Goal: Task Accomplishment & Management: Manage account settings

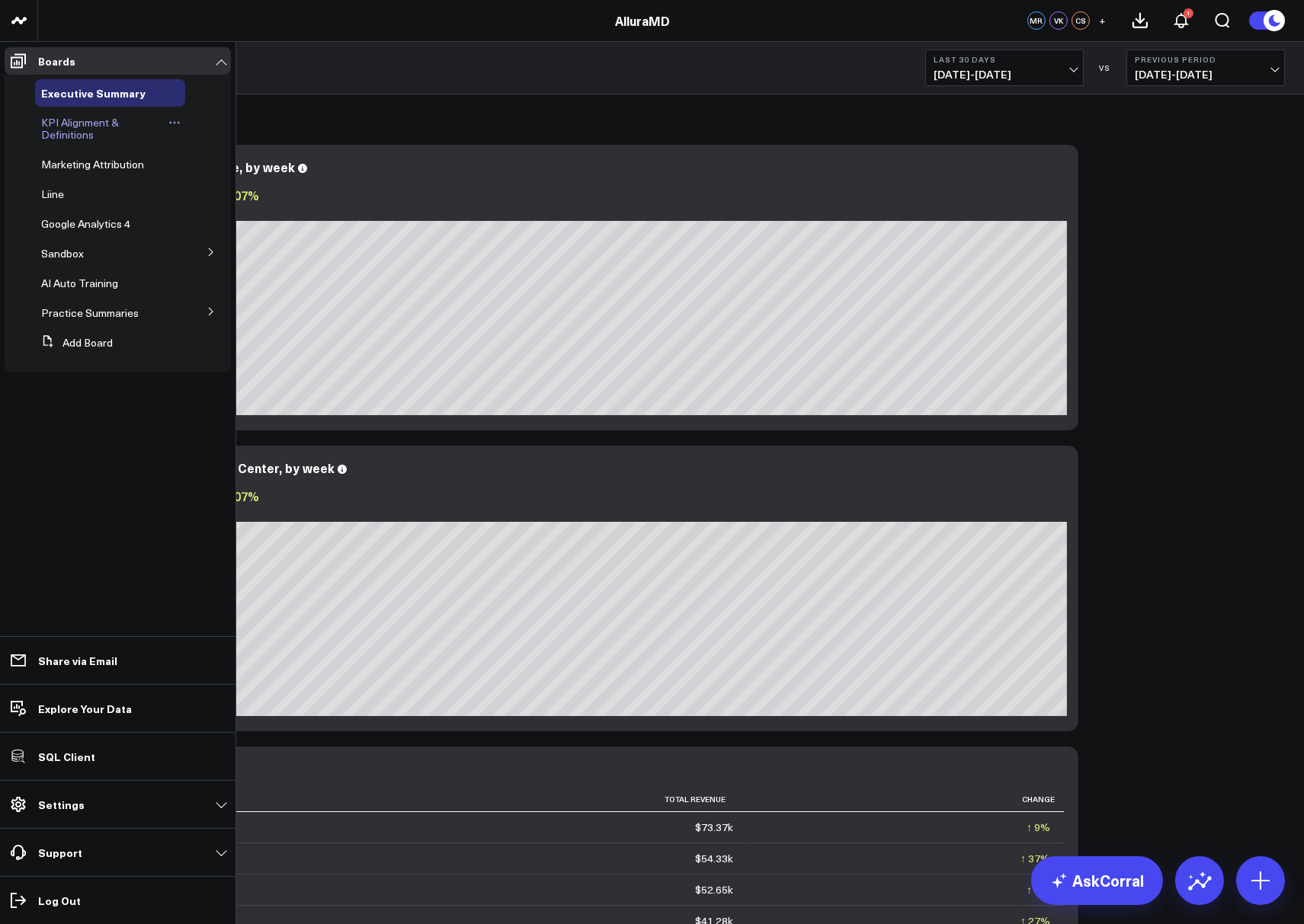
click at [61, 127] on span "KPI Alignment & Definitions" at bounding box center [80, 128] width 78 height 27
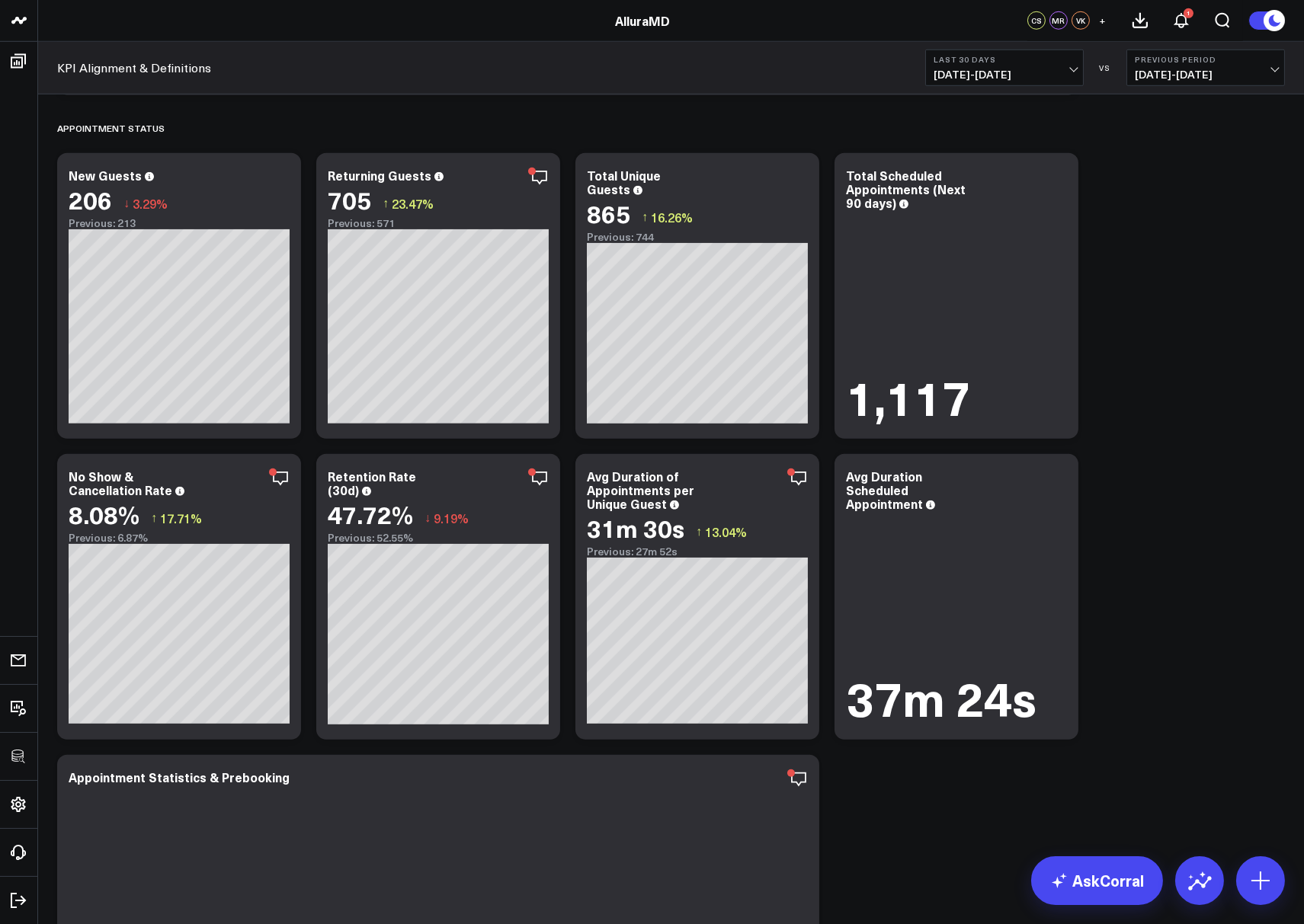
scroll to position [2496, 0]
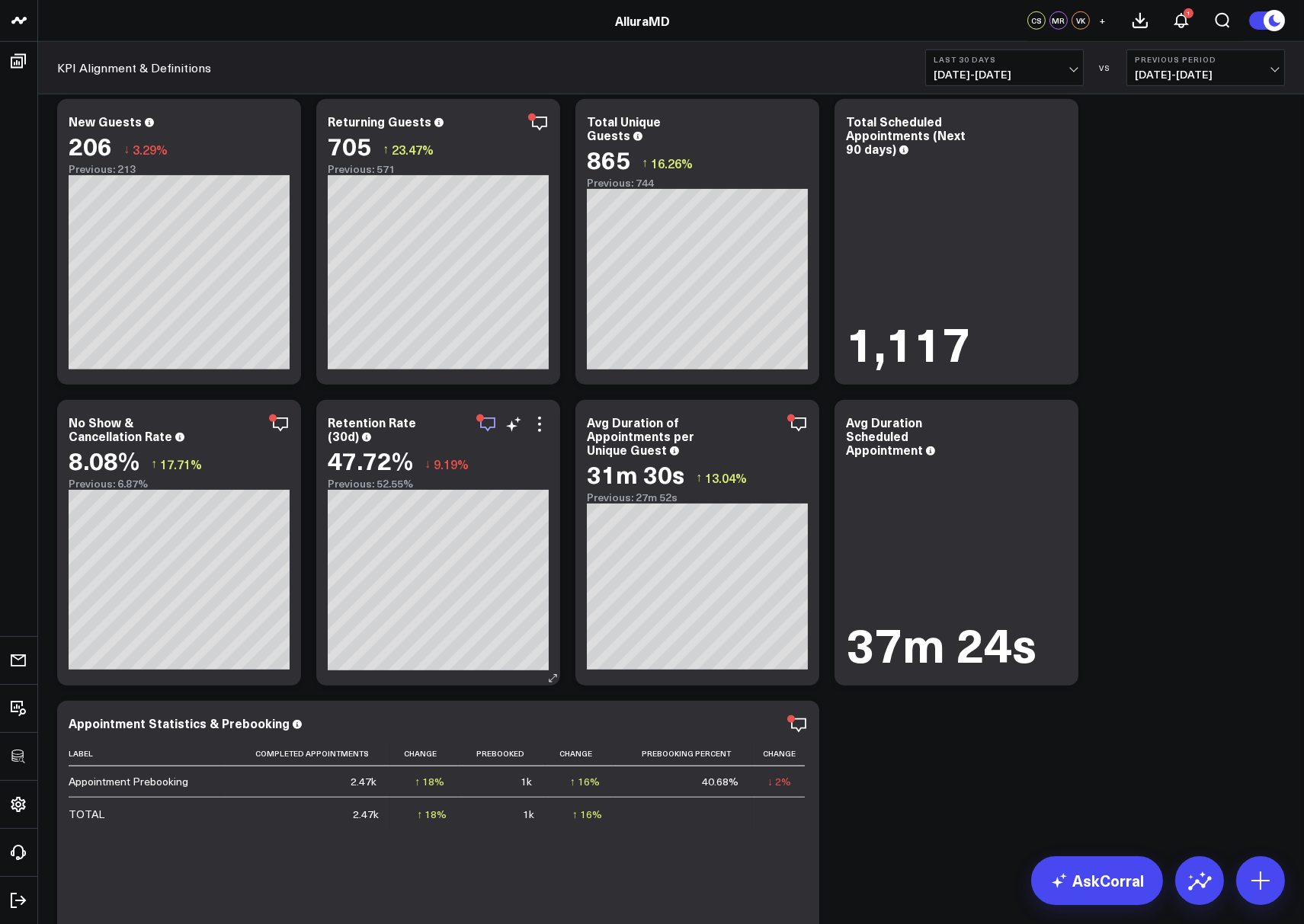
click at [485, 420] on icon "button" at bounding box center [488, 424] width 18 height 18
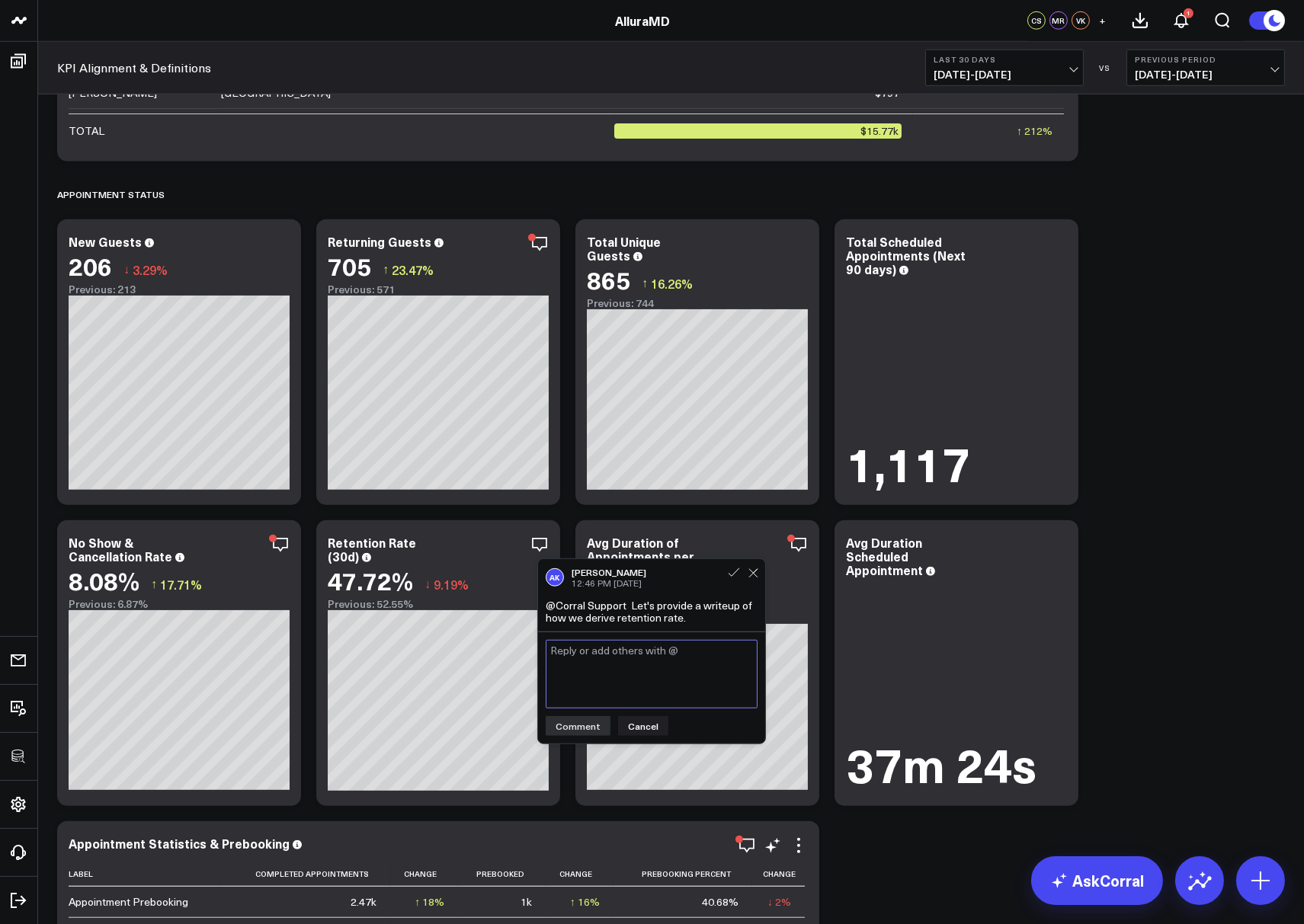
scroll to position [2333, 0]
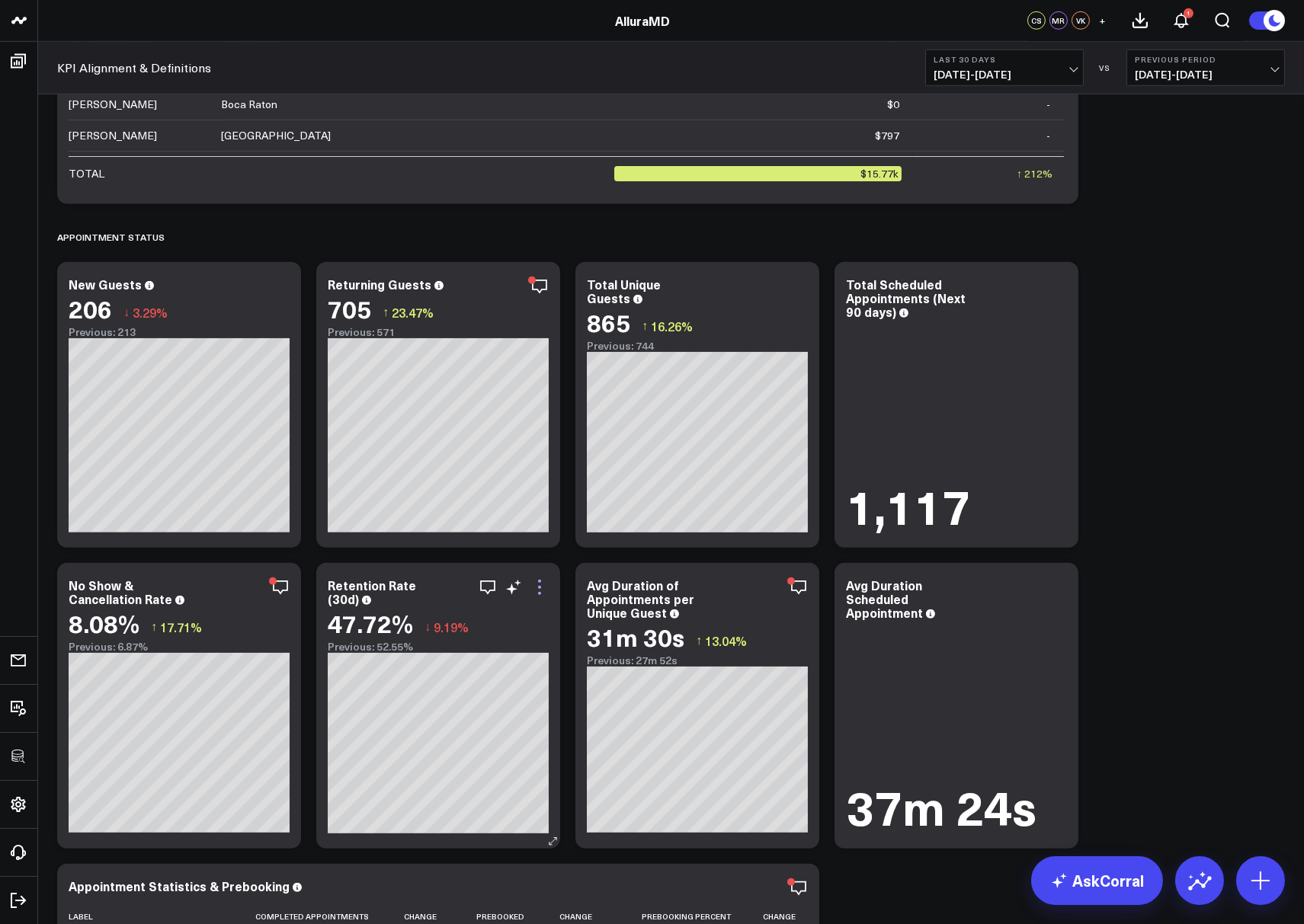
click at [536, 589] on icon at bounding box center [539, 587] width 18 height 18
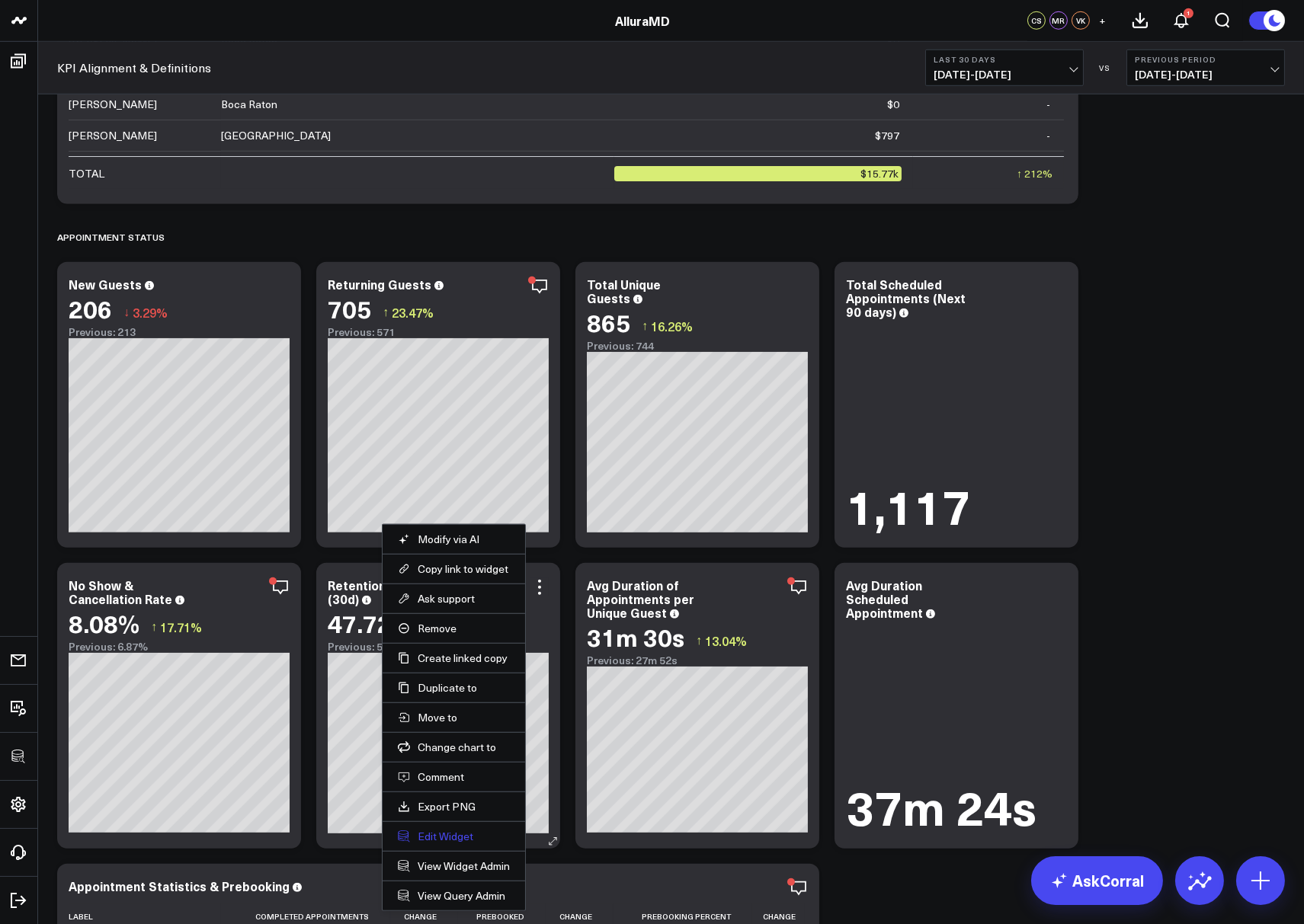
click at [456, 839] on button "Edit Widget" at bounding box center [454, 837] width 112 height 14
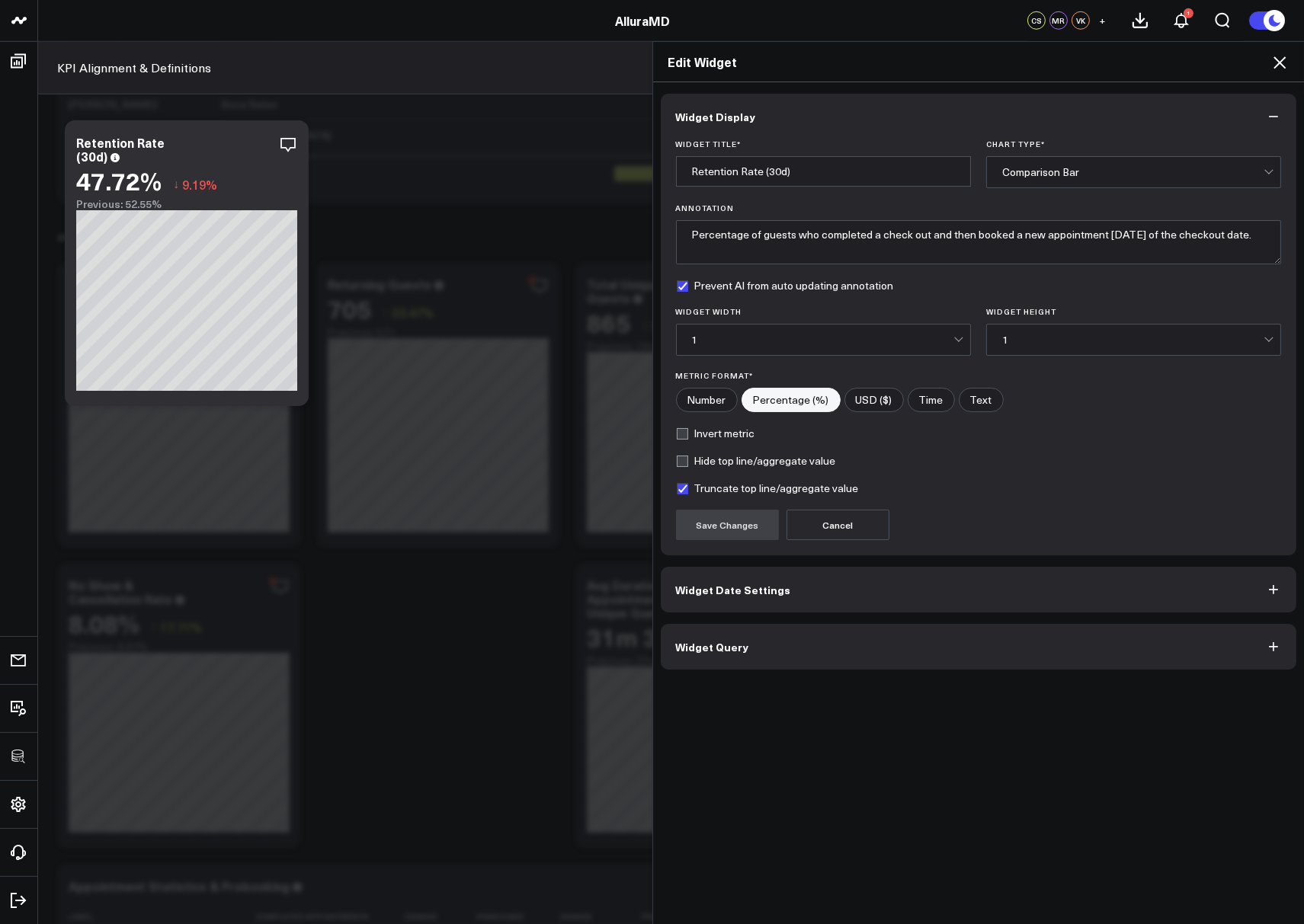
click at [855, 652] on button "Widget Query" at bounding box center [979, 646] width 636 height 46
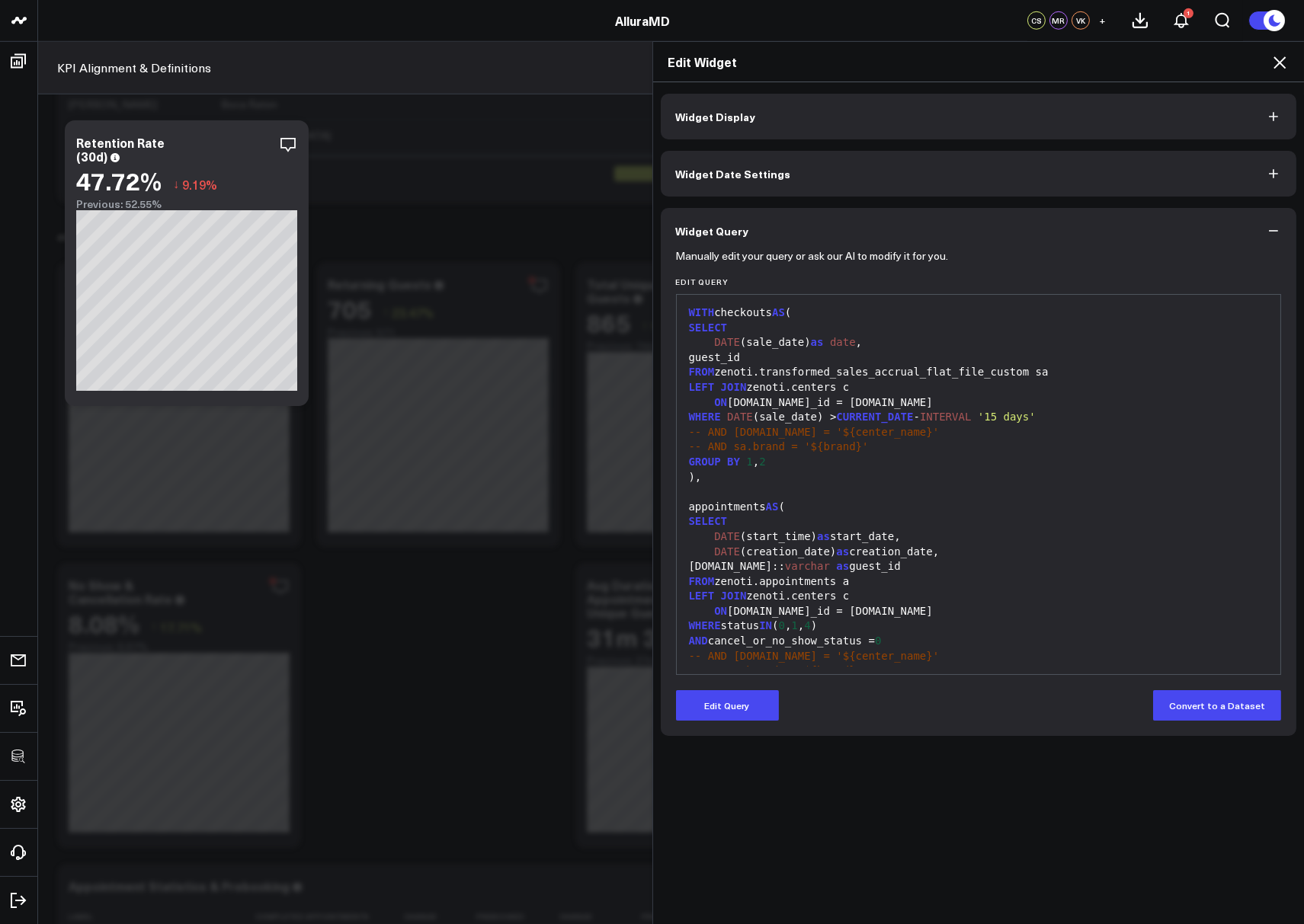
scroll to position [164, 0]
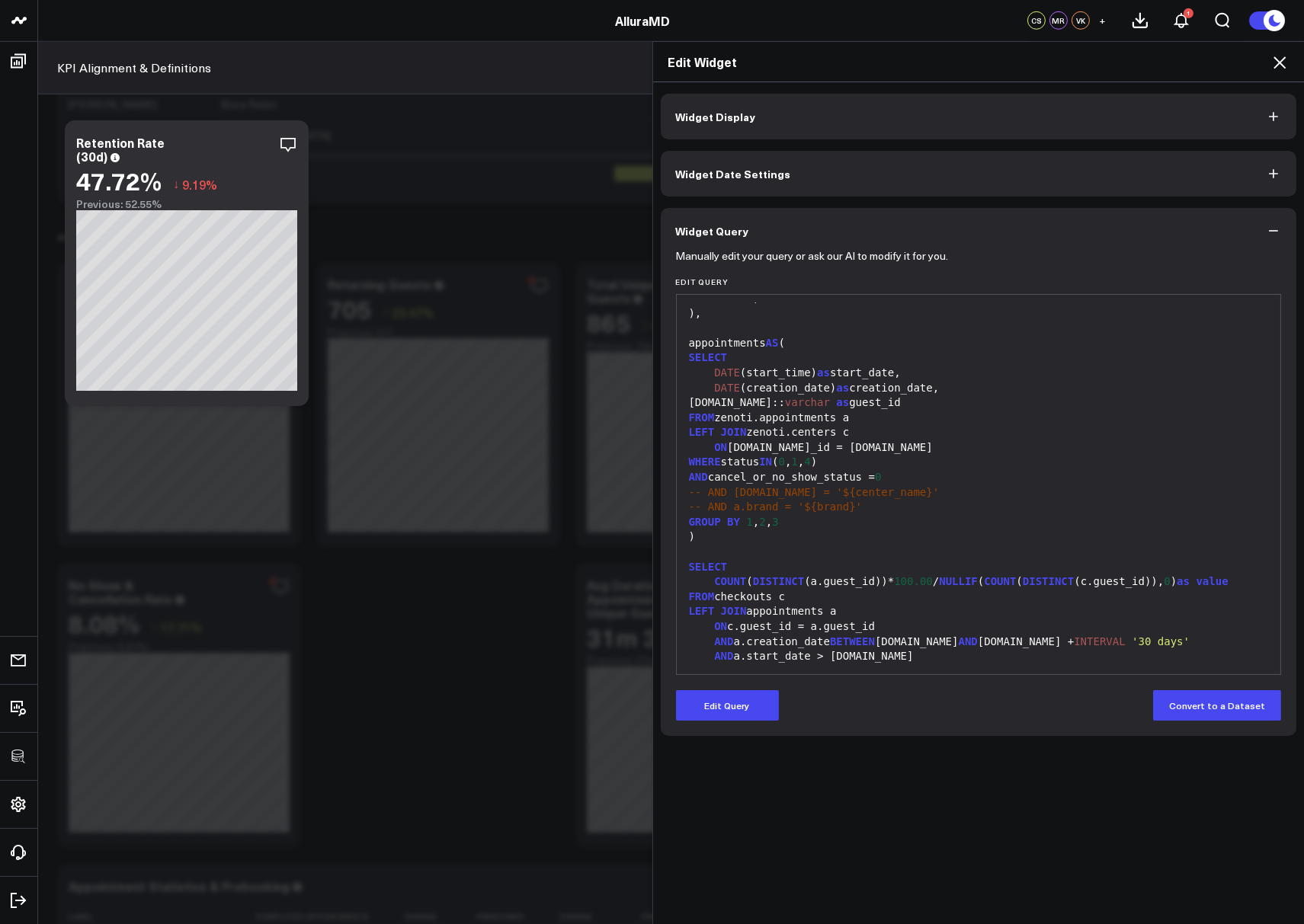
click at [1284, 70] on icon at bounding box center [1279, 62] width 18 height 18
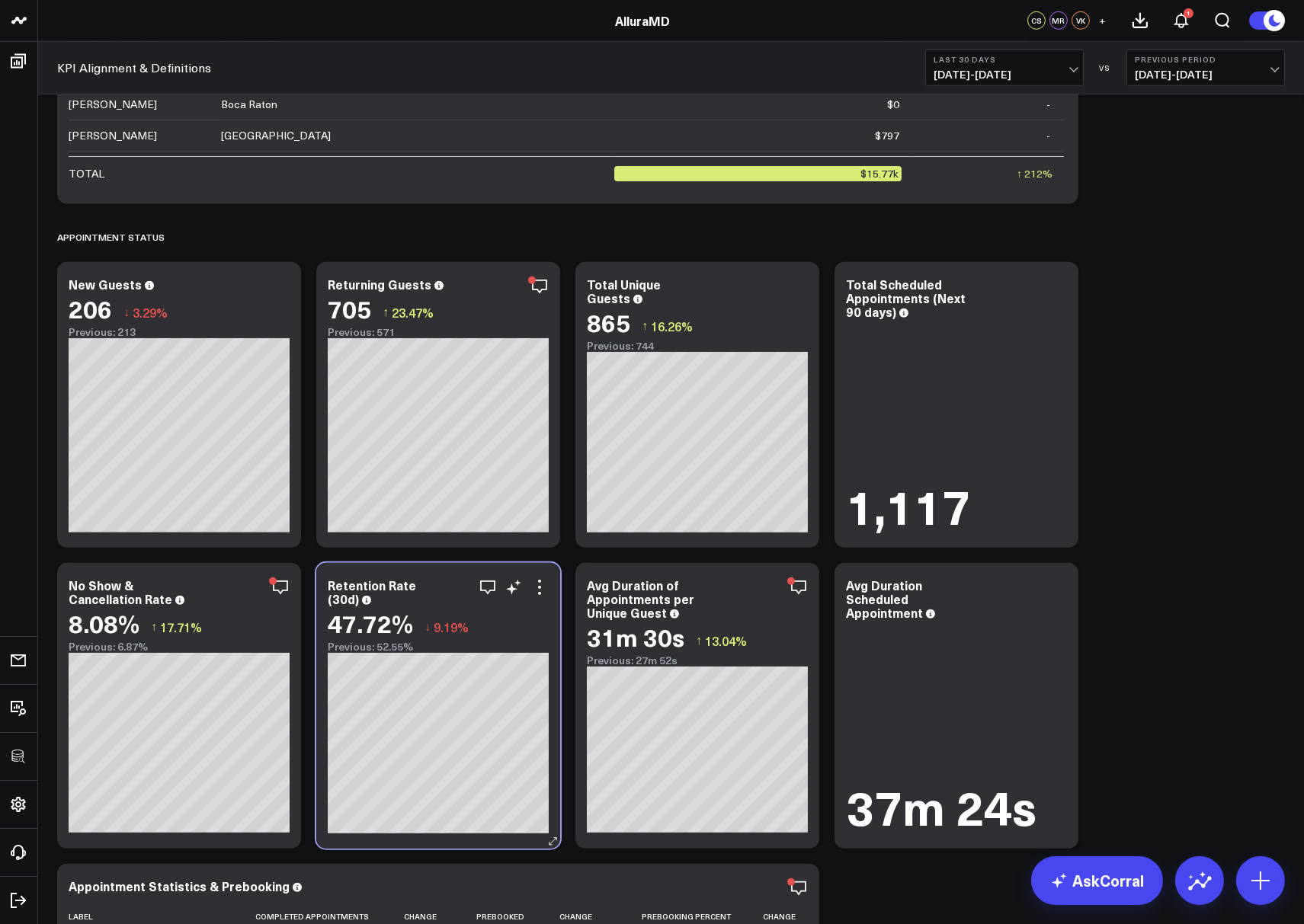
click at [538, 598] on div "Retention Rate (30d)" at bounding box center [438, 592] width 221 height 28
click at [538, 594] on icon at bounding box center [539, 587] width 18 height 18
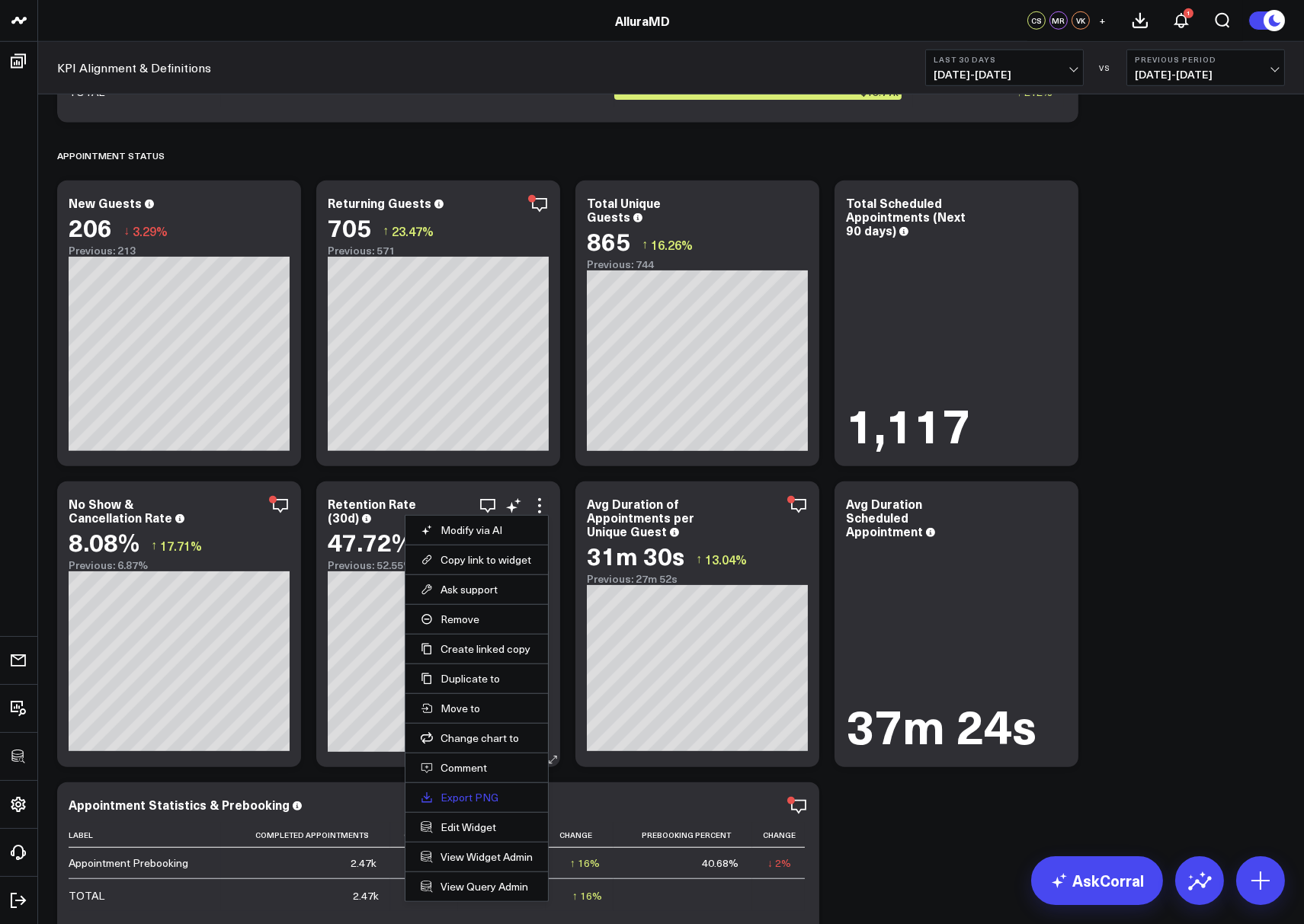
scroll to position [2463, 0]
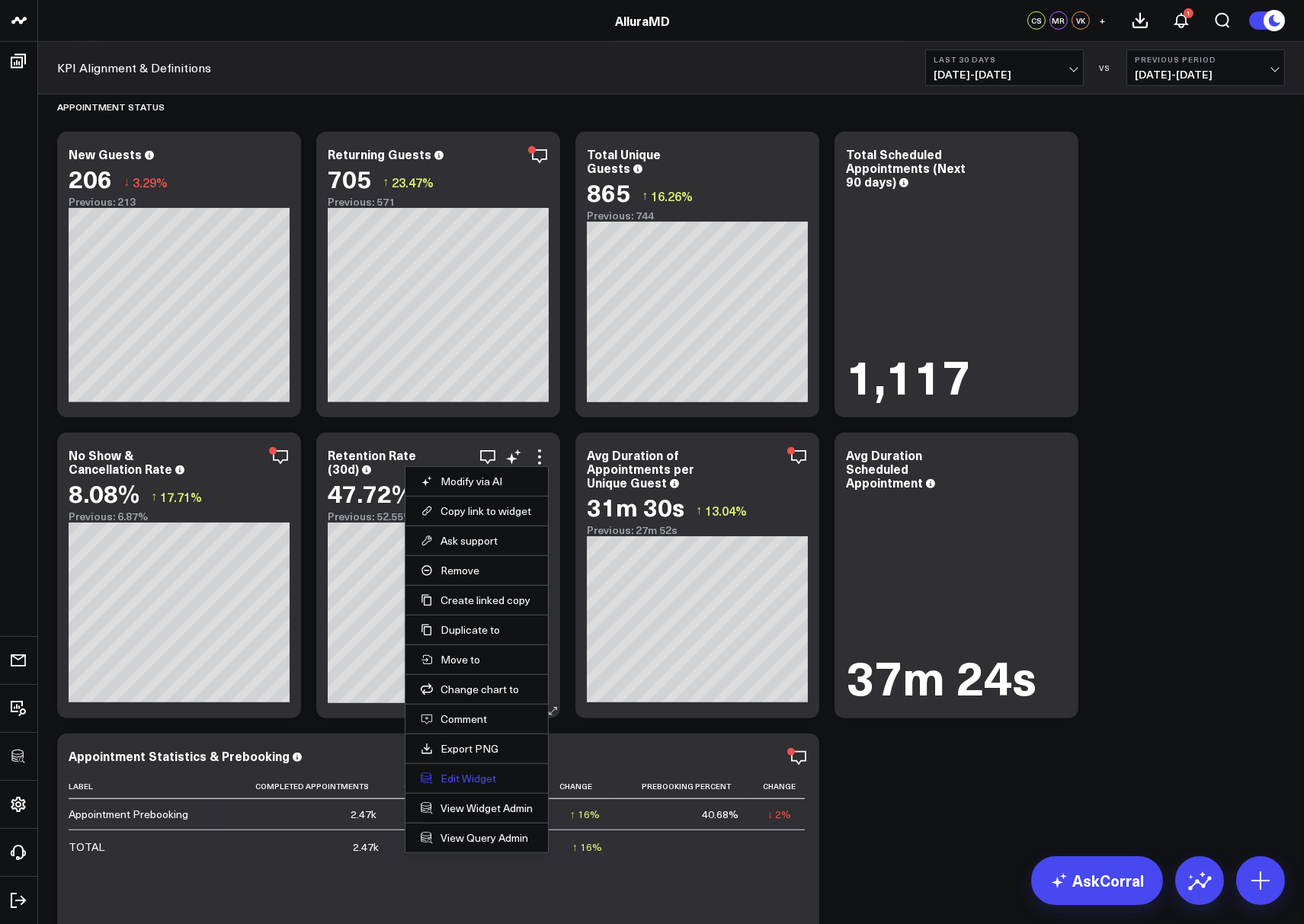
click at [446, 777] on button "Edit Widget" at bounding box center [476, 778] width 112 height 14
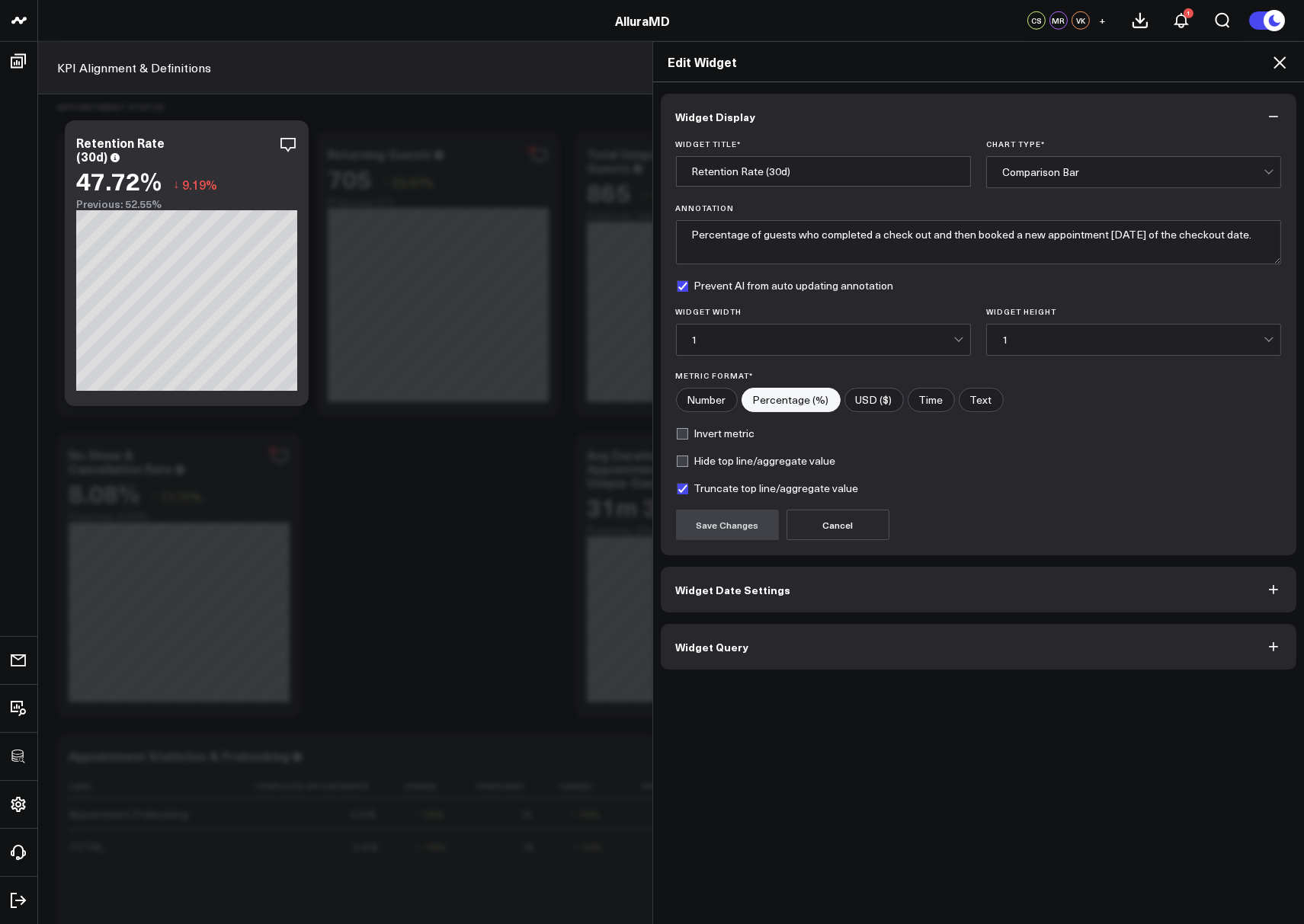
click at [739, 632] on button "Widget Query" at bounding box center [979, 646] width 636 height 46
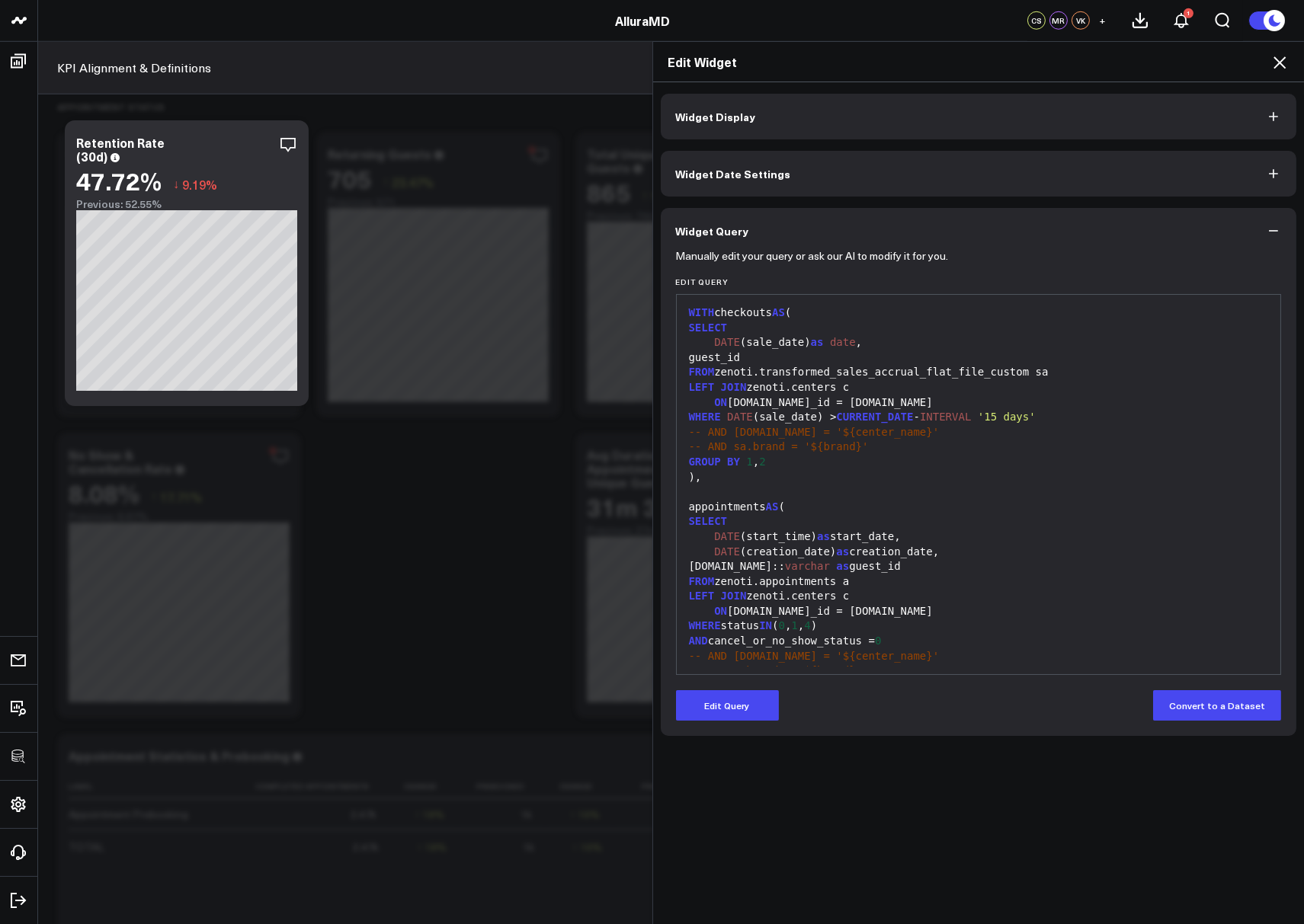
scroll to position [164, 0]
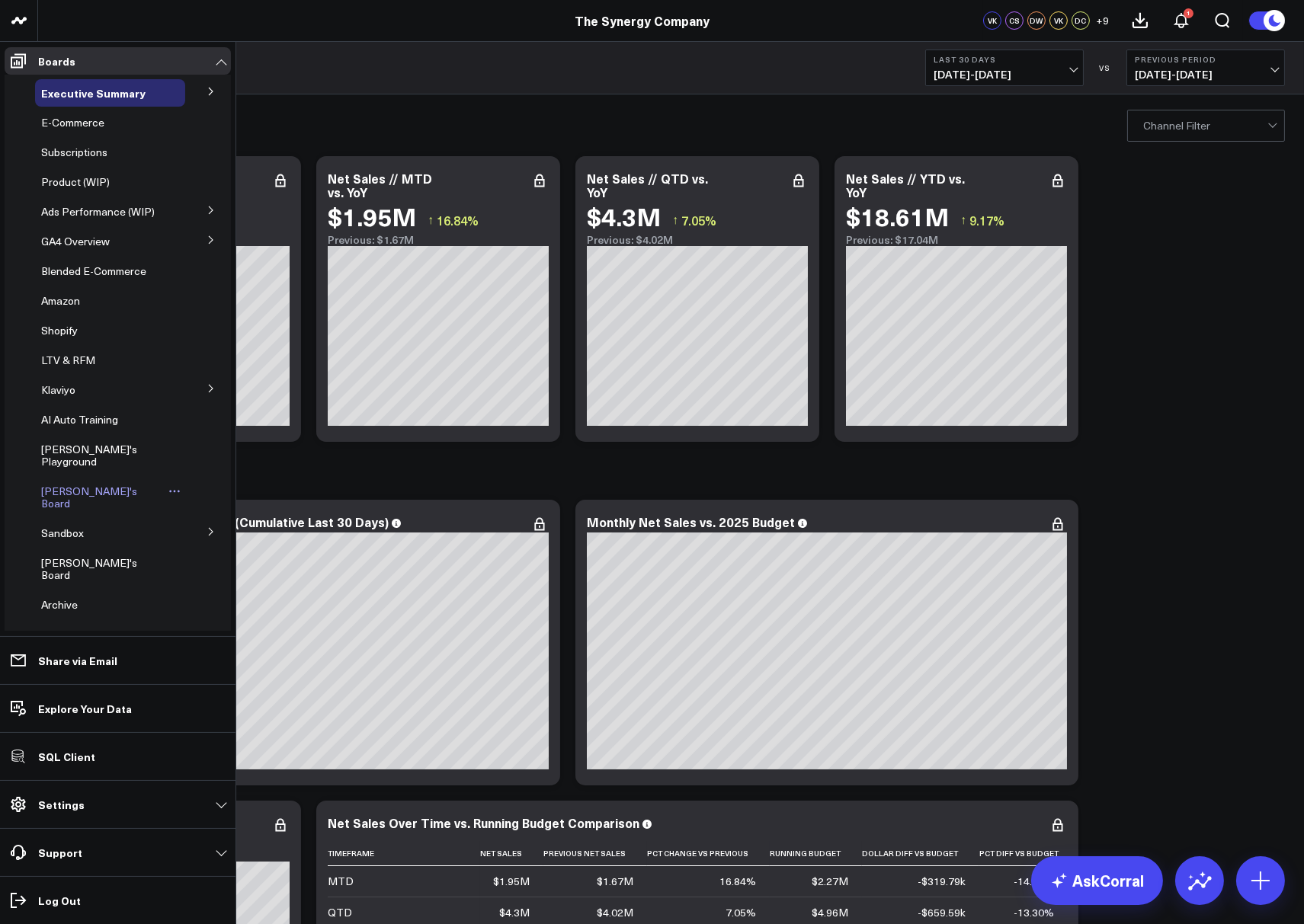
scroll to position [35, 0]
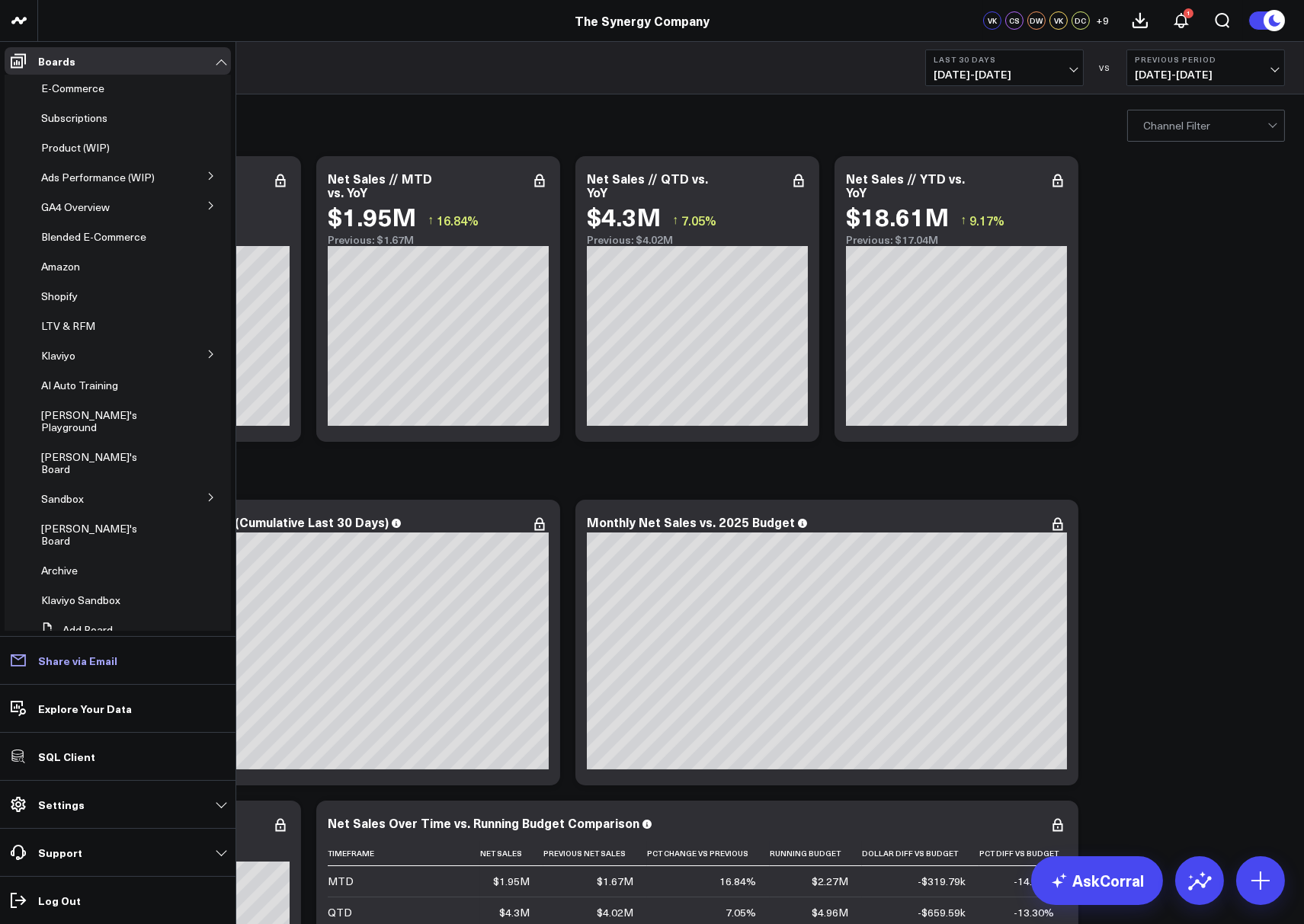
click at [75, 663] on p "Share via Email" at bounding box center [78, 660] width 79 height 12
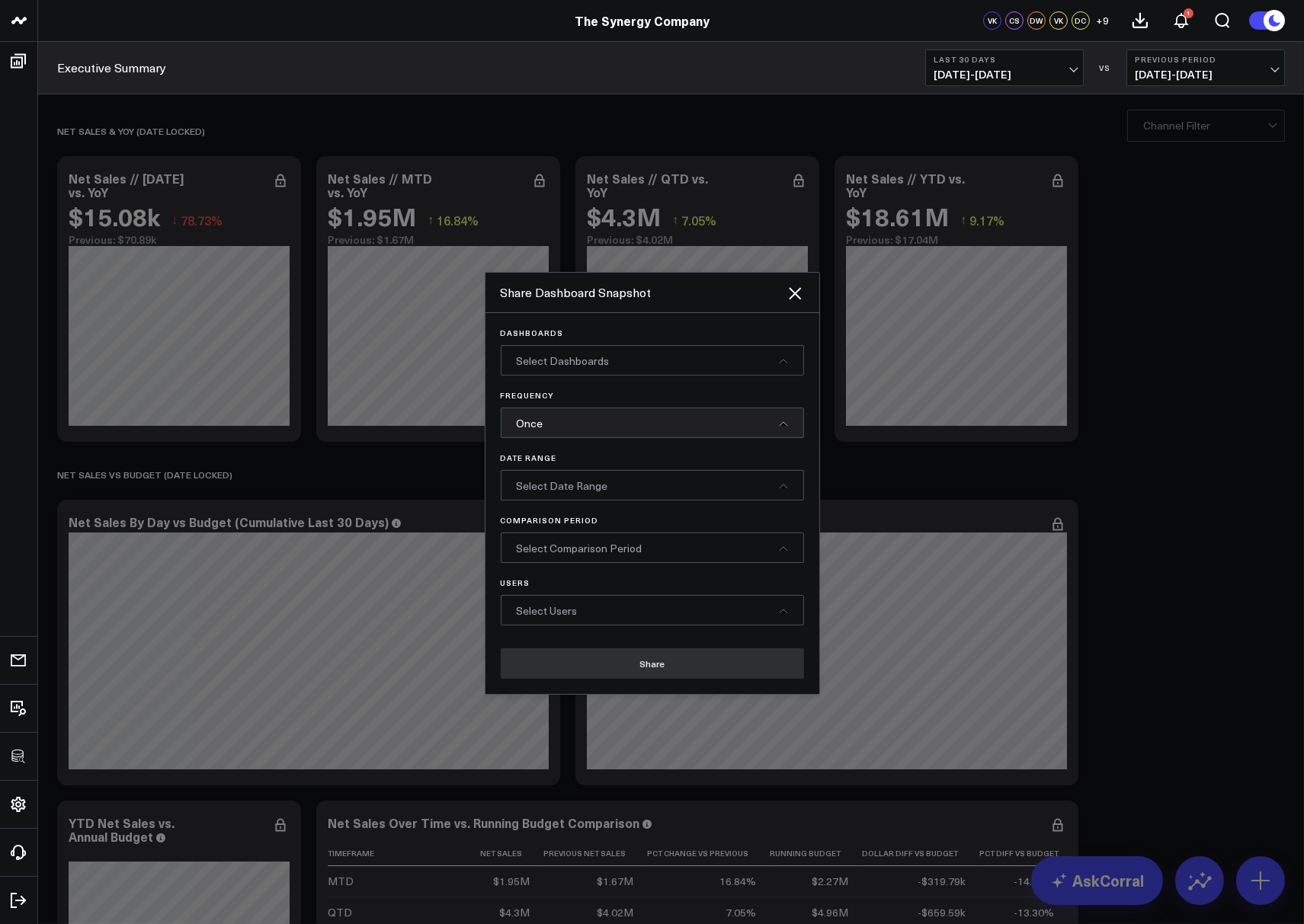
scroll to position [0, 0]
click at [1232, 121] on div at bounding box center [652, 462] width 1304 height 924
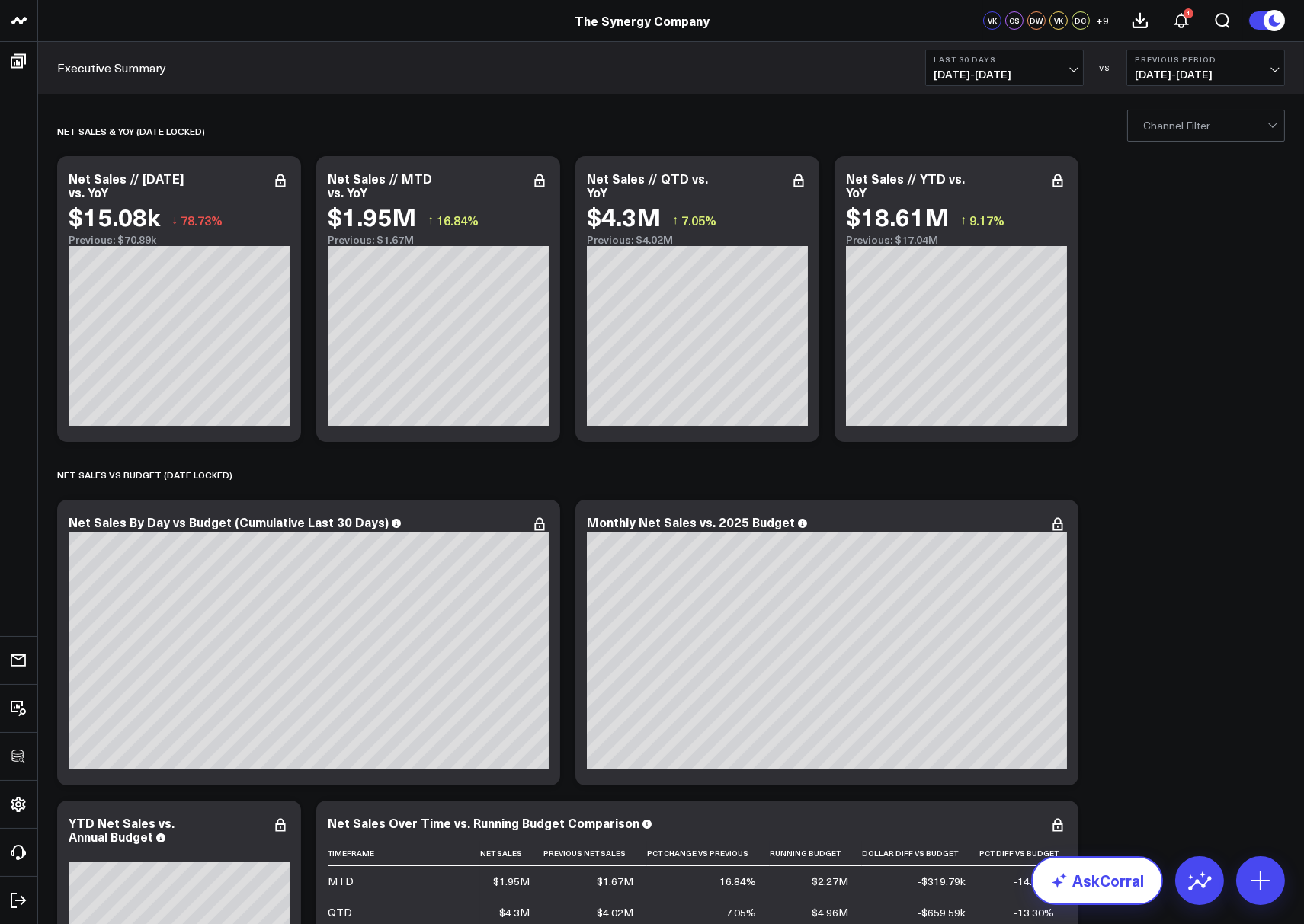
click at [1091, 883] on link "AskCorral" at bounding box center [1097, 880] width 132 height 49
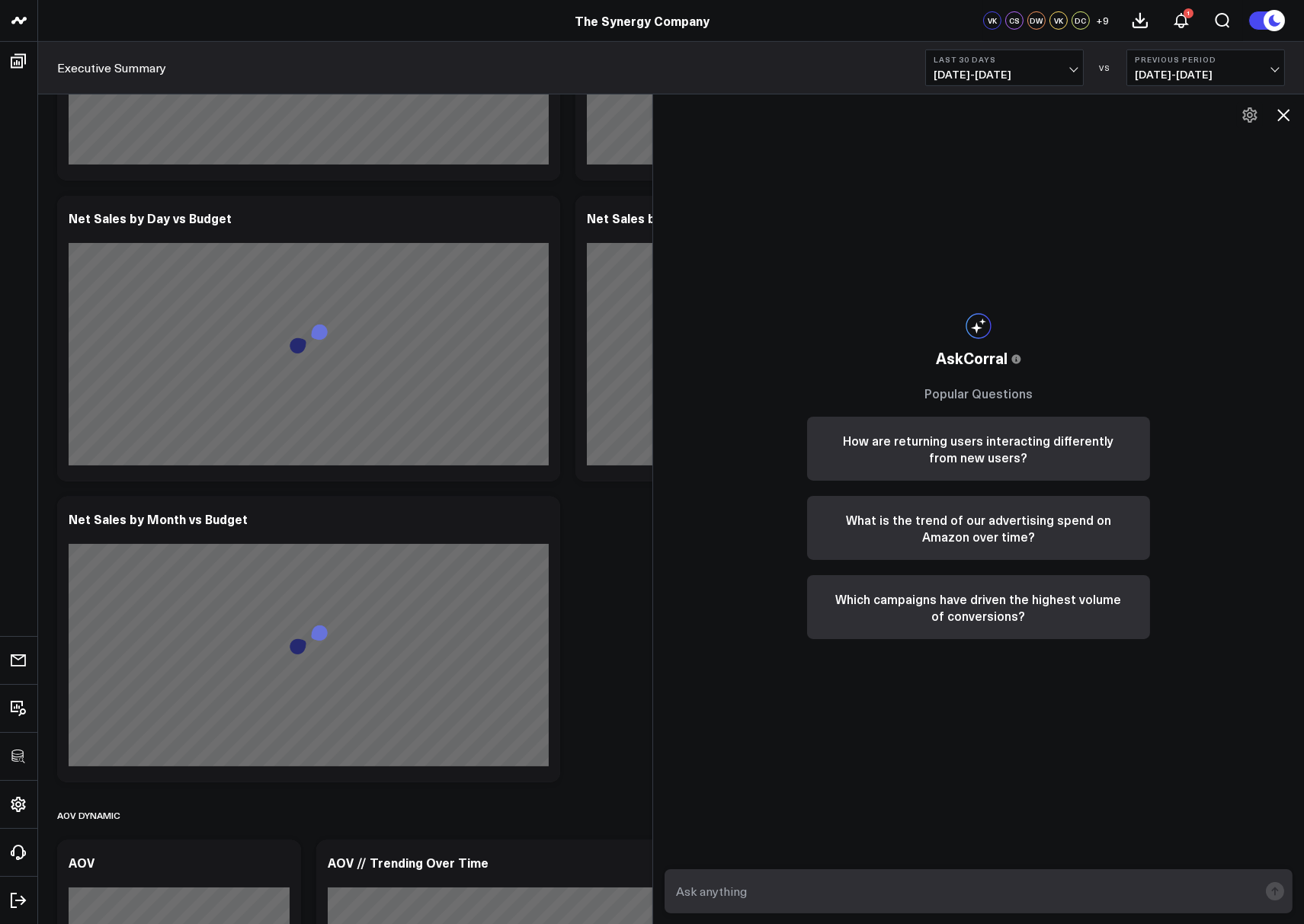
scroll to position [1279, 0]
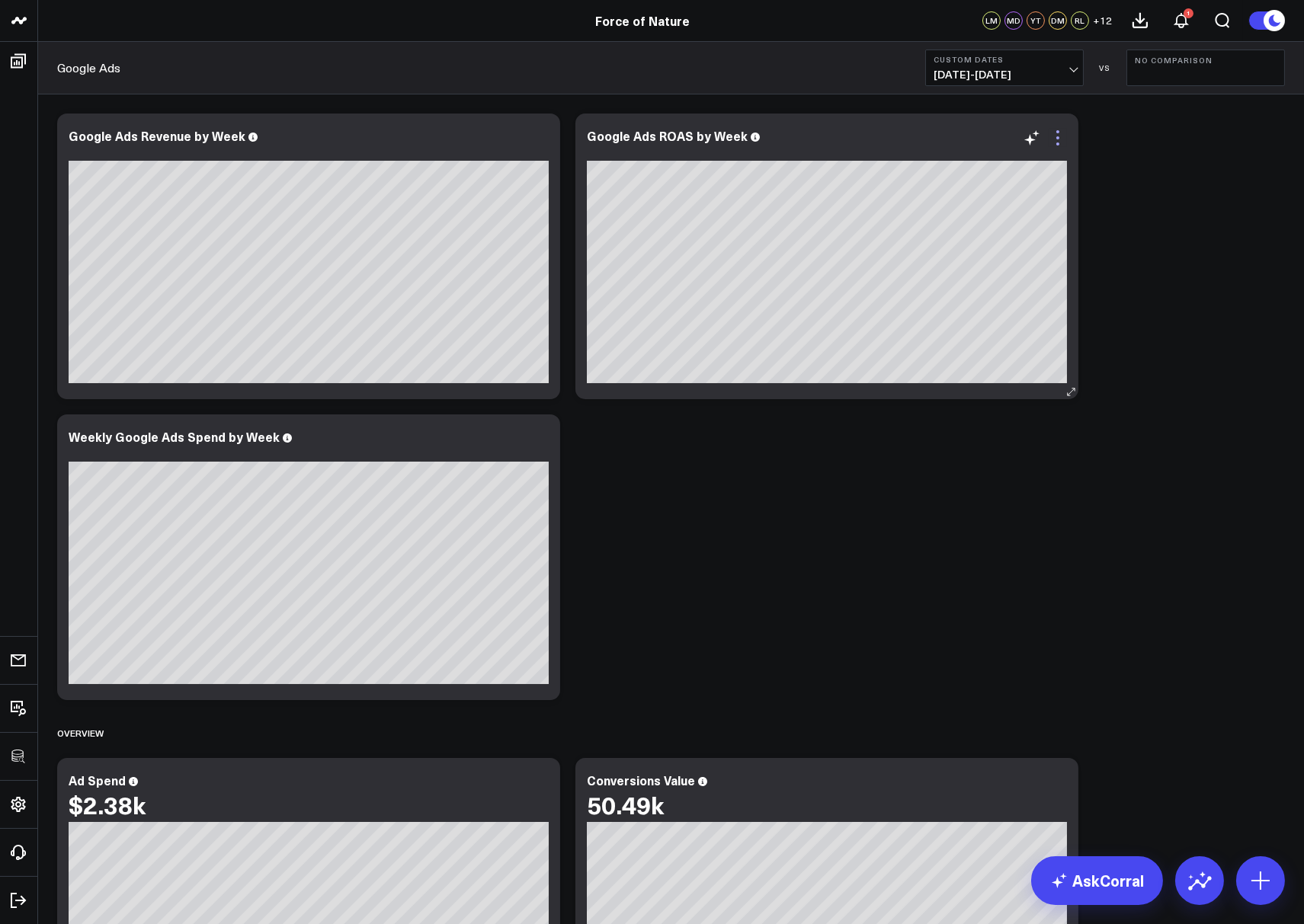
click at [1061, 135] on icon at bounding box center [1057, 137] width 18 height 18
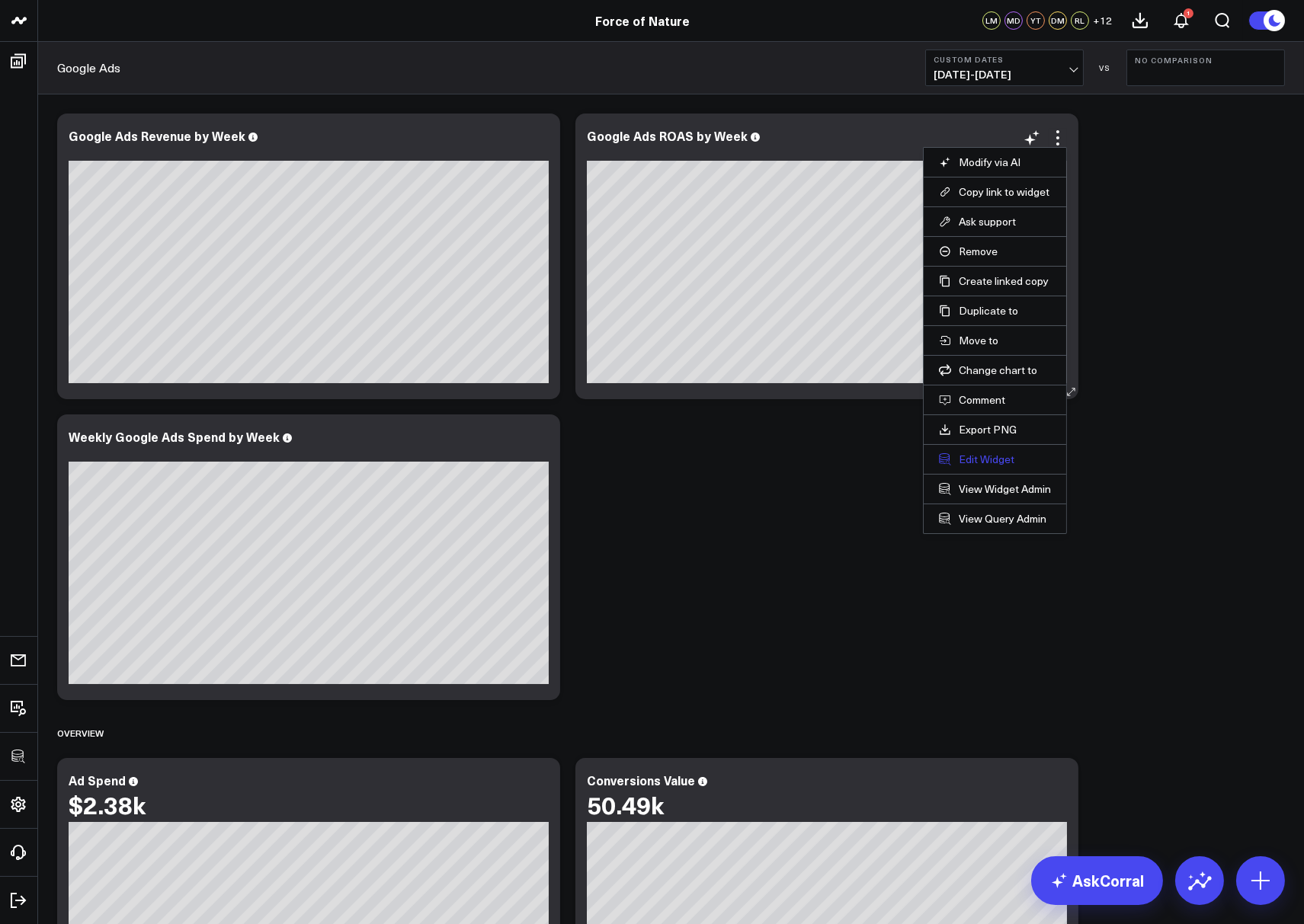
click at [974, 453] on button "Edit Widget" at bounding box center [995, 460] width 112 height 14
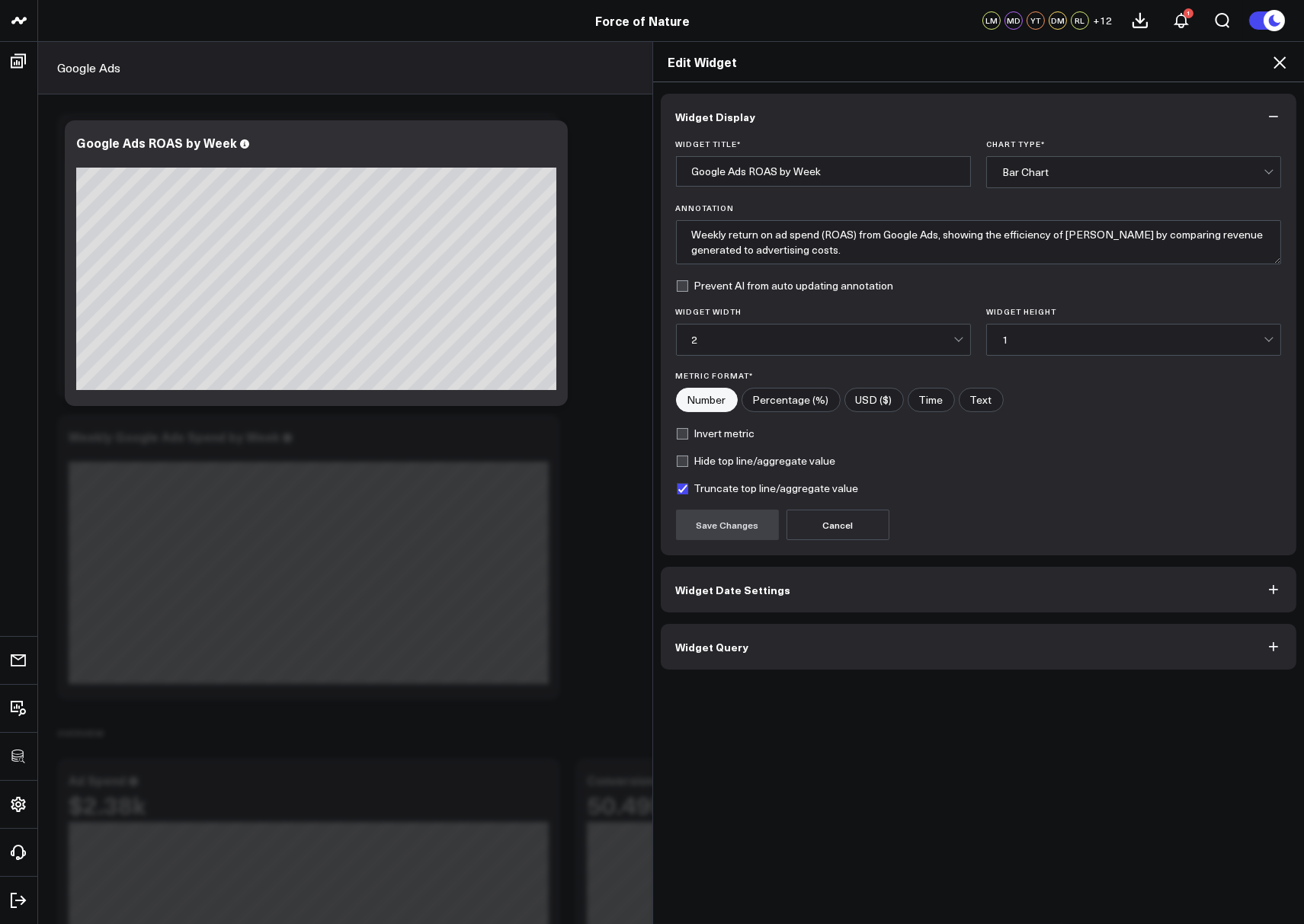
click at [749, 662] on button "Widget Query" at bounding box center [979, 646] width 636 height 46
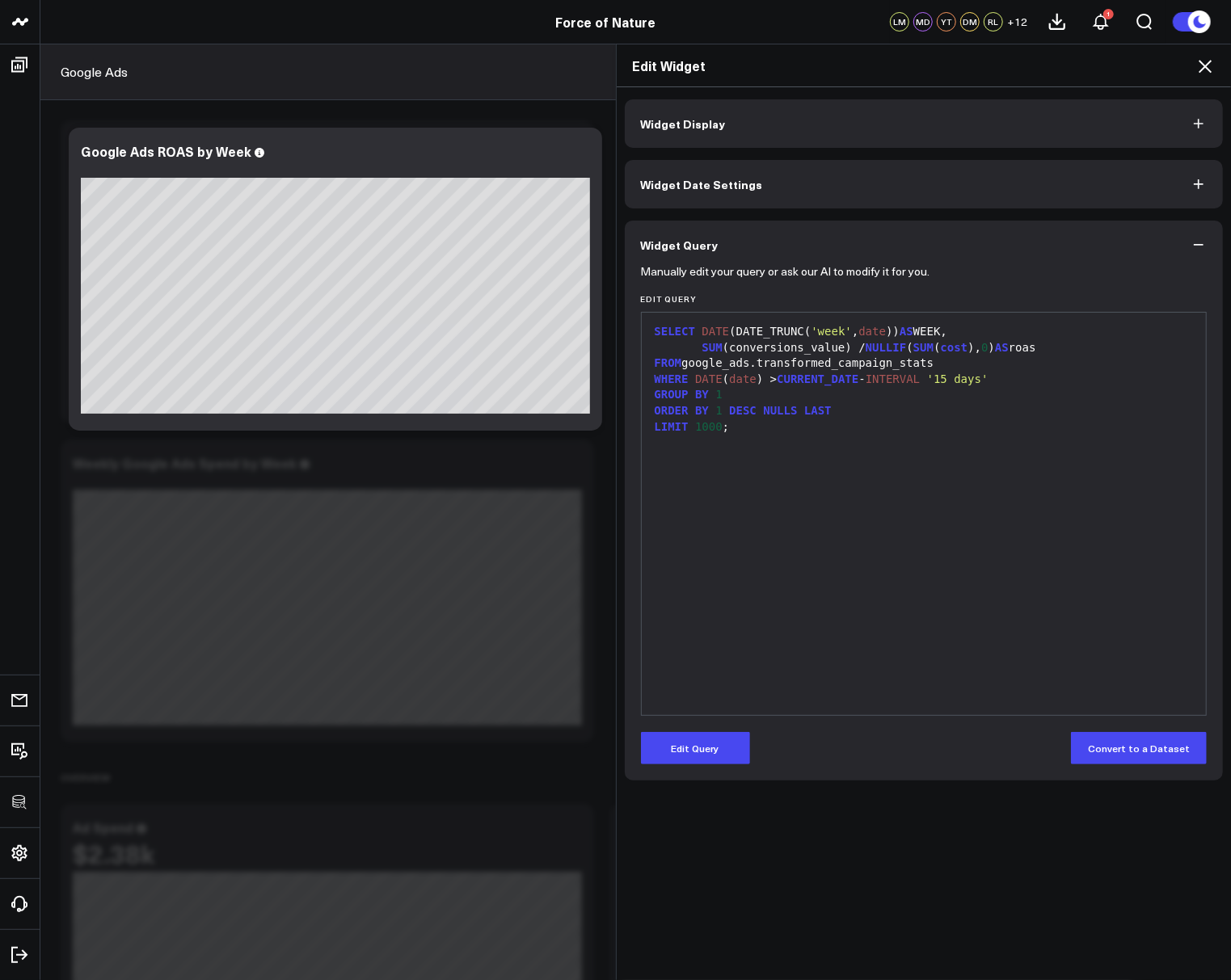
click at [1203, 71] on icon at bounding box center [1204, 66] width 19 height 19
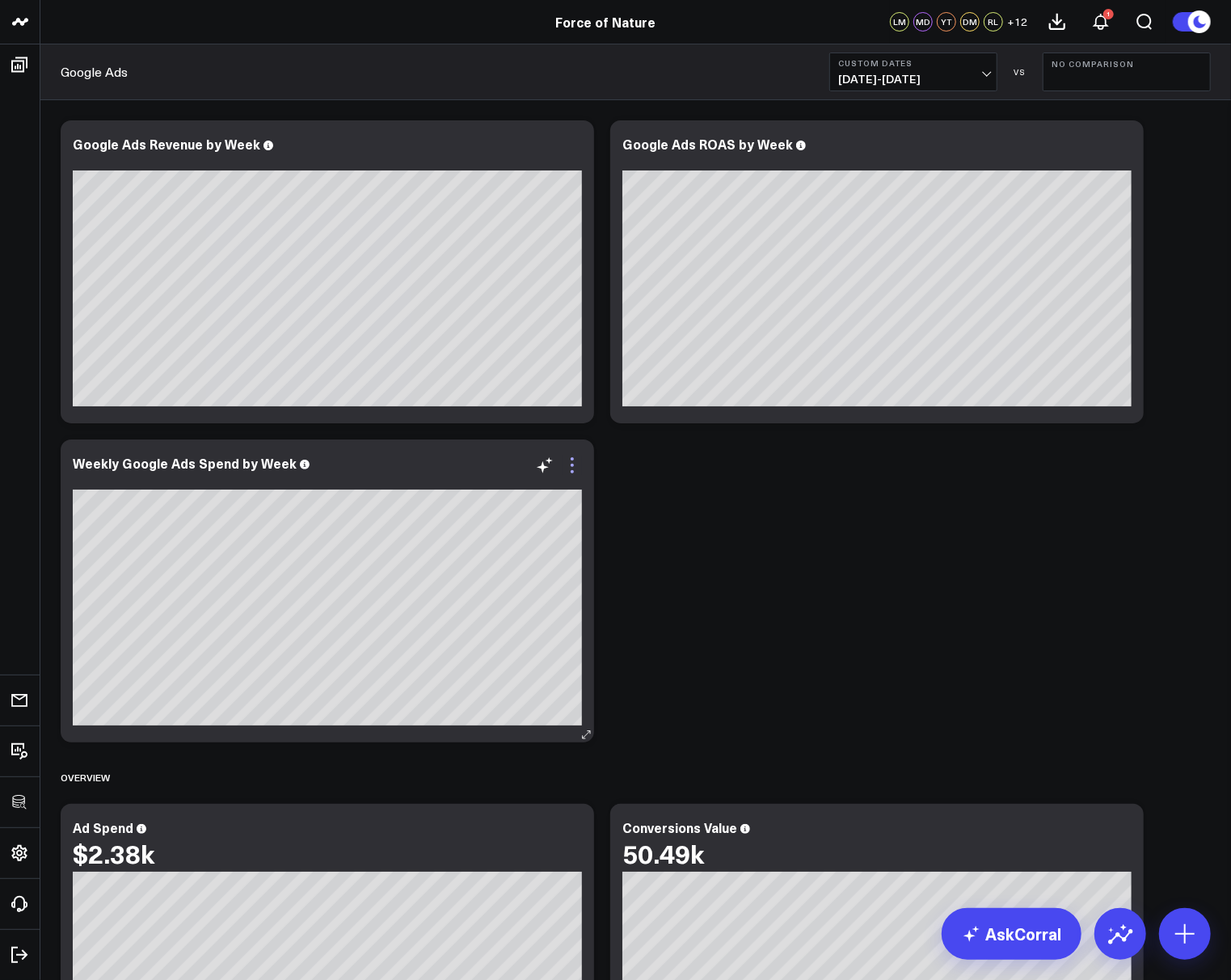
click at [572, 468] on icon at bounding box center [572, 465] width 19 height 19
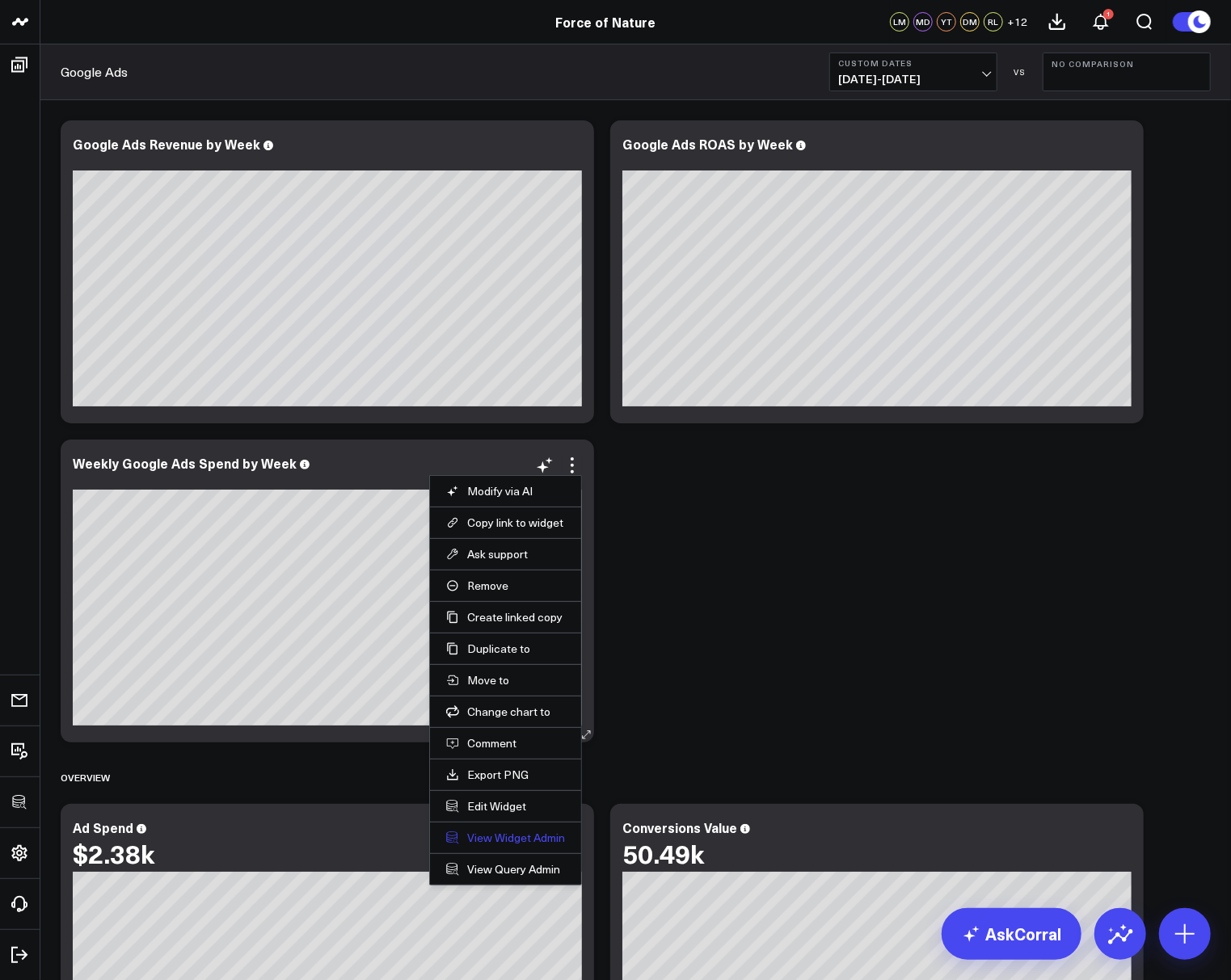
click at [493, 832] on link "View Widget Admin" at bounding box center [505, 838] width 119 height 15
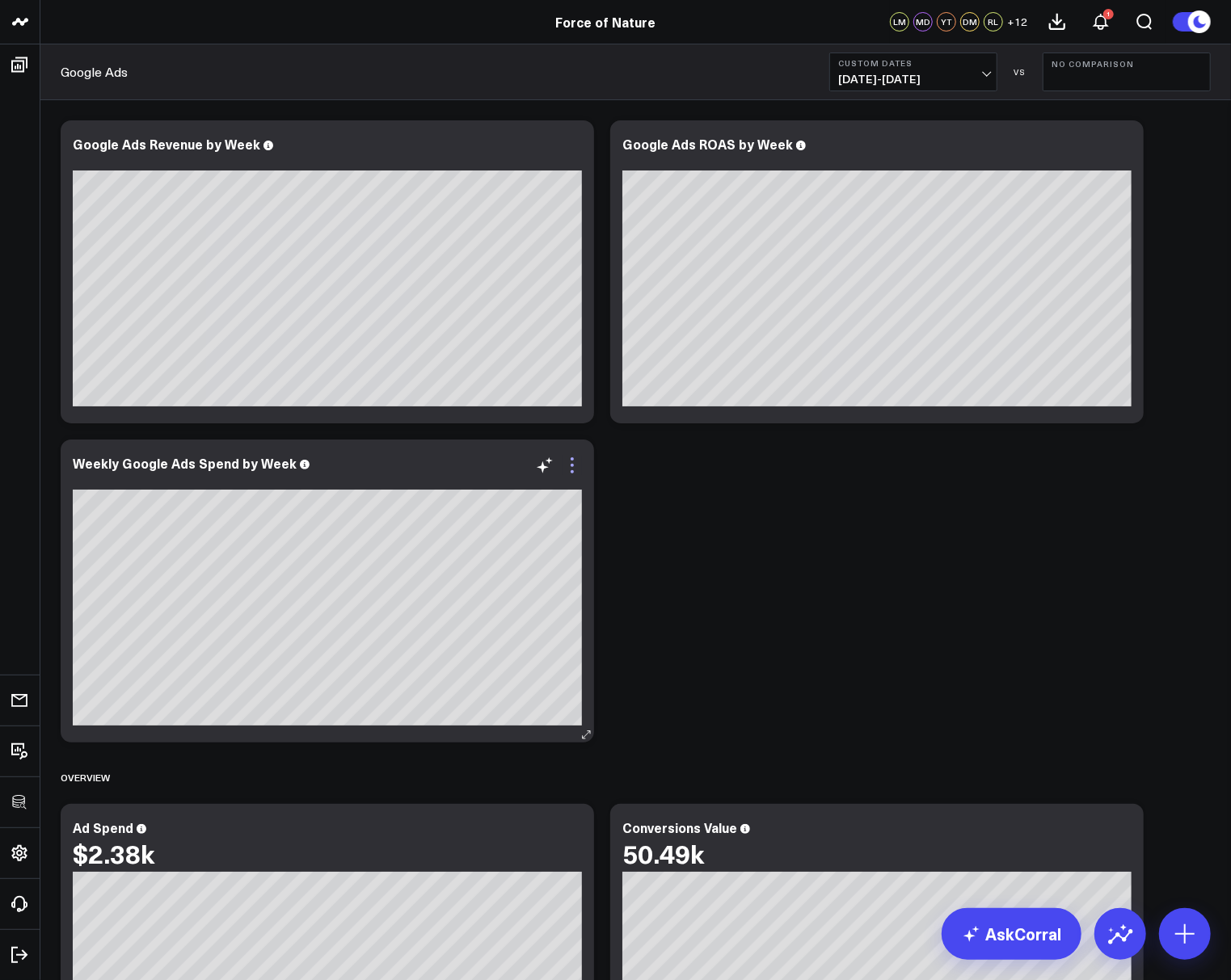
click at [574, 463] on icon at bounding box center [572, 465] width 19 height 19
click at [921, 66] on b "Custom Dates" at bounding box center [913, 63] width 150 height 10
click at [577, 463] on icon at bounding box center [572, 465] width 19 height 19
click at [915, 77] on span "06/29/25 - 07/05/25" at bounding box center [913, 79] width 150 height 13
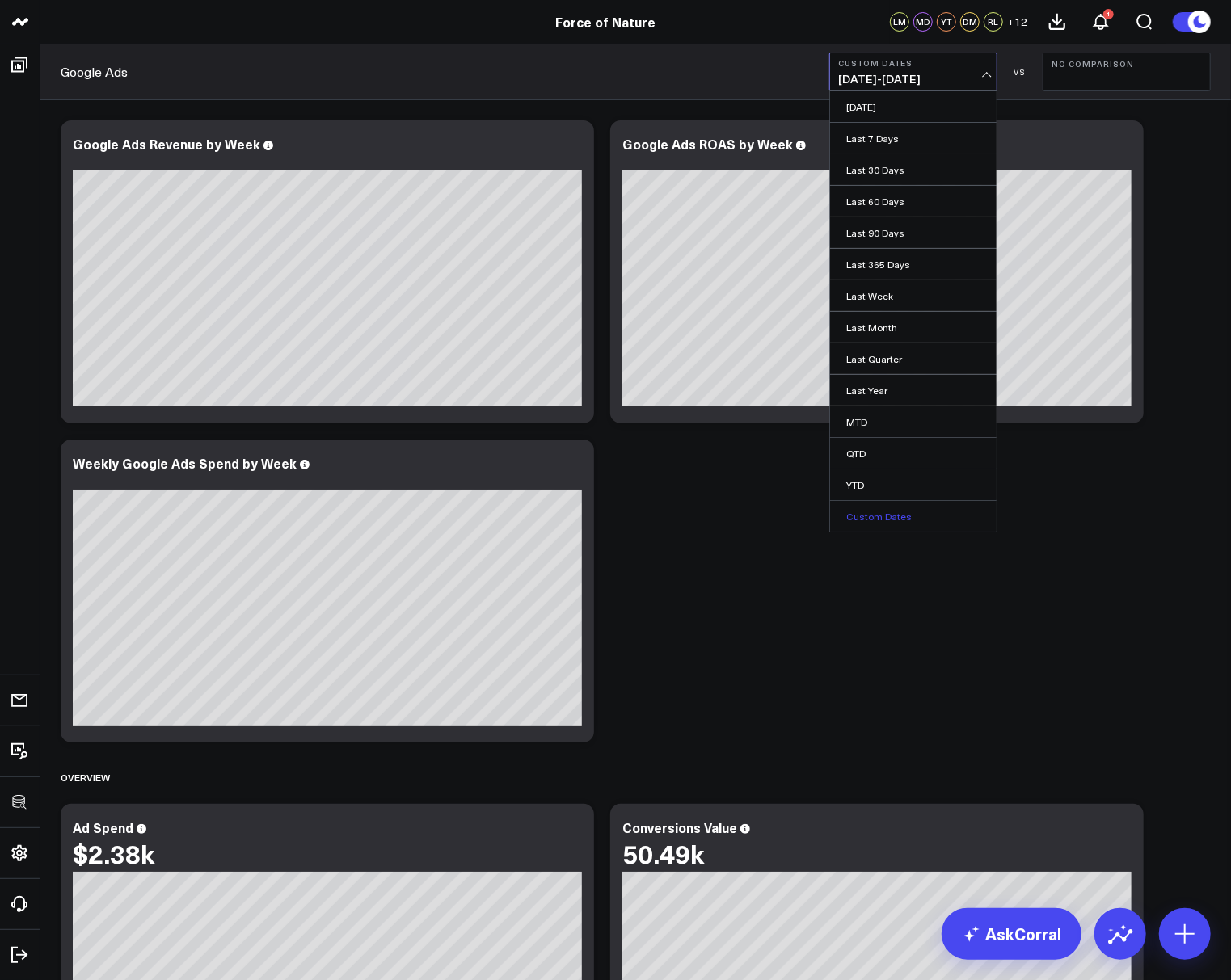
click at [884, 512] on link "Custom Dates" at bounding box center [913, 516] width 167 height 31
select select "7"
select select "2025"
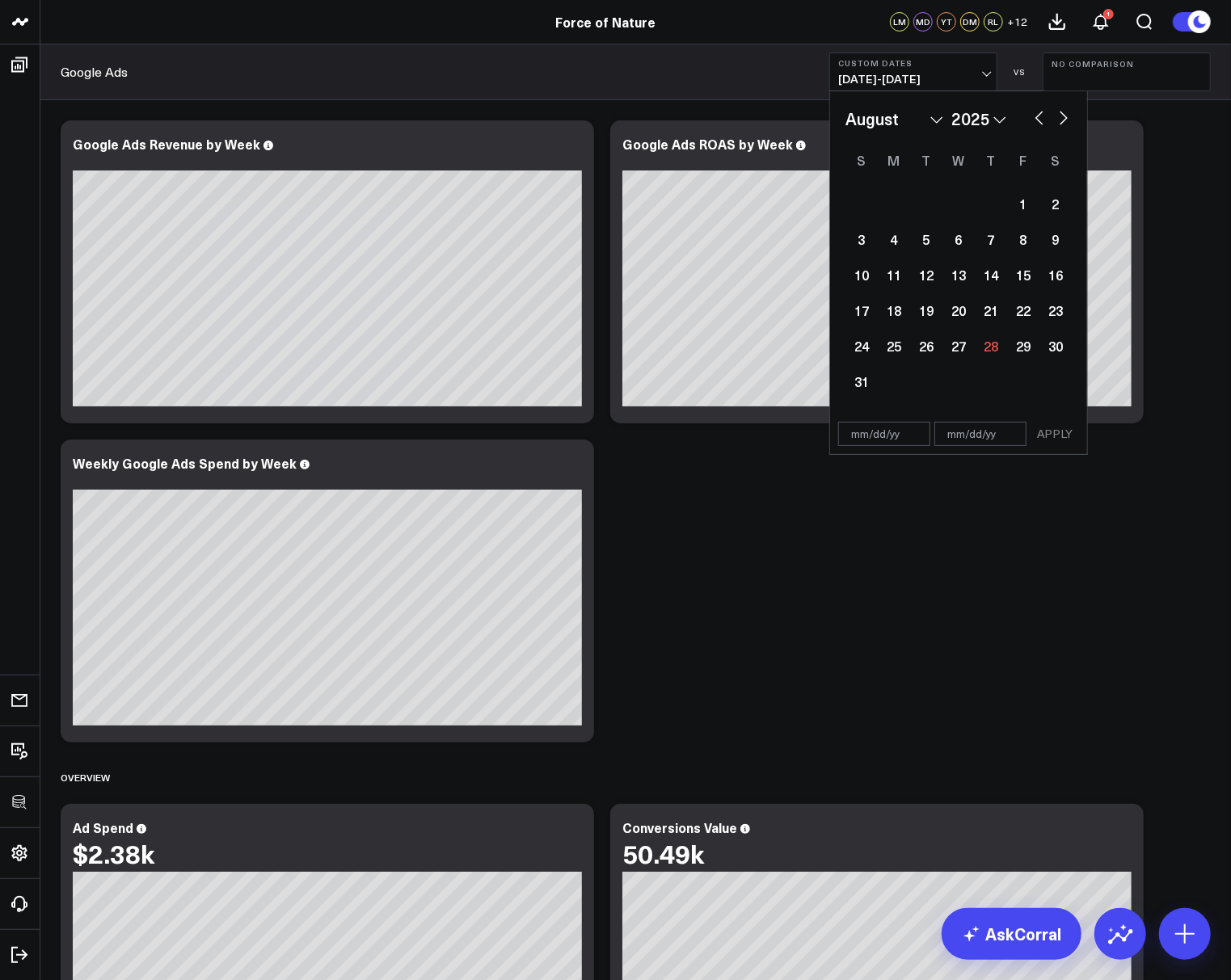
click at [945, 64] on b "Custom Dates" at bounding box center [913, 63] width 150 height 10
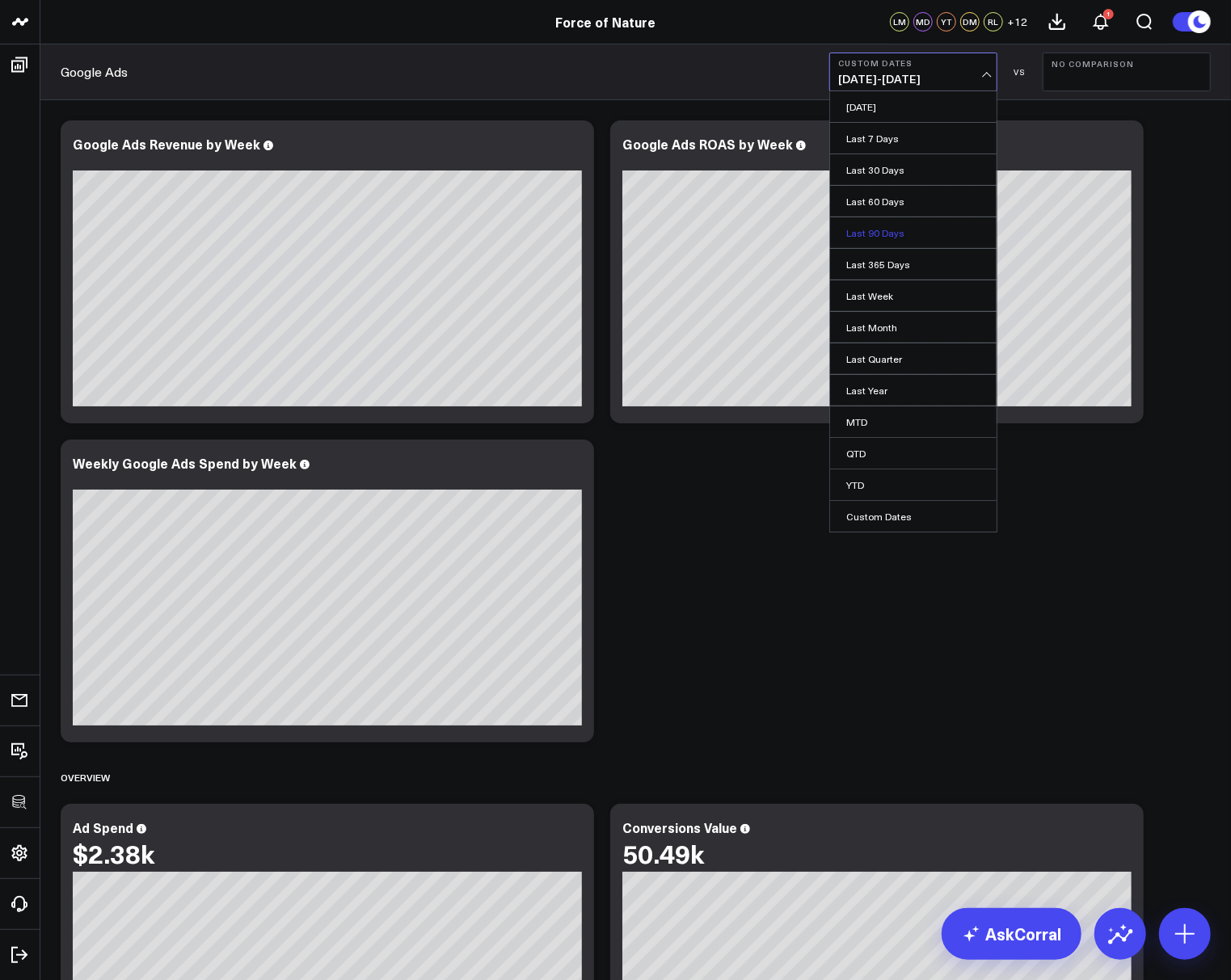
click at [891, 233] on link "Last 90 Days" at bounding box center [913, 233] width 167 height 31
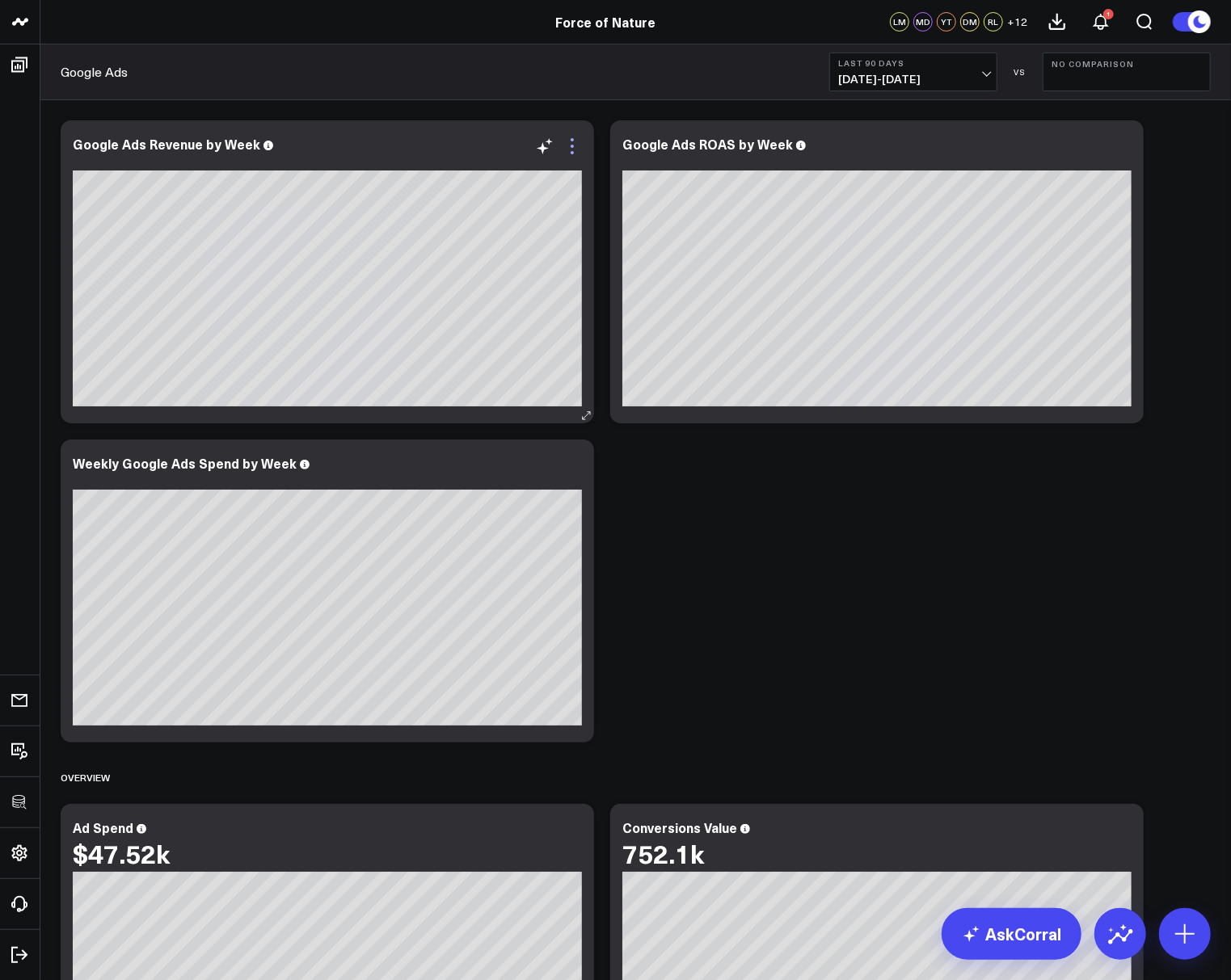
click at [577, 145] on icon at bounding box center [572, 145] width 19 height 19
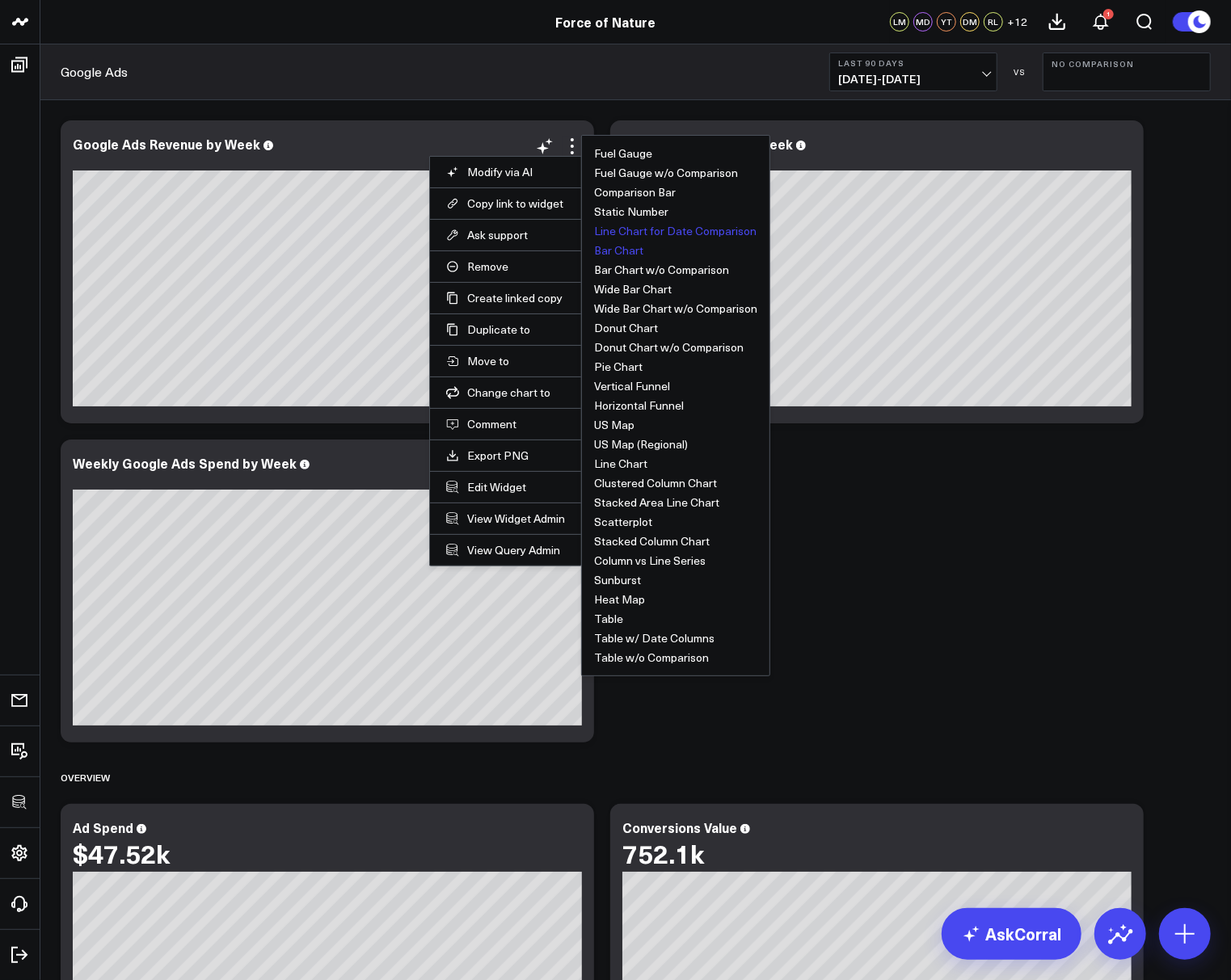
click at [626, 231] on button "Line Chart for Date Comparison" at bounding box center [675, 231] width 162 height 11
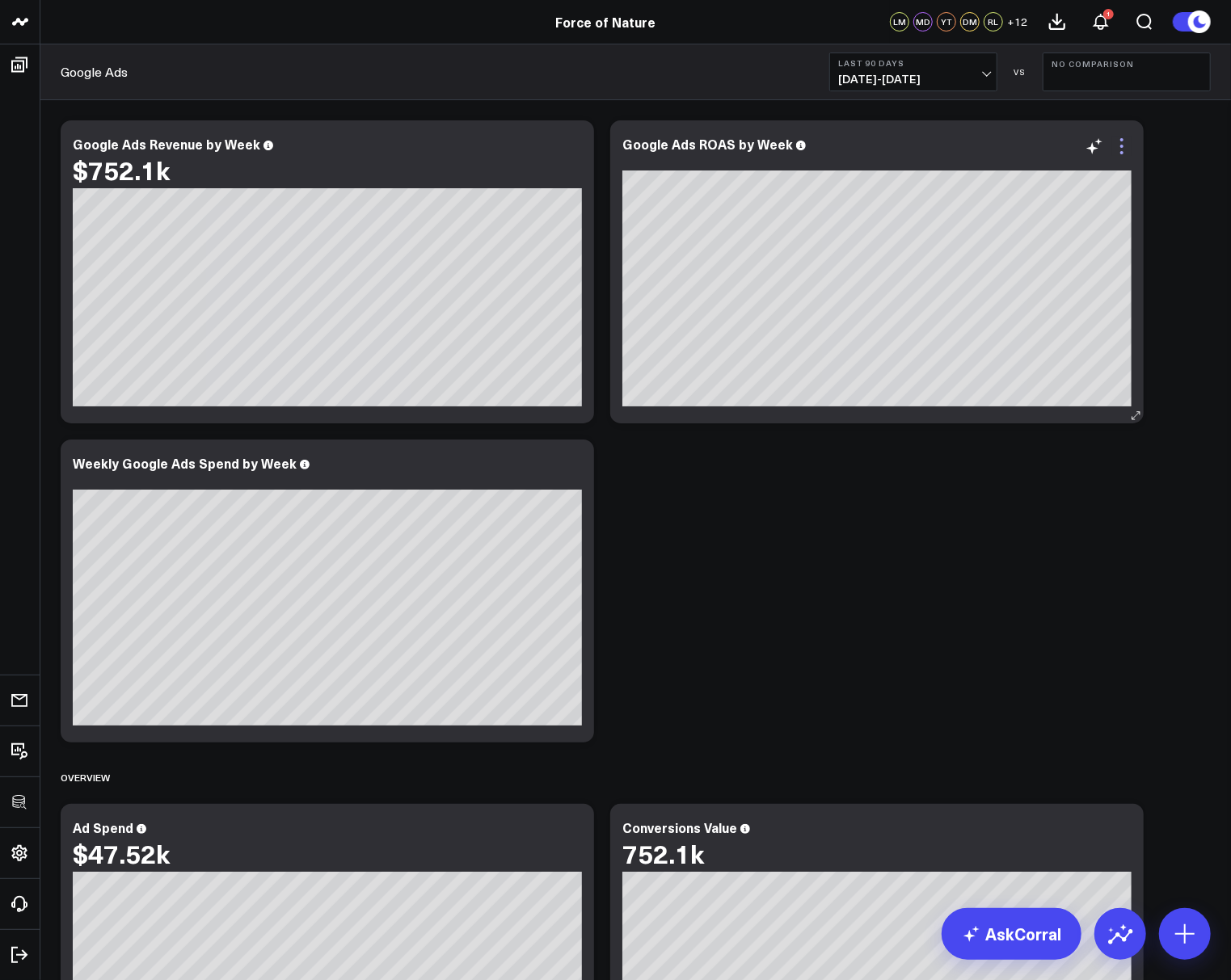
click at [1125, 149] on icon at bounding box center [1121, 145] width 19 height 19
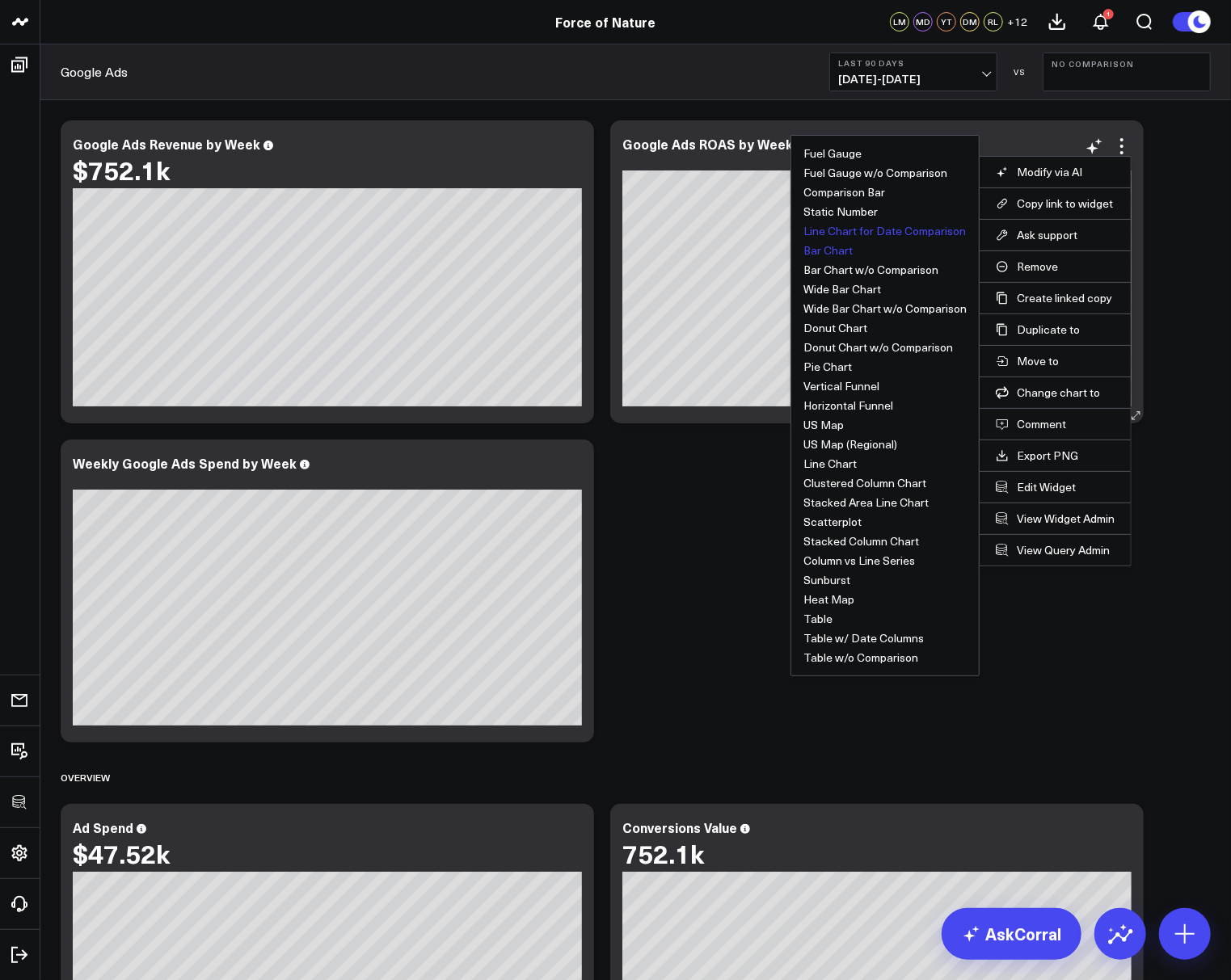
click at [858, 225] on button "Line Chart for Date Comparison" at bounding box center [884, 231] width 162 height 11
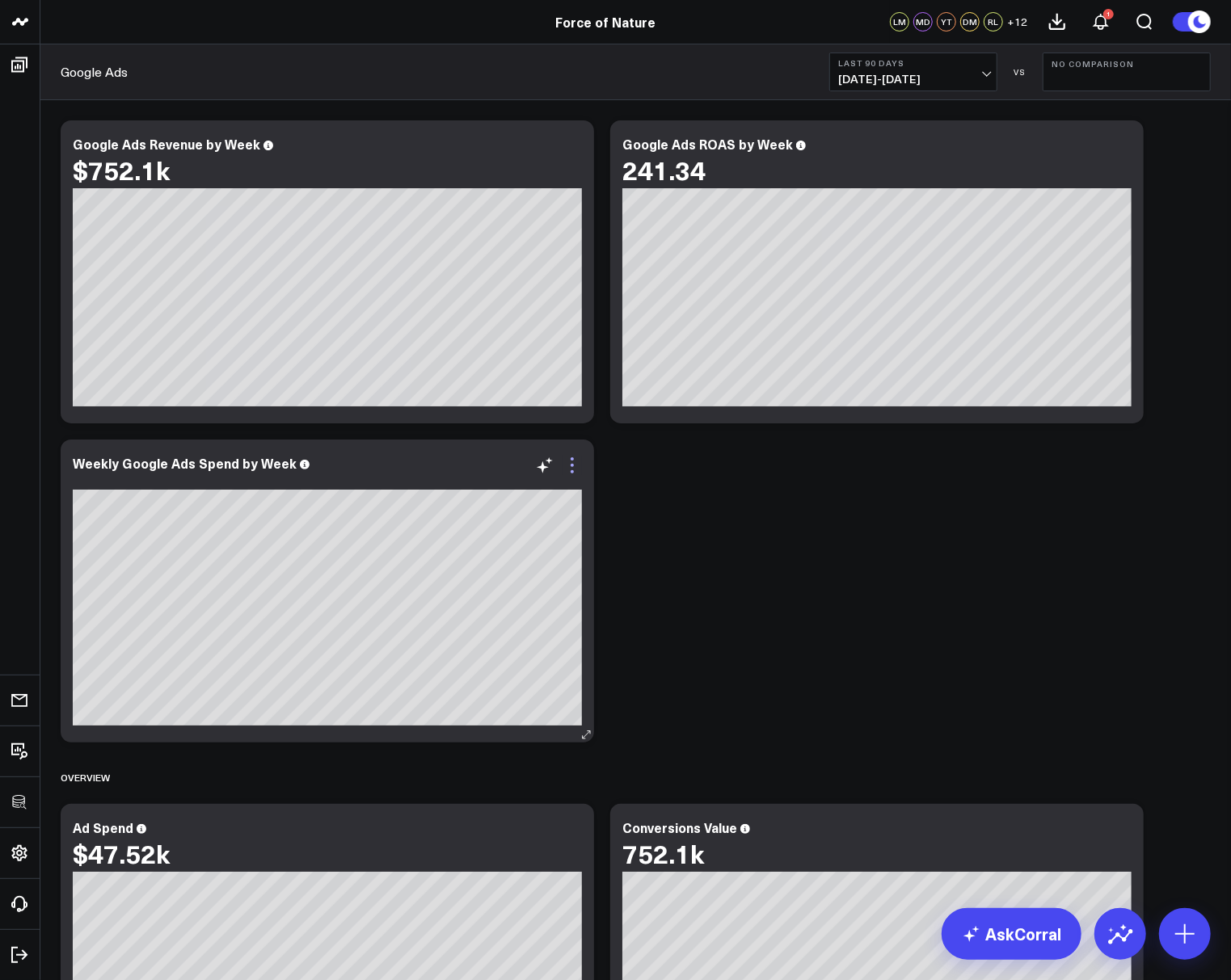
click at [572, 464] on icon at bounding box center [572, 466] width 4 height 4
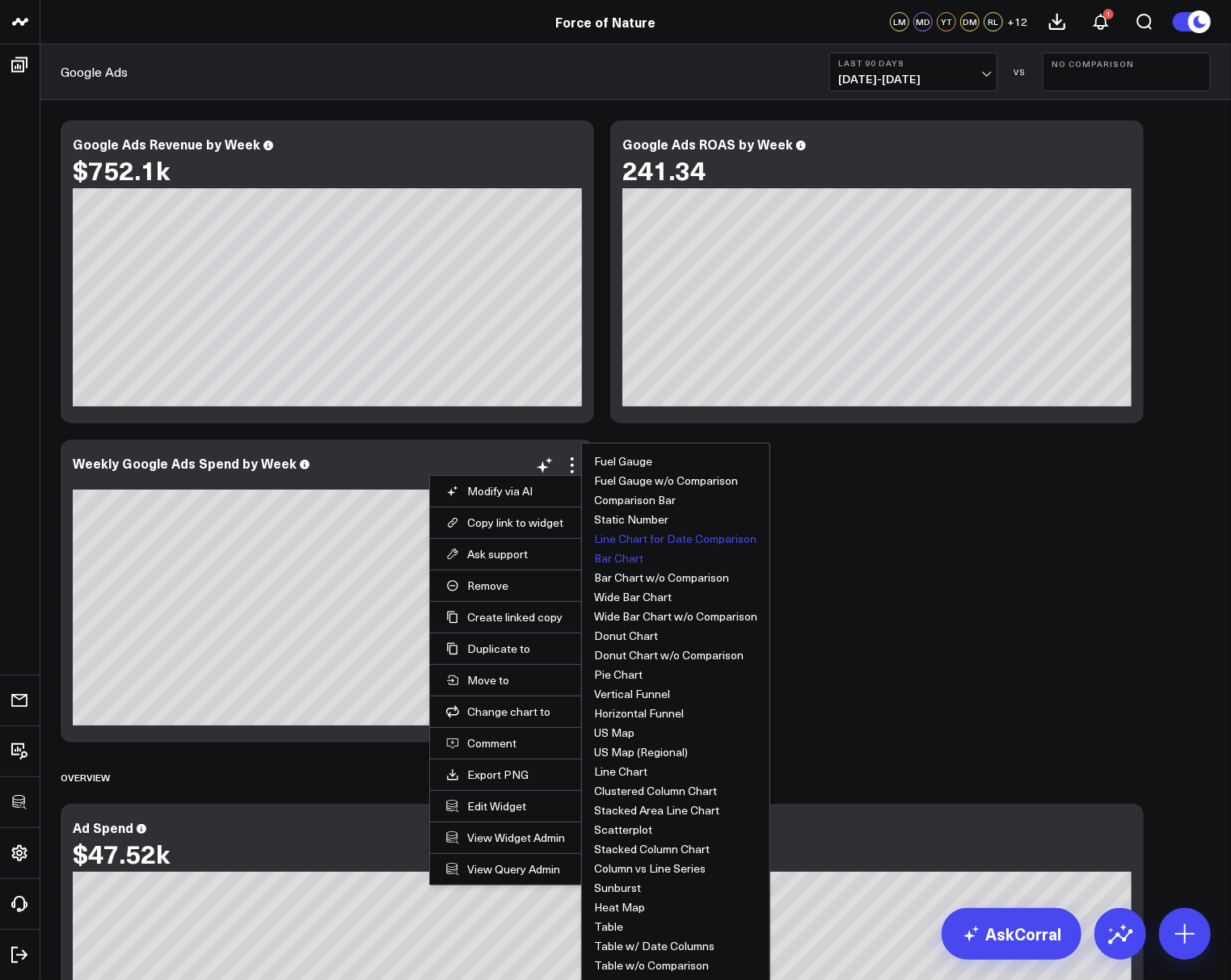
click at [632, 533] on button "Line Chart for Date Comparison" at bounding box center [675, 539] width 162 height 11
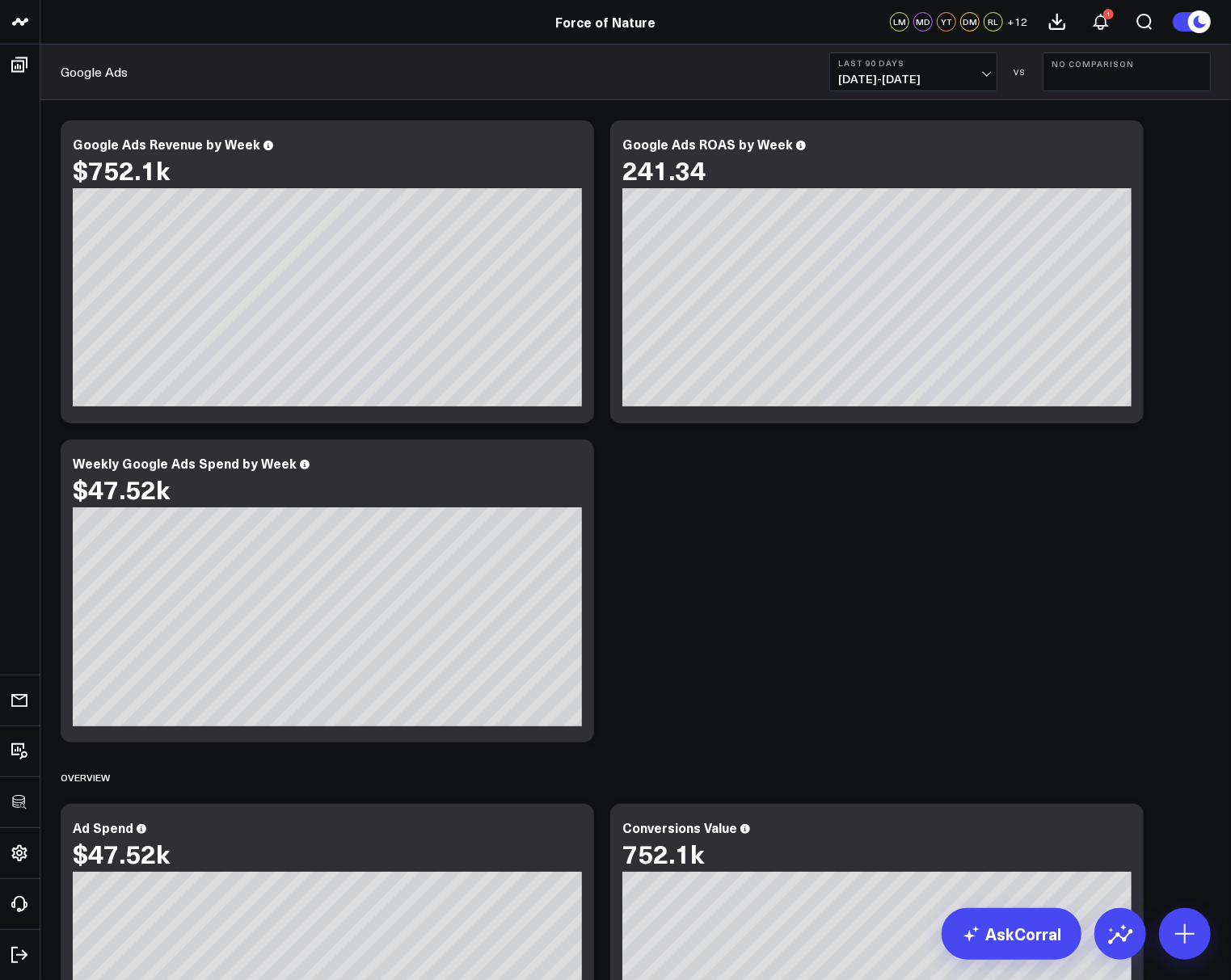
click at [573, 147] on icon at bounding box center [572, 145] width 19 height 19
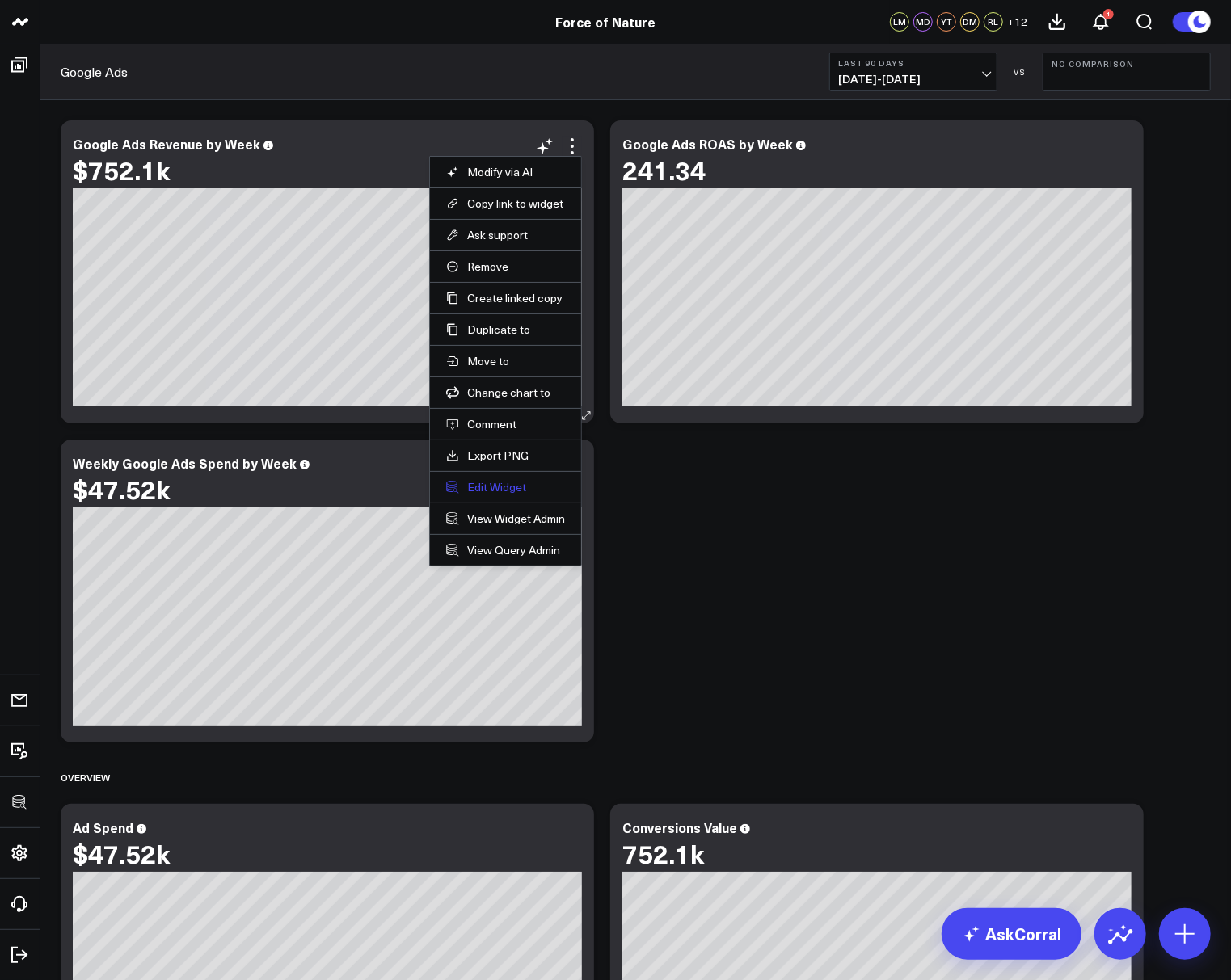
click at [490, 480] on button "Edit Widget" at bounding box center [505, 488] width 119 height 15
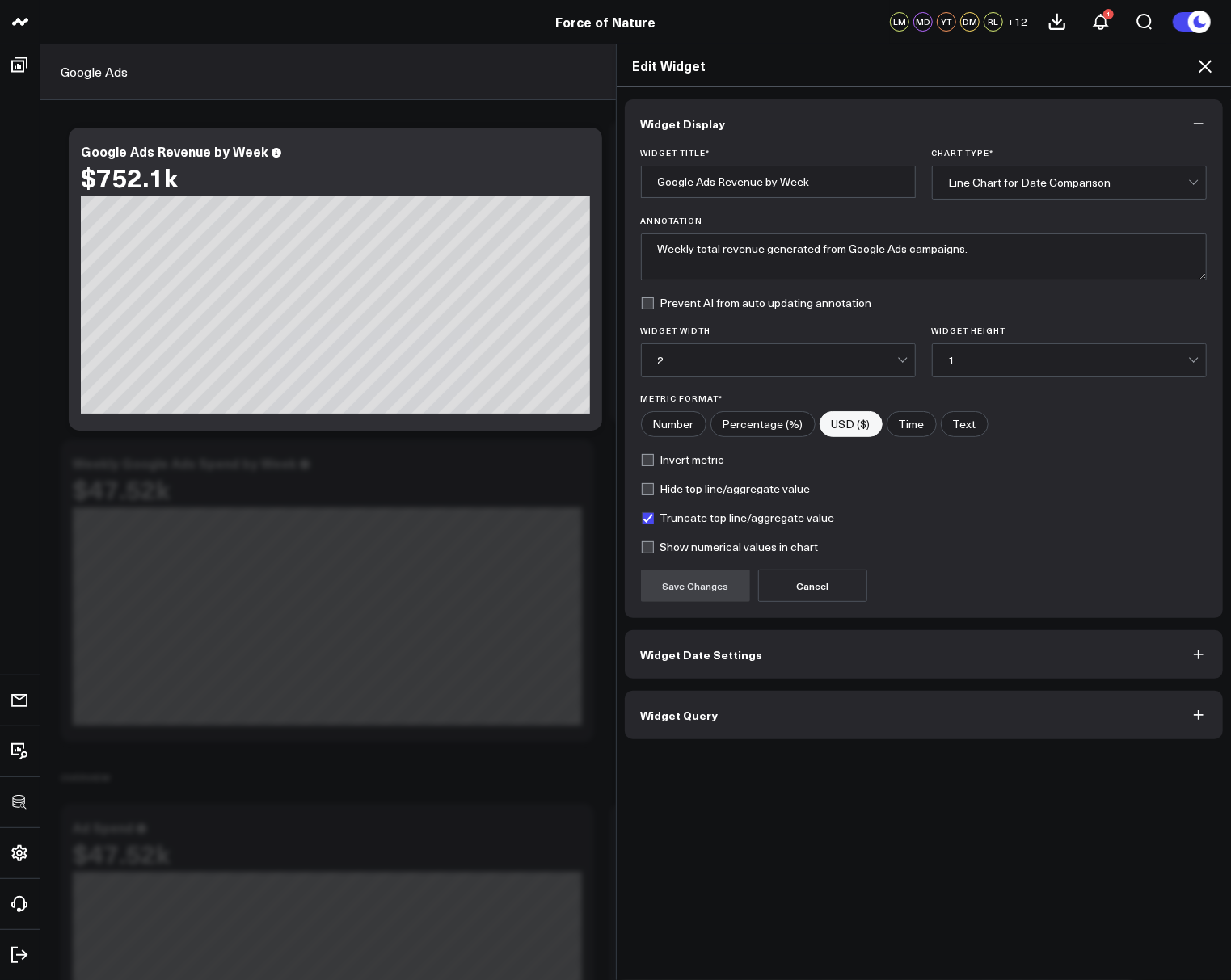
click at [662, 708] on span "Widget Query" at bounding box center [679, 715] width 78 height 13
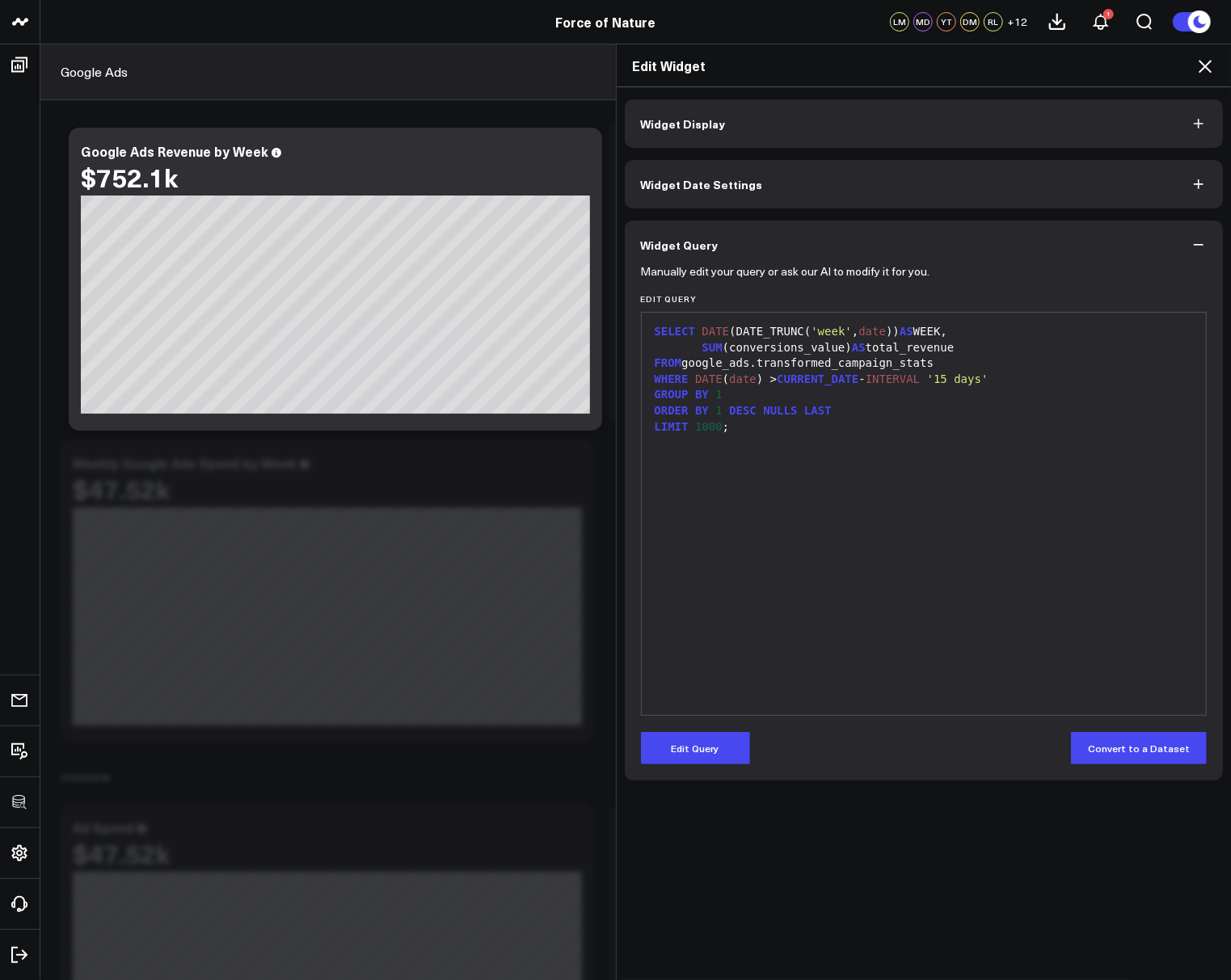
click at [1208, 70] on icon at bounding box center [1204, 66] width 13 height 13
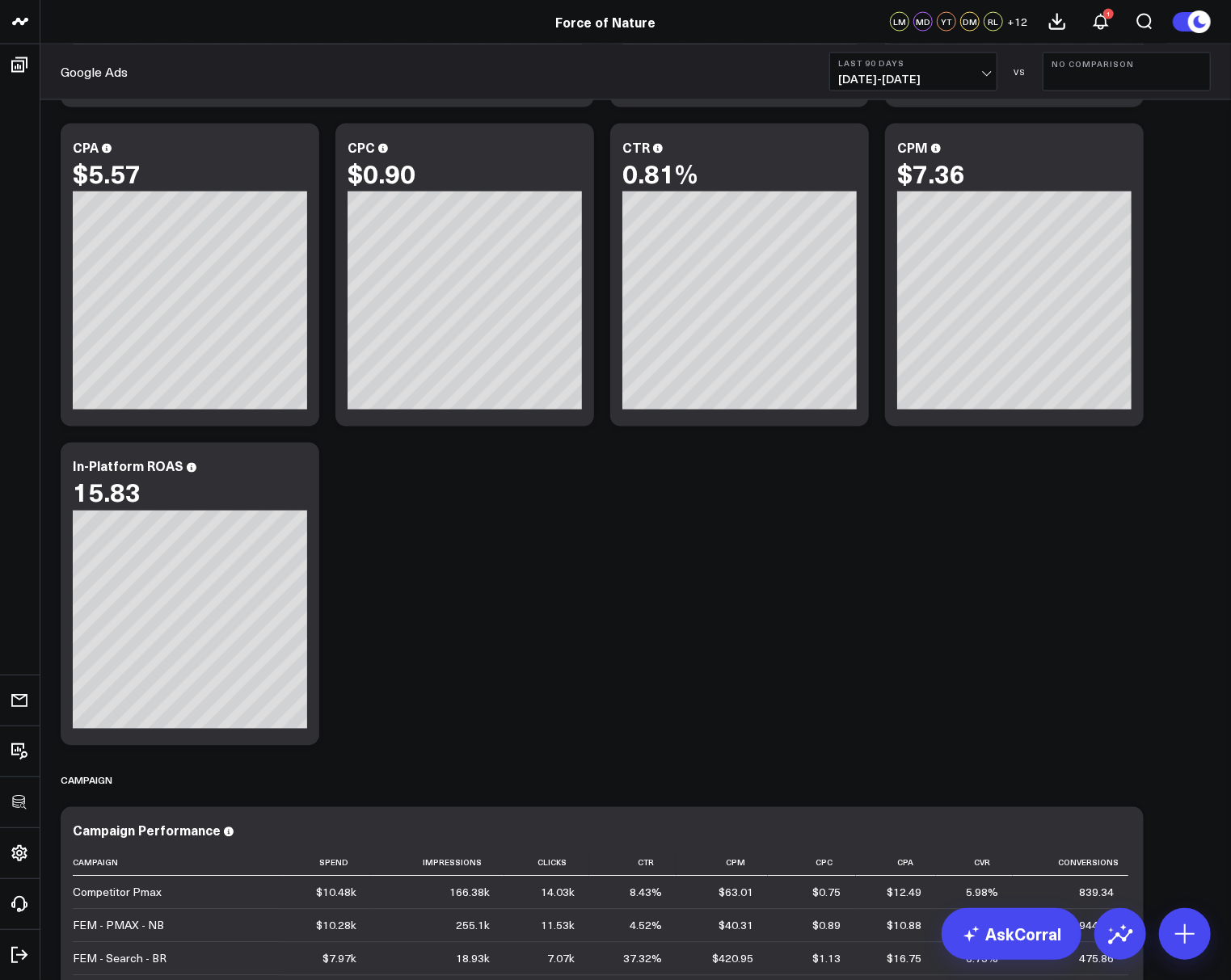
scroll to position [1641, 0]
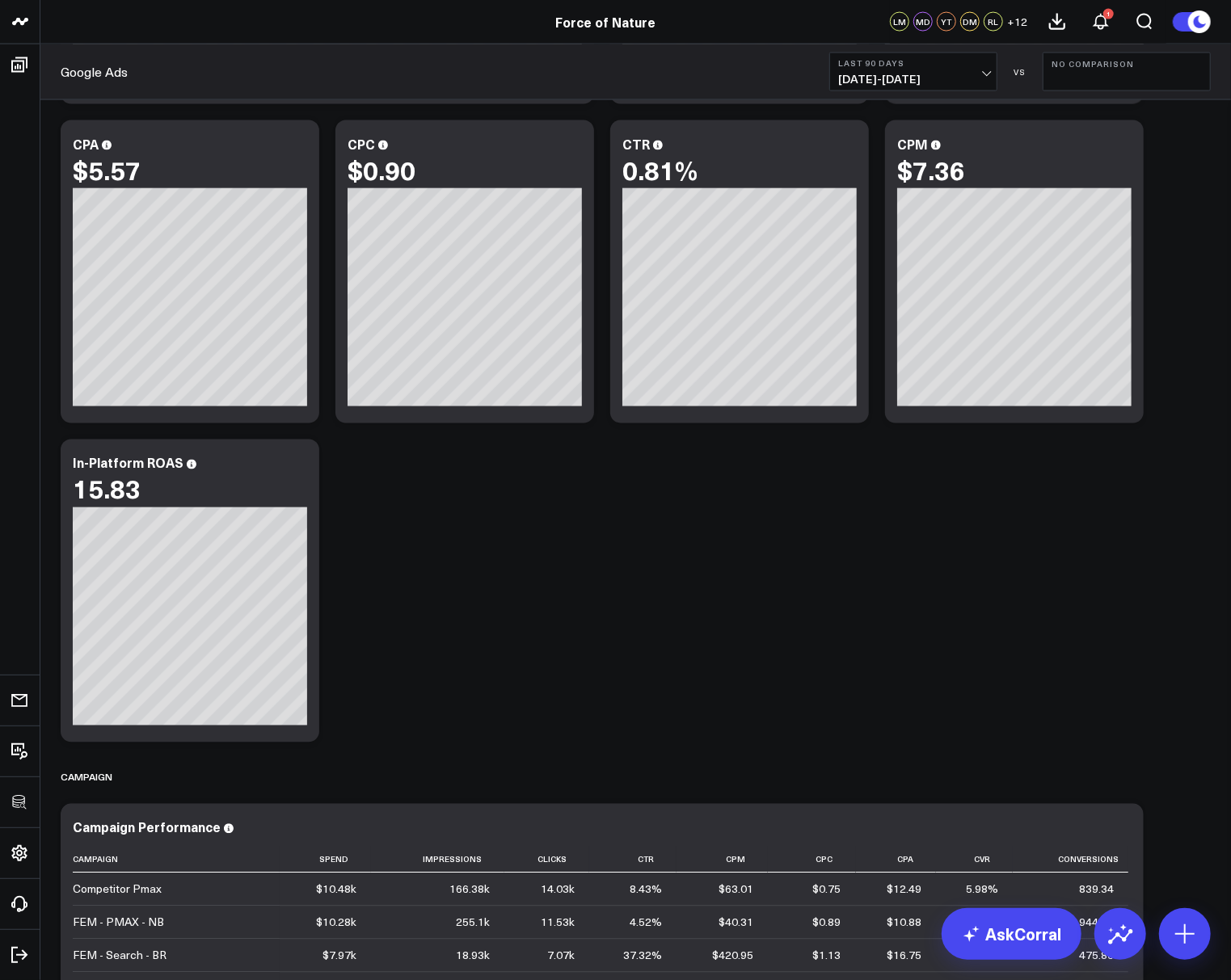
click at [902, 76] on span "05/30/25 - 08/27/25" at bounding box center [913, 79] width 150 height 13
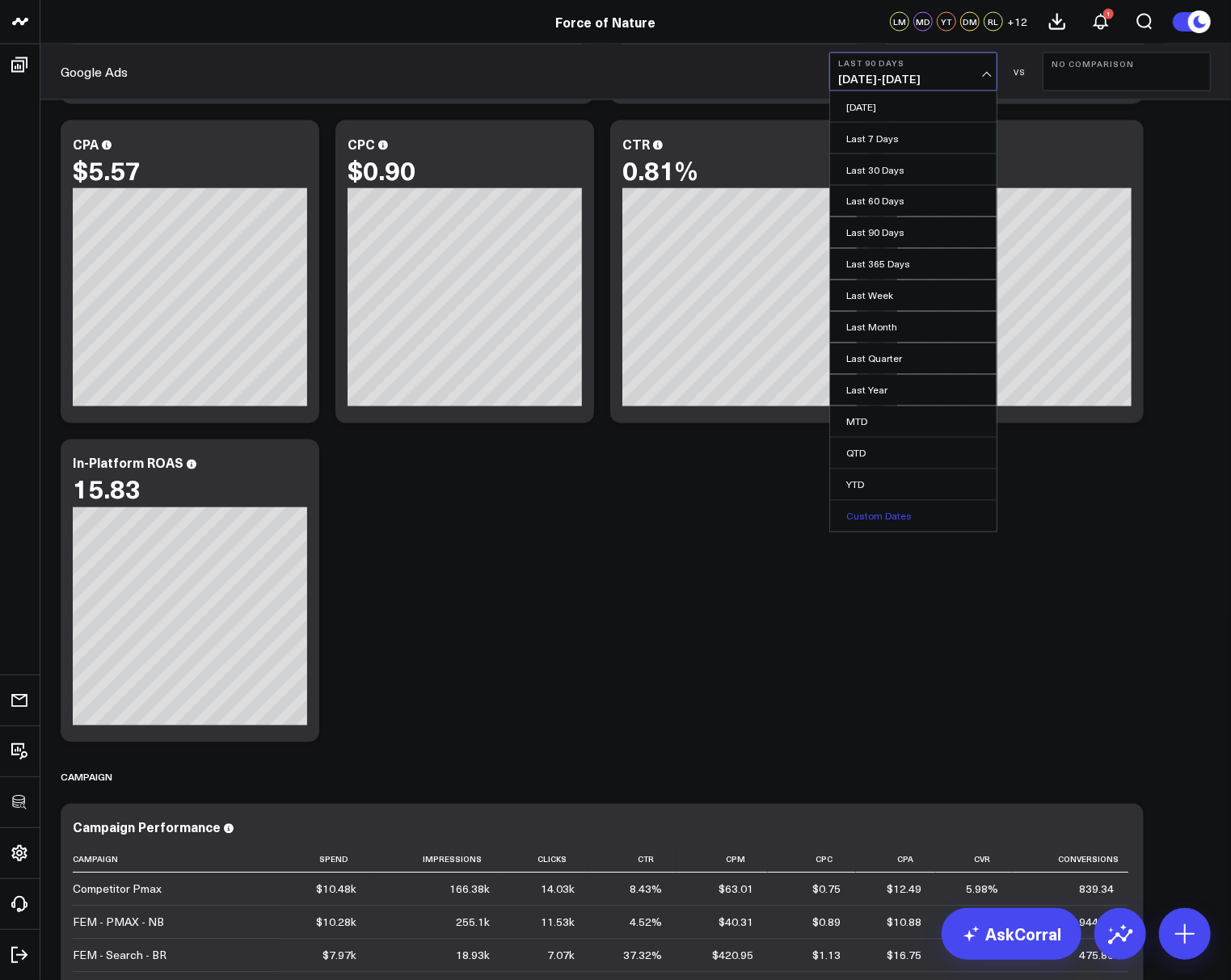
click at [859, 516] on link "Custom Dates" at bounding box center [913, 516] width 167 height 31
select select "7"
select select "2025"
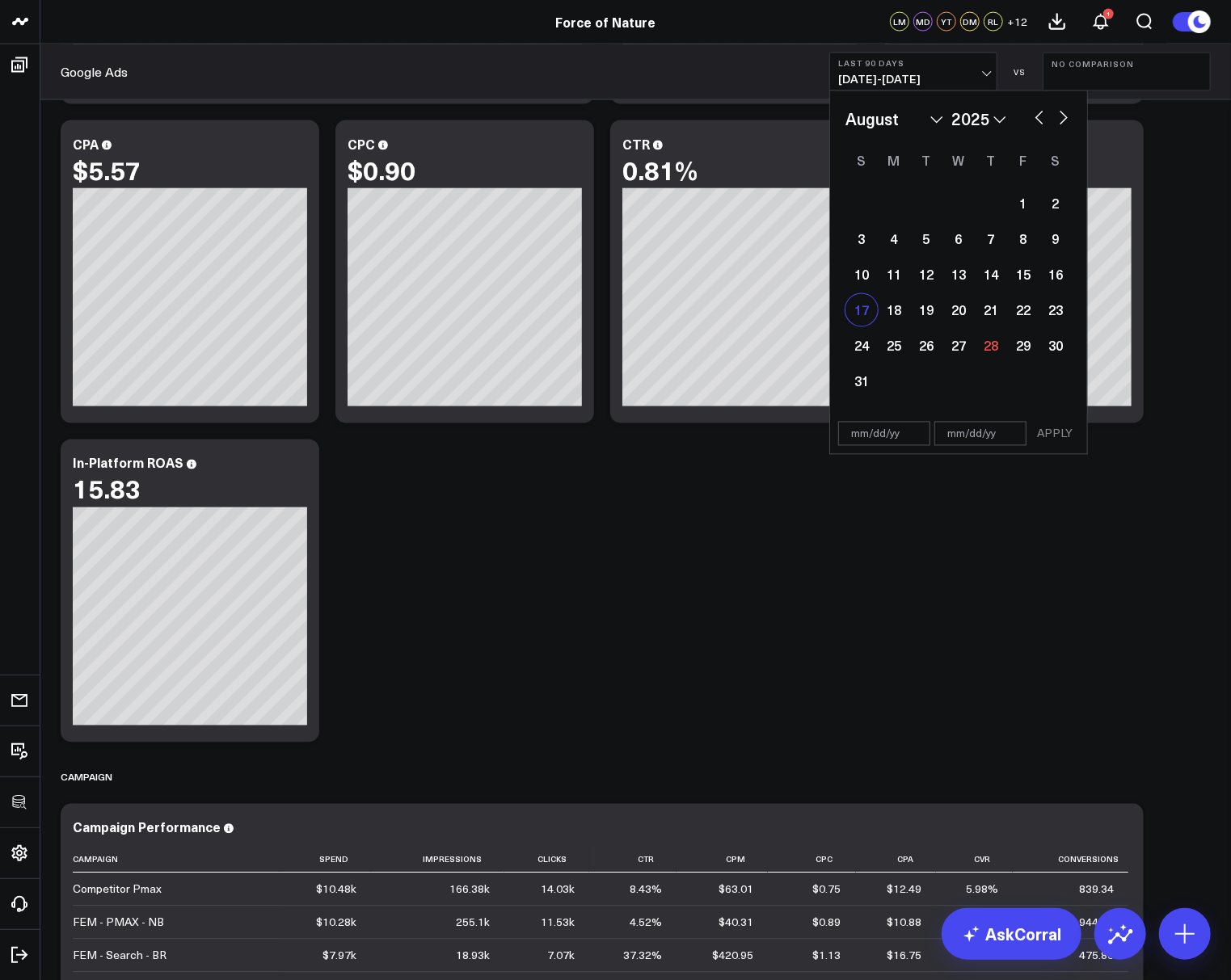
click at [875, 311] on div "17" at bounding box center [861, 309] width 32 height 32
type input "08/17/25"
select select "7"
select select "2025"
click at [1062, 312] on div "23" at bounding box center [1055, 309] width 32 height 32
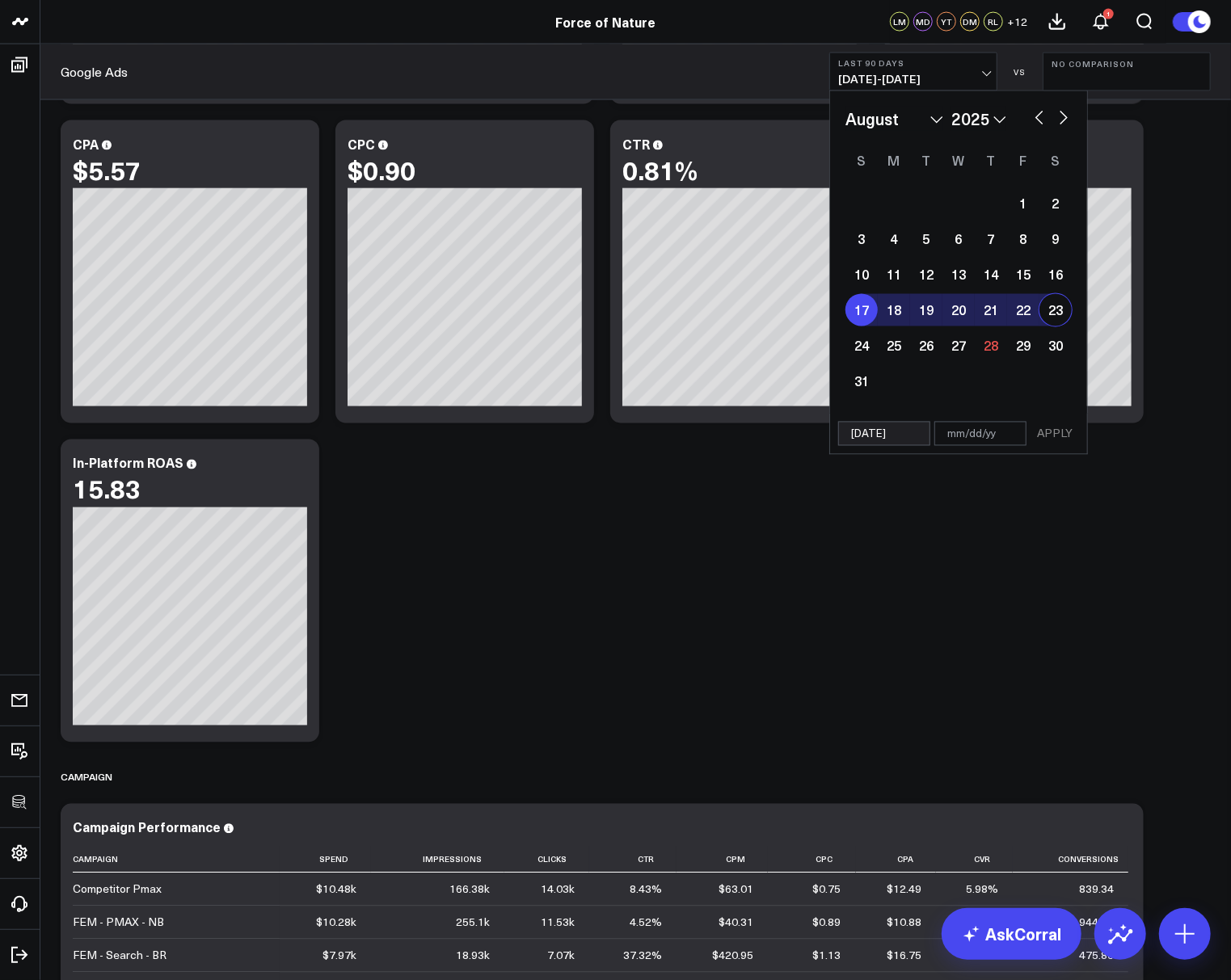
type input "08/23/25"
select select "7"
select select "2025"
click at [1063, 434] on button "APPLY" at bounding box center [1054, 434] width 49 height 24
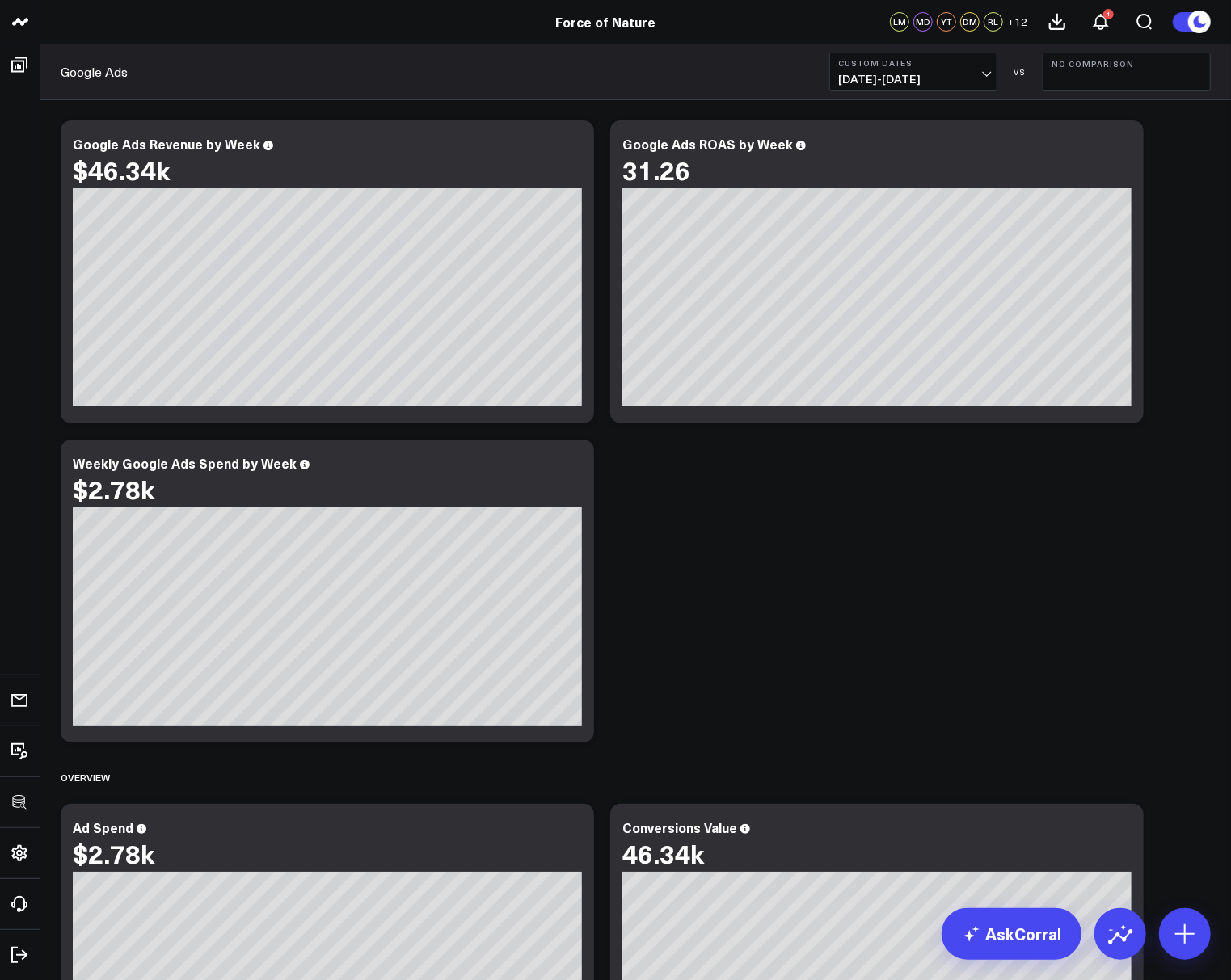
click at [905, 65] on b "Custom Dates" at bounding box center [913, 63] width 150 height 10
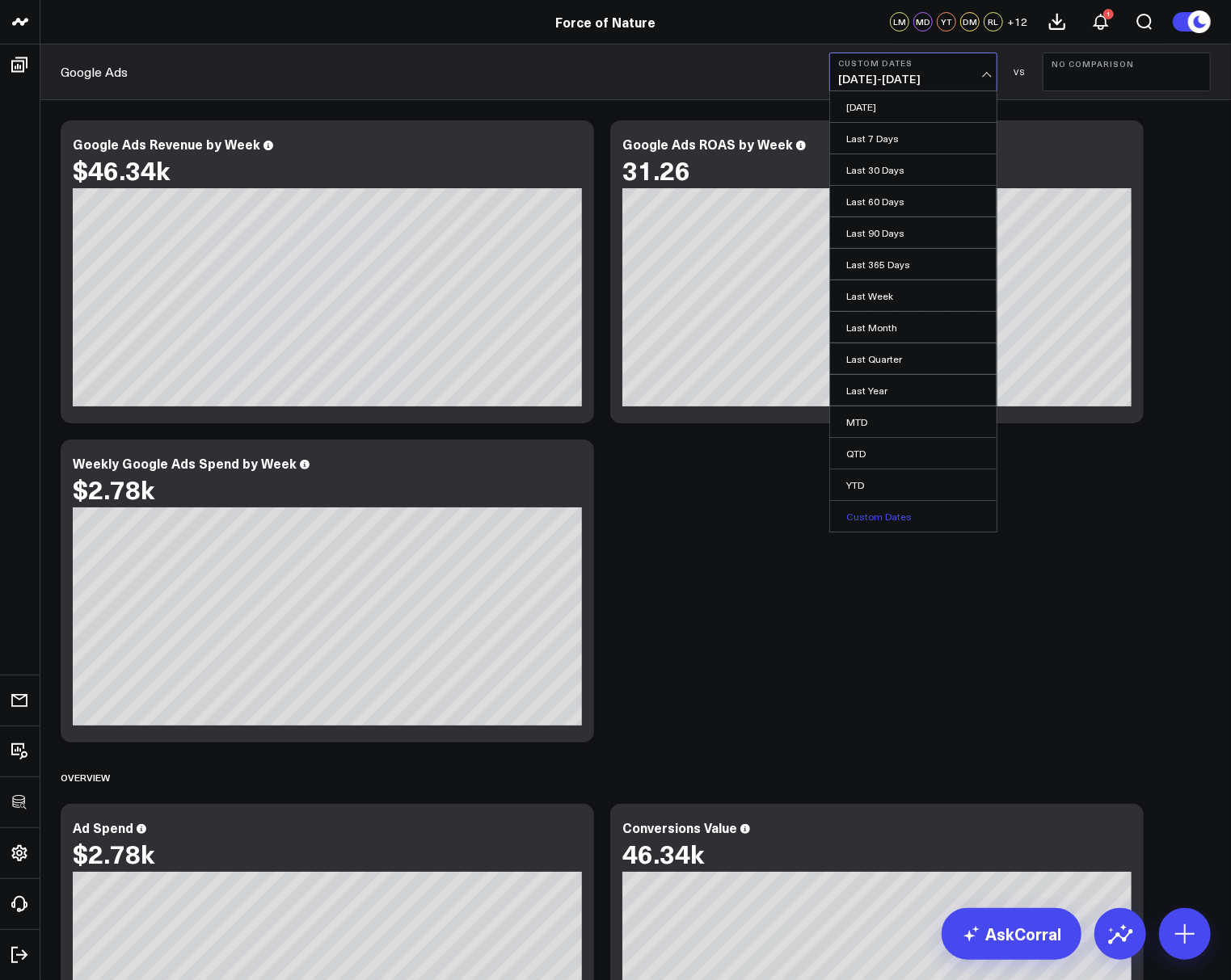
click at [880, 504] on link "Custom Dates" at bounding box center [913, 516] width 167 height 31
select select "7"
select select "2025"
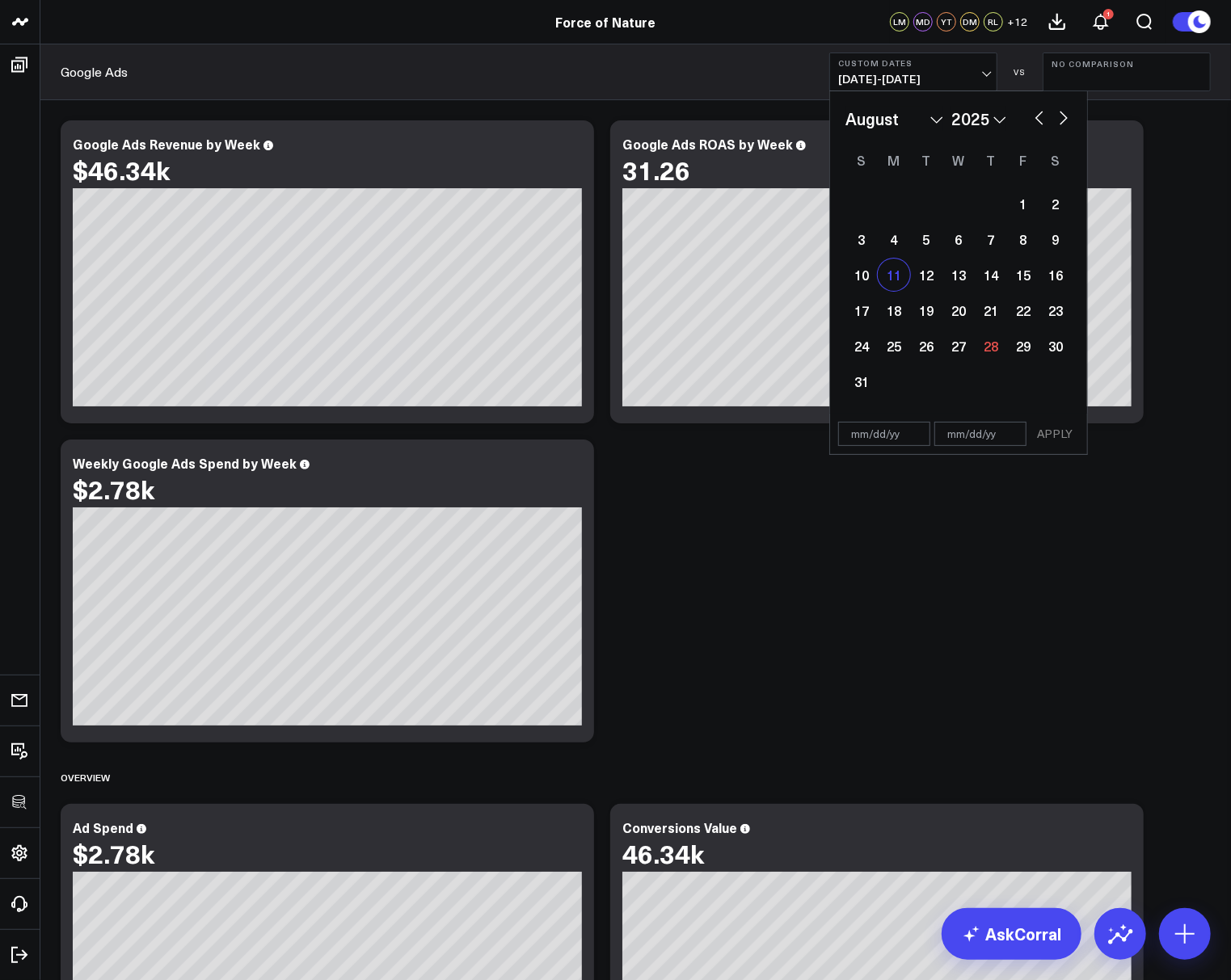
click at [882, 280] on div "11" at bounding box center [893, 275] width 32 height 32
type input "08/11/25"
select select "7"
select select "2025"
click at [869, 307] on div "17" at bounding box center [861, 309] width 32 height 32
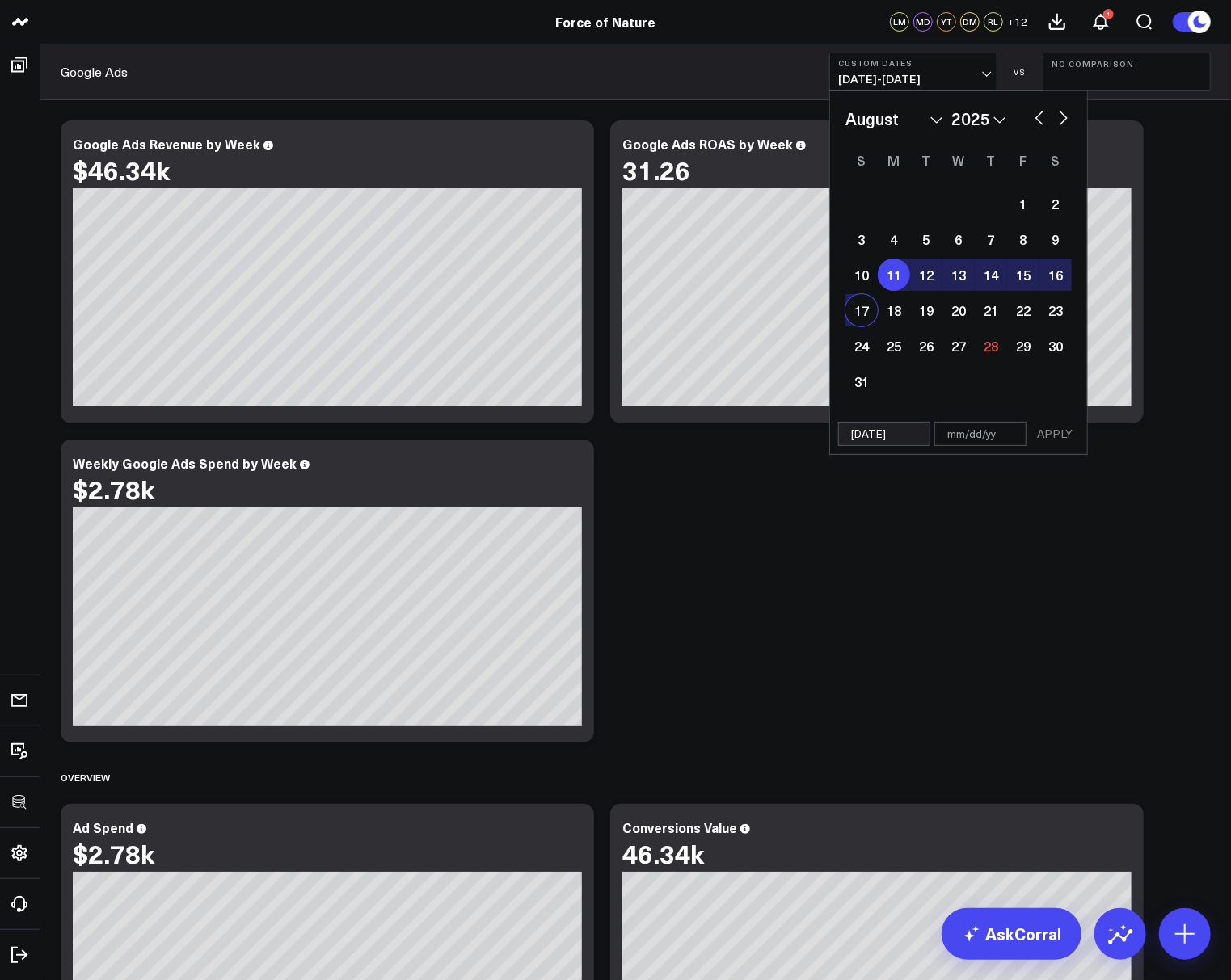
type input "08/17/25"
select select "7"
select select "2025"
click at [1049, 437] on button "APPLY" at bounding box center [1054, 434] width 49 height 24
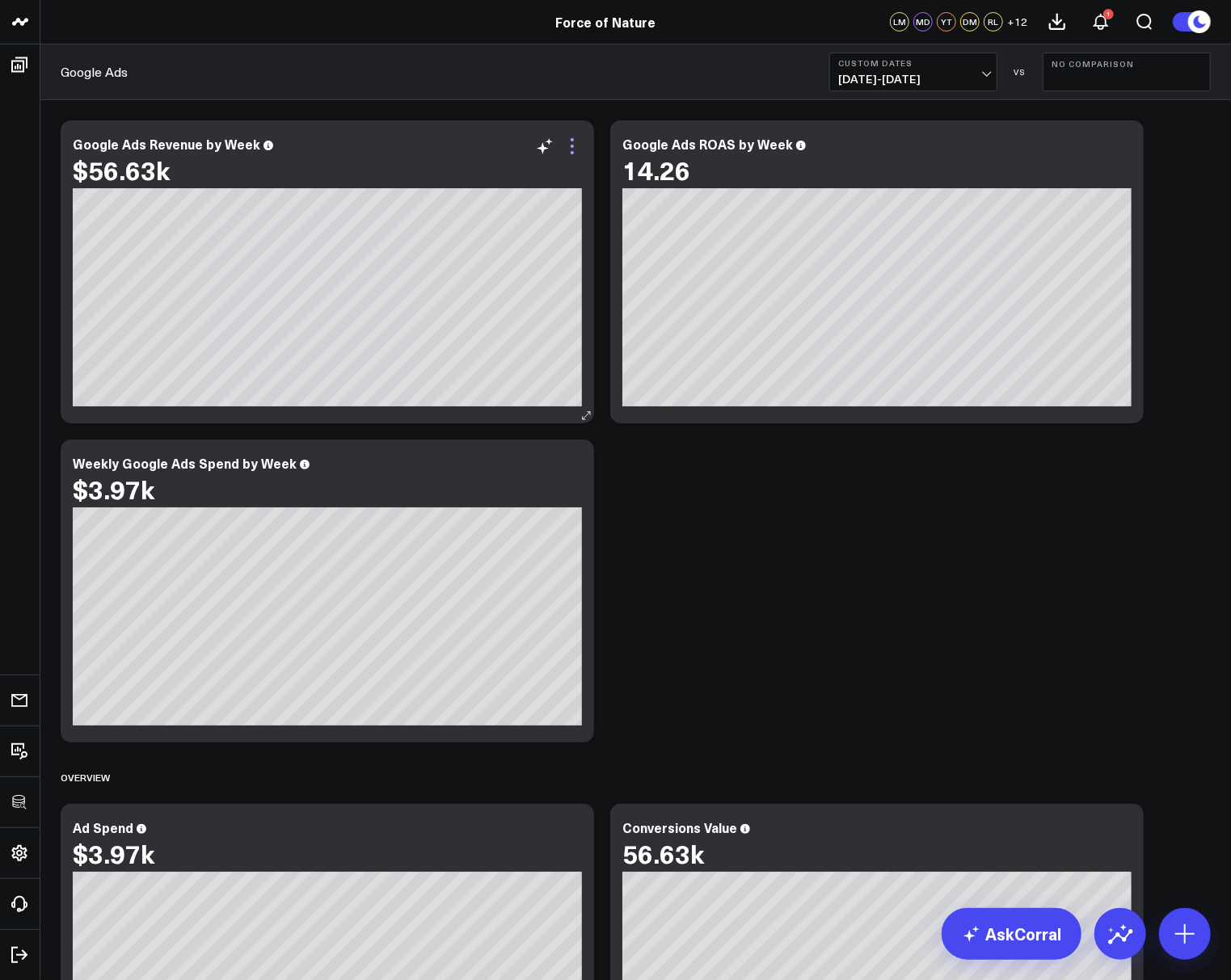
click at [578, 137] on icon at bounding box center [572, 145] width 19 height 19
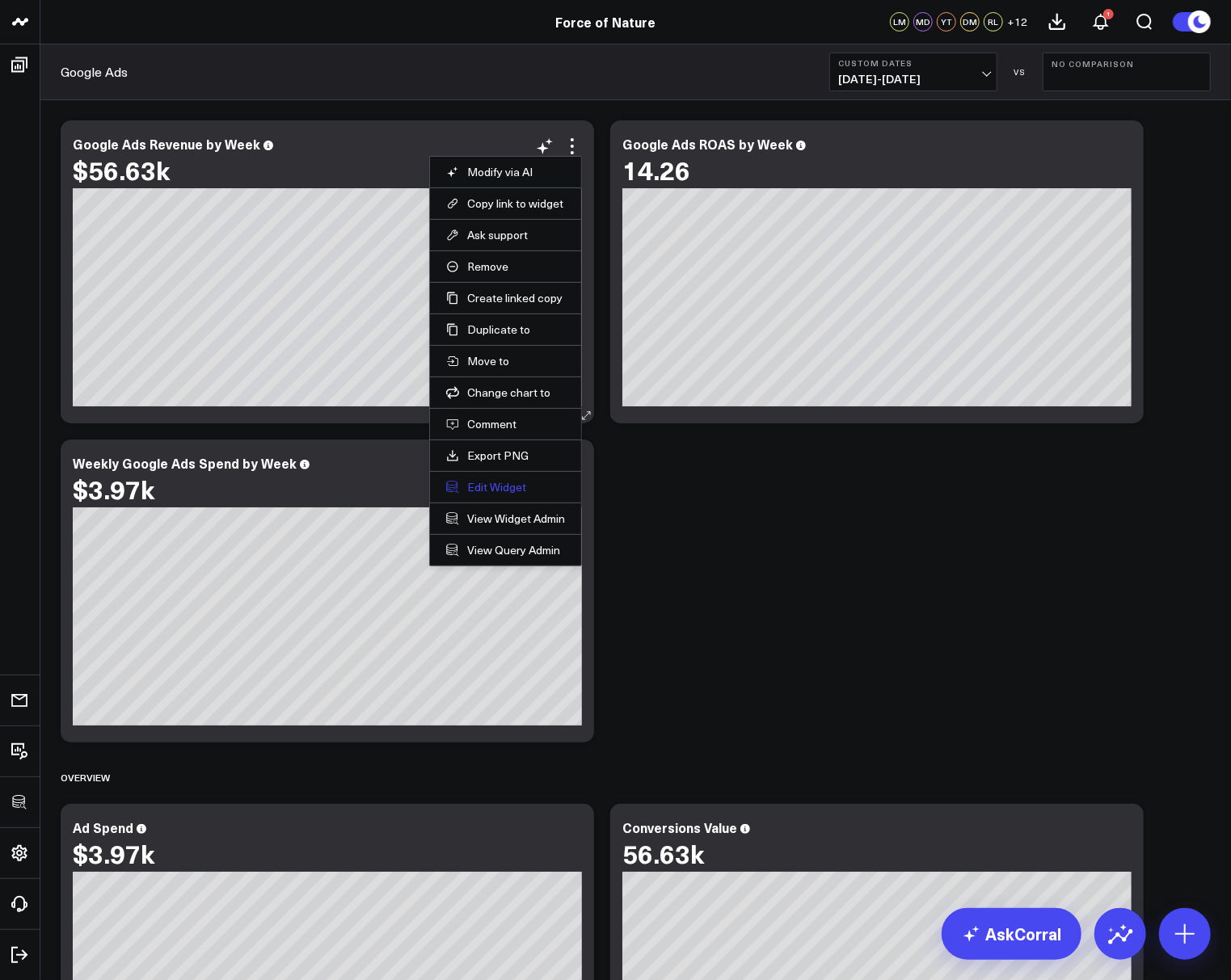
click at [487, 485] on button "Edit Widget" at bounding box center [505, 488] width 119 height 15
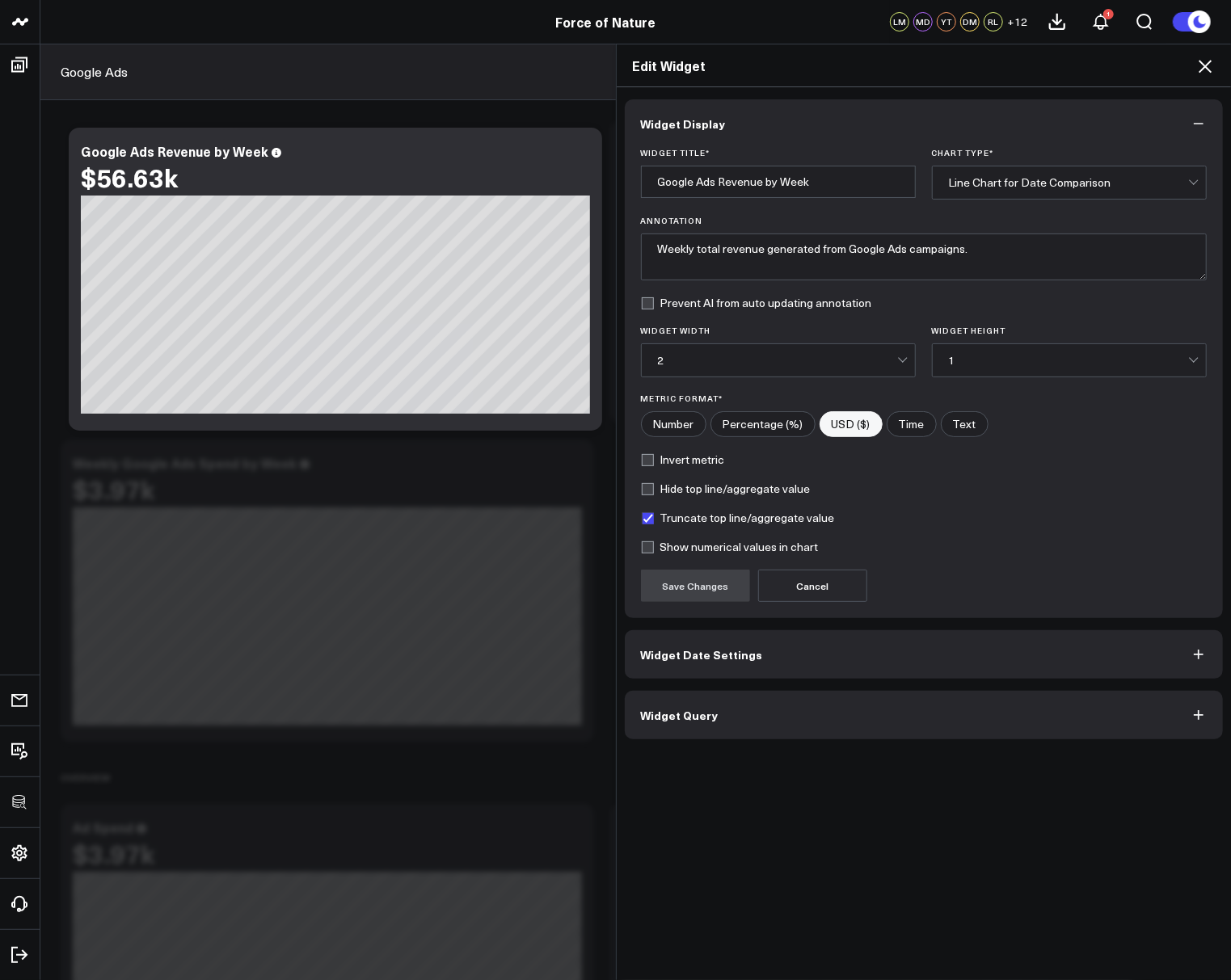
click at [659, 701] on button "Widget Query" at bounding box center [924, 715] width 599 height 48
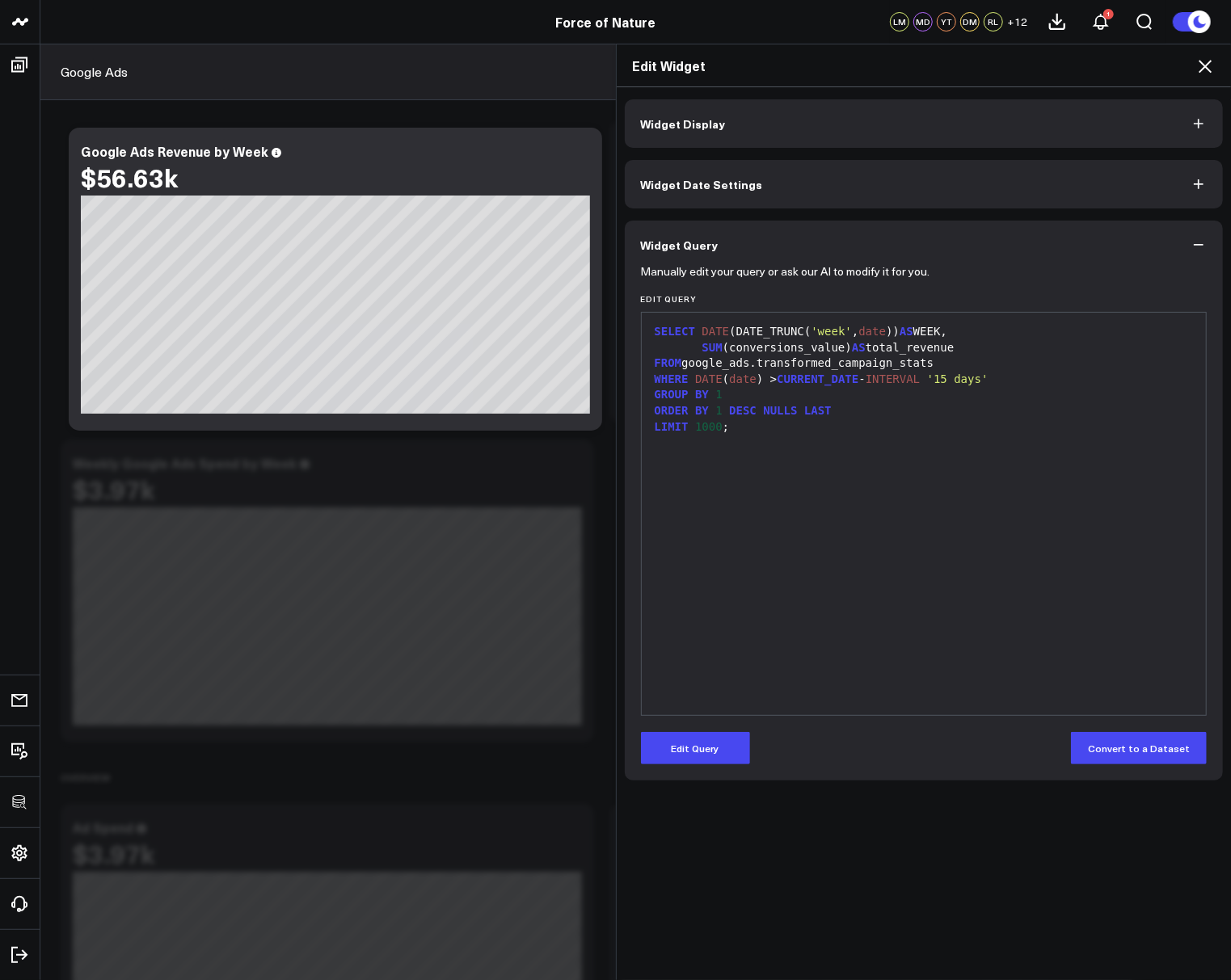
click at [705, 184] on span "Widget Date Settings" at bounding box center [701, 184] width 122 height 13
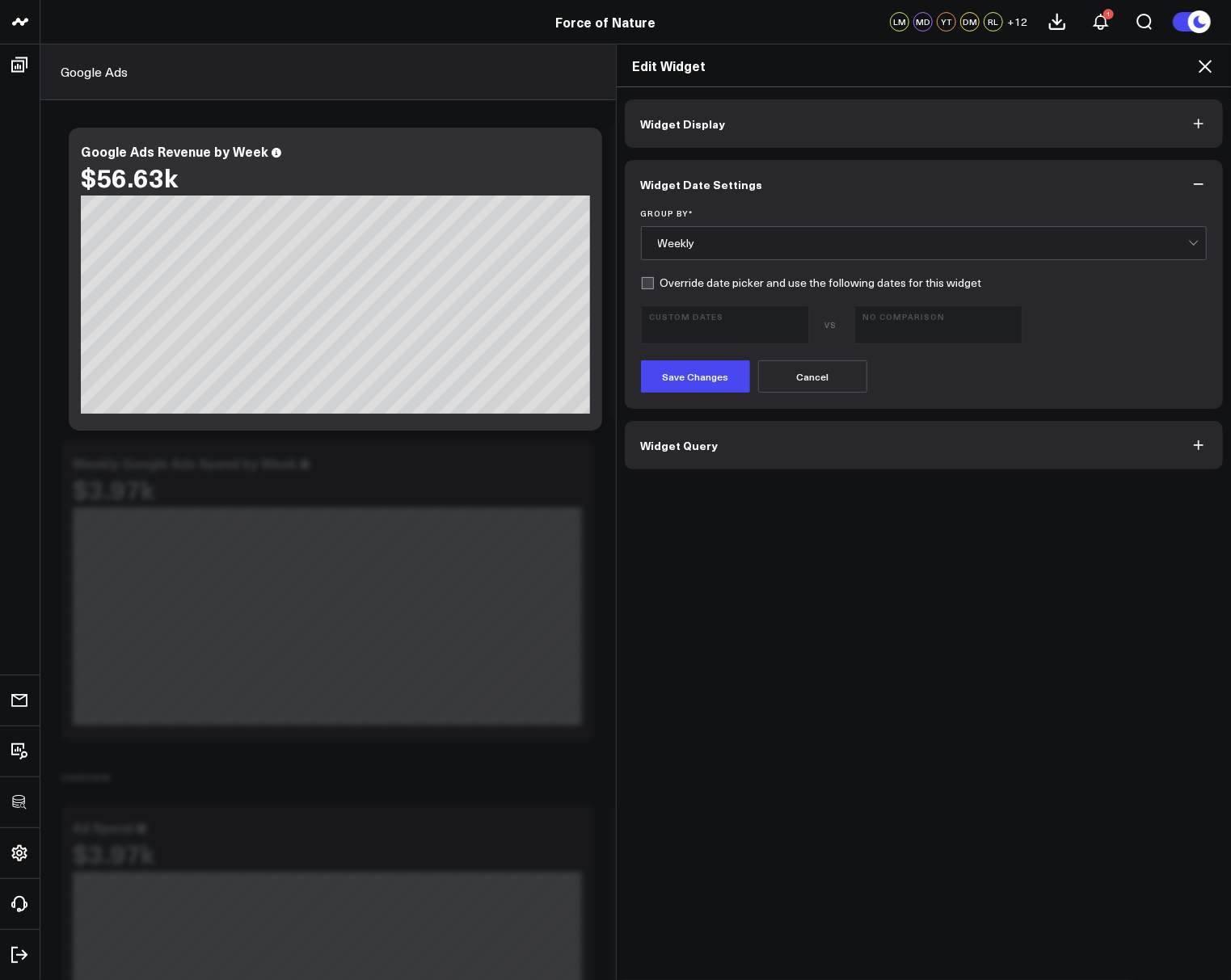
click at [647, 283] on label "Override date picker and use the following dates for this widget" at bounding box center [811, 283] width 341 height 13
click at [647, 283] on input "Override date picker and use the following dates for this widget" at bounding box center [647, 283] width 13 height 13
checkbox input "true"
click at [669, 332] on span "08/11/25 - 08/17/25" at bounding box center [725, 332] width 150 height 13
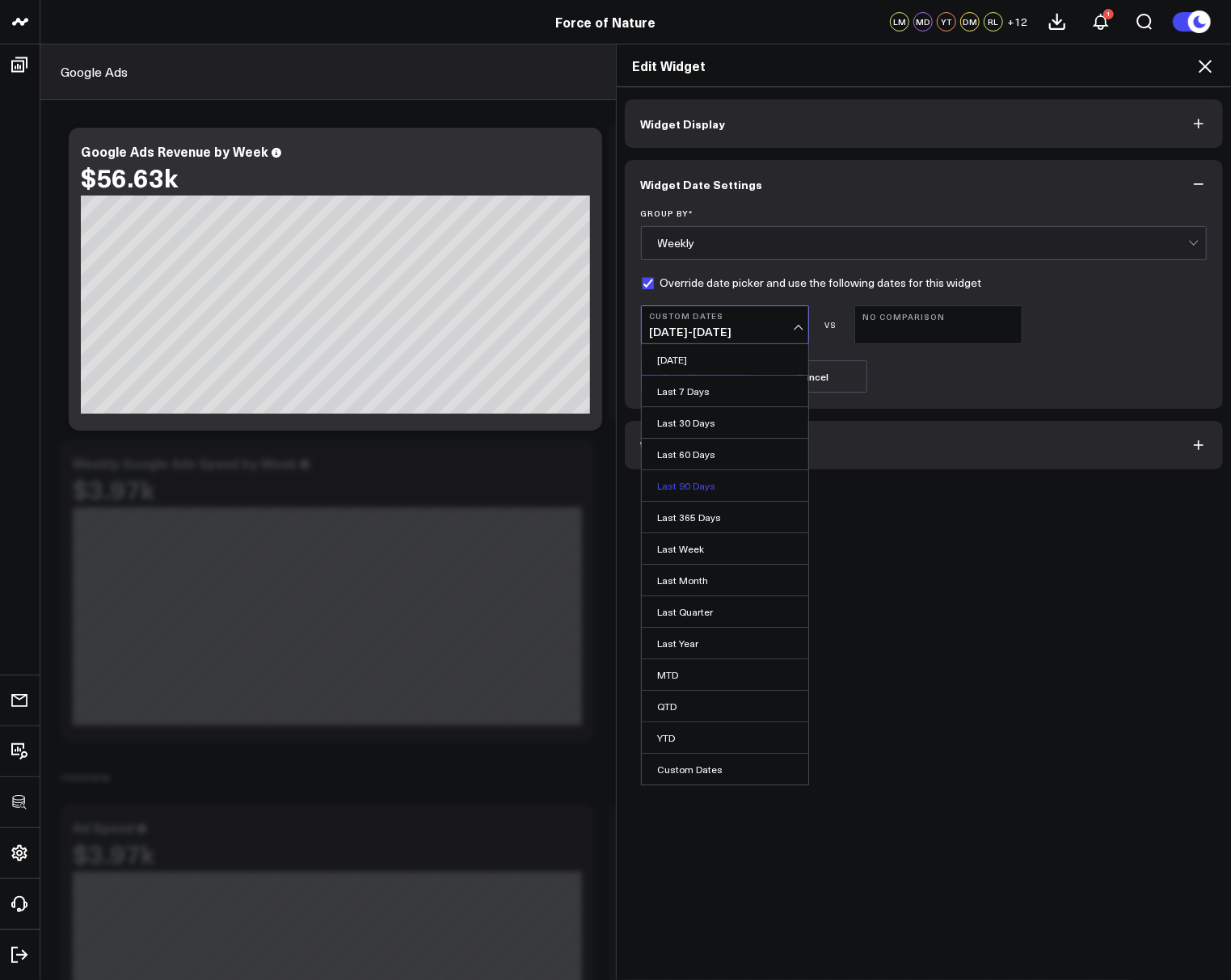
click at [679, 489] on link "Last 90 Days" at bounding box center [725, 486] width 167 height 31
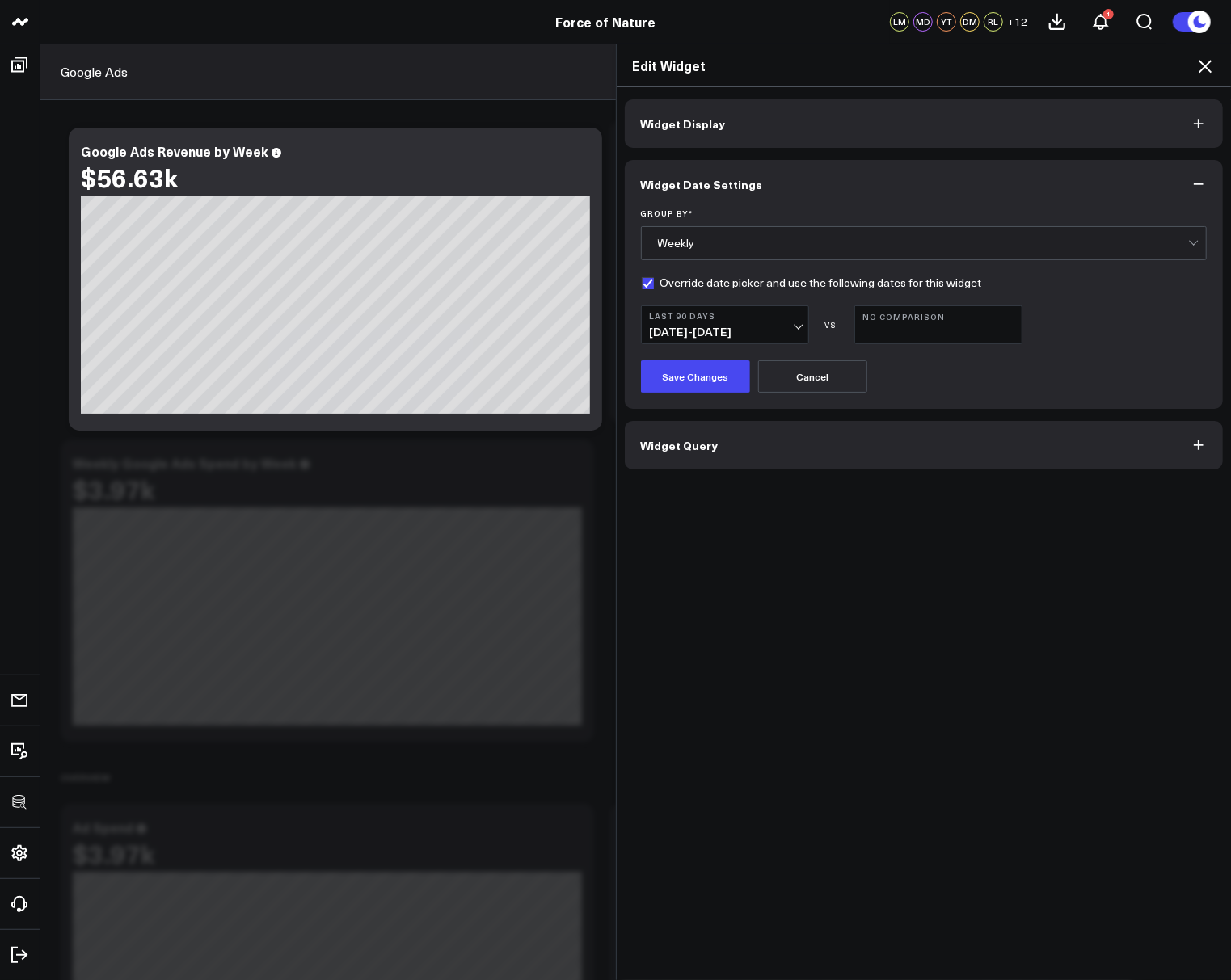
click at [903, 330] on button "No Comparison" at bounding box center [938, 325] width 168 height 38
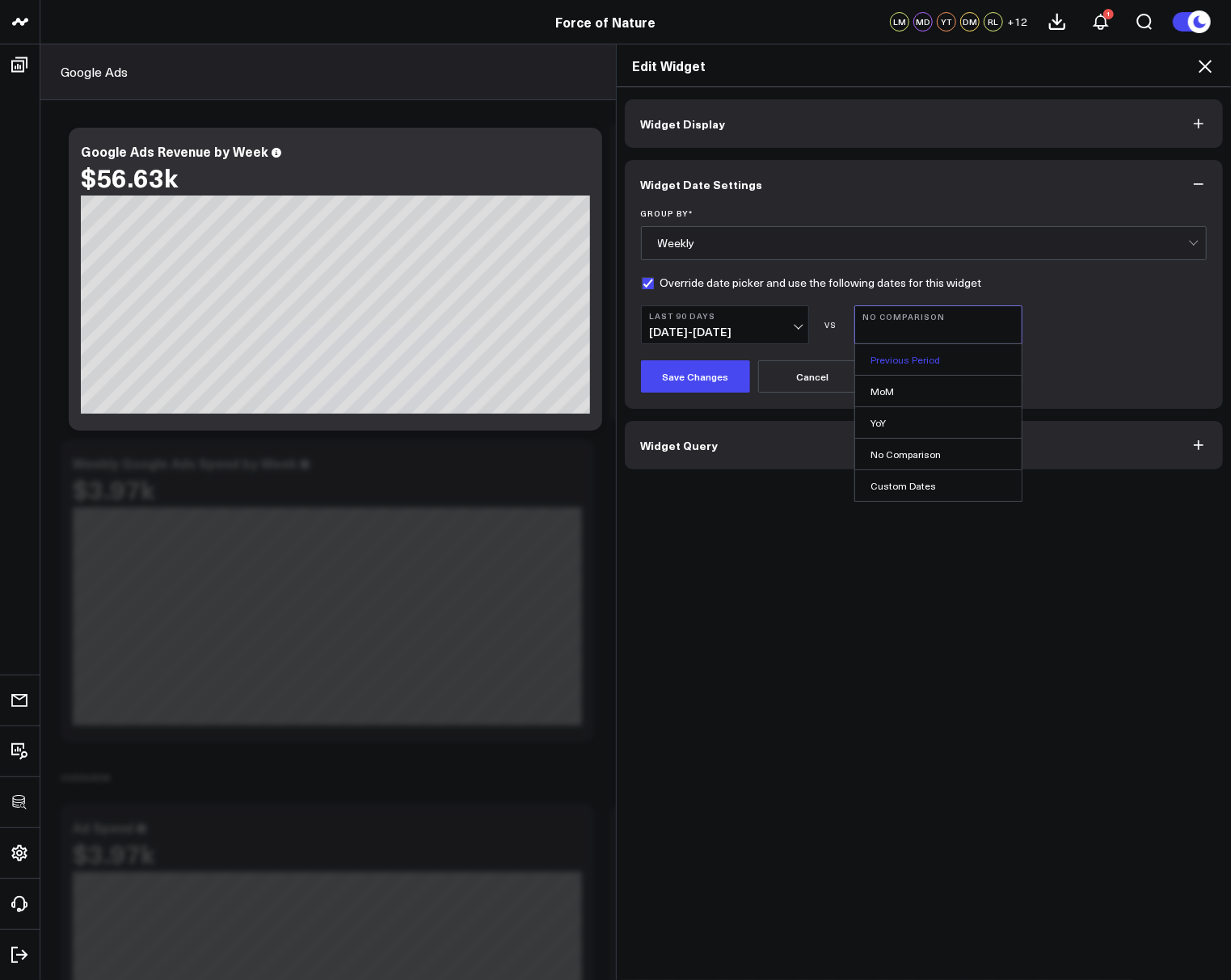
click at [912, 349] on link "Previous Period" at bounding box center [938, 360] width 167 height 31
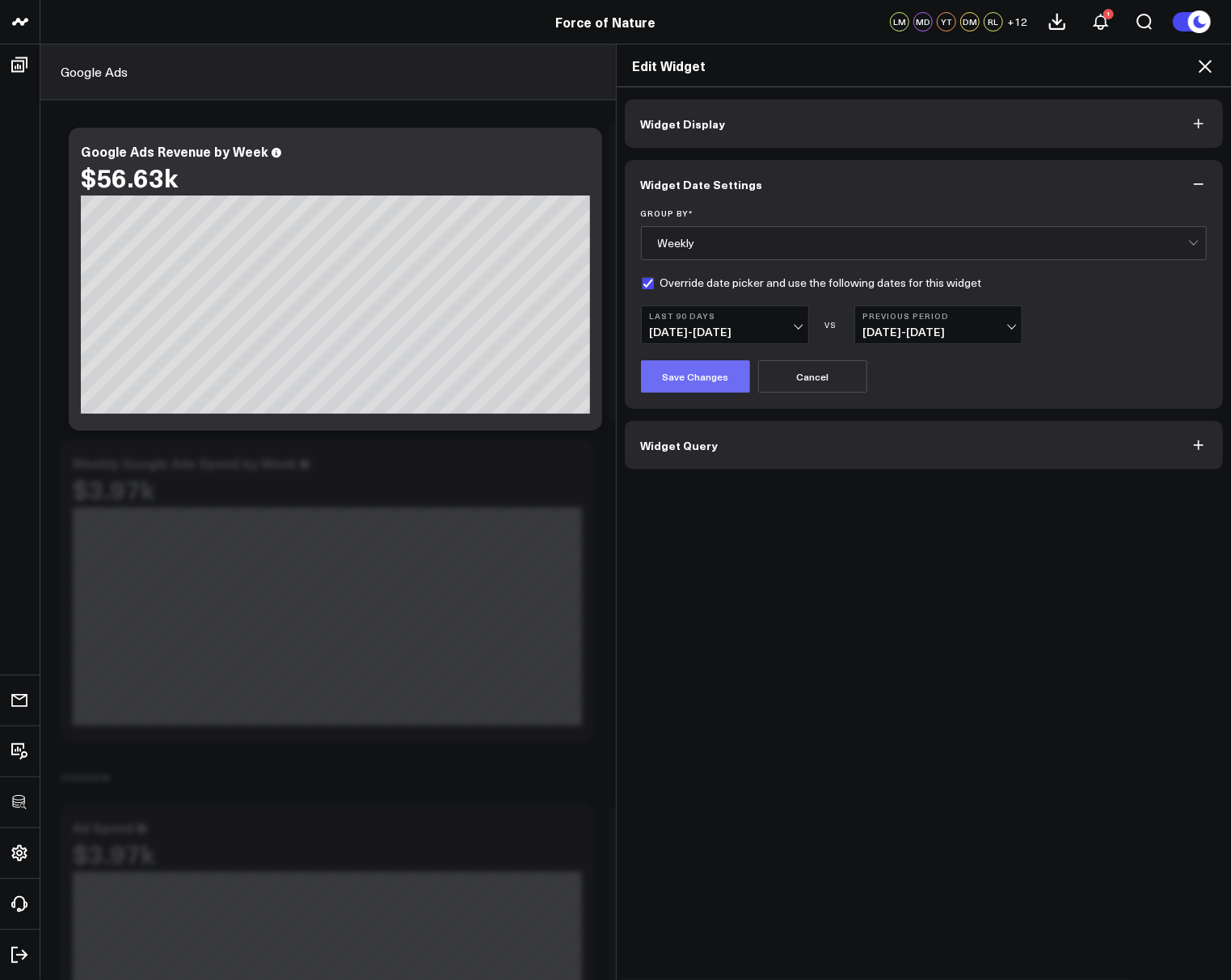
click at [692, 364] on button "Save Changes" at bounding box center [695, 376] width 109 height 32
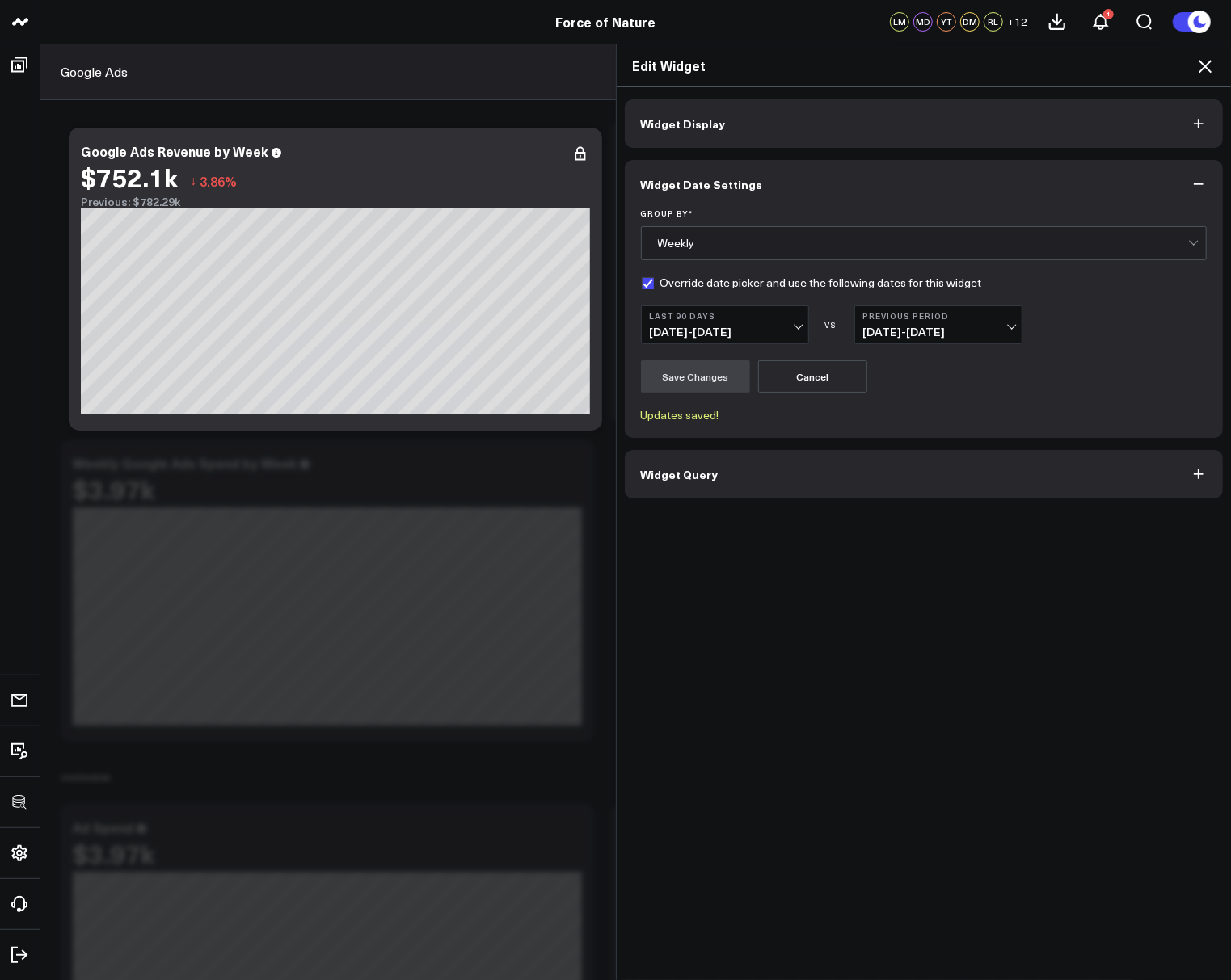
click at [1208, 70] on icon at bounding box center [1204, 66] width 13 height 13
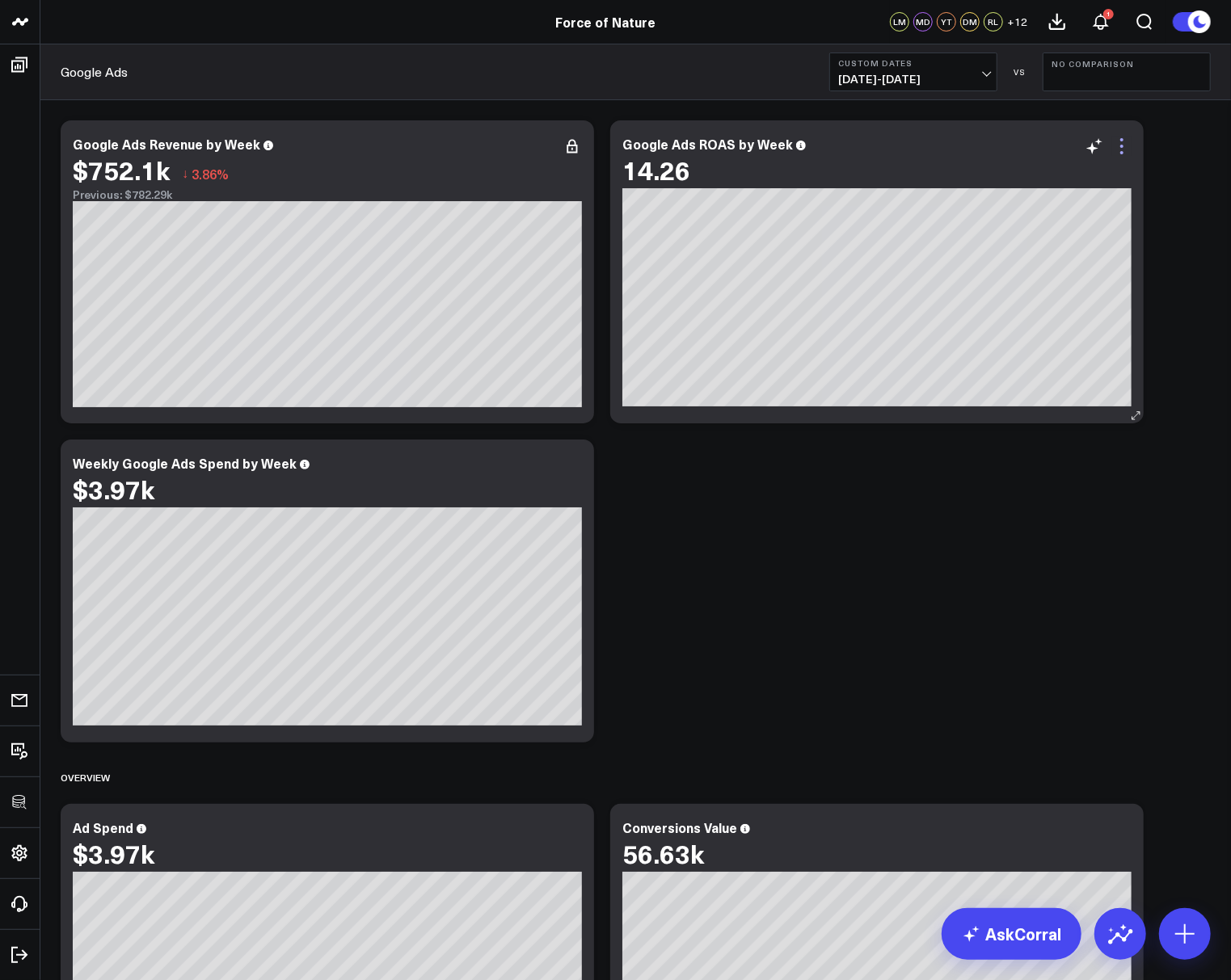
click at [1116, 155] on icon at bounding box center [1121, 145] width 19 height 19
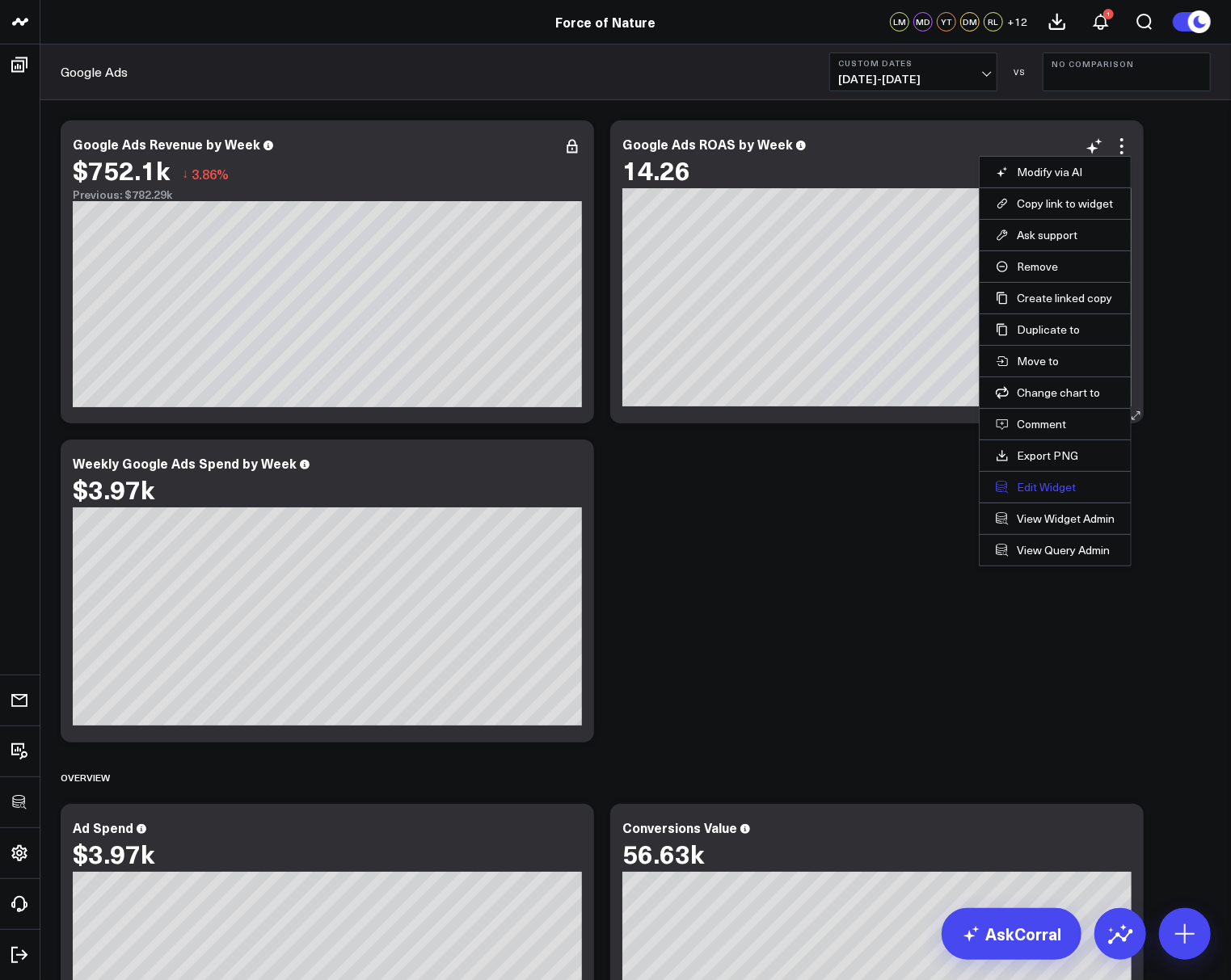
click at [1026, 481] on button "Edit Widget" at bounding box center [1055, 488] width 119 height 15
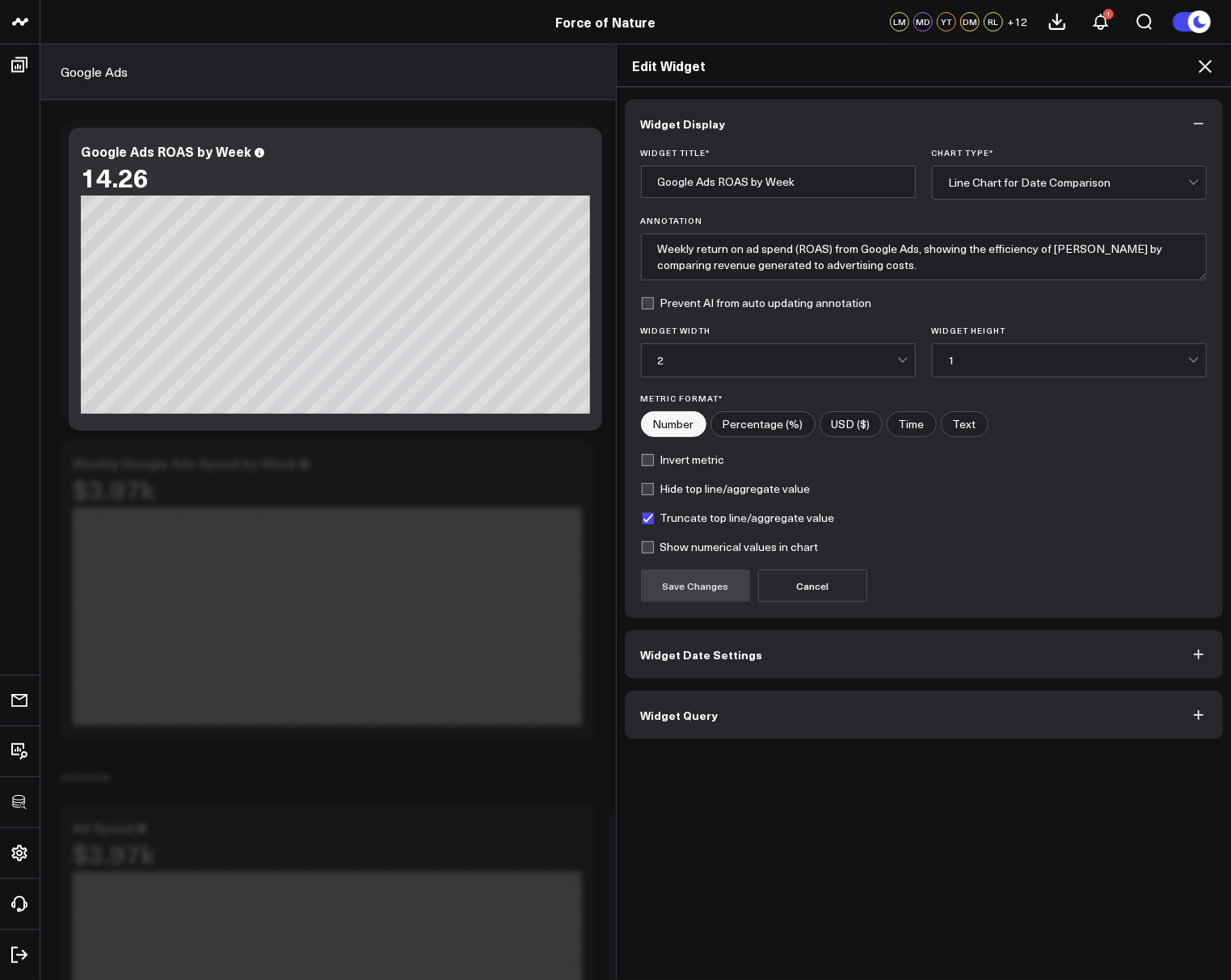
click at [680, 648] on span "Widget Date Settings" at bounding box center [701, 654] width 122 height 13
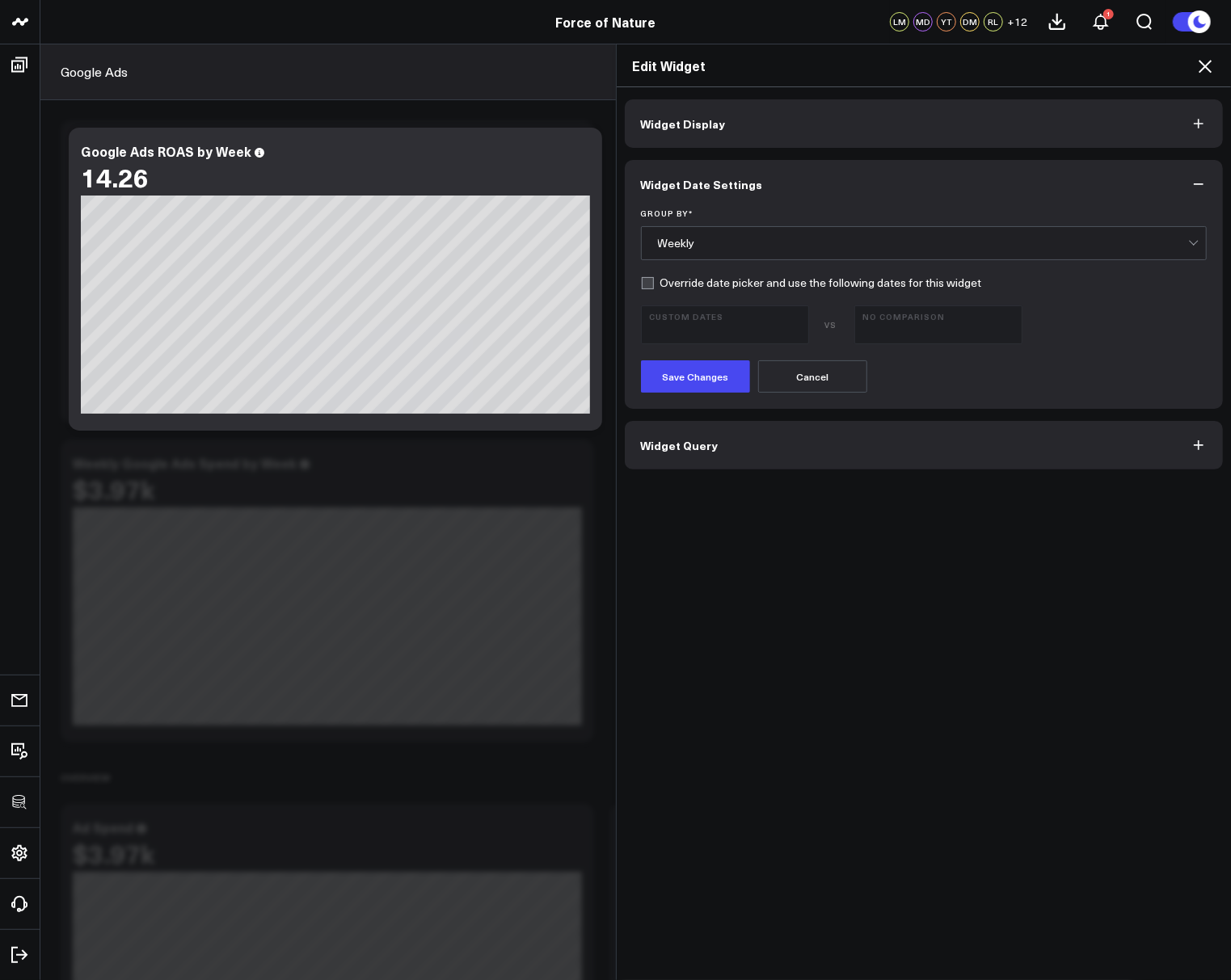
click at [651, 284] on label "Override date picker and use the following dates for this widget" at bounding box center [811, 283] width 341 height 13
click at [651, 284] on input "Override date picker and use the following dates for this widget" at bounding box center [647, 283] width 13 height 13
checkbox input "true"
click at [675, 340] on button "Custom Dates 08/11/25 - 08/17/25" at bounding box center [725, 325] width 168 height 38
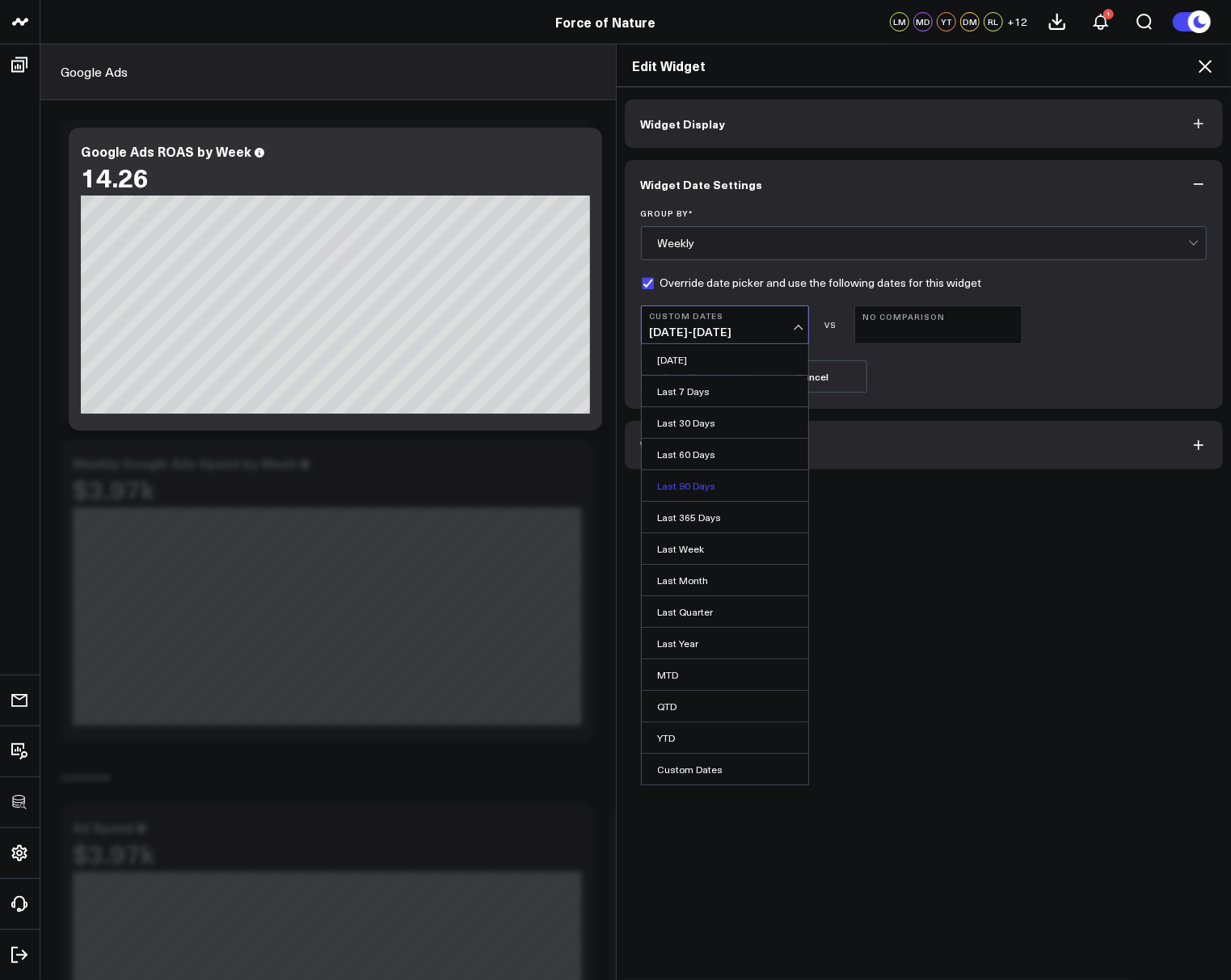
click at [679, 488] on link "Last 90 Days" at bounding box center [725, 486] width 167 height 31
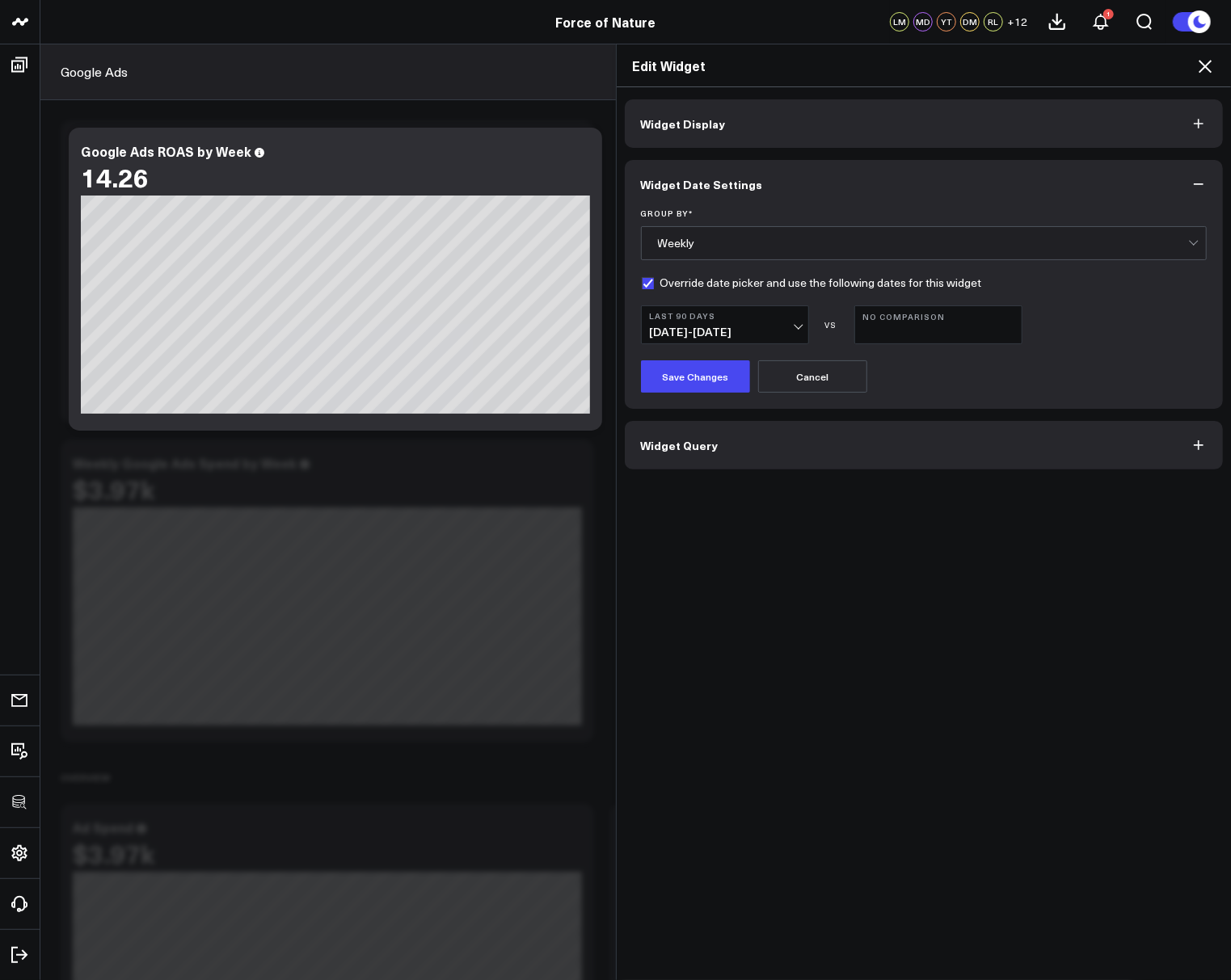
click at [912, 330] on button "No Comparison" at bounding box center [938, 325] width 168 height 38
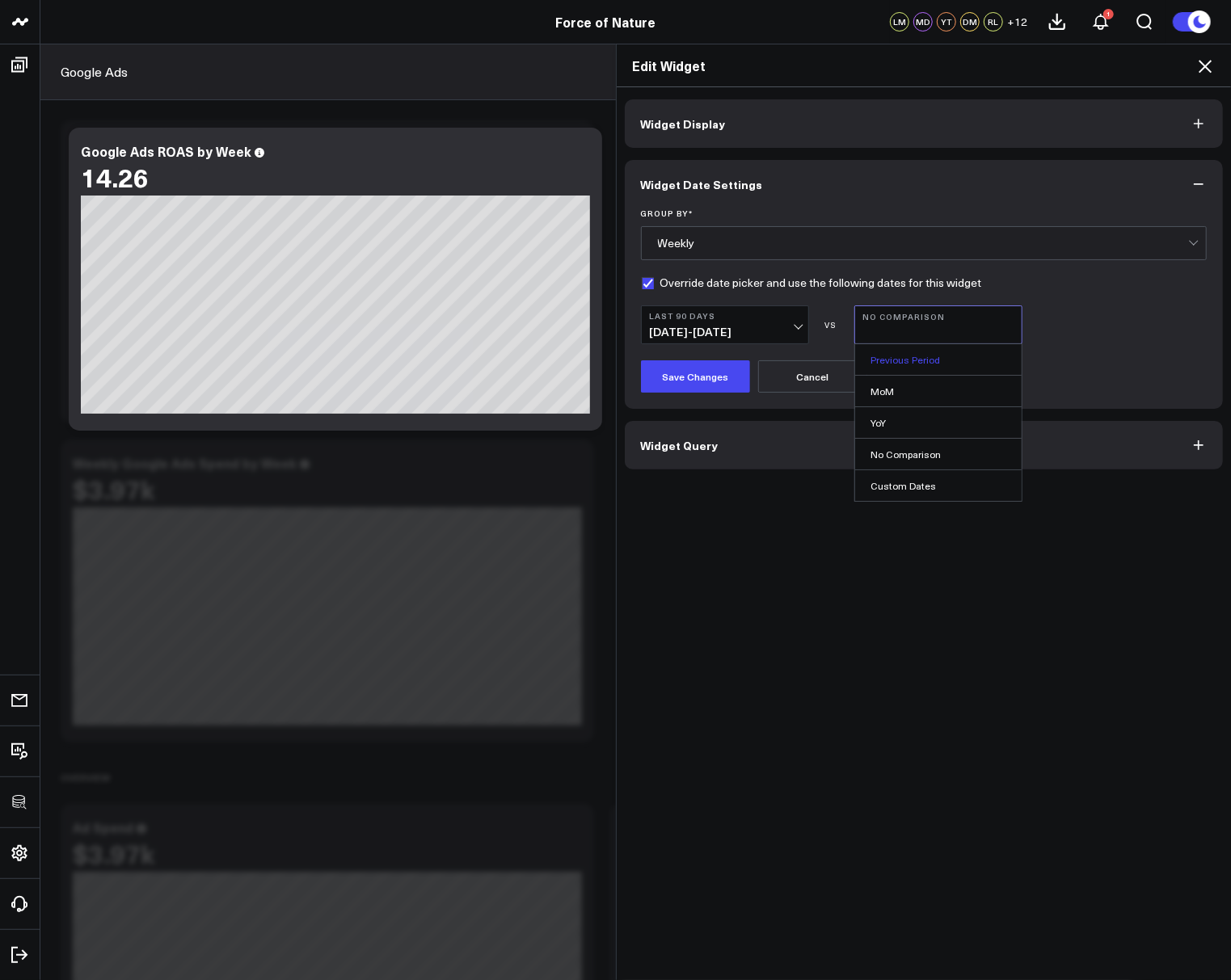
click at [910, 361] on link "Previous Period" at bounding box center [938, 360] width 167 height 31
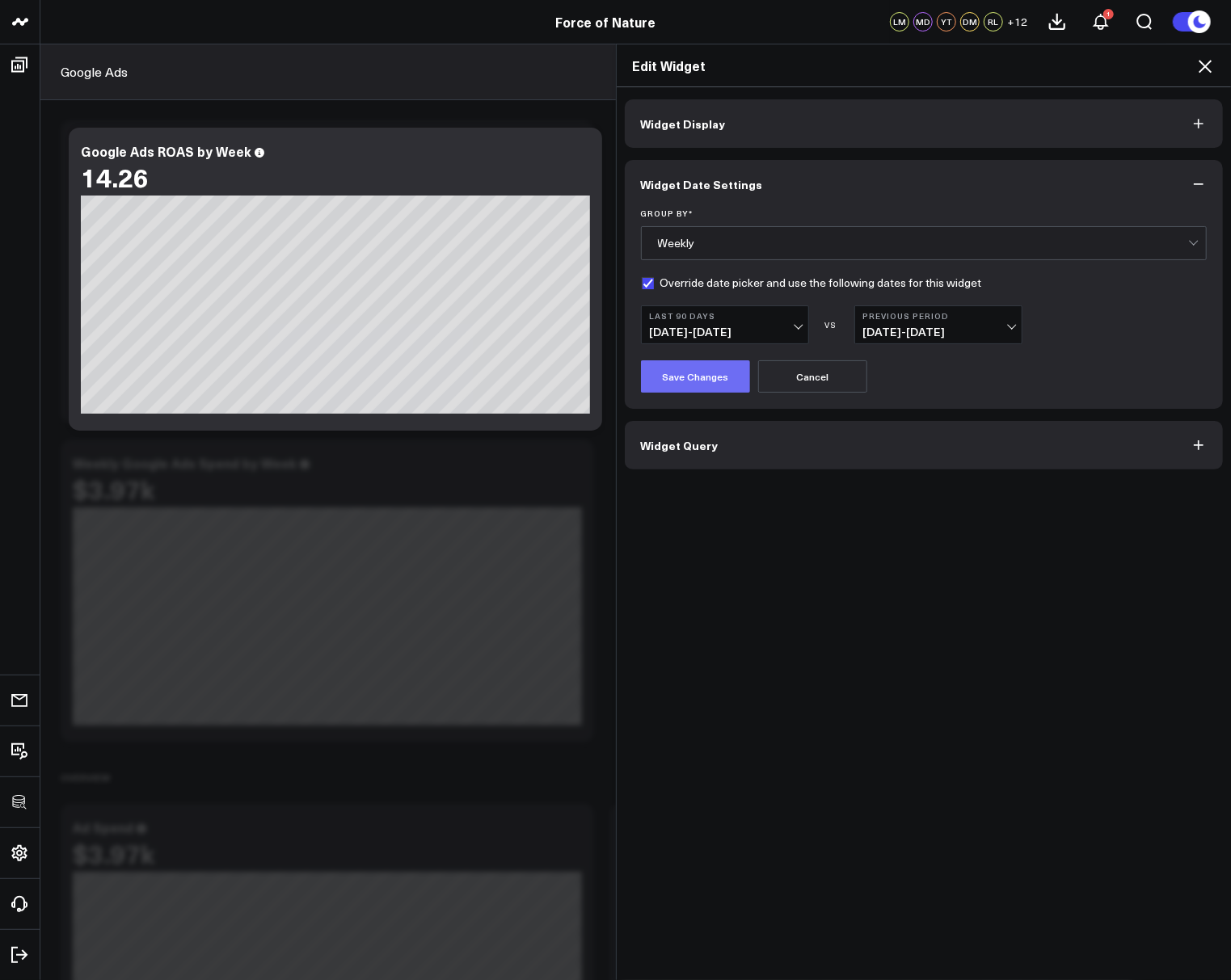
click at [696, 366] on button "Save Changes" at bounding box center [695, 376] width 109 height 32
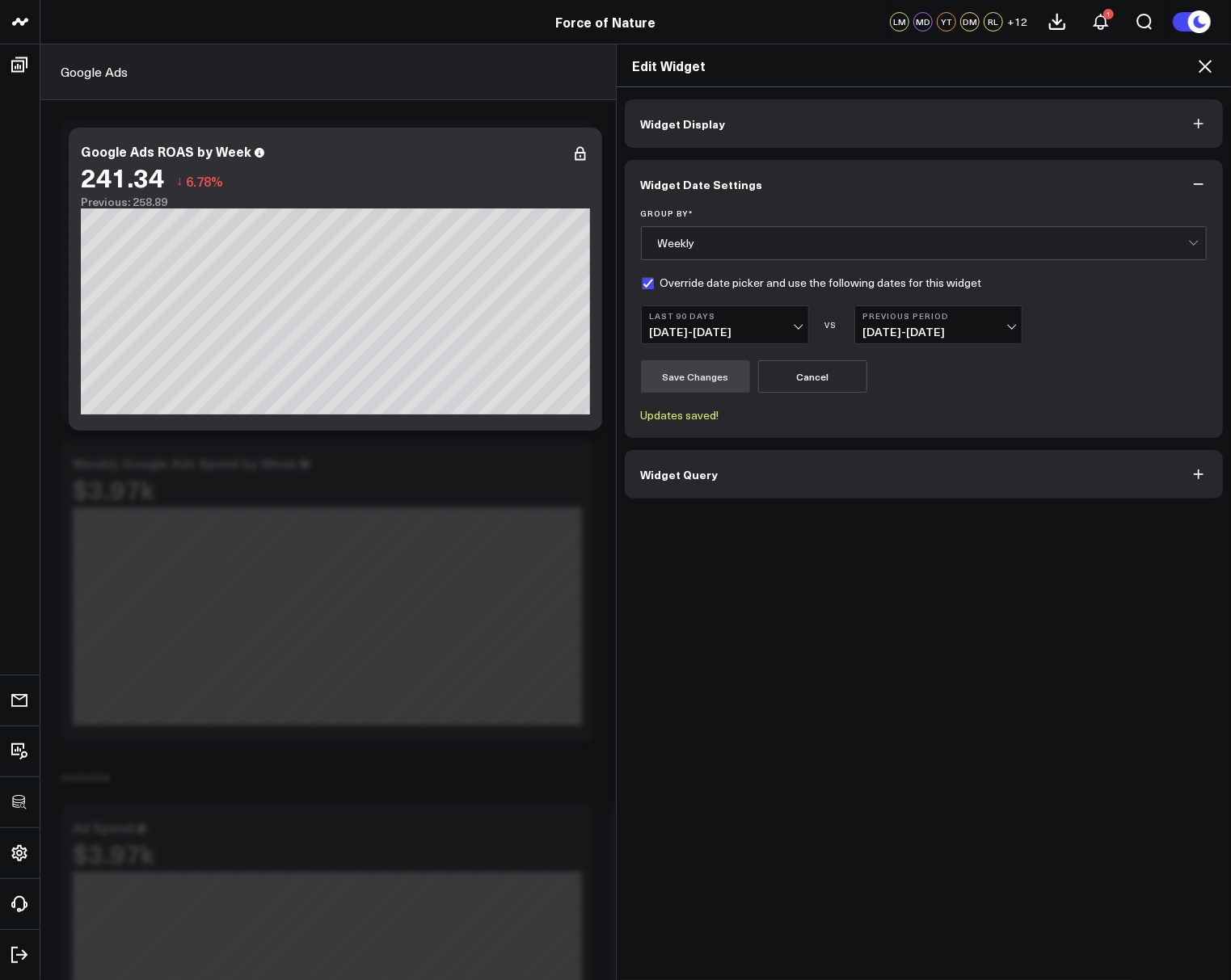
click at [687, 90] on div "Widget Display Widget Date Settings Group By * Weekly Override date picker and …" at bounding box center [924, 533] width 615 height 894
click at [684, 121] on span "Widget Display" at bounding box center [683, 124] width 85 height 13
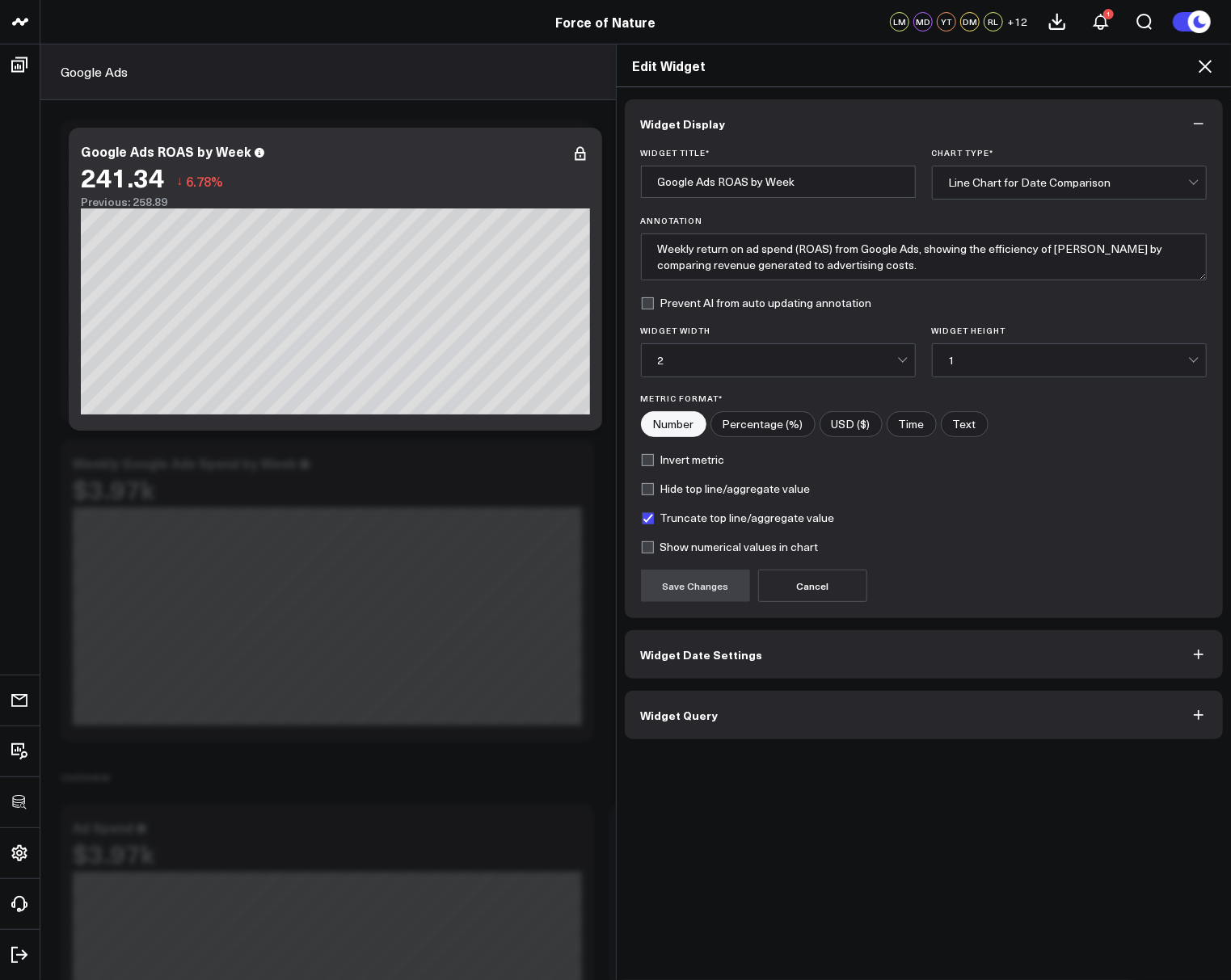
click at [653, 487] on label "Hide top line/aggregate value" at bounding box center [725, 489] width 169 height 13
click at [653, 487] on input "Hide top line/aggregate value" at bounding box center [647, 489] width 13 height 13
checkbox input "true"
click at [679, 588] on button "Save Changes" at bounding box center [695, 586] width 109 height 32
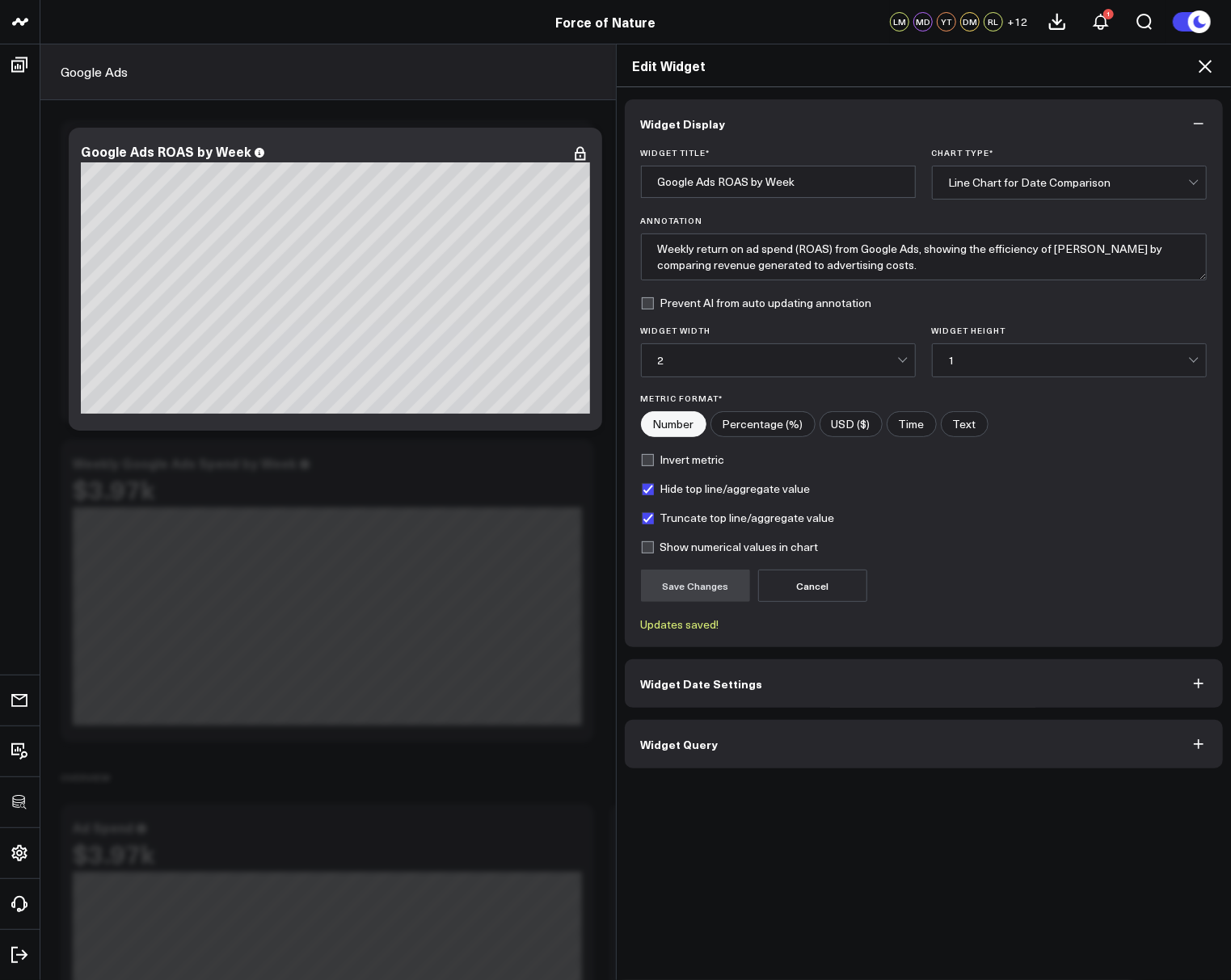
click at [702, 545] on label "Show numerical values in chart" at bounding box center [729, 547] width 178 height 13
click at [653, 545] on input "Show numerical values in chart" at bounding box center [647, 547] width 13 height 13
checkbox input "true"
click at [687, 582] on button "Save Changes" at bounding box center [695, 586] width 109 height 32
click at [999, 179] on div "Line Chart for Date Comparison" at bounding box center [1068, 182] width 239 height 13
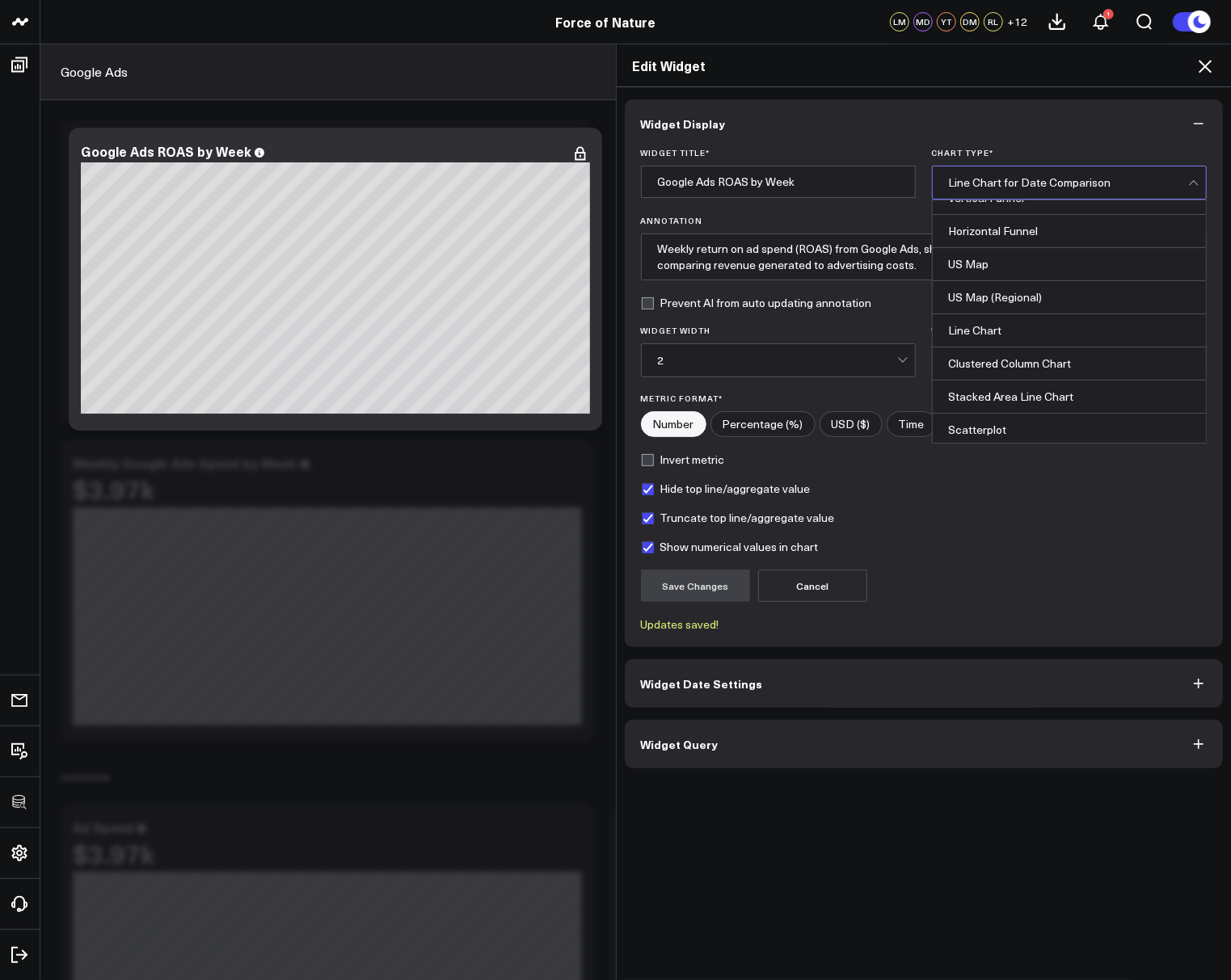
scroll to position [411, 0]
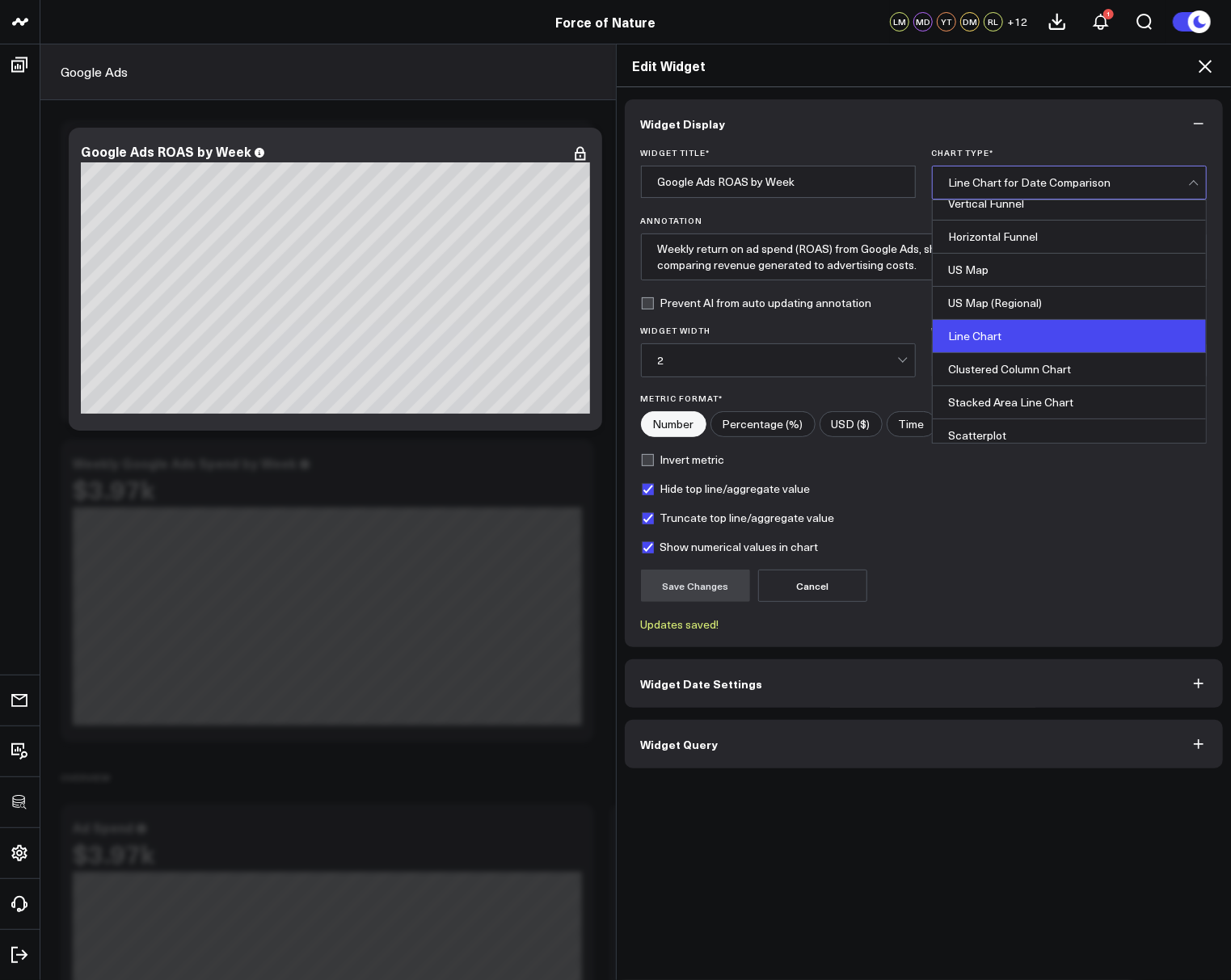
click at [1008, 323] on div "Line Chart" at bounding box center [1069, 337] width 273 height 33
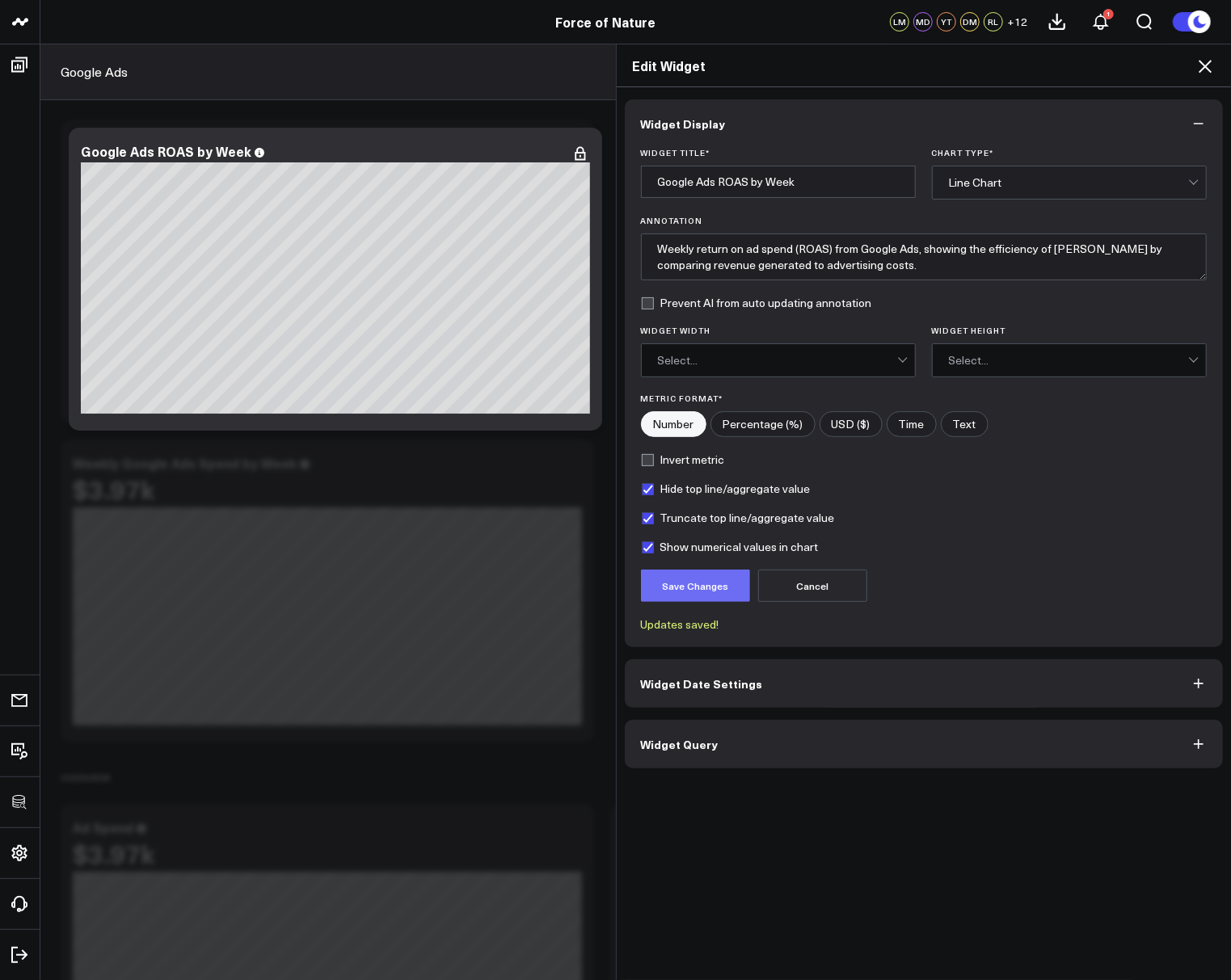
click at [722, 580] on button "Save Changes" at bounding box center [695, 586] width 109 height 32
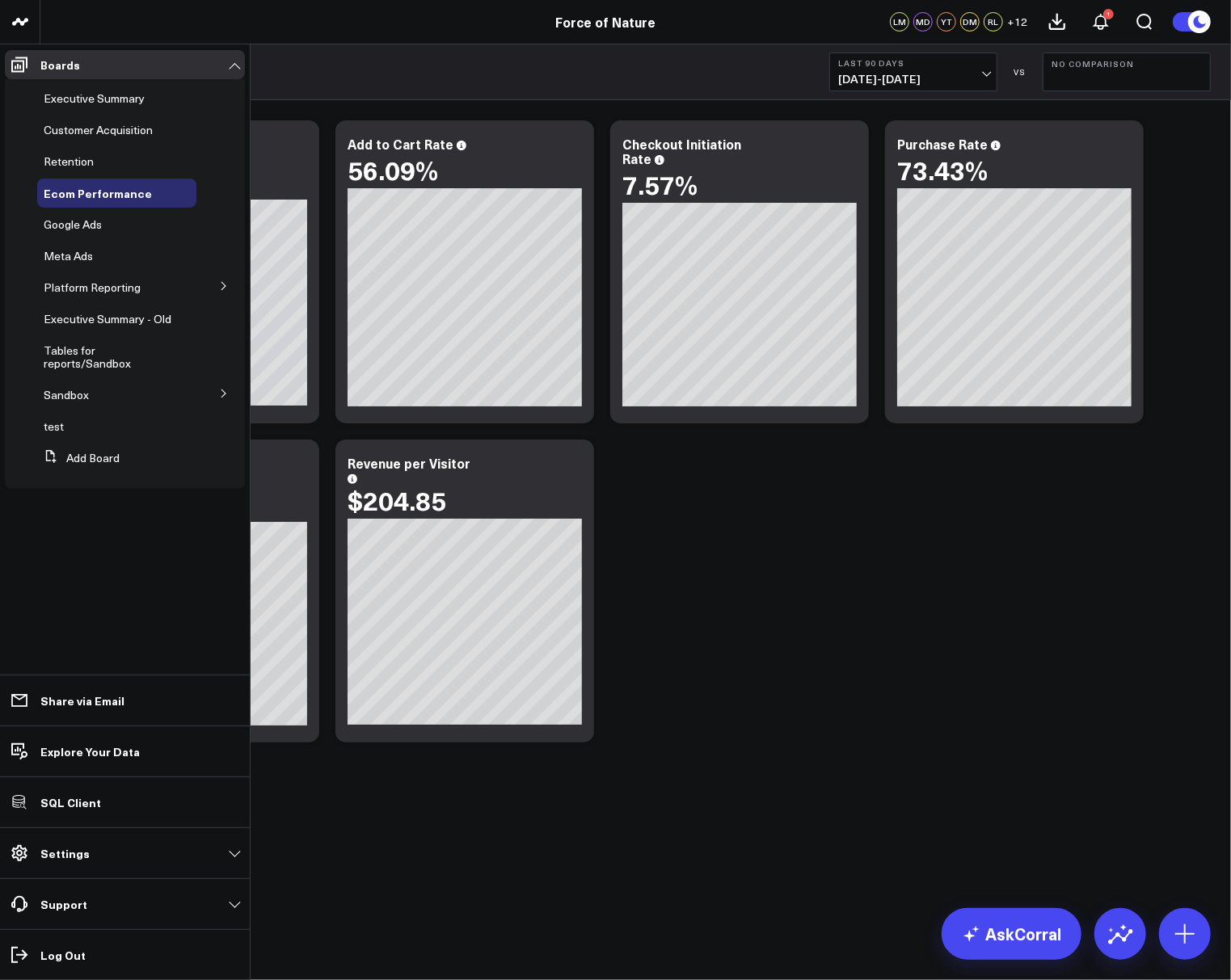
click at [228, 286] on icon at bounding box center [223, 285] width 10 height 10
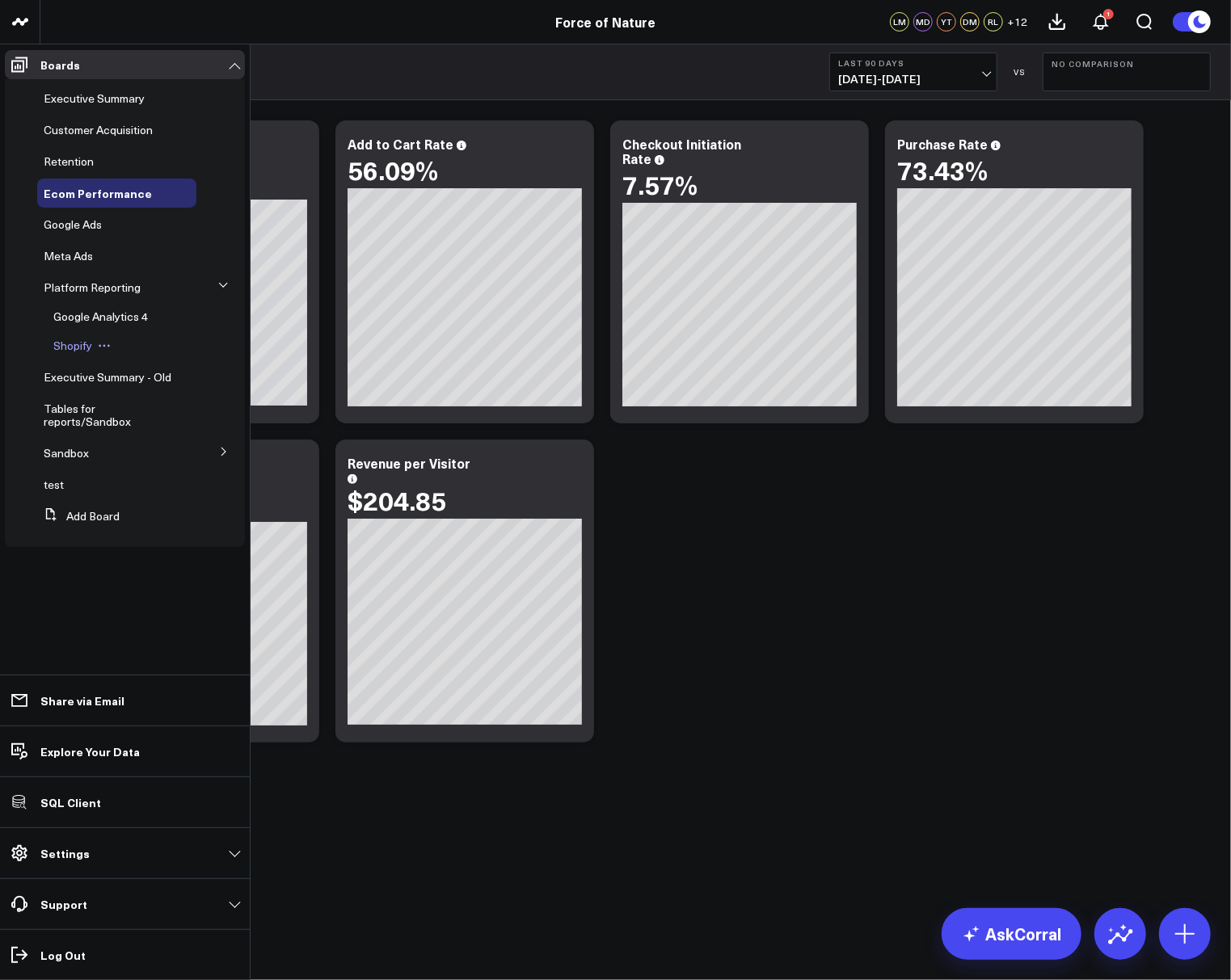
click at [77, 345] on span "Shopify" at bounding box center [72, 345] width 38 height 16
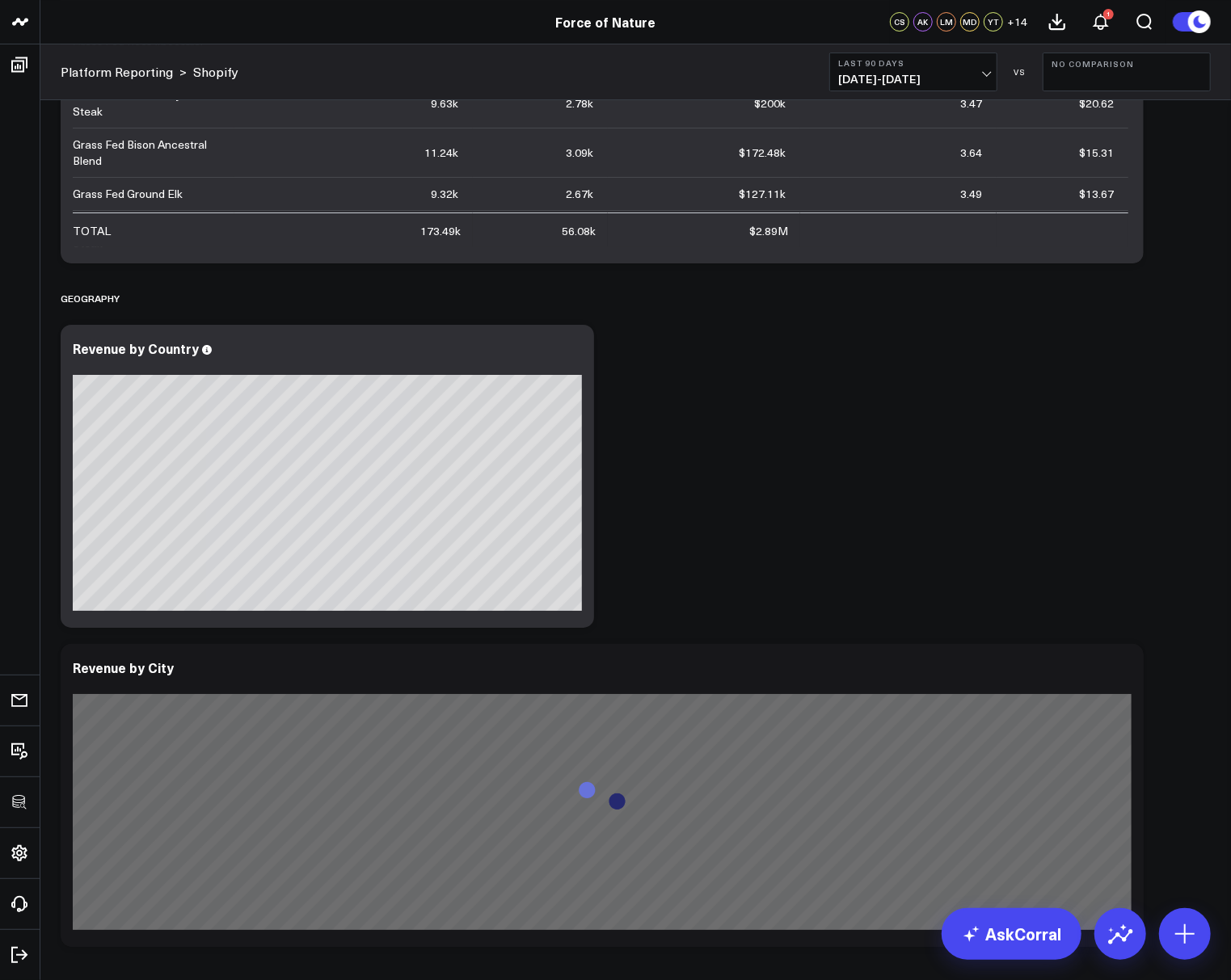
scroll to position [3592, 0]
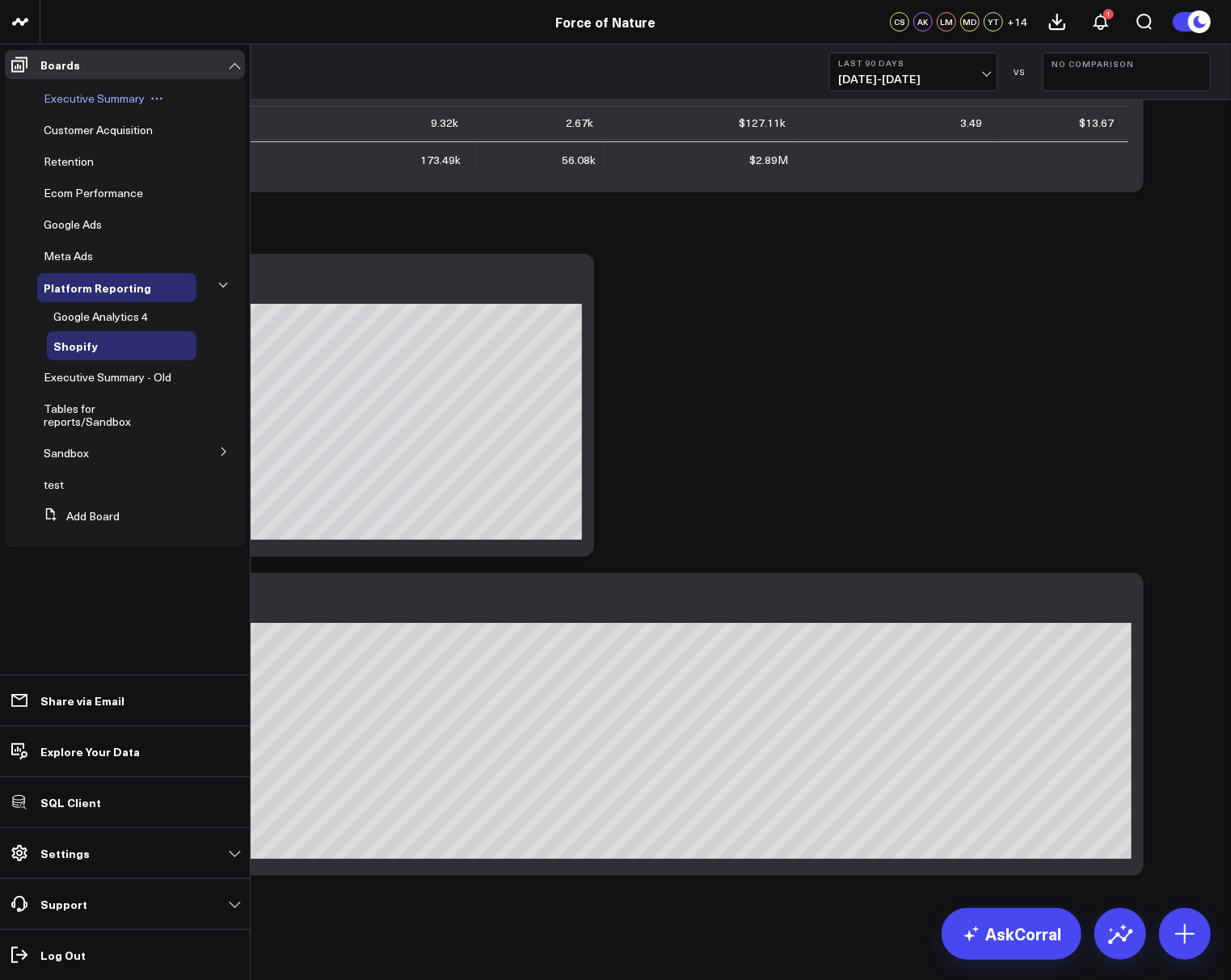
click at [61, 98] on span "Executive Summary" at bounding box center [94, 98] width 101 height 16
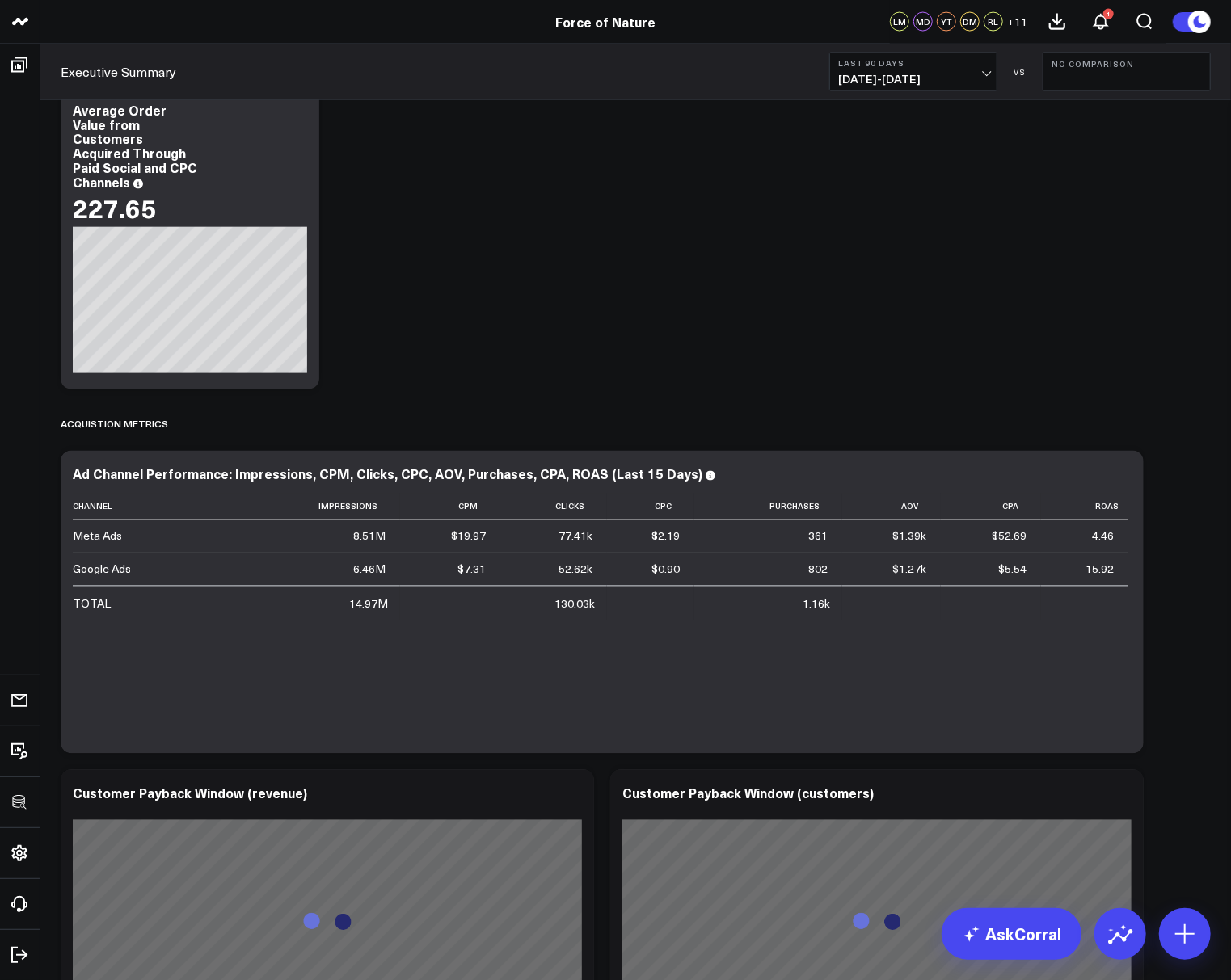
scroll to position [1714, 0]
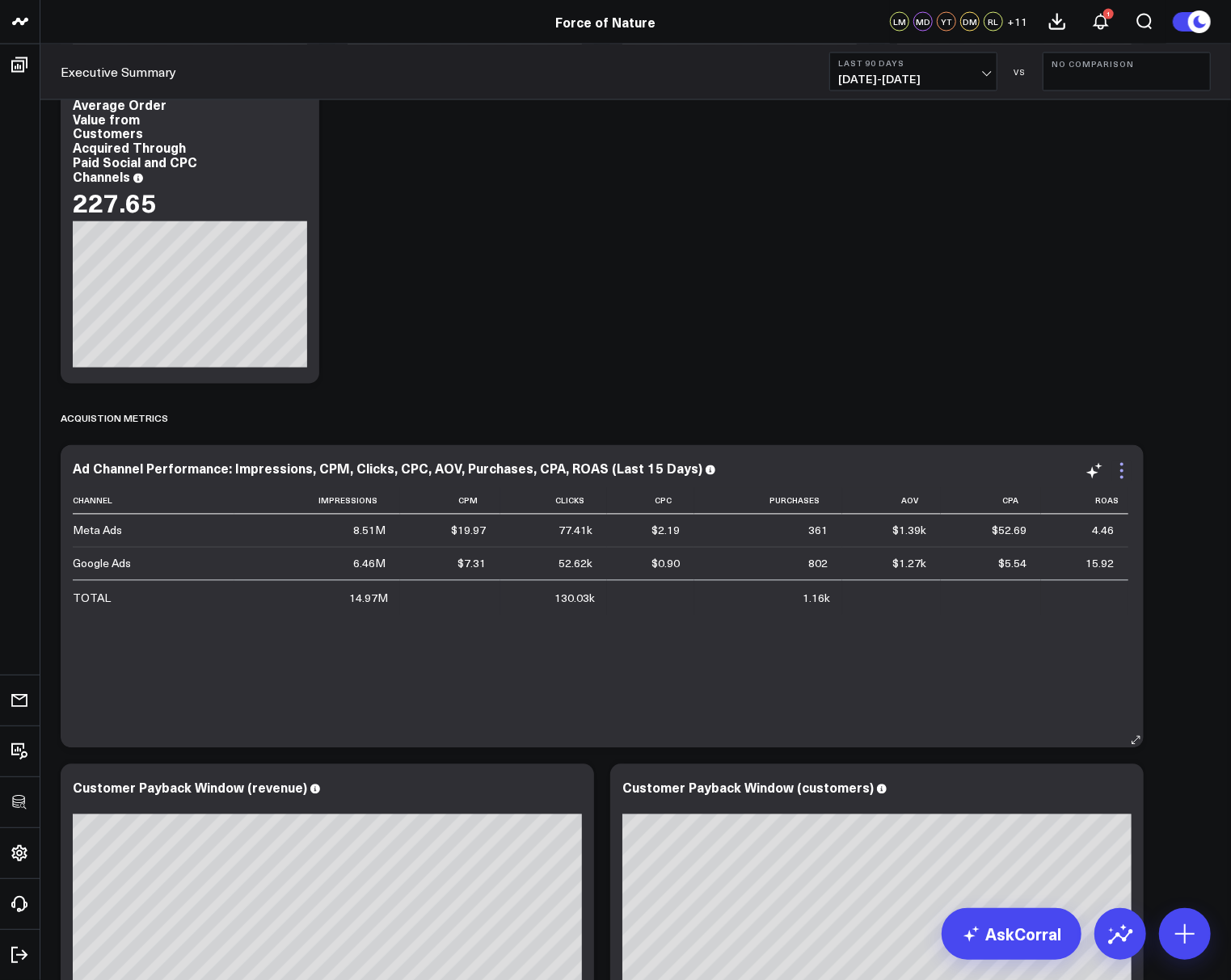
click at [1124, 465] on icon at bounding box center [1121, 470] width 19 height 19
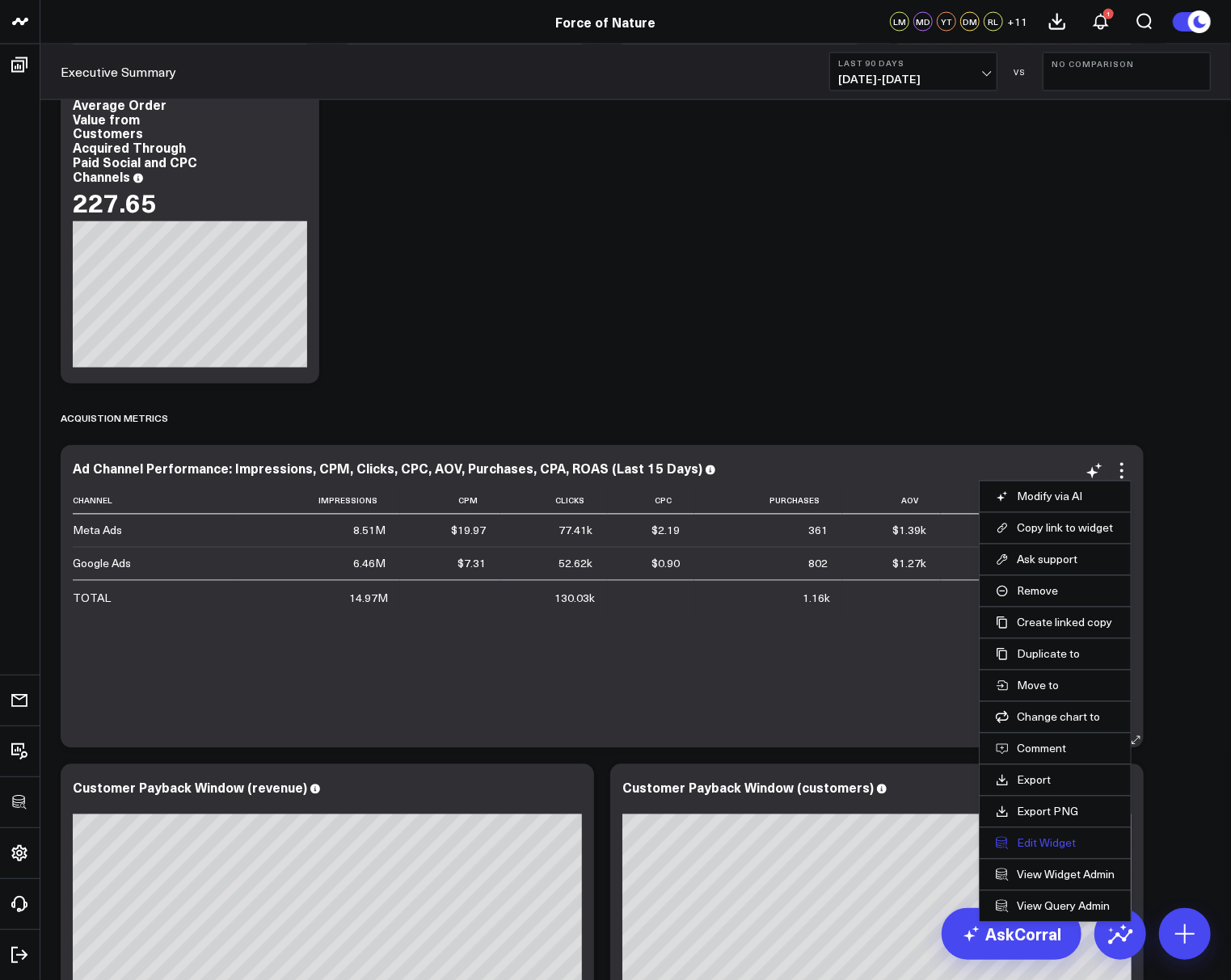
click at [1032, 839] on button "Edit Widget" at bounding box center [1055, 844] width 119 height 15
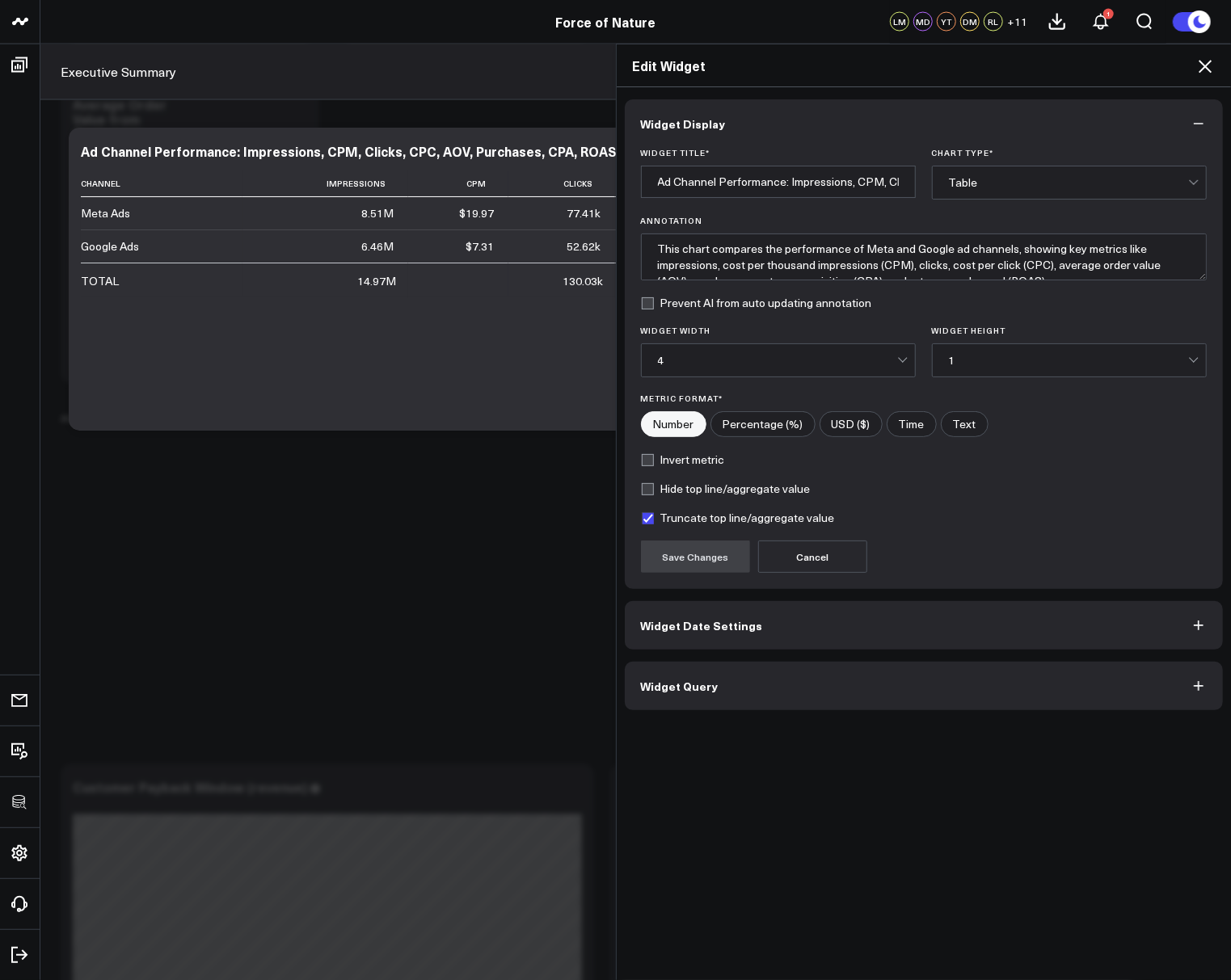
click at [773, 690] on button "Widget Query" at bounding box center [924, 685] width 599 height 48
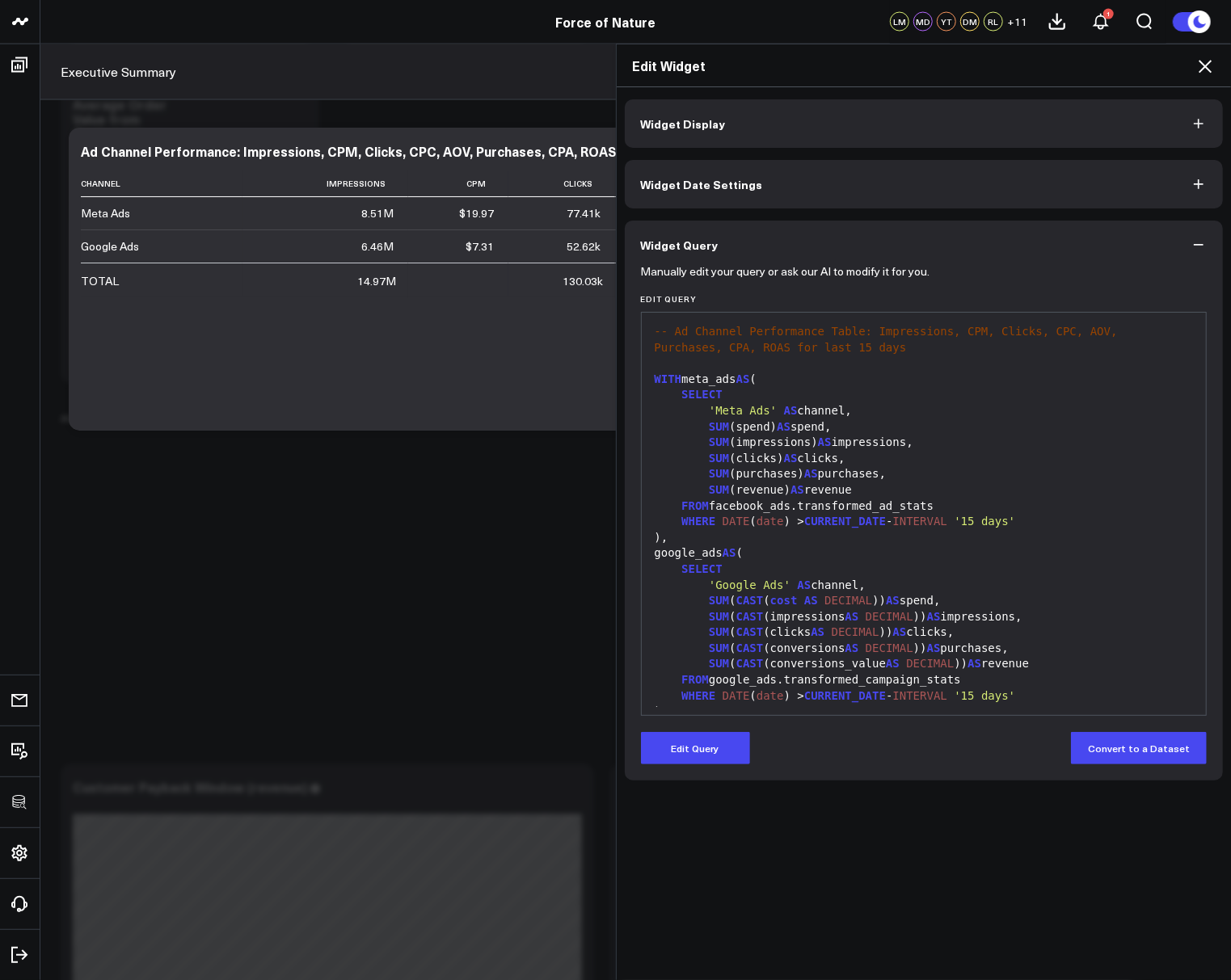
click at [1211, 72] on icon at bounding box center [1204, 66] width 19 height 19
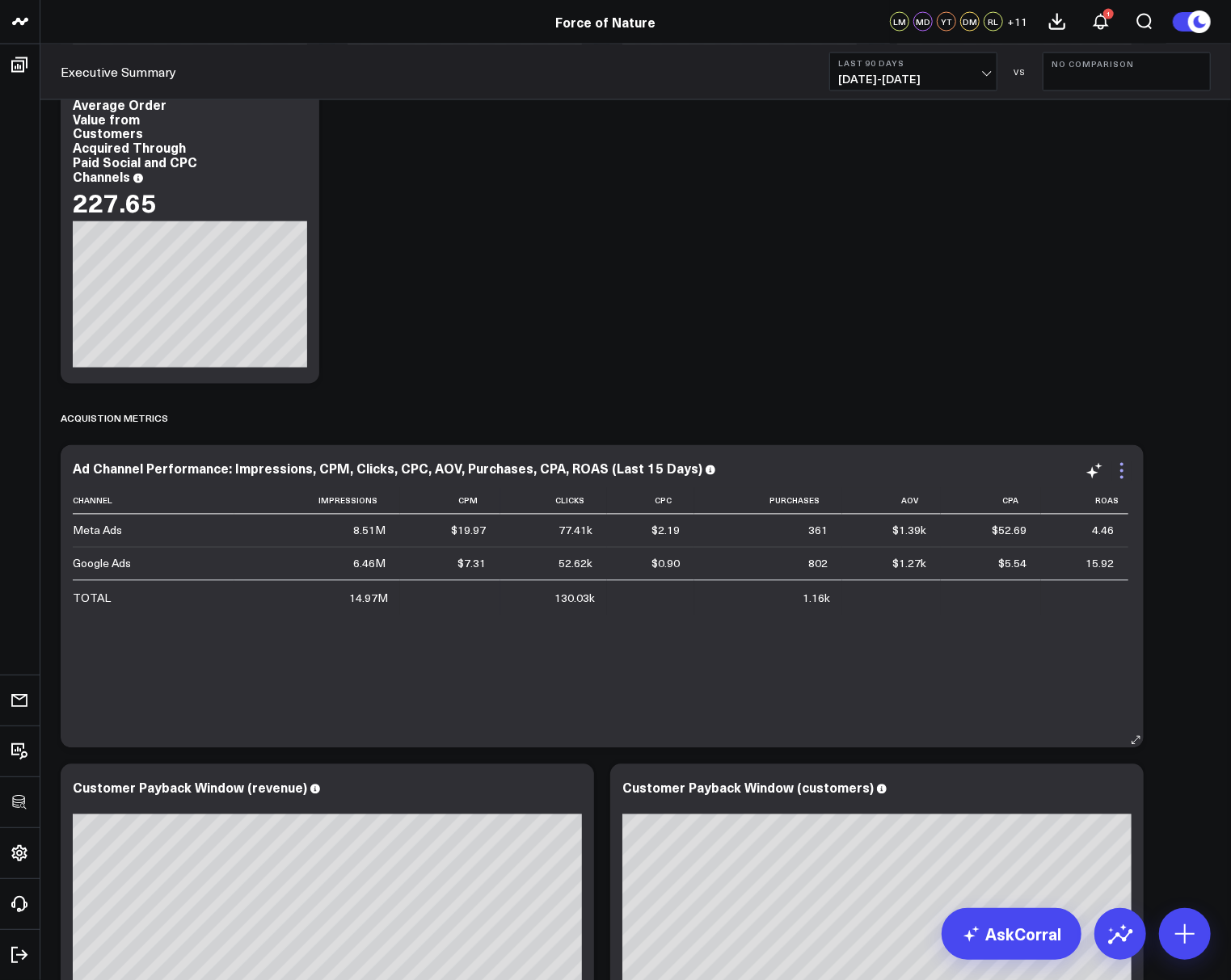
click at [1118, 466] on icon at bounding box center [1121, 470] width 19 height 19
click at [908, 72] on span "05/30/25 - 08/27/25" at bounding box center [913, 79] width 150 height 13
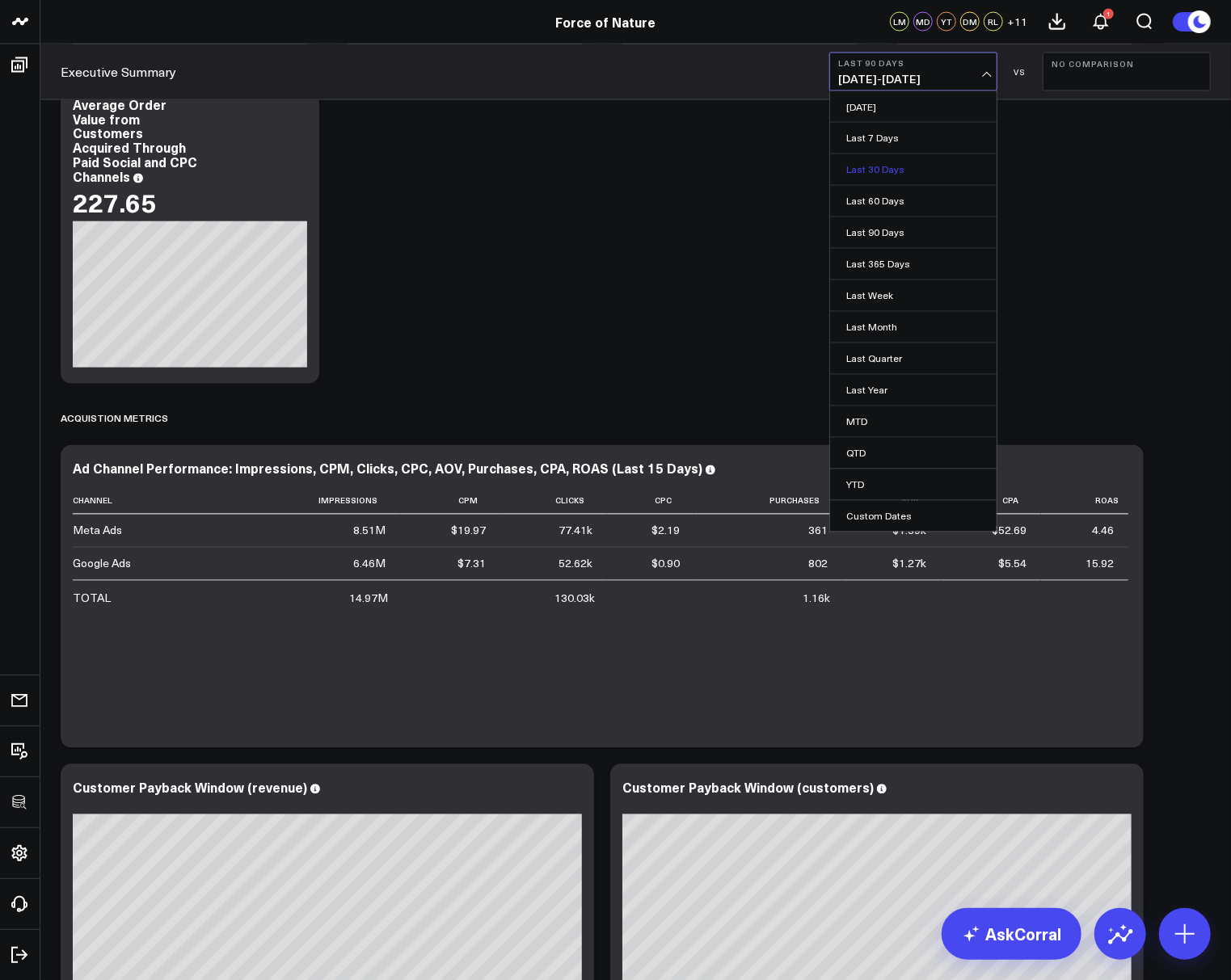
click at [877, 173] on link "Last 30 Days" at bounding box center [913, 170] width 167 height 31
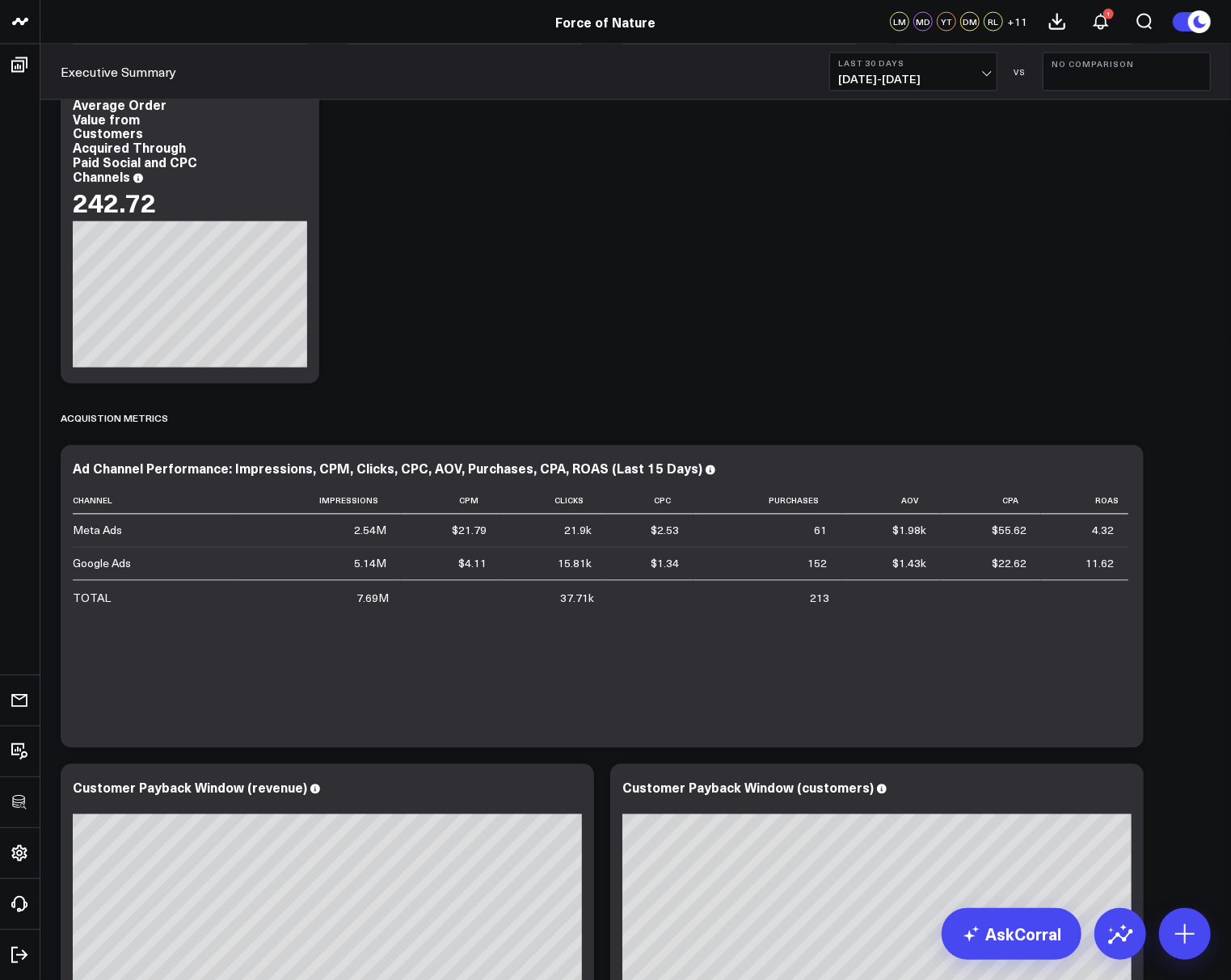
click at [891, 61] on b "Last 30 Days" at bounding box center [913, 63] width 150 height 10
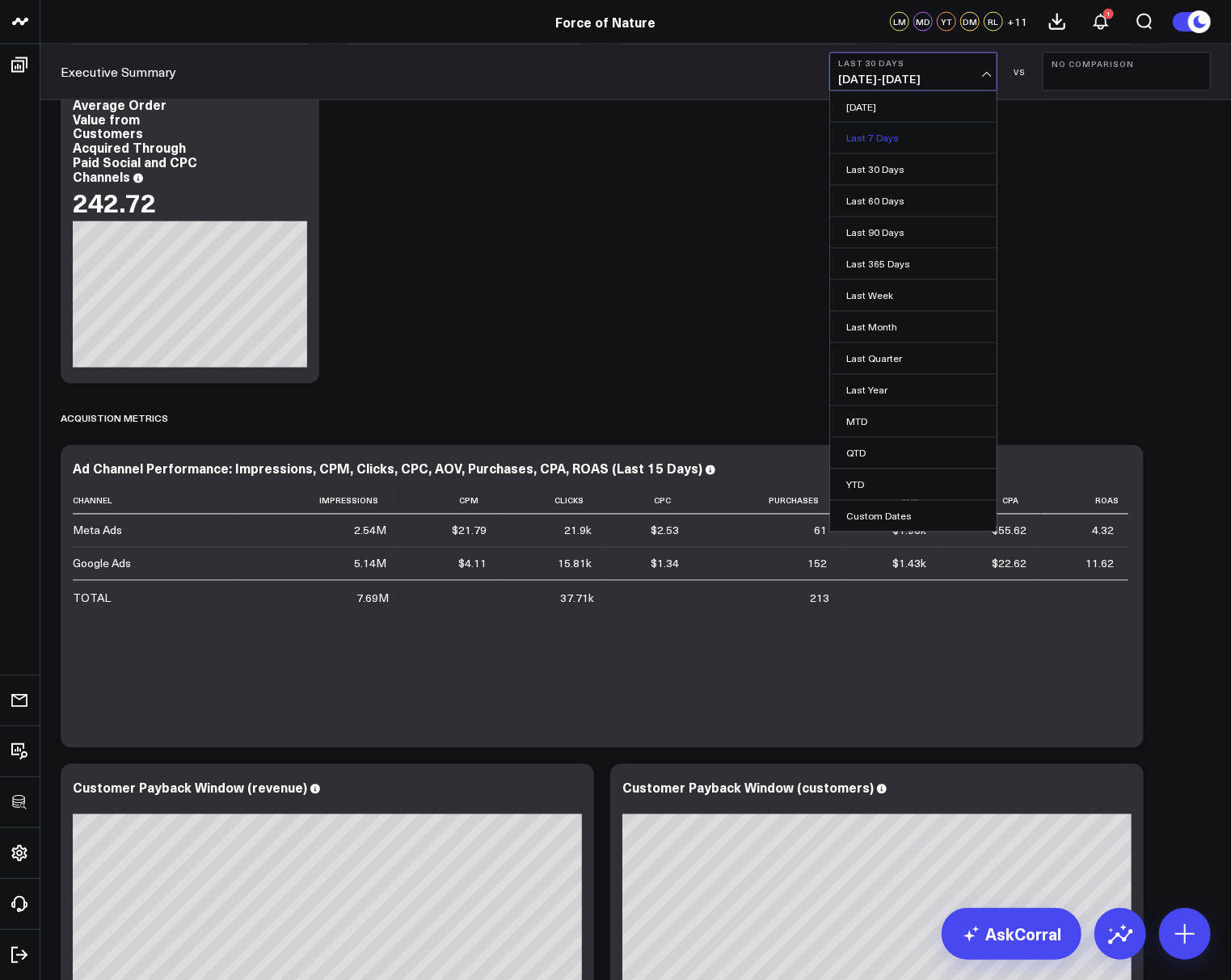
click at [877, 140] on link "Last 7 Days" at bounding box center [913, 138] width 167 height 31
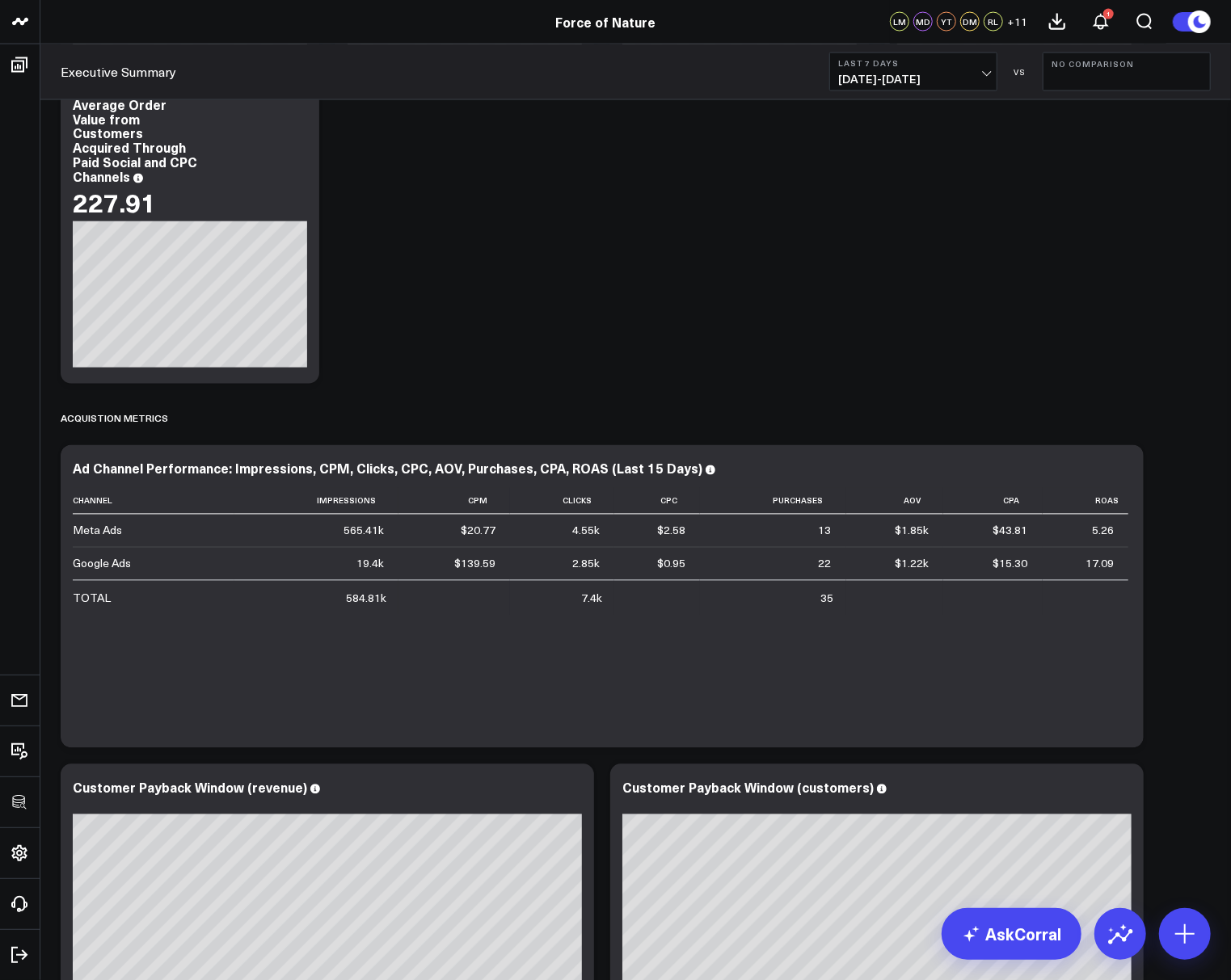
click at [879, 76] on span "08/21/25 - 08/27/25" at bounding box center [913, 79] width 150 height 13
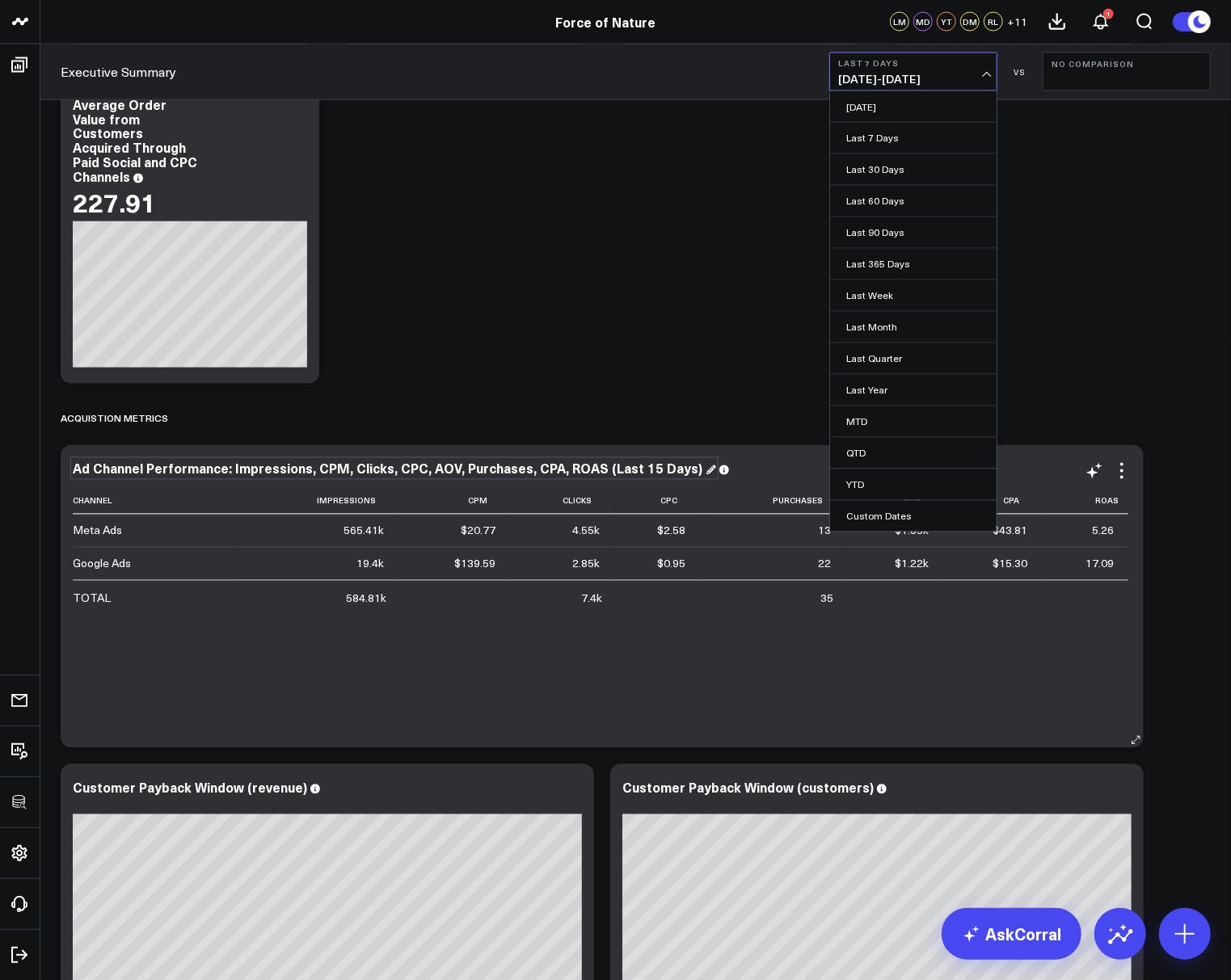
click at [647, 467] on div "Ad Channel Performance: Impressions, CPM, Clicks, CPC, AOV, Purchases, CPA, ROA…" at bounding box center [394, 468] width 643 height 17
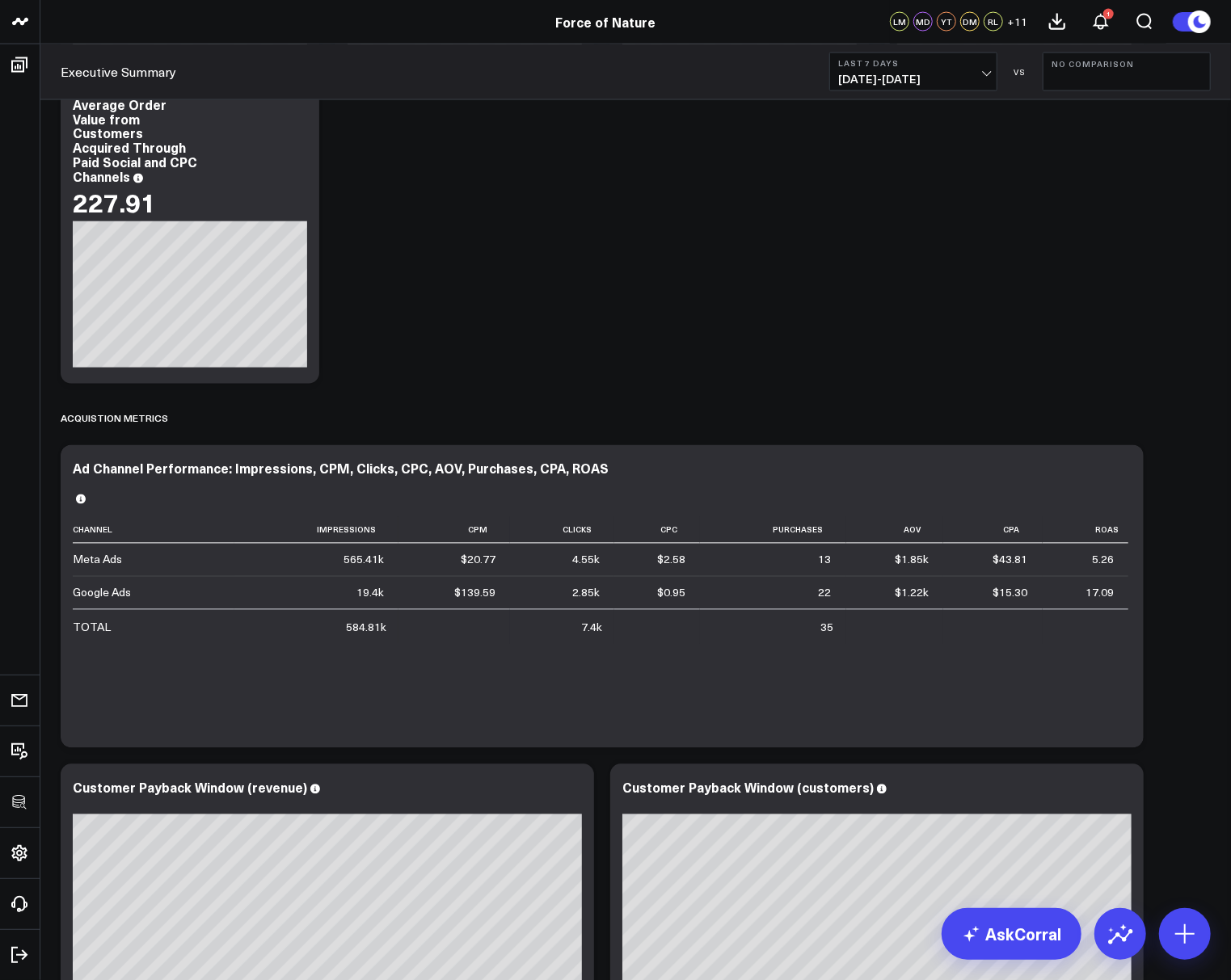
click at [1128, 473] on icon at bounding box center [1121, 470] width 19 height 19
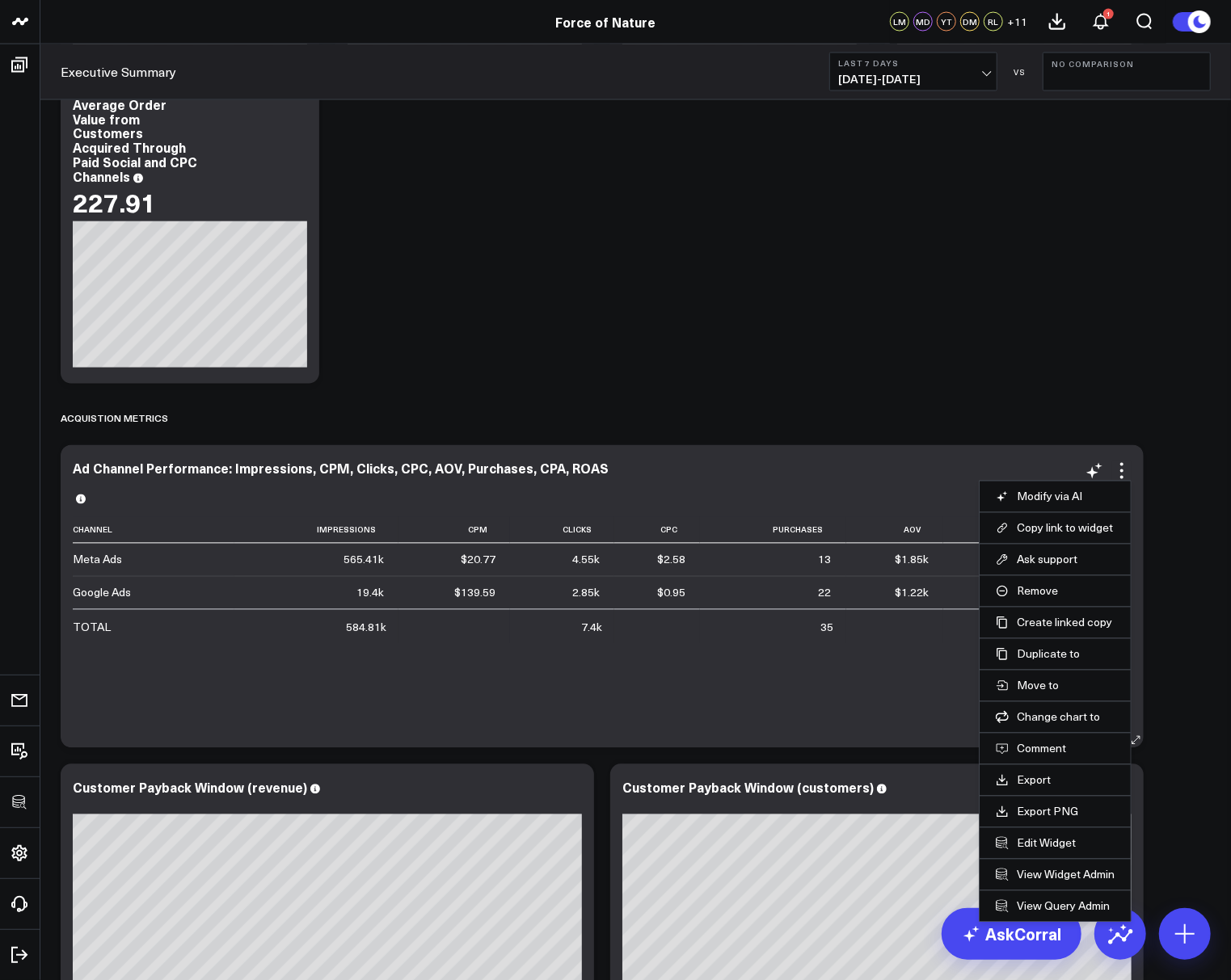
click at [1039, 830] on li "Edit Widget" at bounding box center [1054, 843] width 151 height 31
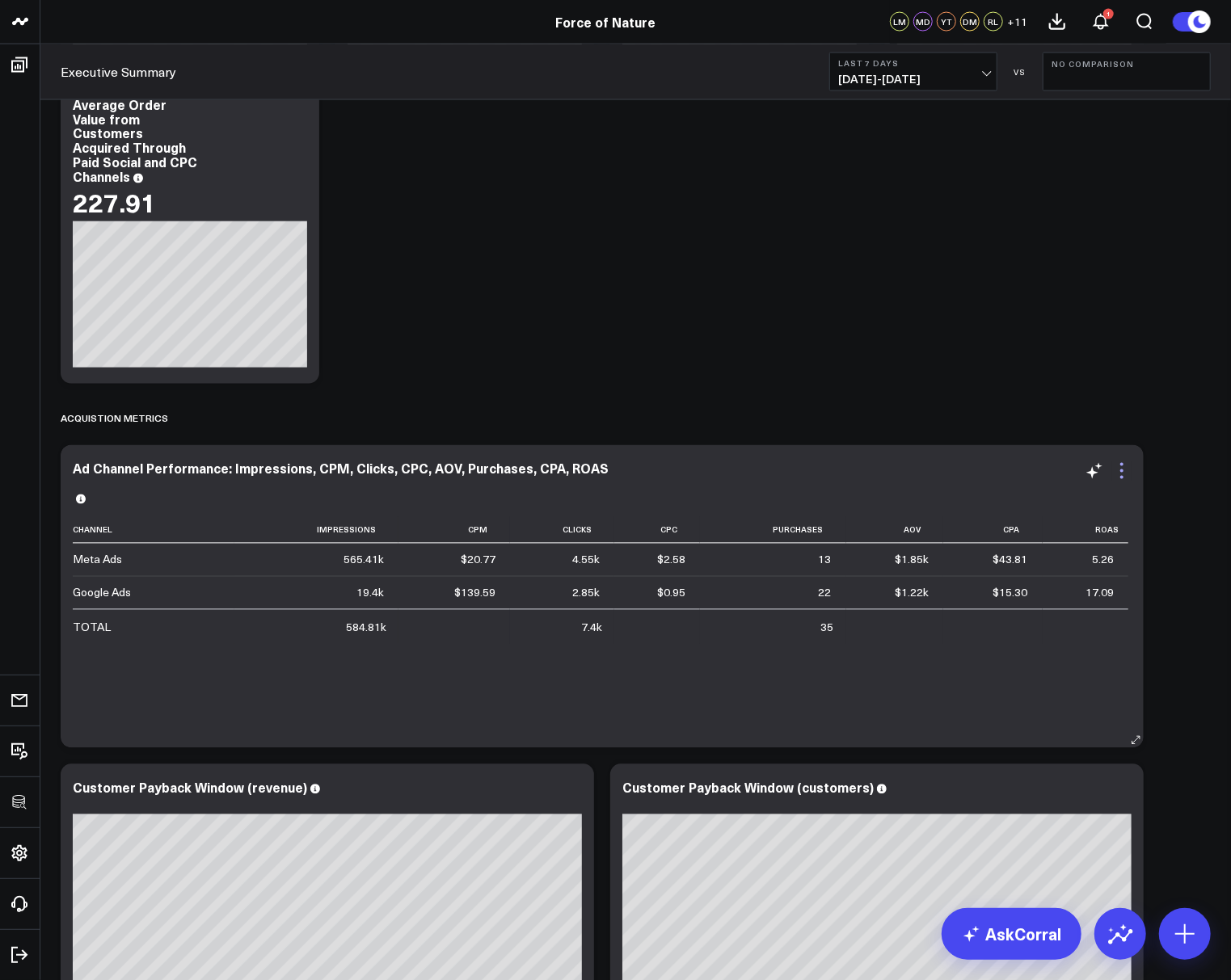
click at [1126, 474] on icon at bounding box center [1121, 470] width 19 height 19
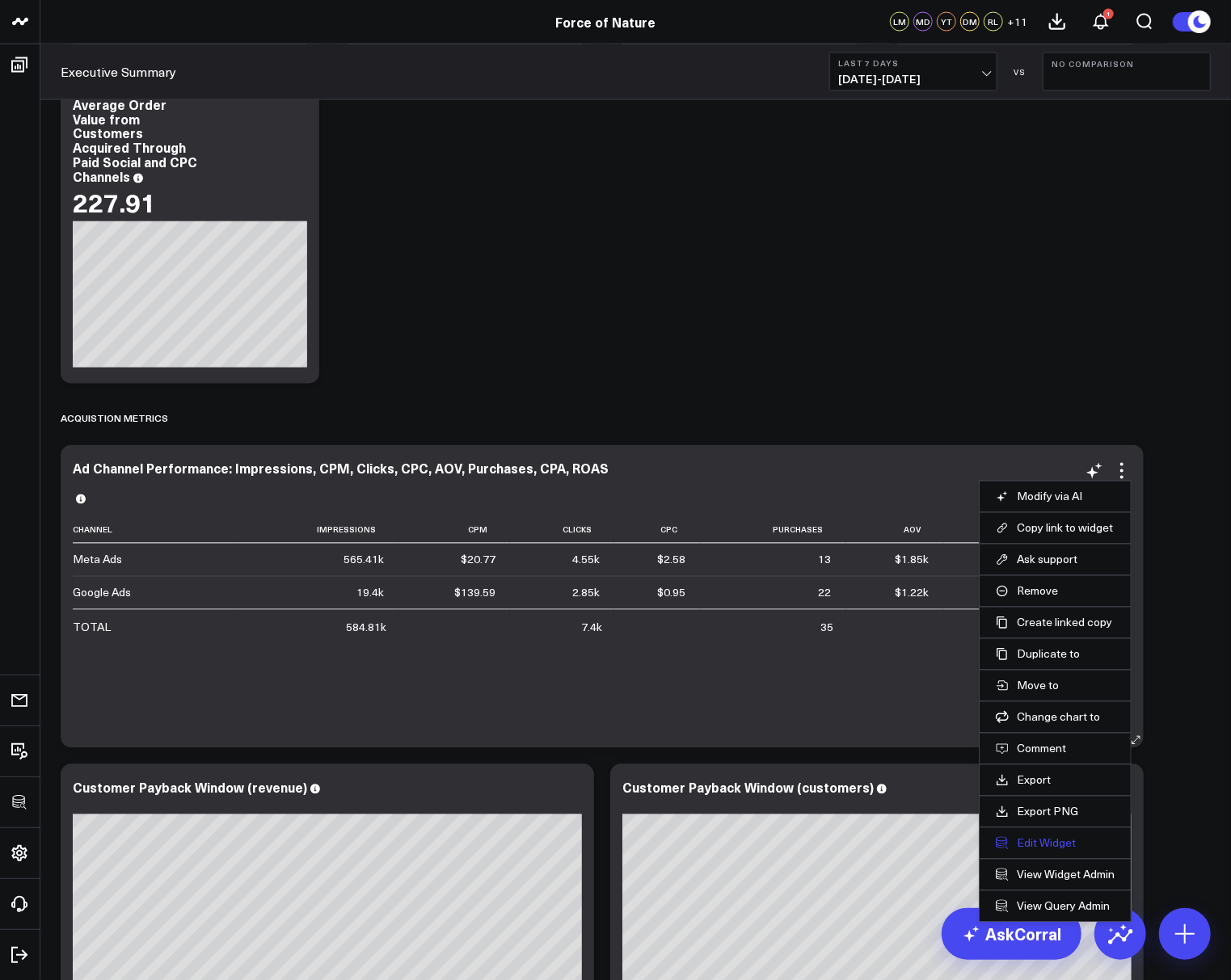
click at [1037, 836] on button "Edit Widget" at bounding box center [1055, 844] width 119 height 15
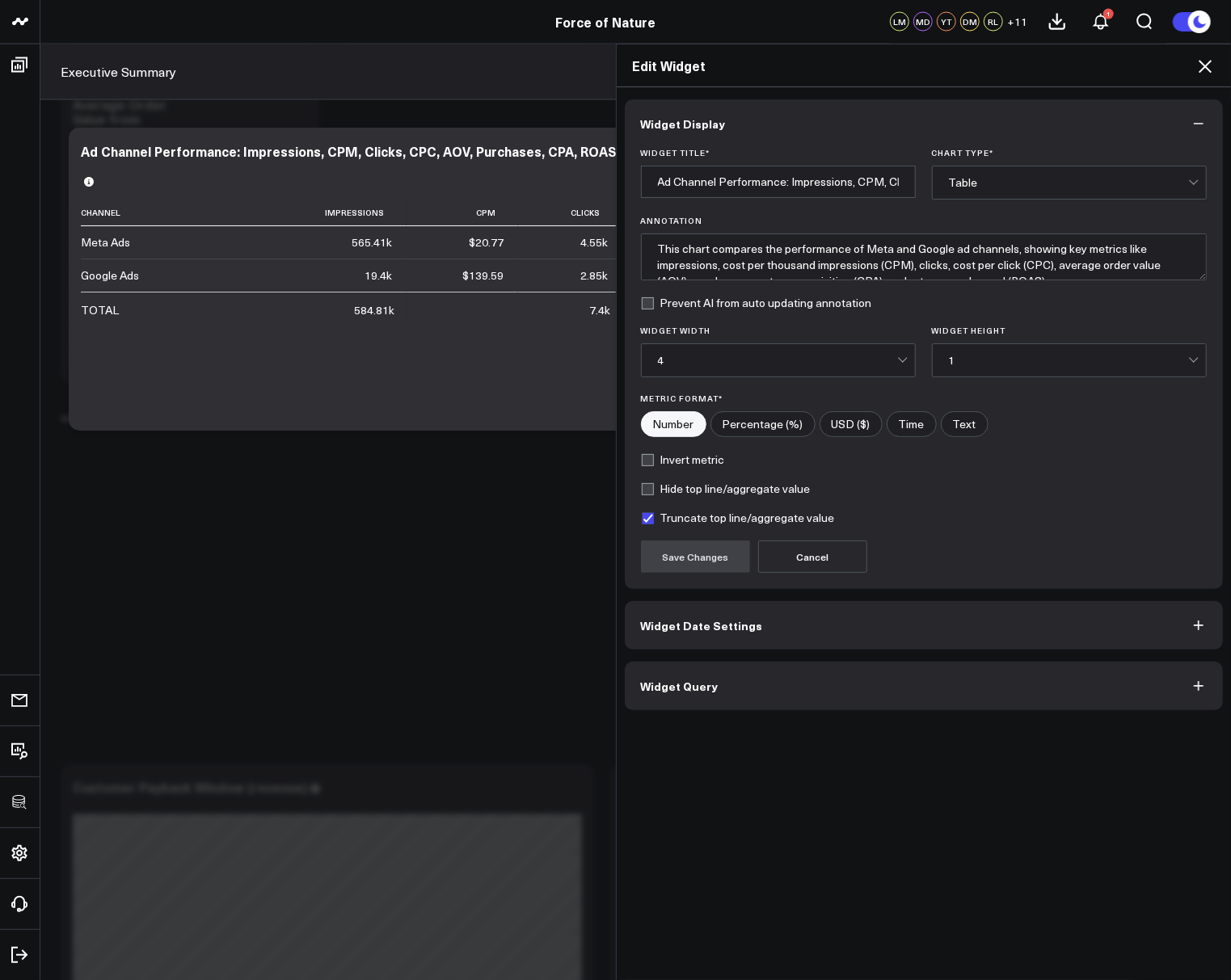
click at [730, 694] on button "Widget Query" at bounding box center [924, 685] width 599 height 48
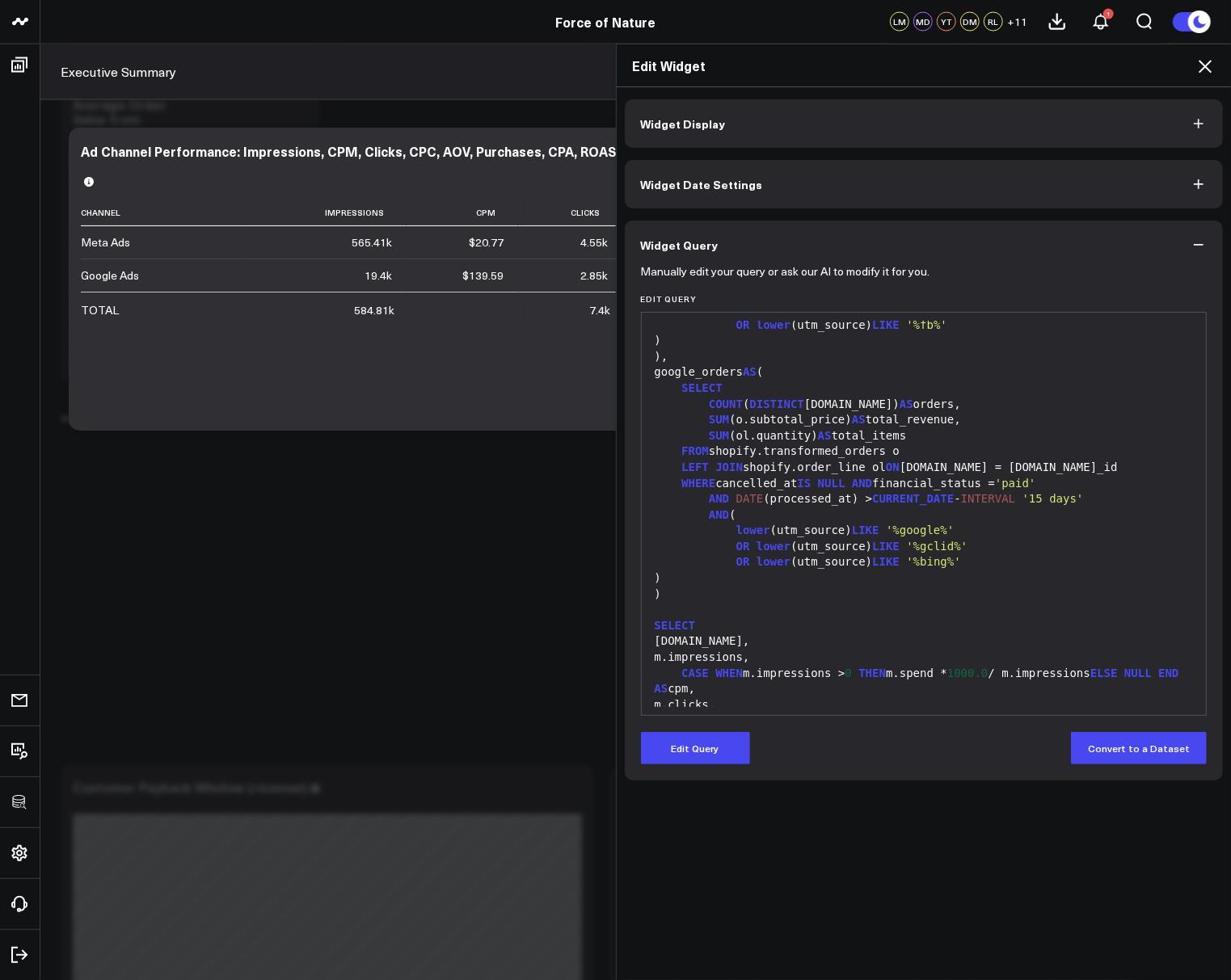
scroll to position [611, 0]
click at [902, 568] on div ")" at bounding box center [924, 576] width 549 height 16
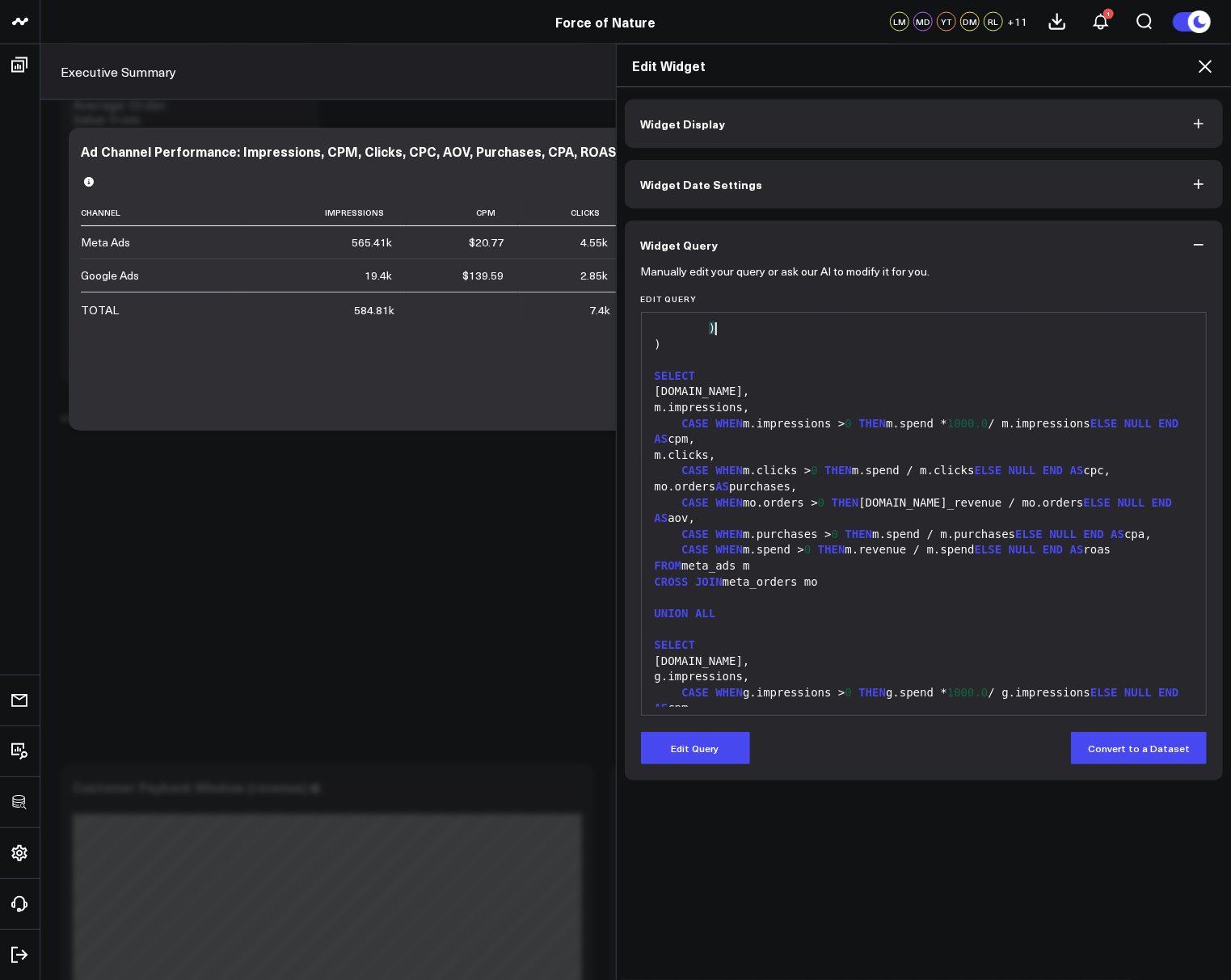
scroll to position [880, 0]
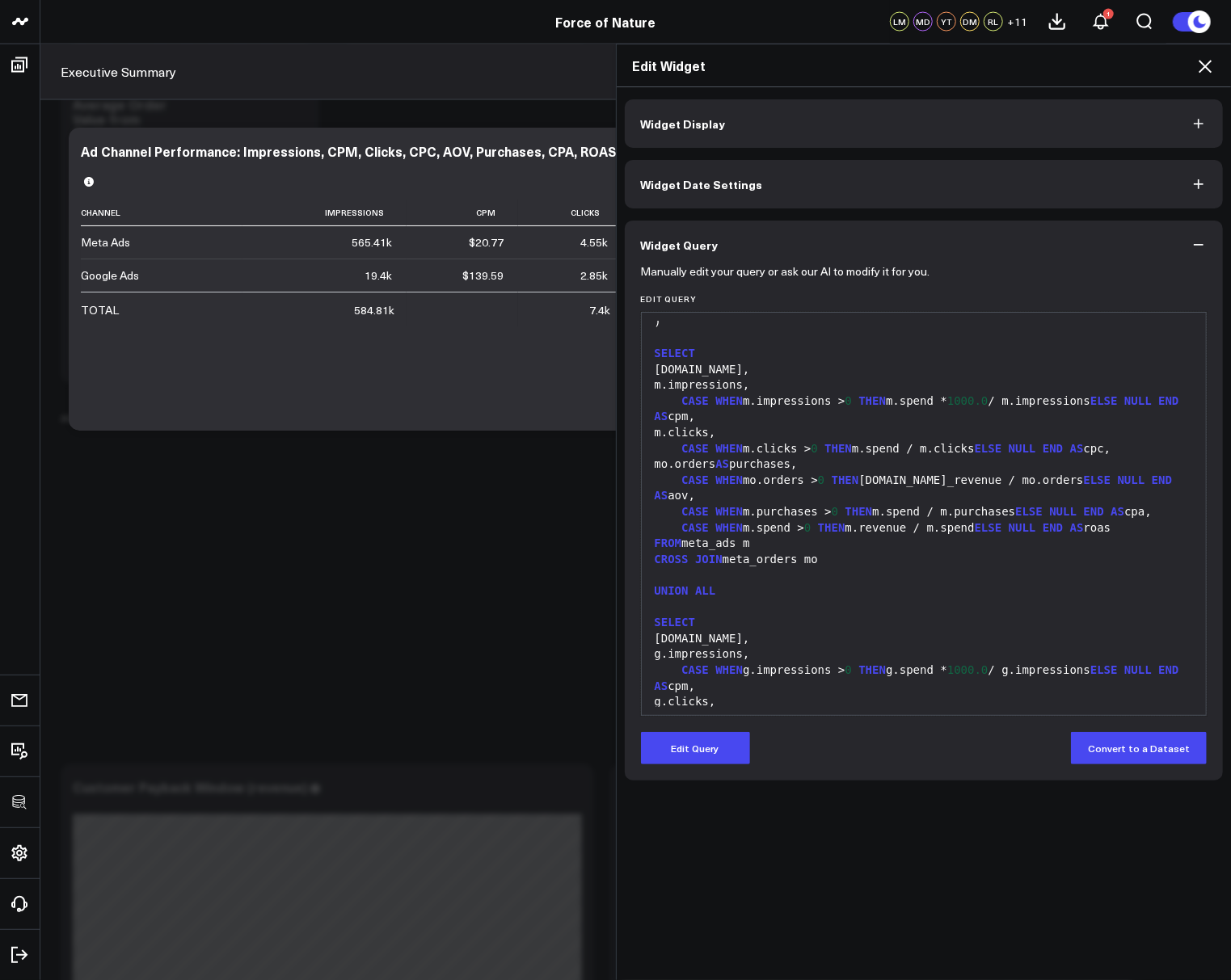
click at [1206, 45] on div "Edit Widget" at bounding box center [924, 66] width 615 height 43
click at [1209, 61] on icon at bounding box center [1204, 66] width 13 height 13
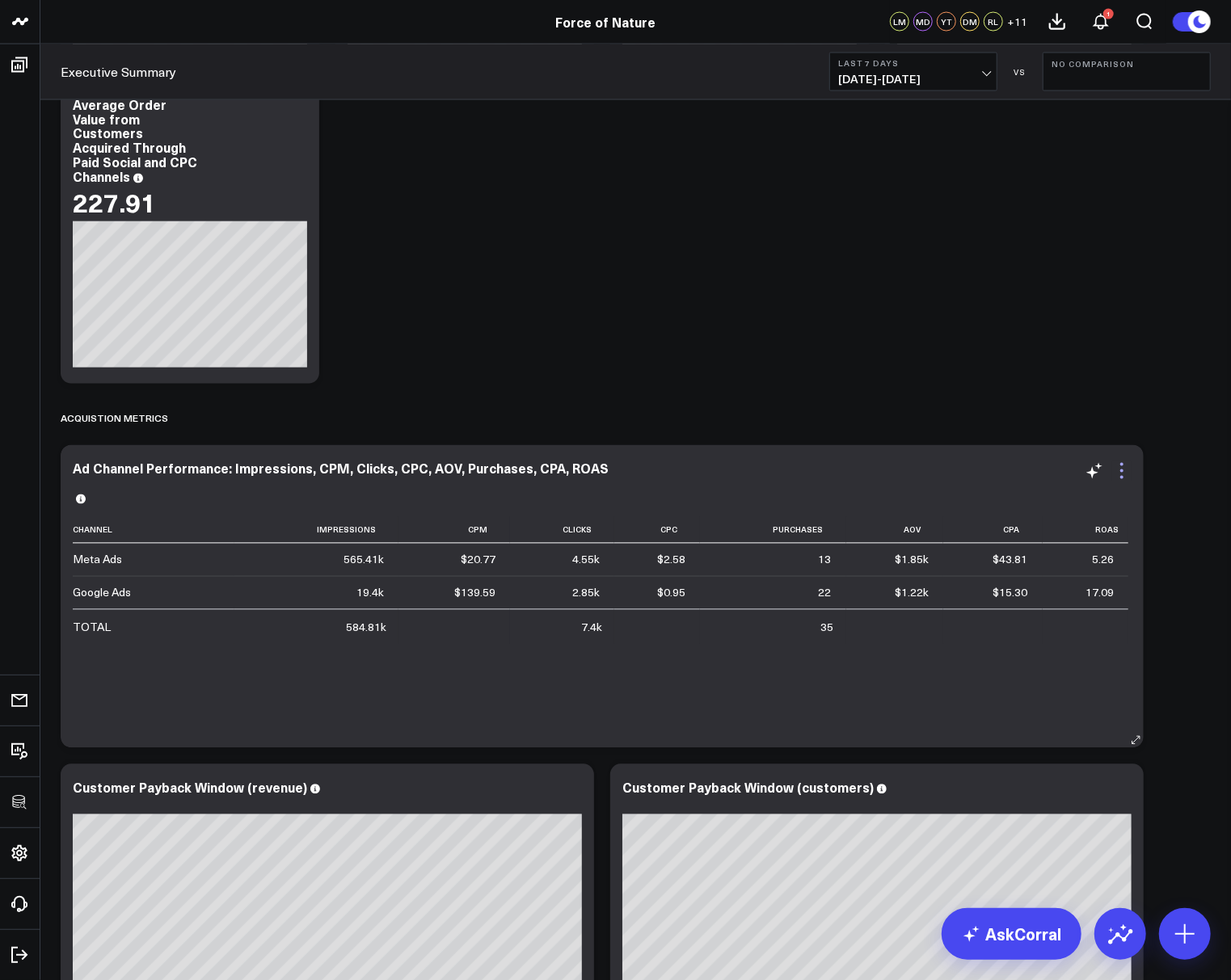
click at [1117, 475] on icon at bounding box center [1121, 470] width 19 height 19
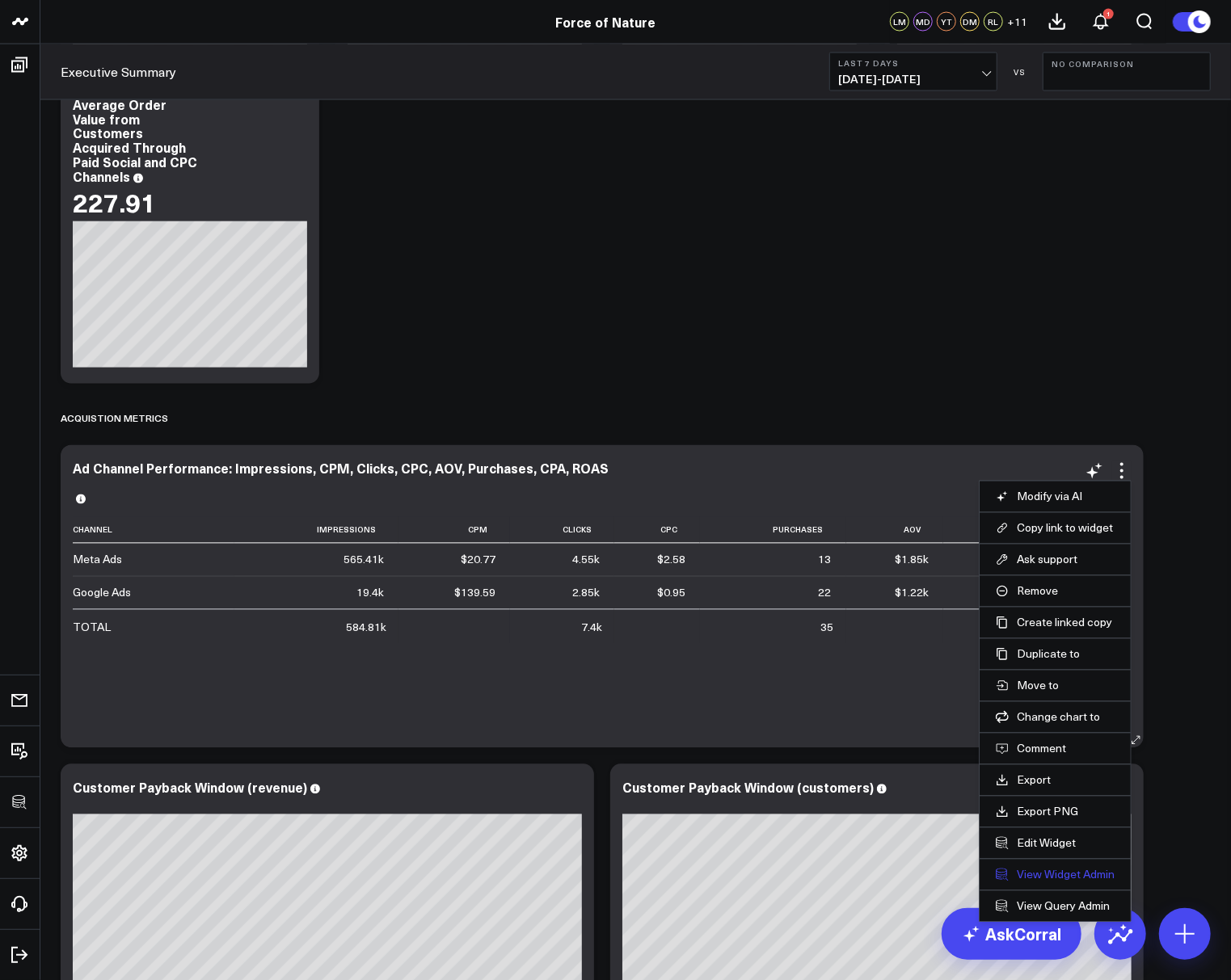
click at [1077, 871] on link "View Widget Admin" at bounding box center [1055, 875] width 119 height 15
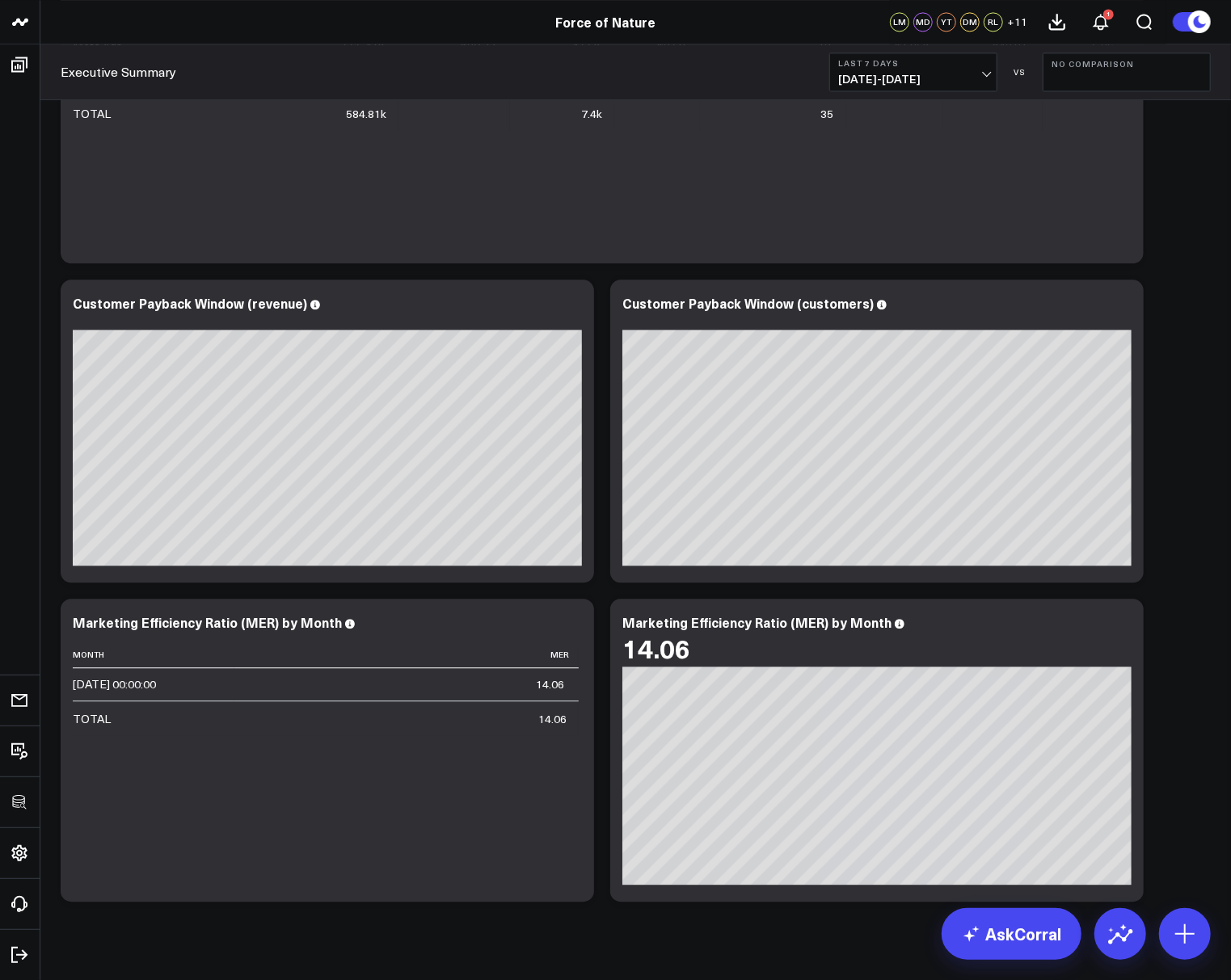
scroll to position [2224, 0]
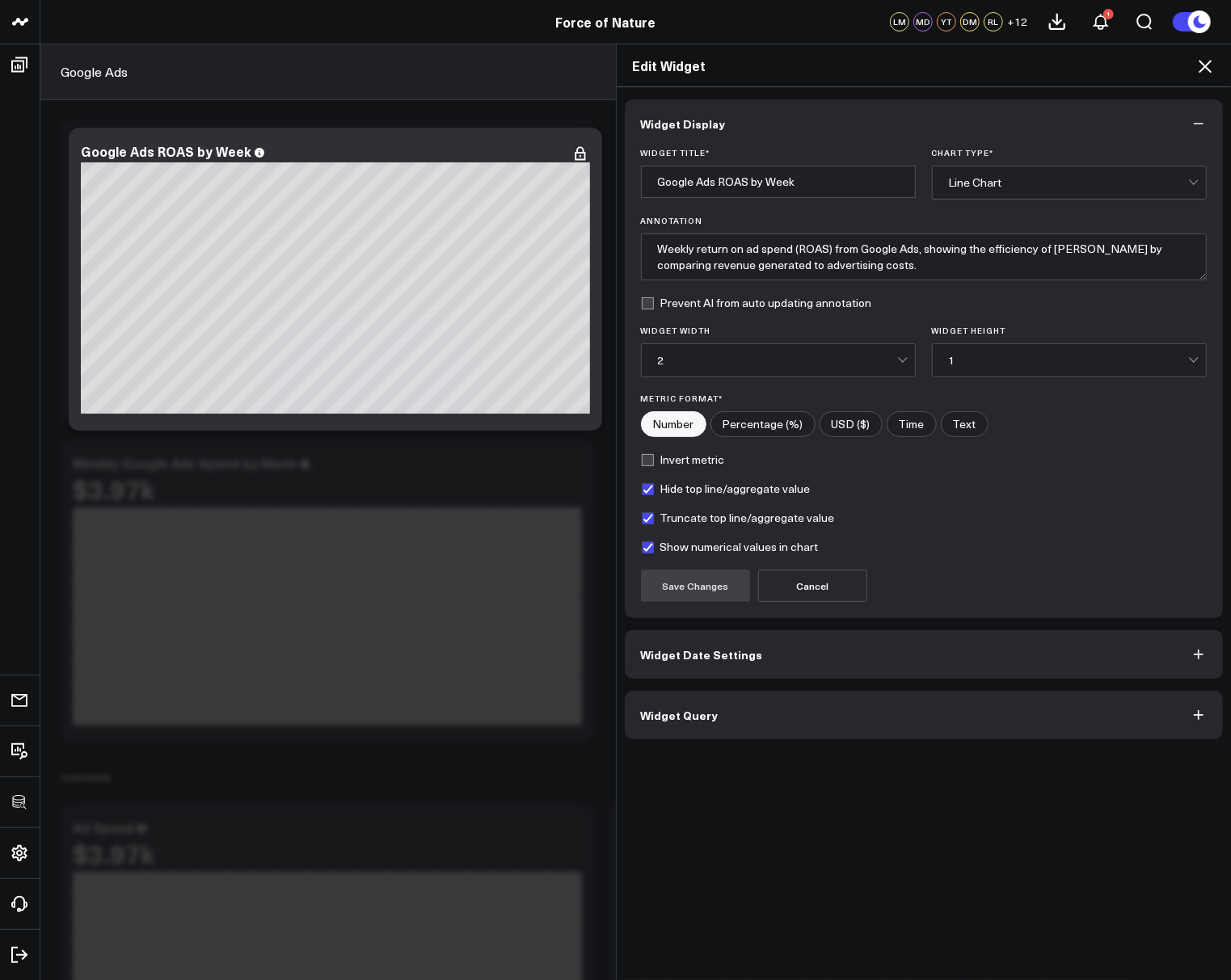
click at [653, 544] on label "Show numerical values in chart" at bounding box center [729, 547] width 178 height 13
click at [653, 544] on input "Show numerical values in chart" at bounding box center [647, 547] width 13 height 13
checkbox input "false"
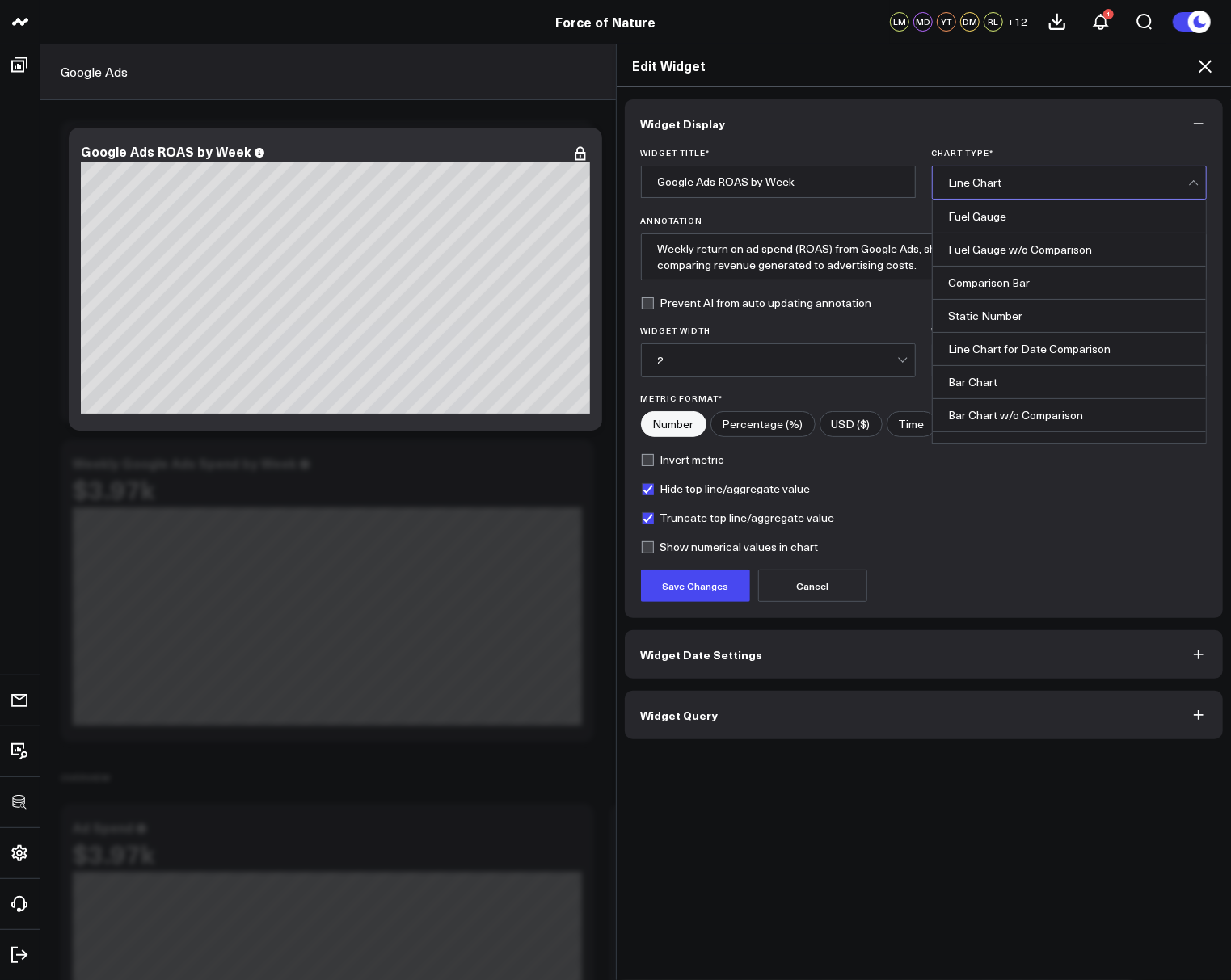
click at [990, 189] on div "Line Chart" at bounding box center [1068, 182] width 239 height 32
click at [994, 337] on div "Line Chart for Date Comparison" at bounding box center [1069, 350] width 273 height 33
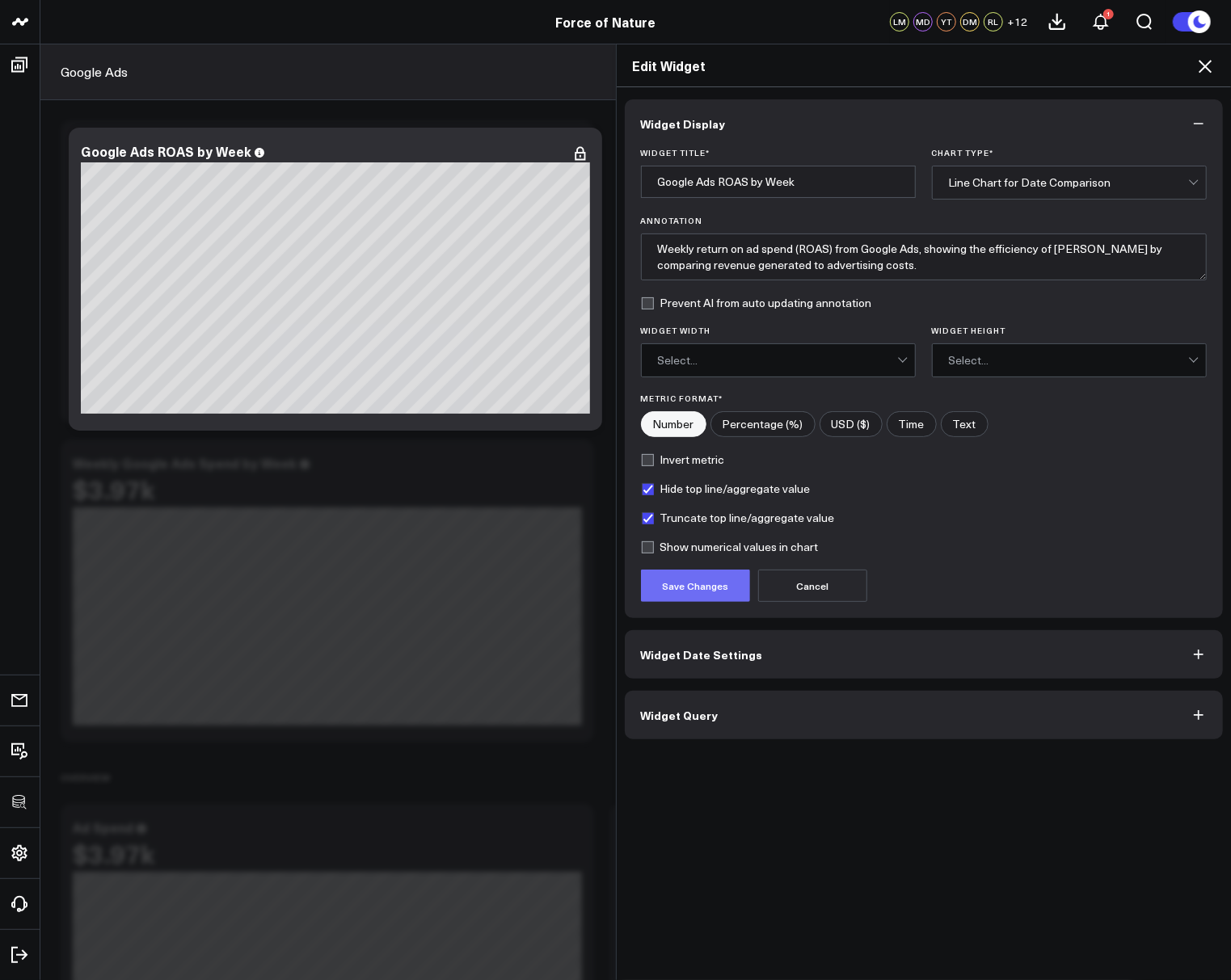
click at [667, 581] on button "Save Changes" at bounding box center [695, 586] width 109 height 32
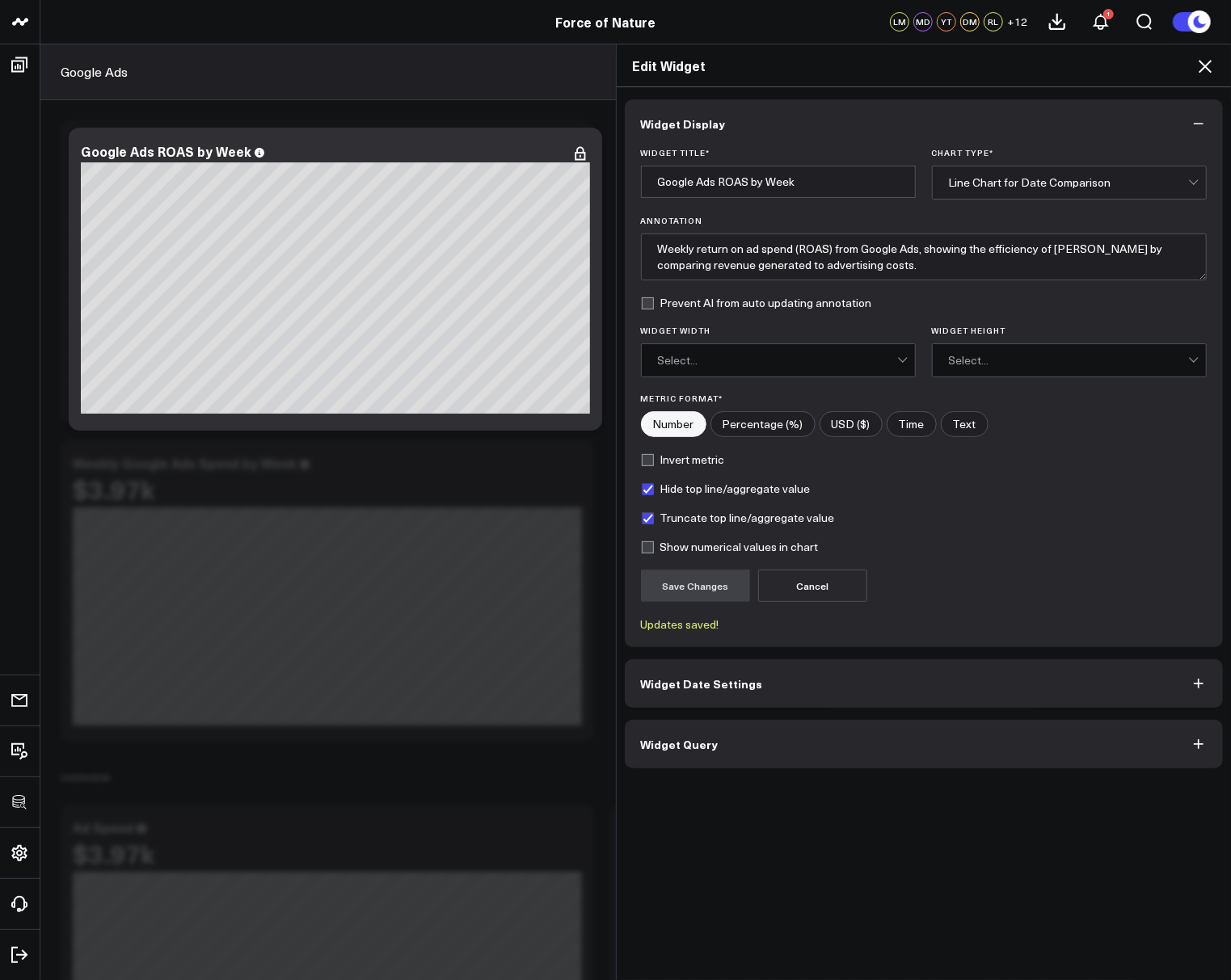
click at [1212, 80] on div "Edit Widget" at bounding box center [924, 66] width 615 height 43
click at [1211, 70] on icon at bounding box center [1204, 66] width 13 height 13
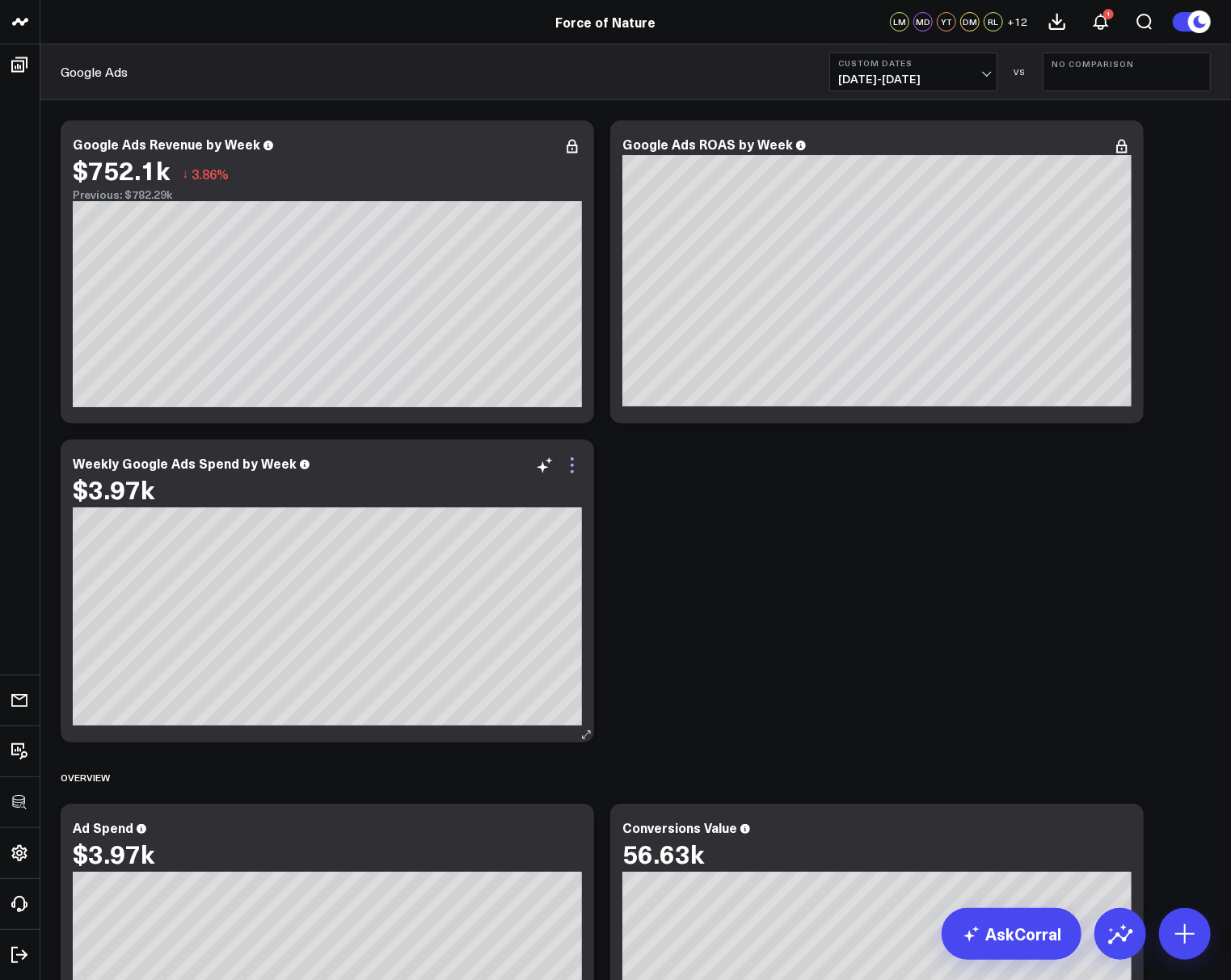
click at [575, 468] on icon at bounding box center [572, 465] width 19 height 19
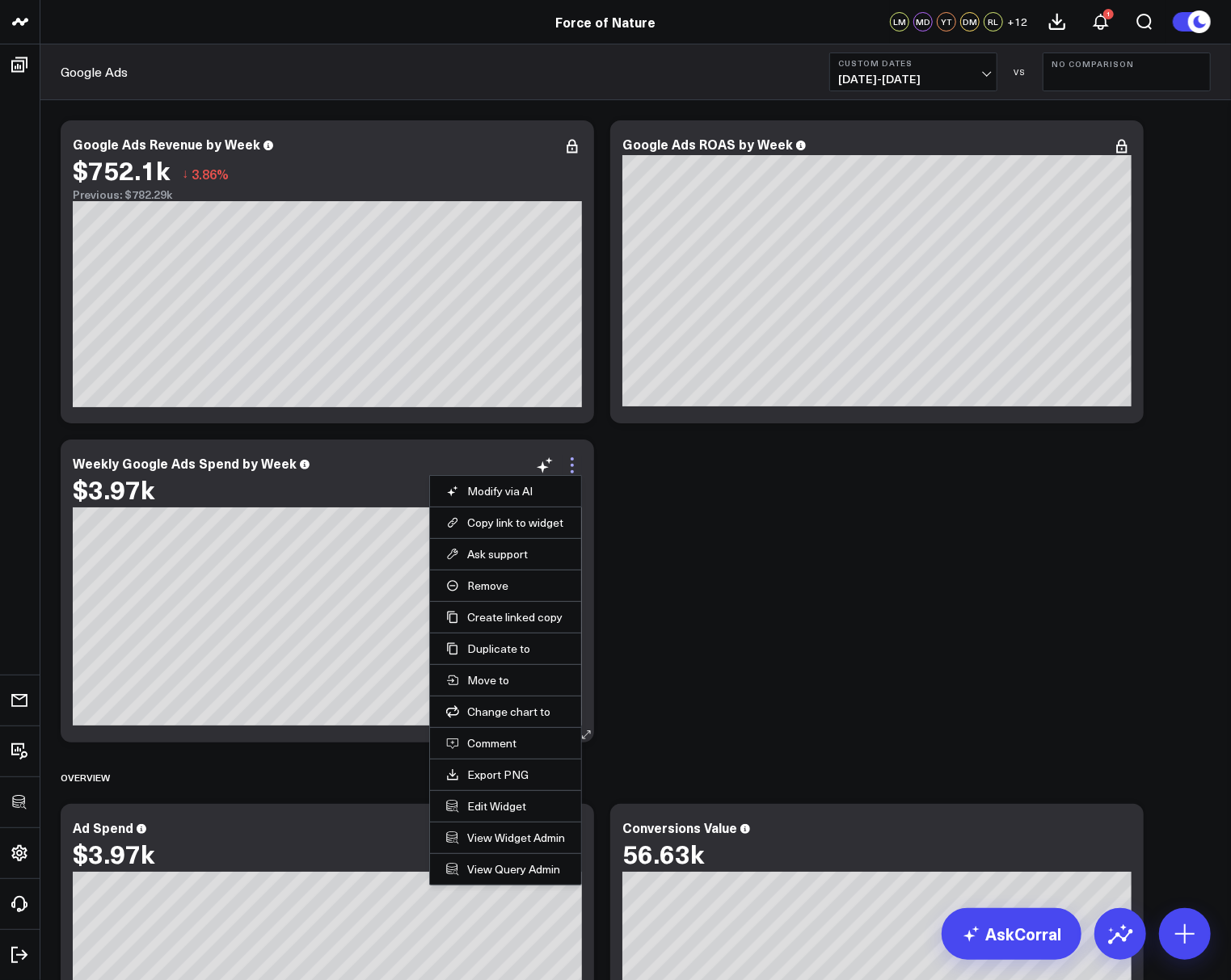
click at [575, 466] on icon at bounding box center [572, 465] width 19 height 19
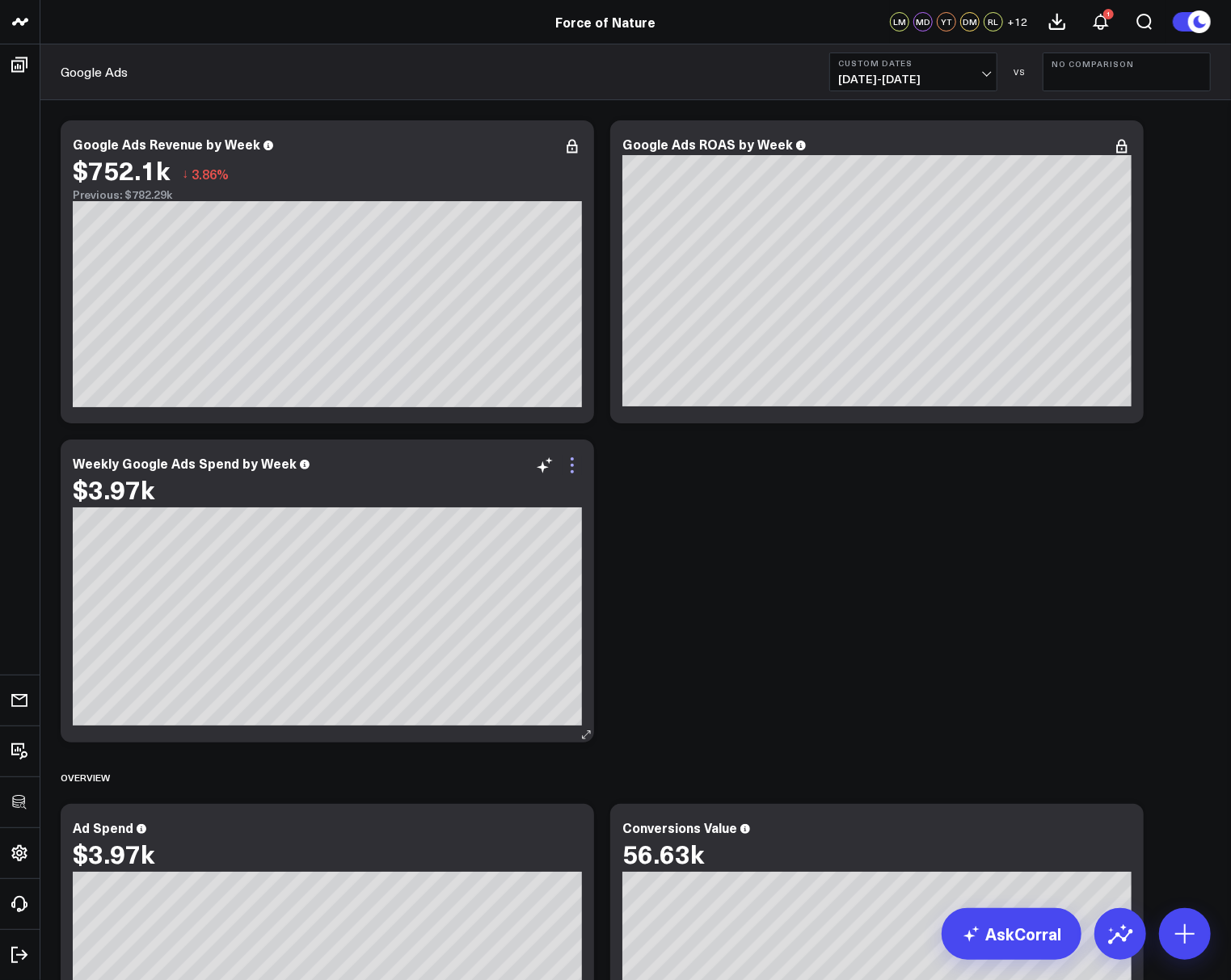
click at [575, 466] on icon at bounding box center [572, 465] width 19 height 19
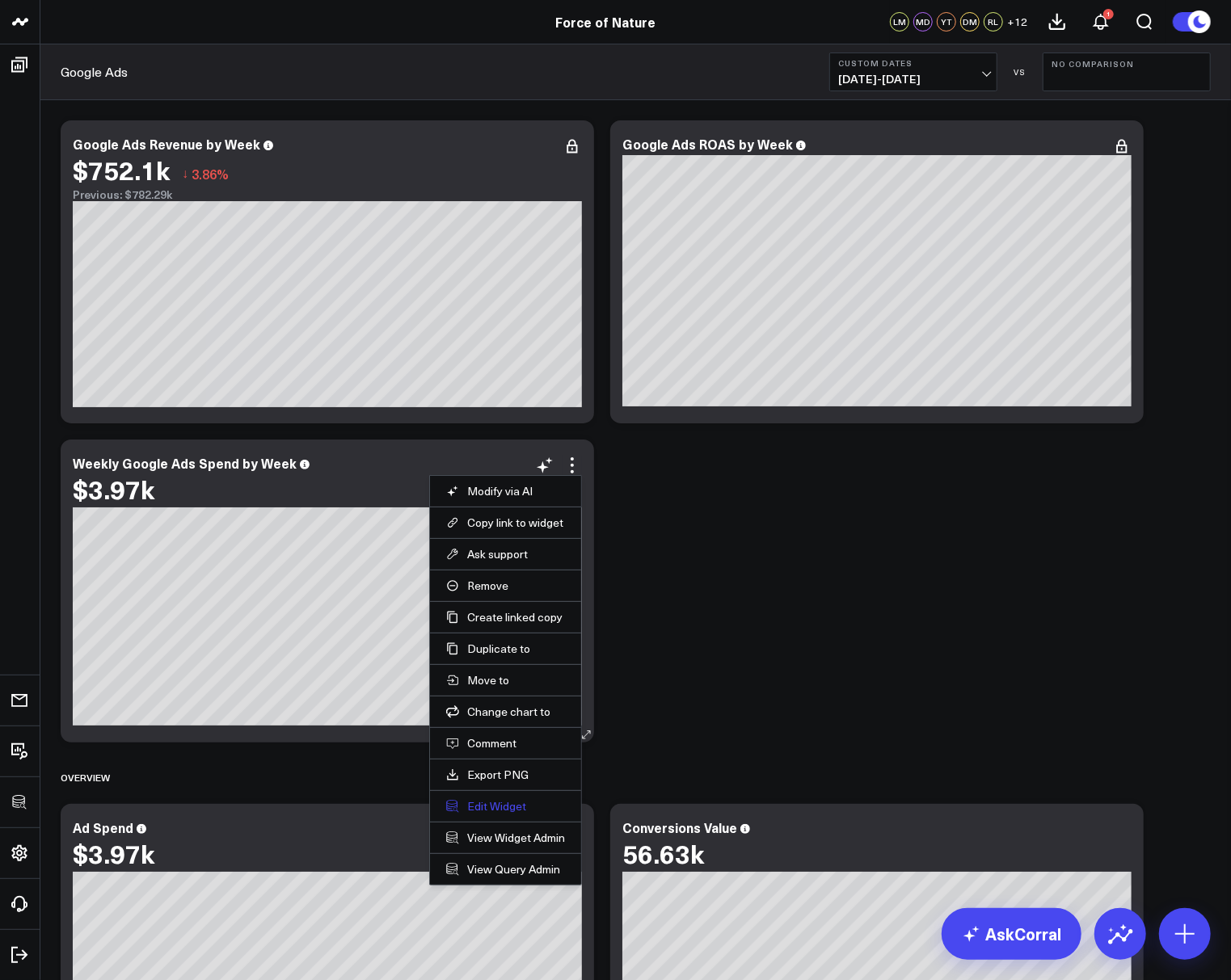
click at [499, 800] on button "Edit Widget" at bounding box center [505, 806] width 119 height 15
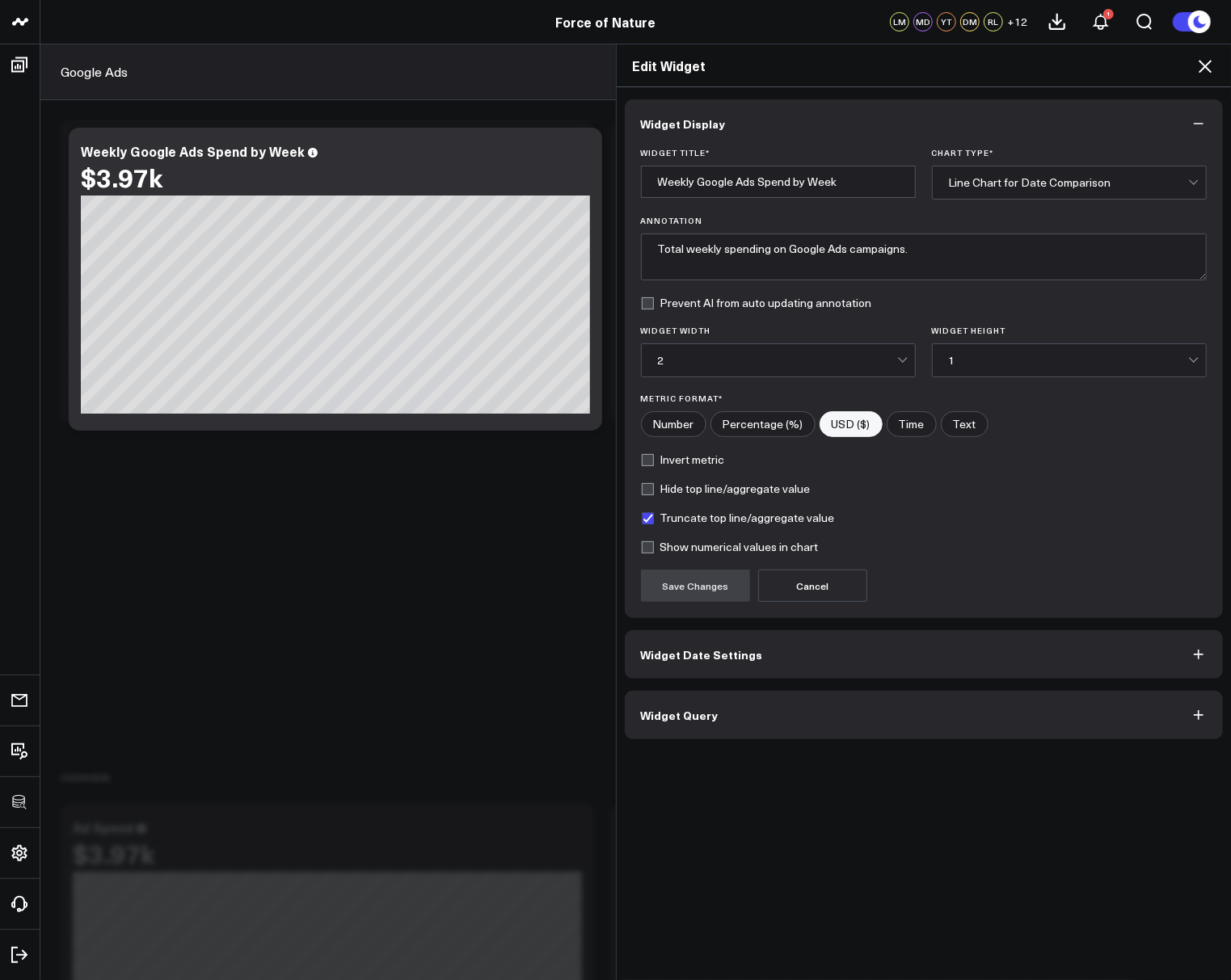
click at [700, 732] on button "Widget Query" at bounding box center [924, 715] width 599 height 48
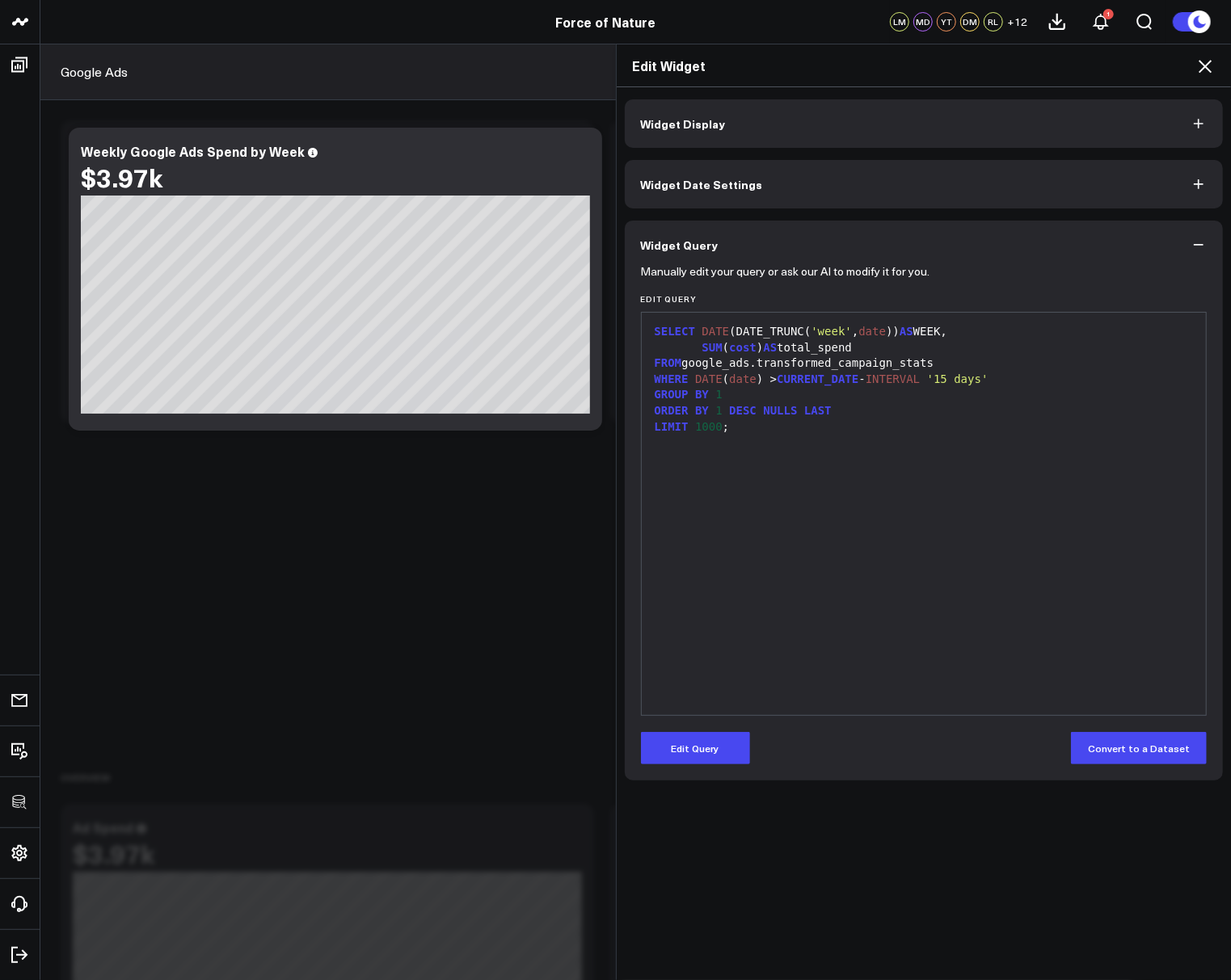
click at [699, 188] on span "Widget Date Settings" at bounding box center [701, 184] width 122 height 13
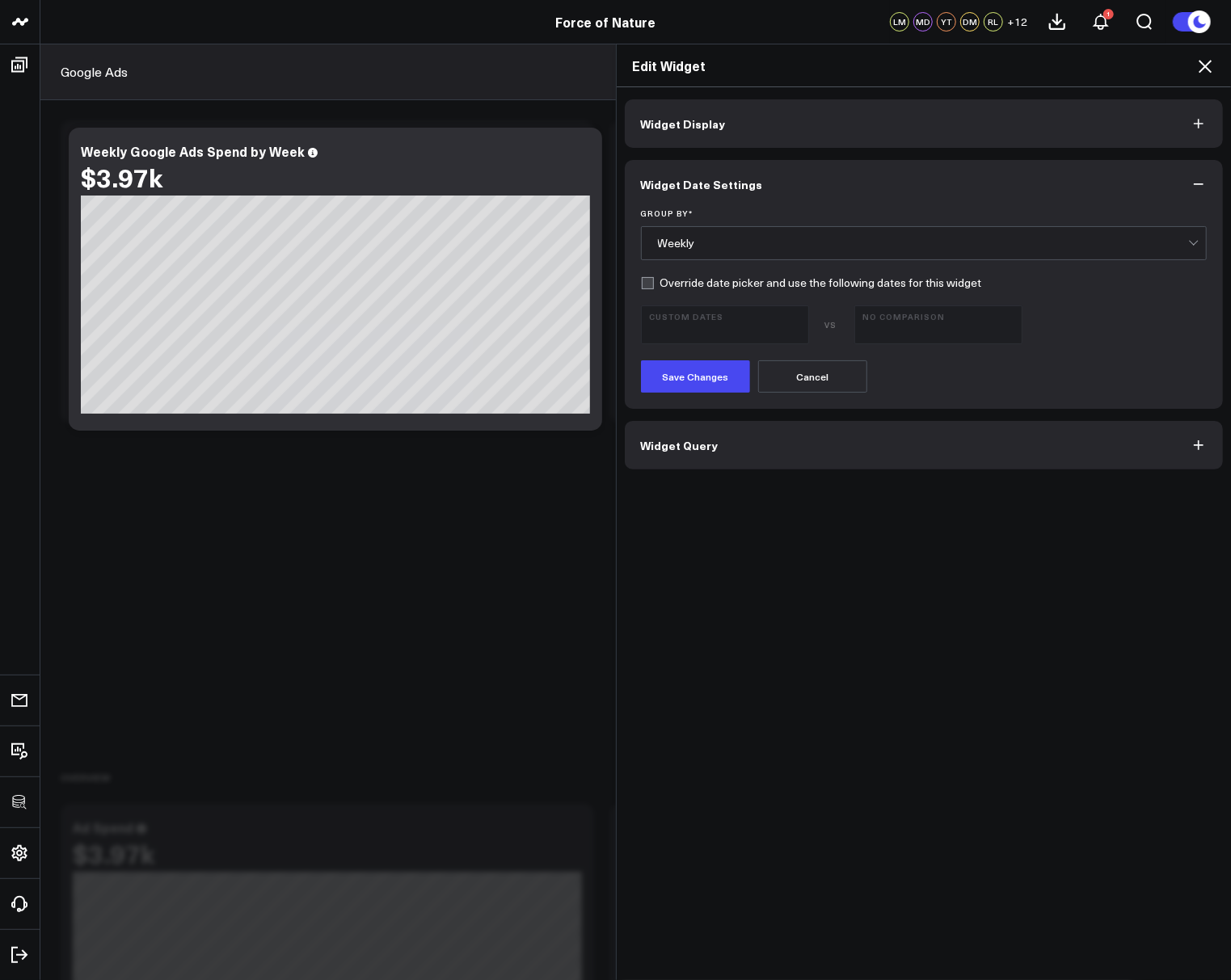
click at [651, 276] on label "Override date picker and use the following dates for this widget" at bounding box center [811, 283] width 341 height 13
click at [651, 276] on input "Override date picker and use the following dates for this widget" at bounding box center [647, 283] width 13 height 13
checkbox input "true"
click at [680, 326] on span "[DATE] - [DATE]" at bounding box center [725, 332] width 150 height 13
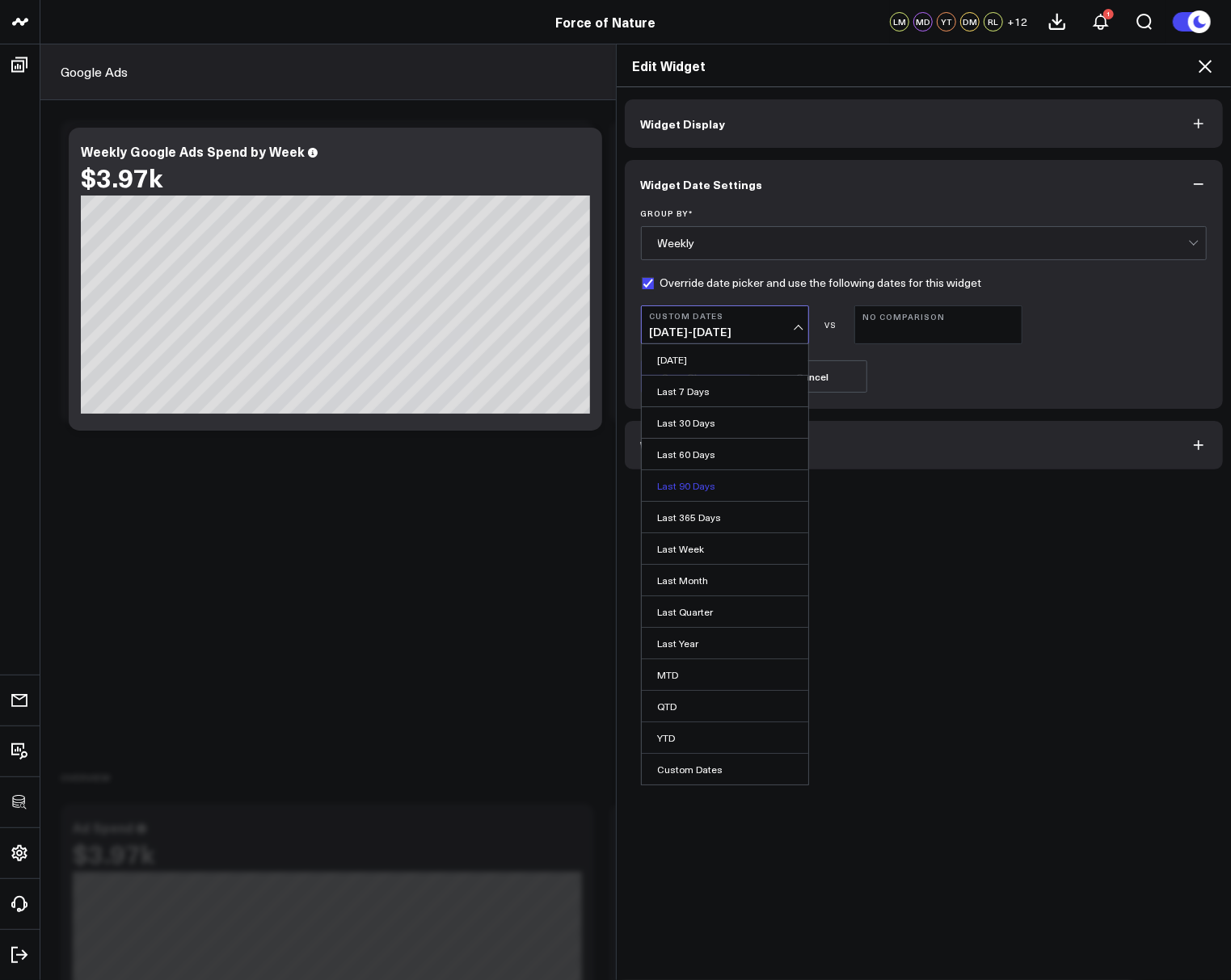
click at [688, 481] on link "Last 90 Days" at bounding box center [725, 486] width 167 height 31
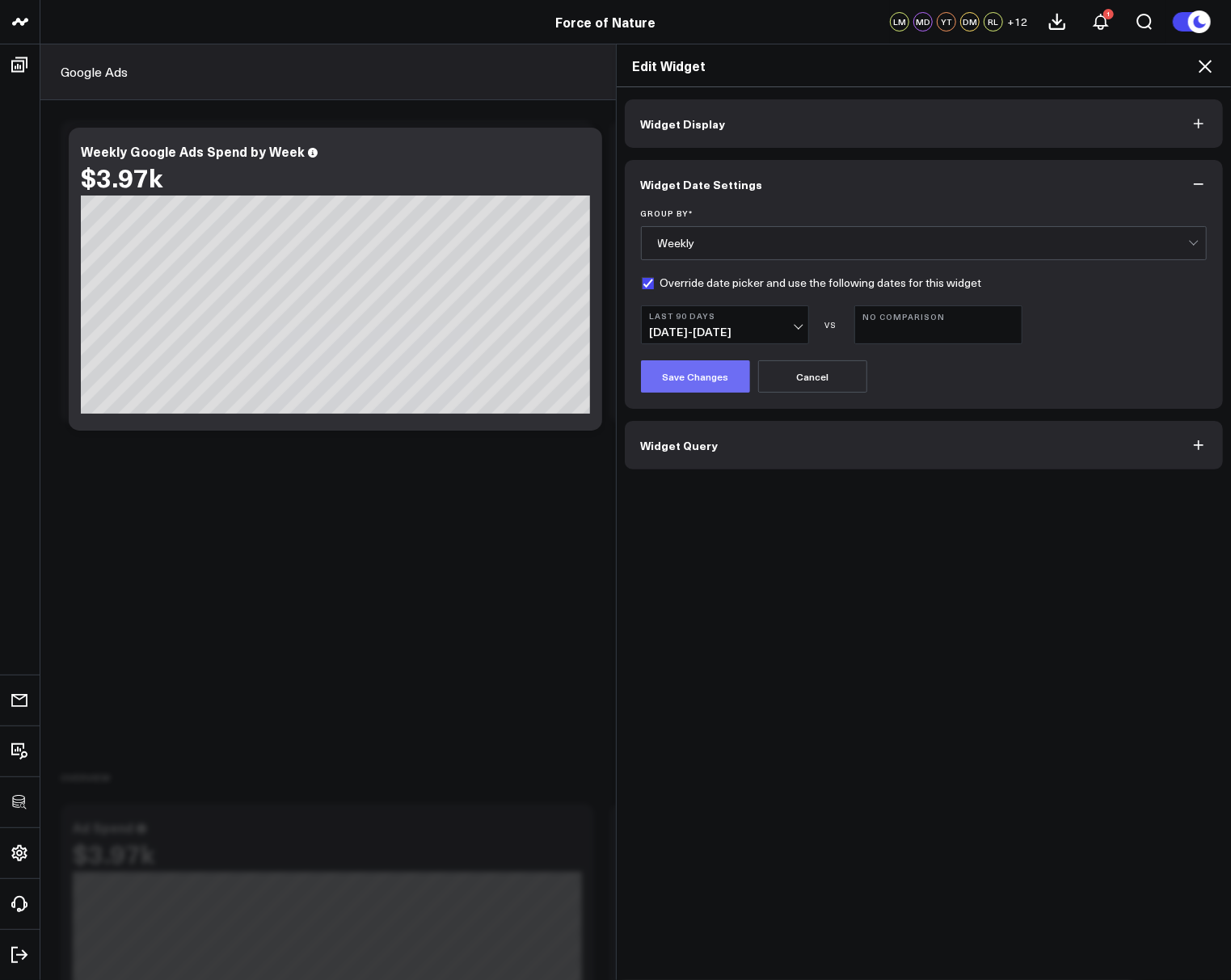
click at [671, 382] on button "Save Changes" at bounding box center [695, 376] width 109 height 32
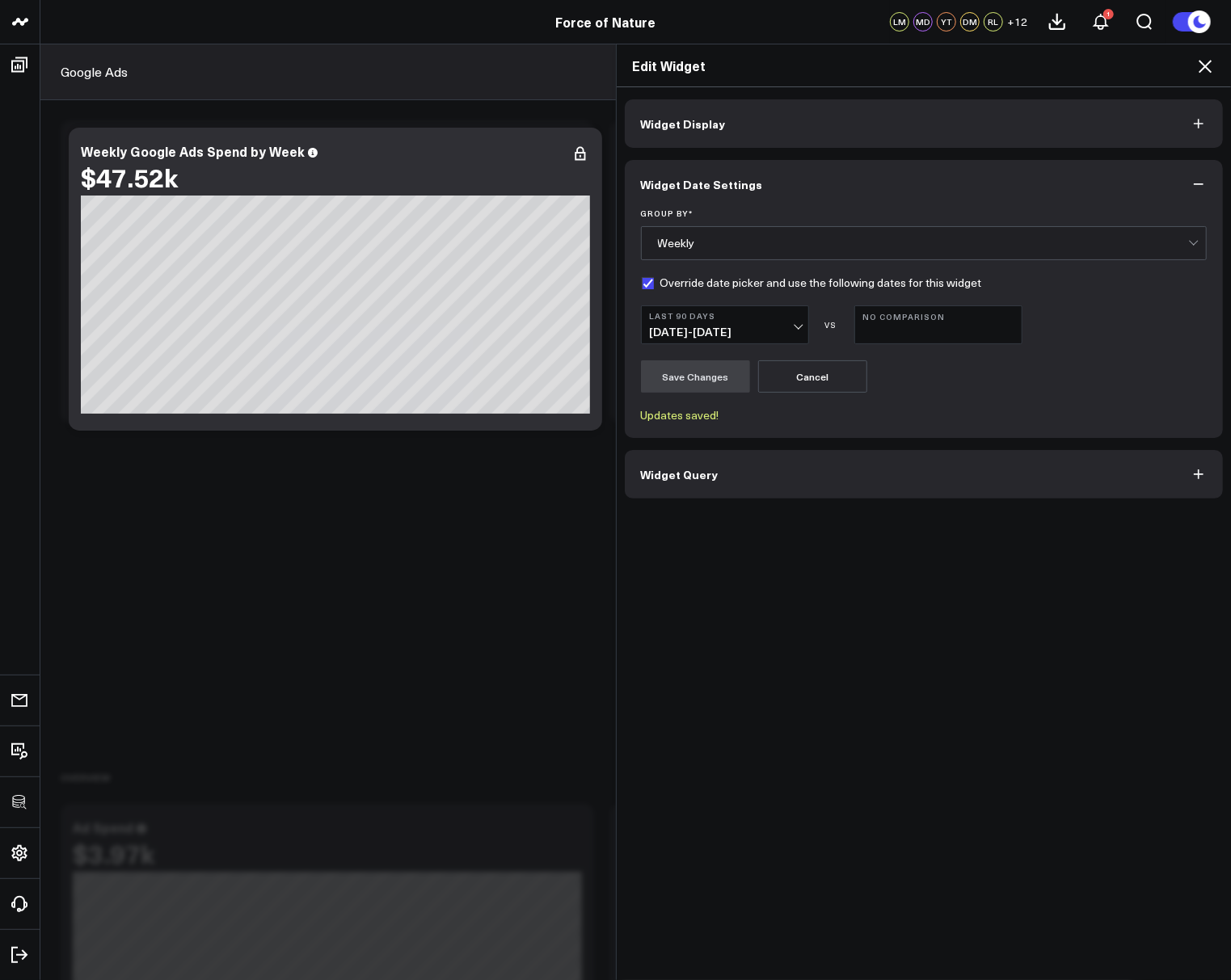
click at [888, 322] on button "No Comparison" at bounding box center [938, 325] width 168 height 38
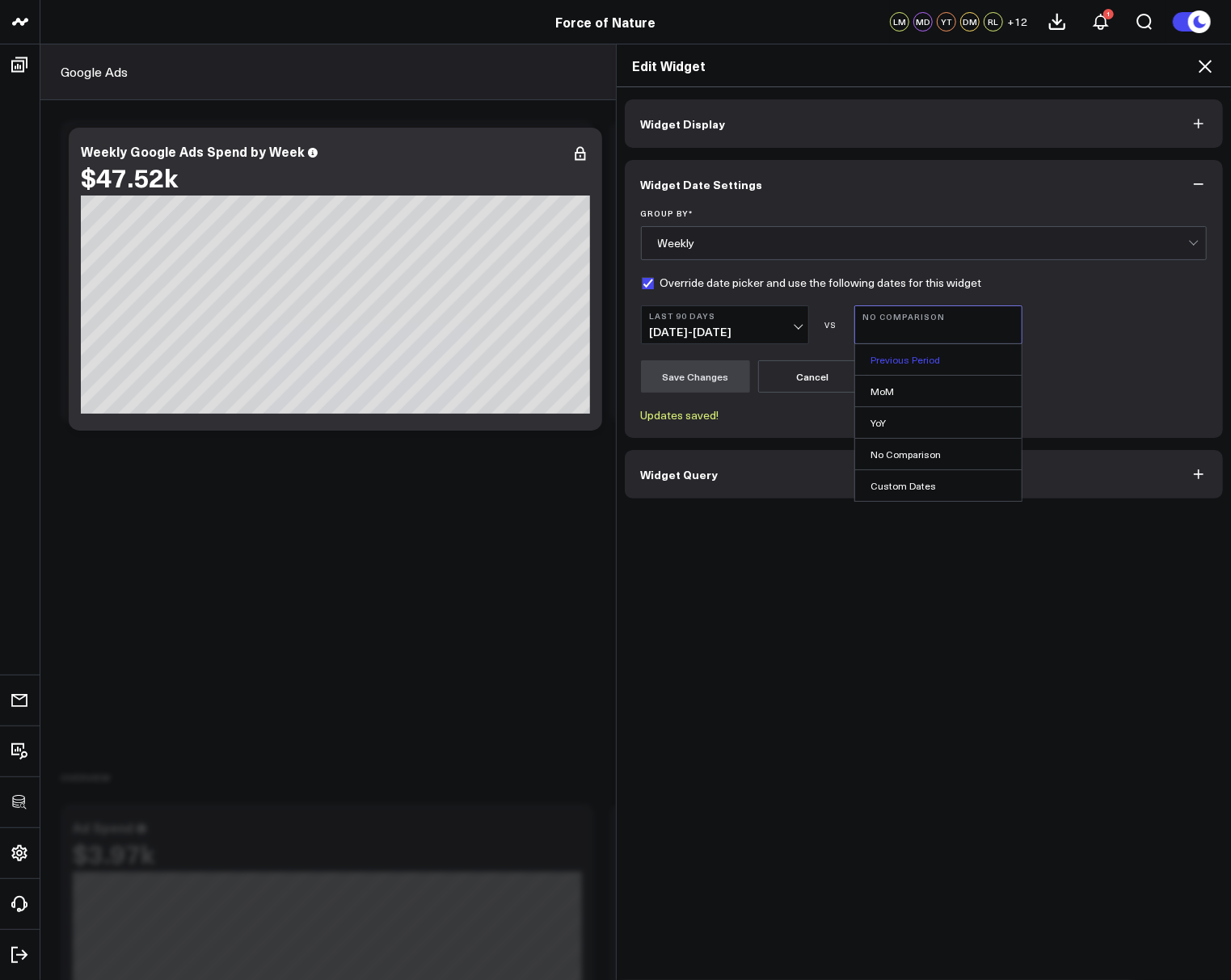
click at [906, 353] on link "Previous Period" at bounding box center [938, 360] width 167 height 31
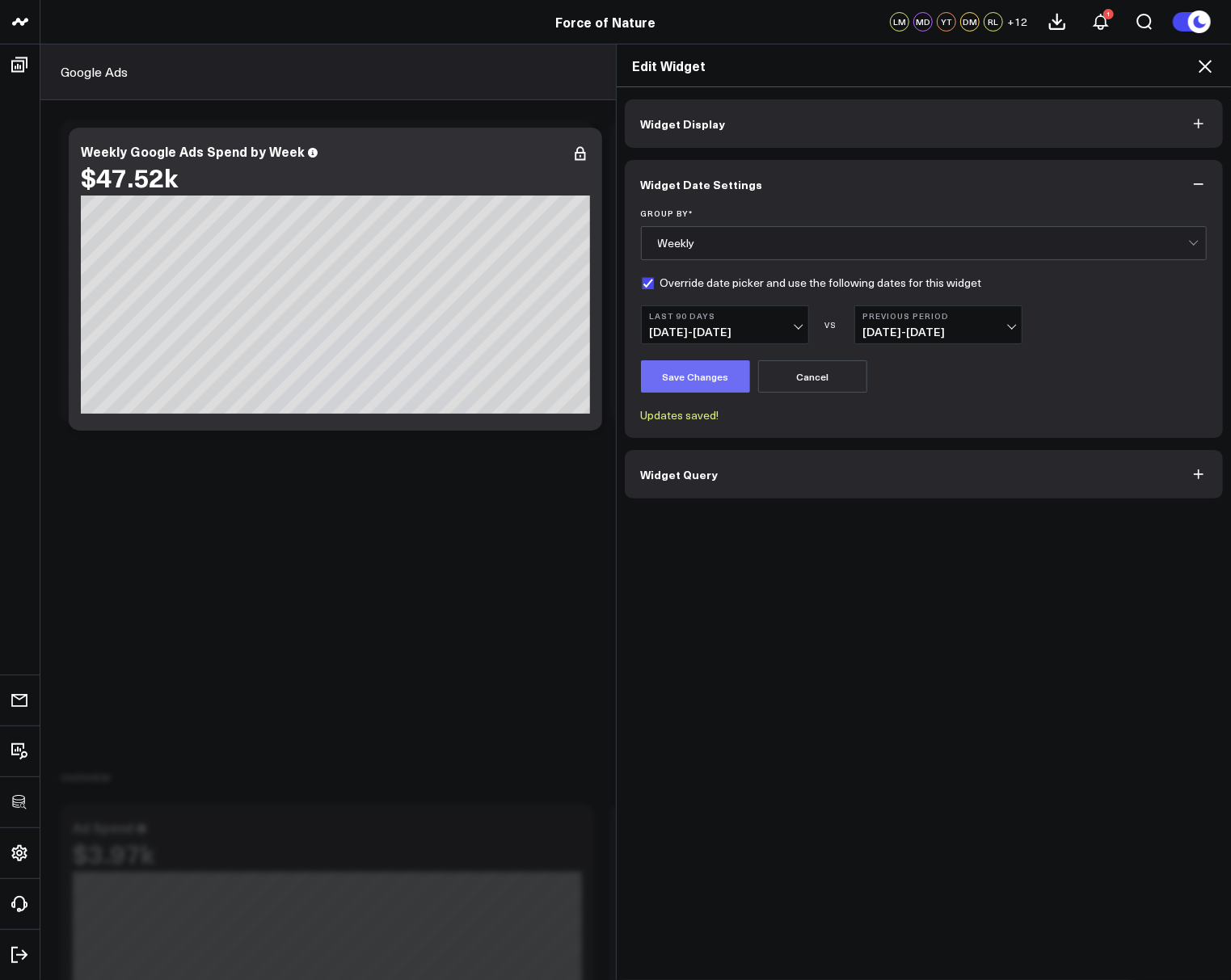
click at [687, 376] on button "Save Changes" at bounding box center [695, 376] width 109 height 32
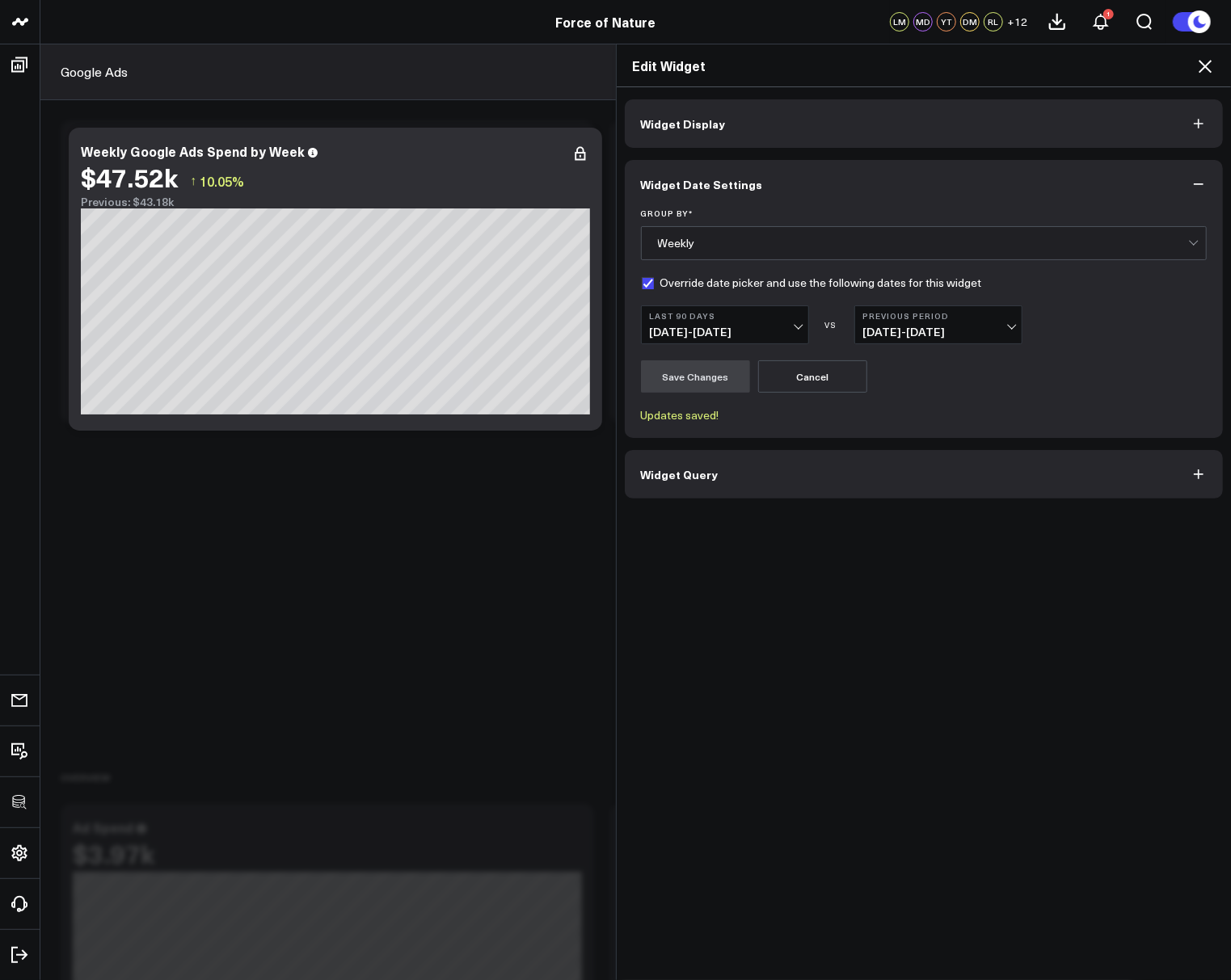
click at [1204, 64] on icon at bounding box center [1204, 66] width 13 height 13
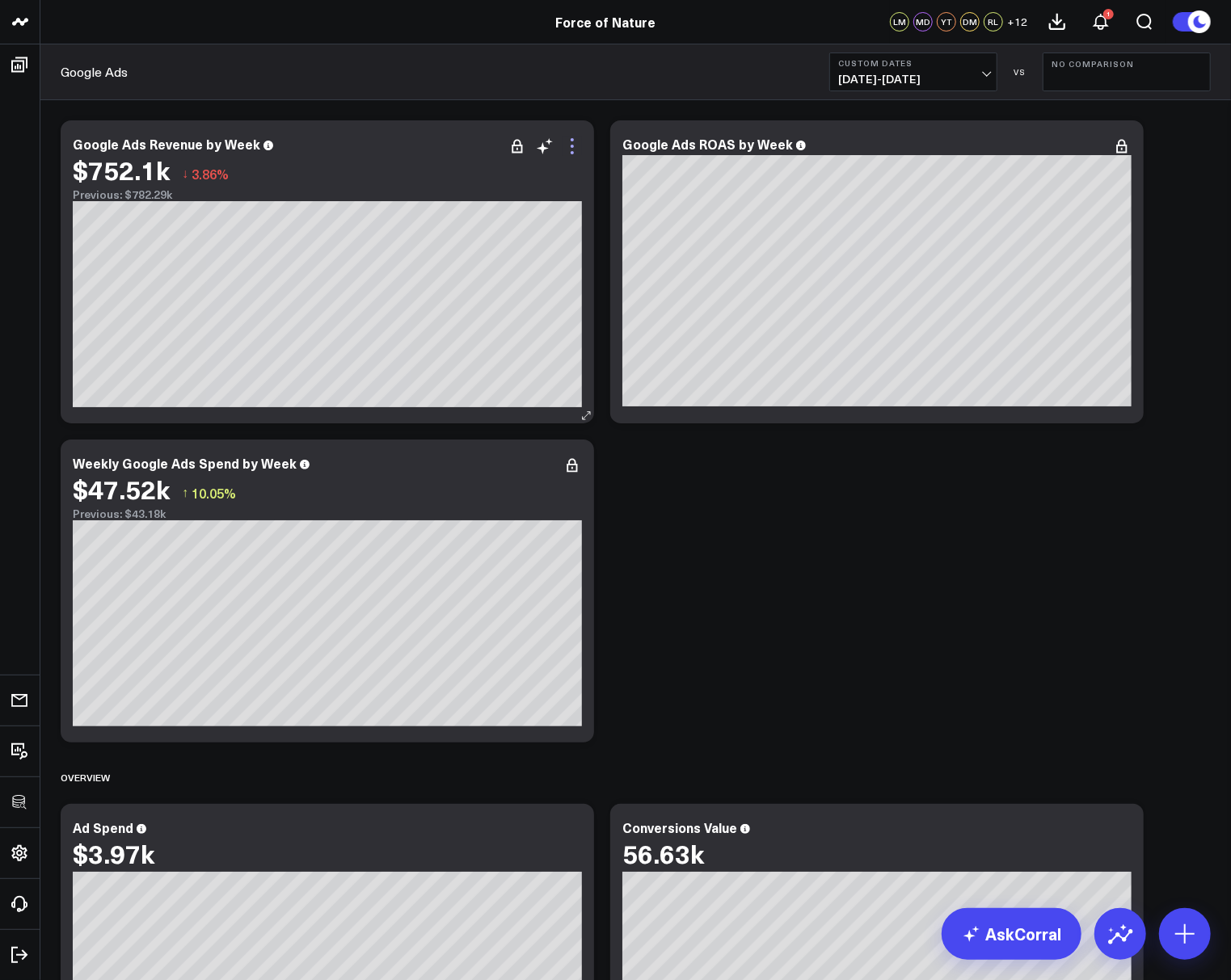
click at [577, 144] on icon at bounding box center [572, 145] width 19 height 19
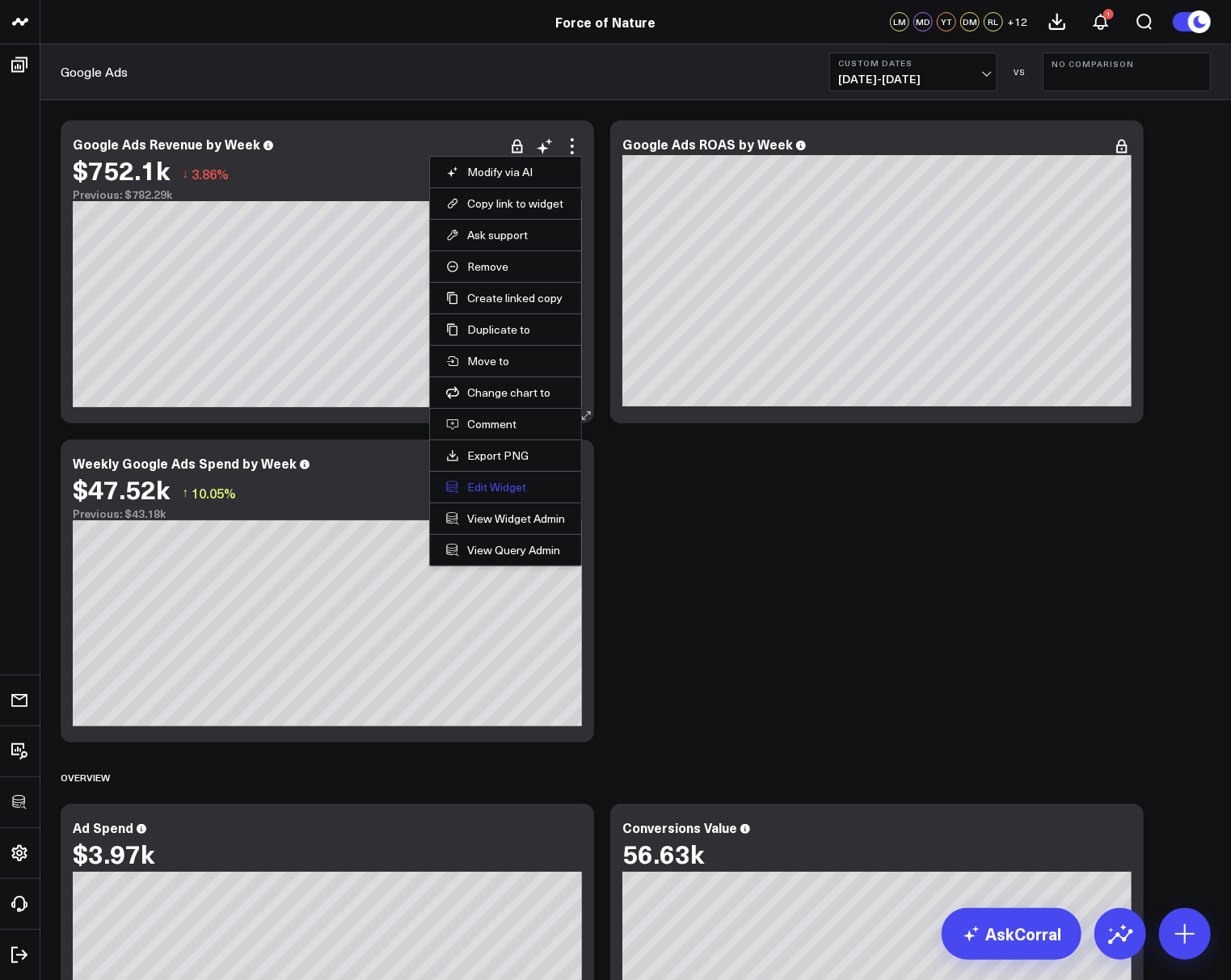
click at [494, 490] on button "Edit Widget" at bounding box center [505, 488] width 119 height 15
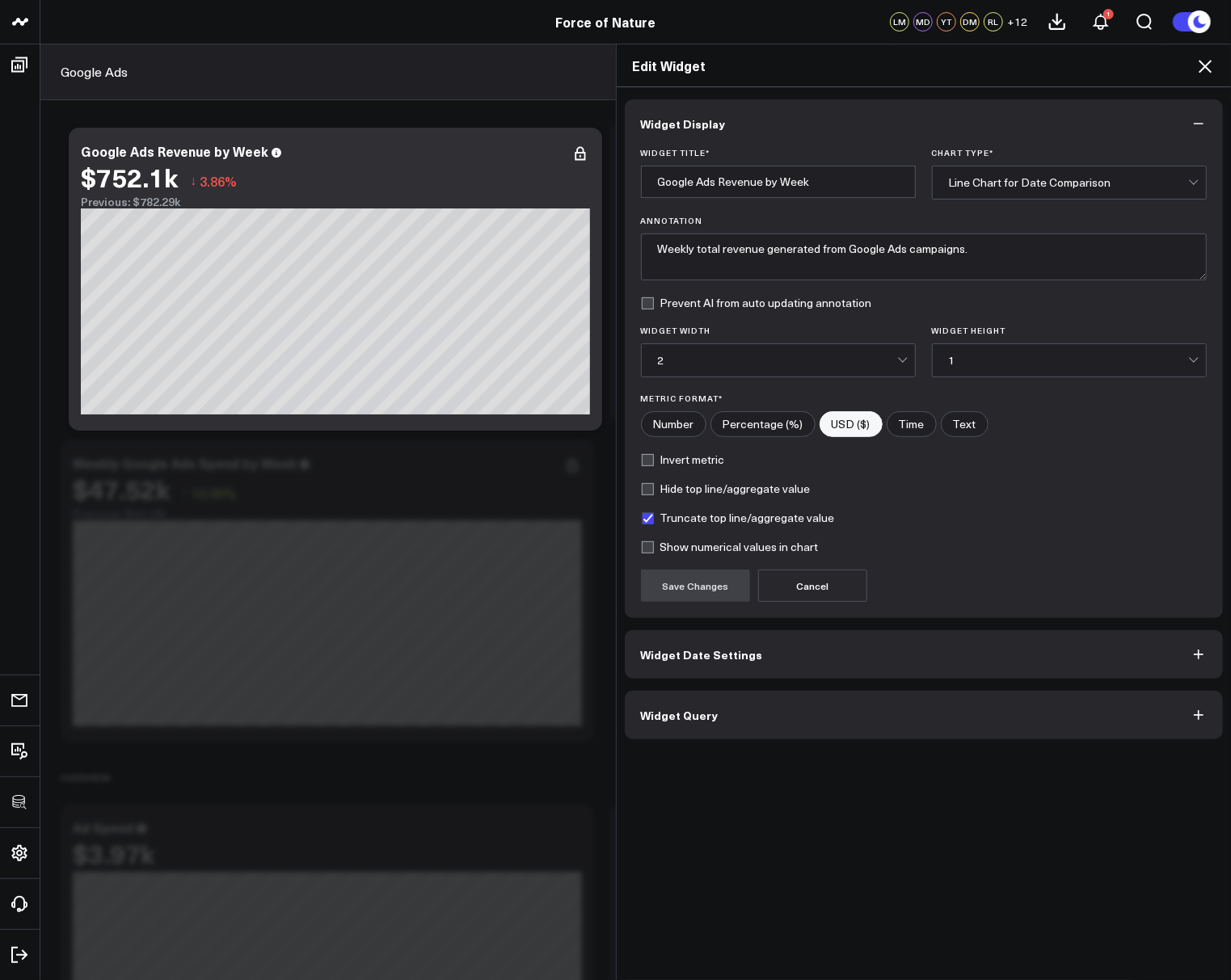
click at [683, 655] on span "Widget Date Settings" at bounding box center [701, 654] width 122 height 13
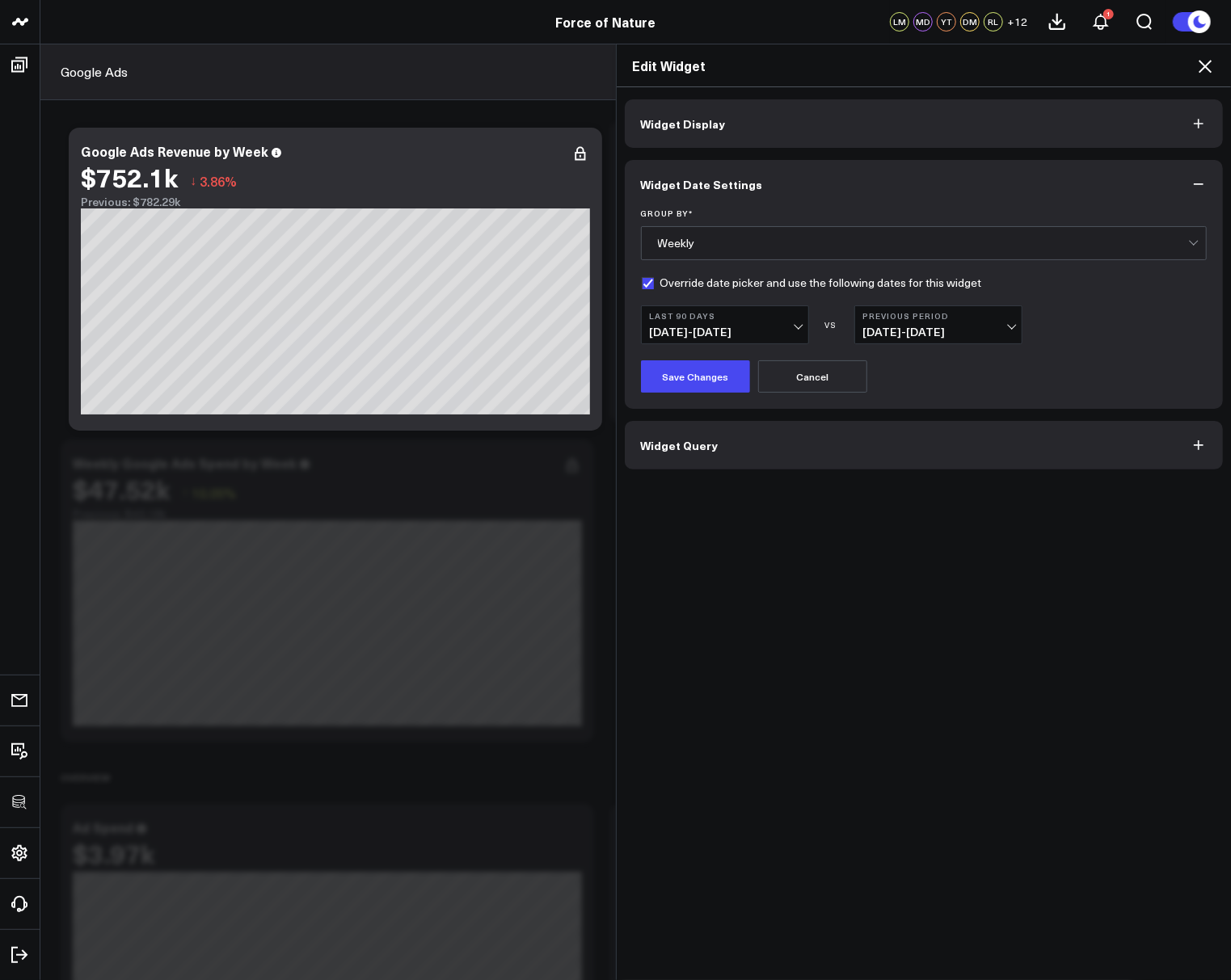
click at [892, 320] on button "Previous Period 03/01/25 - 05/29/25" at bounding box center [938, 325] width 168 height 38
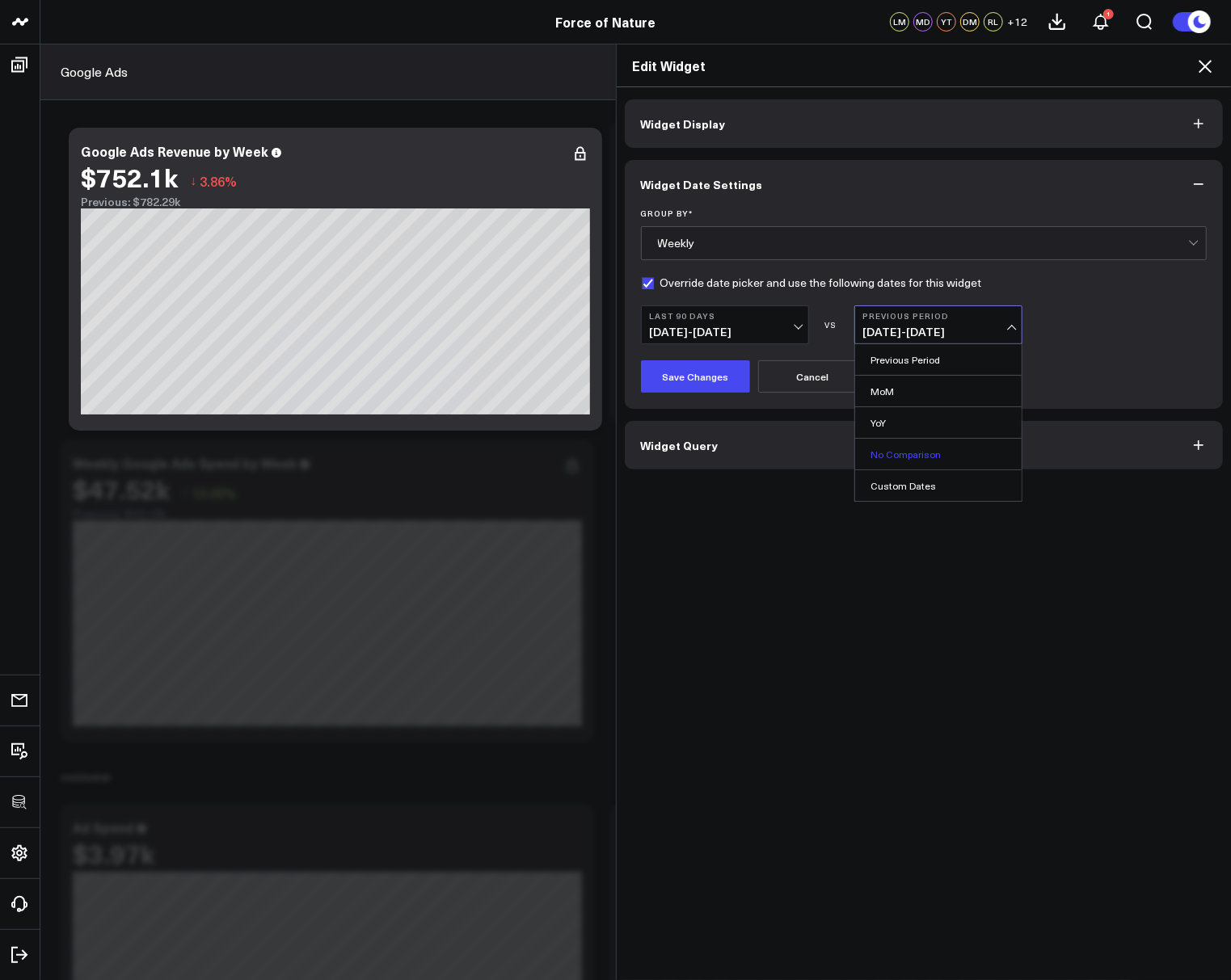
click at [892, 453] on link "No Comparison" at bounding box center [938, 454] width 167 height 31
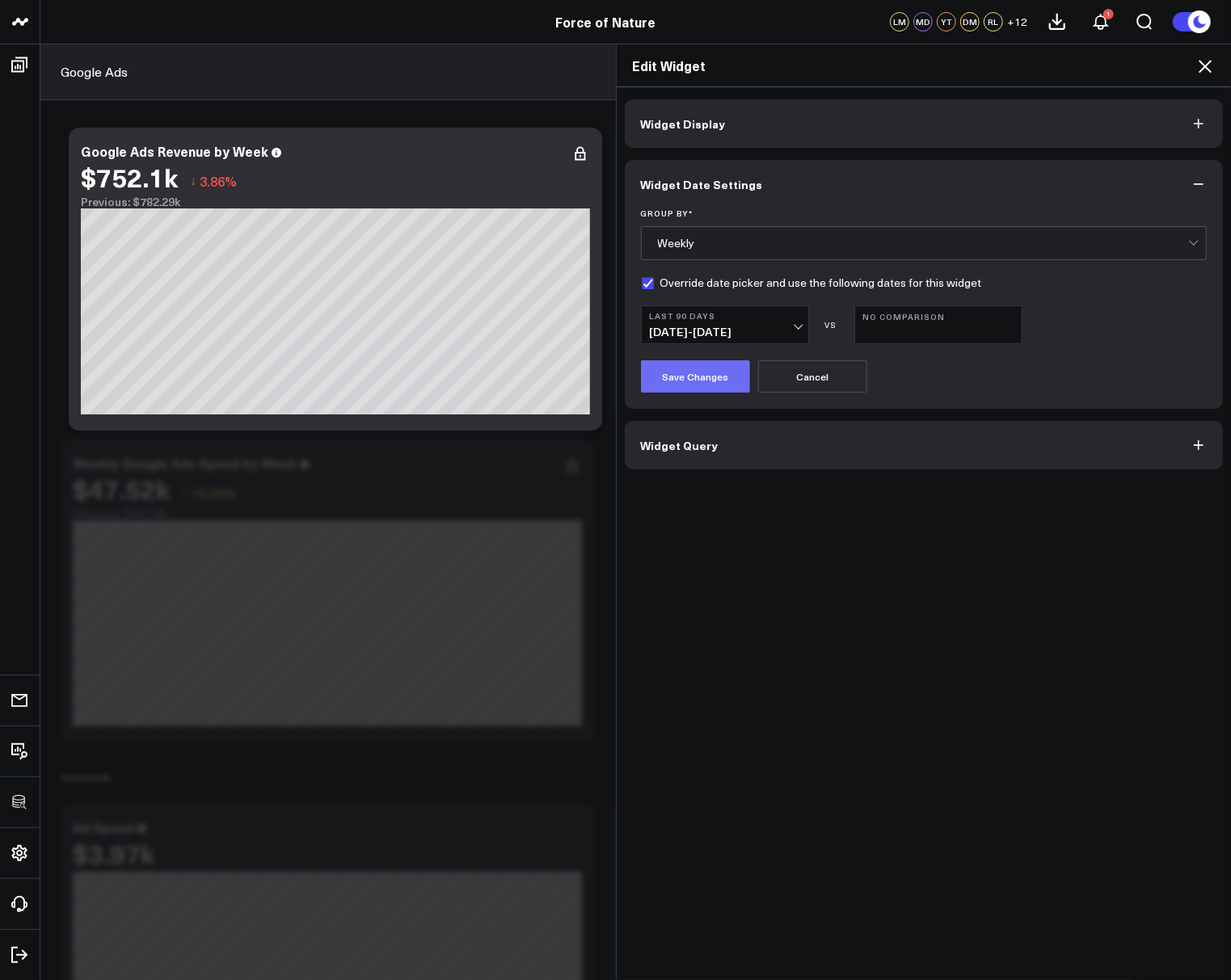
click at [691, 383] on button "Save Changes" at bounding box center [695, 376] width 109 height 32
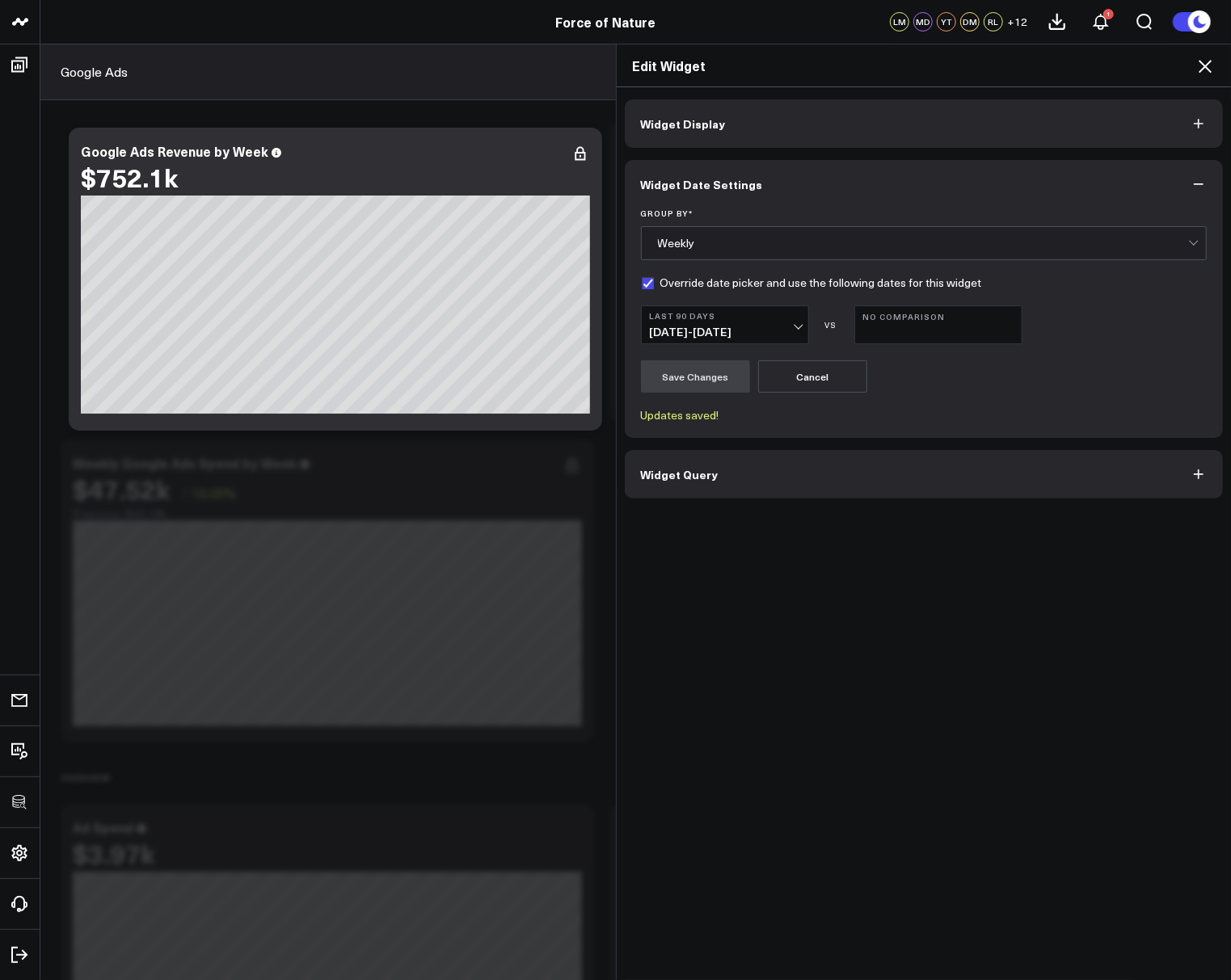
click at [1203, 70] on icon at bounding box center [1204, 66] width 13 height 13
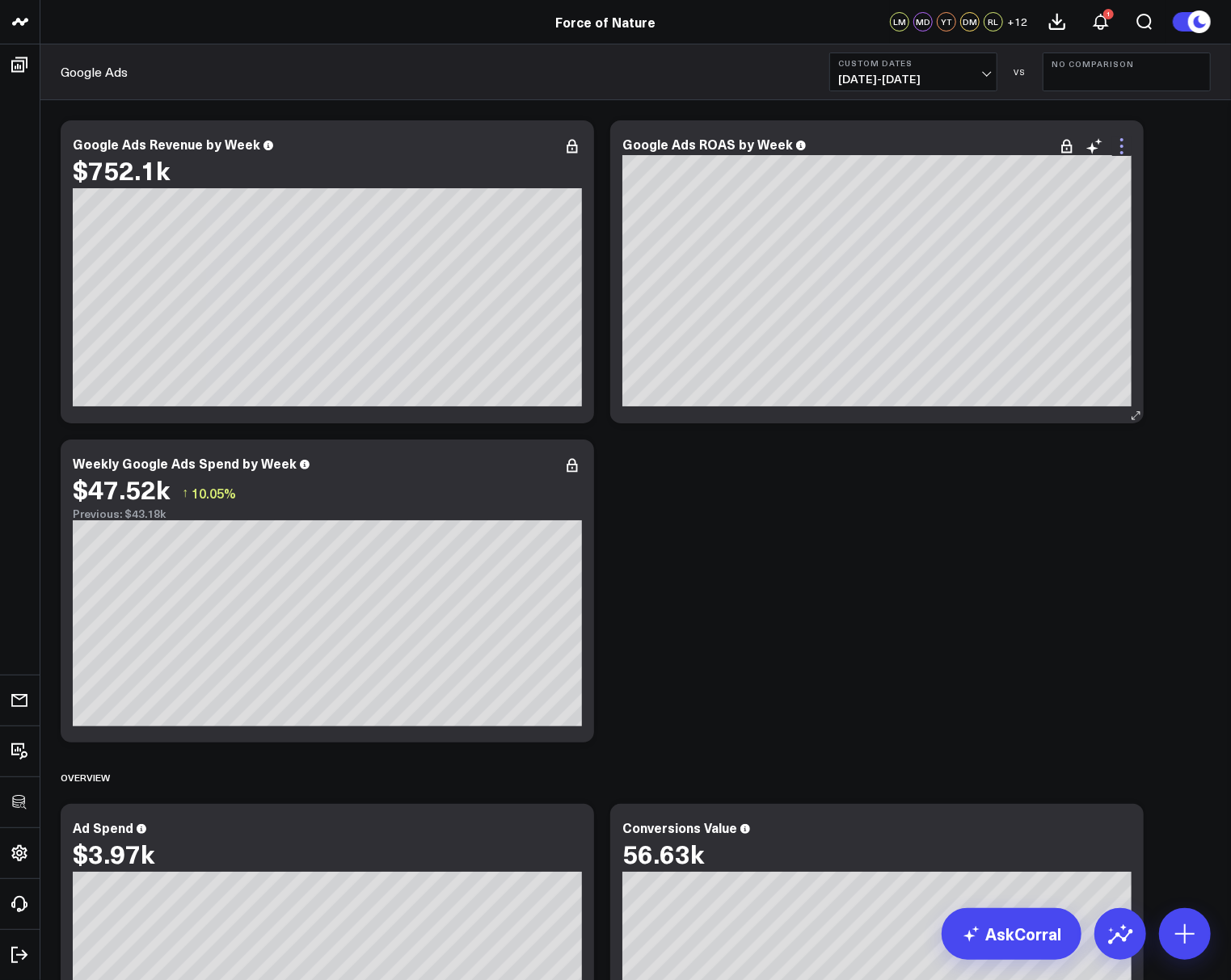
click at [1130, 140] on icon at bounding box center [1121, 145] width 19 height 19
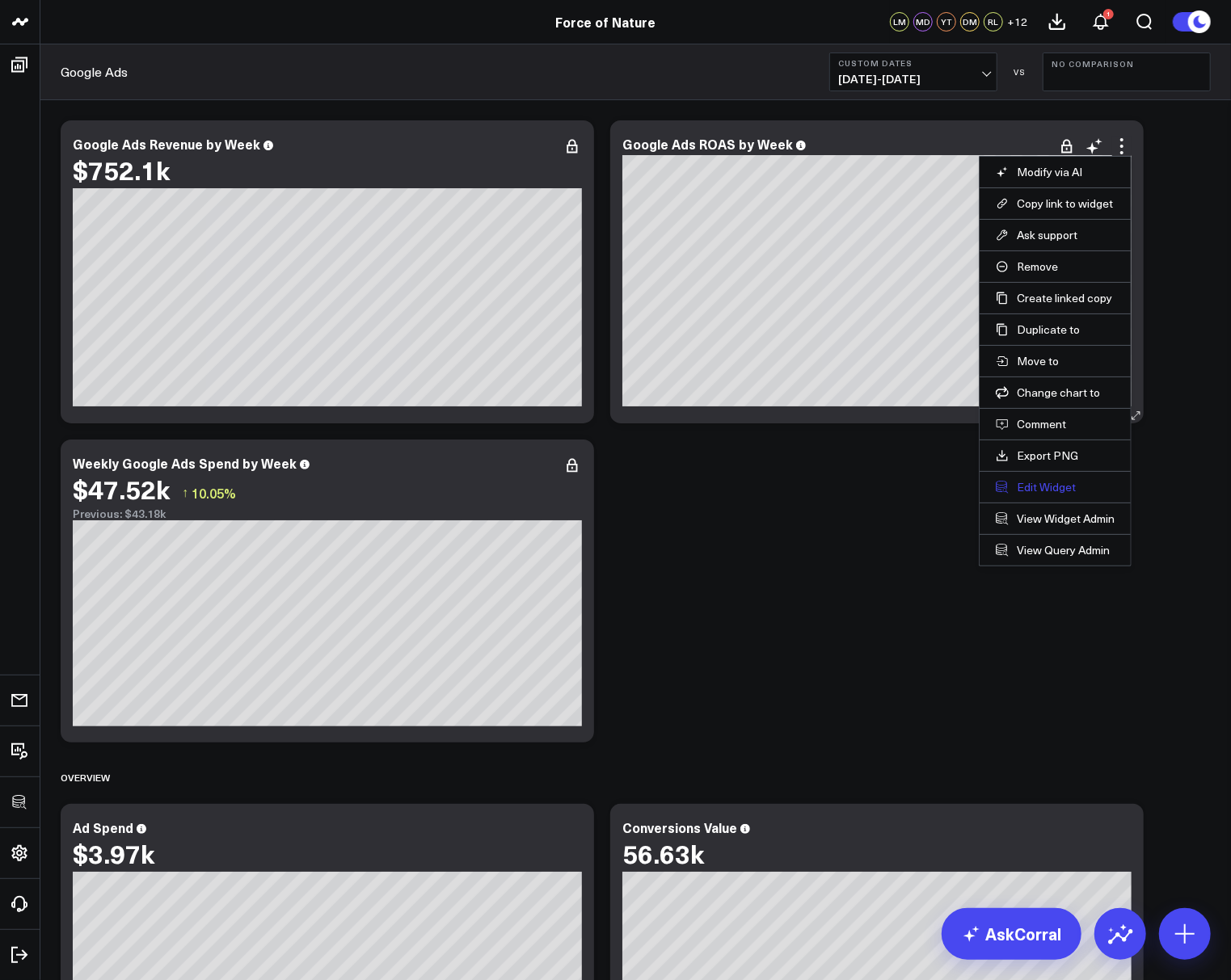
click at [1048, 480] on button "Edit Widget" at bounding box center [1055, 488] width 119 height 15
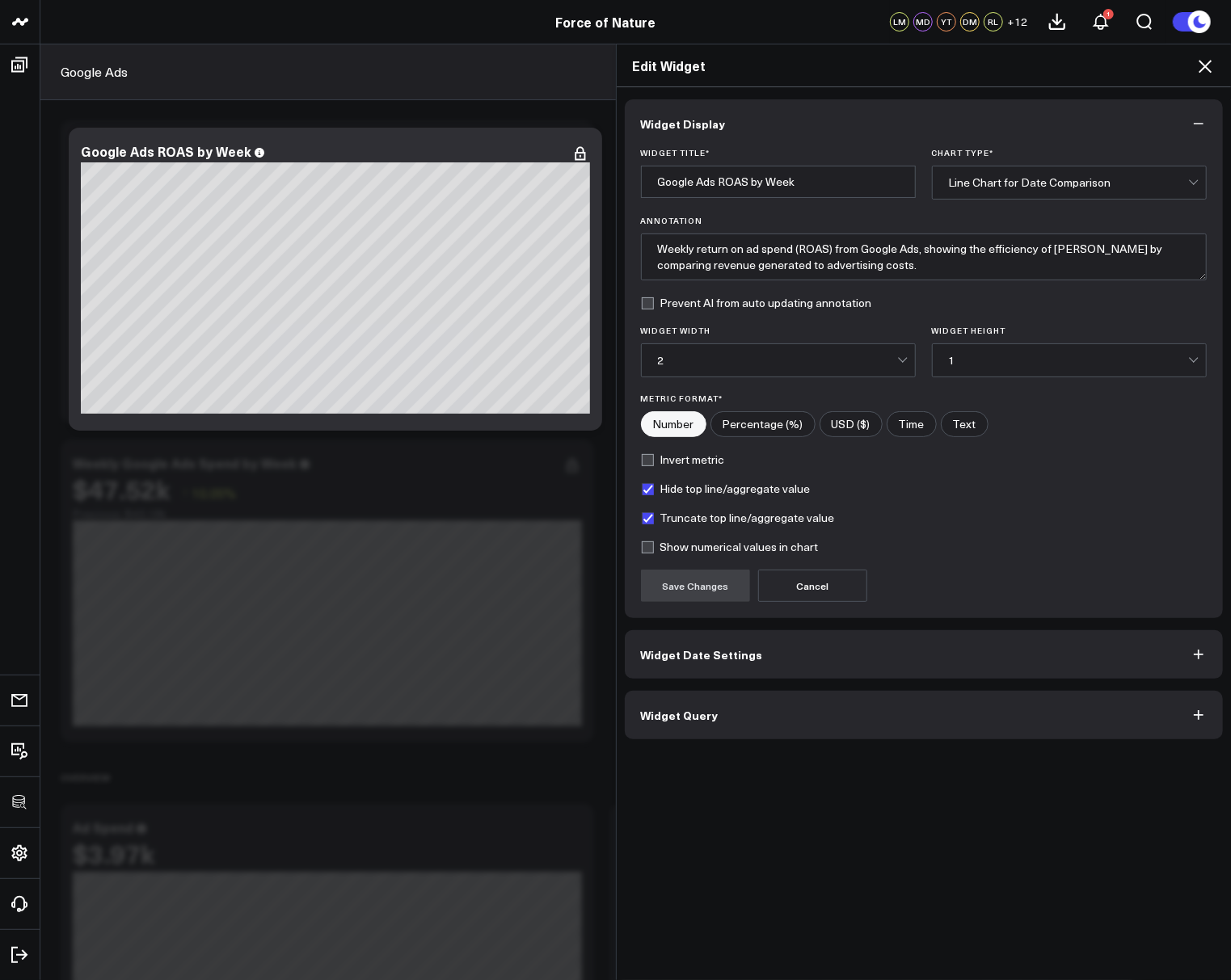
click at [803, 652] on button "Widget Date Settings" at bounding box center [924, 654] width 599 height 48
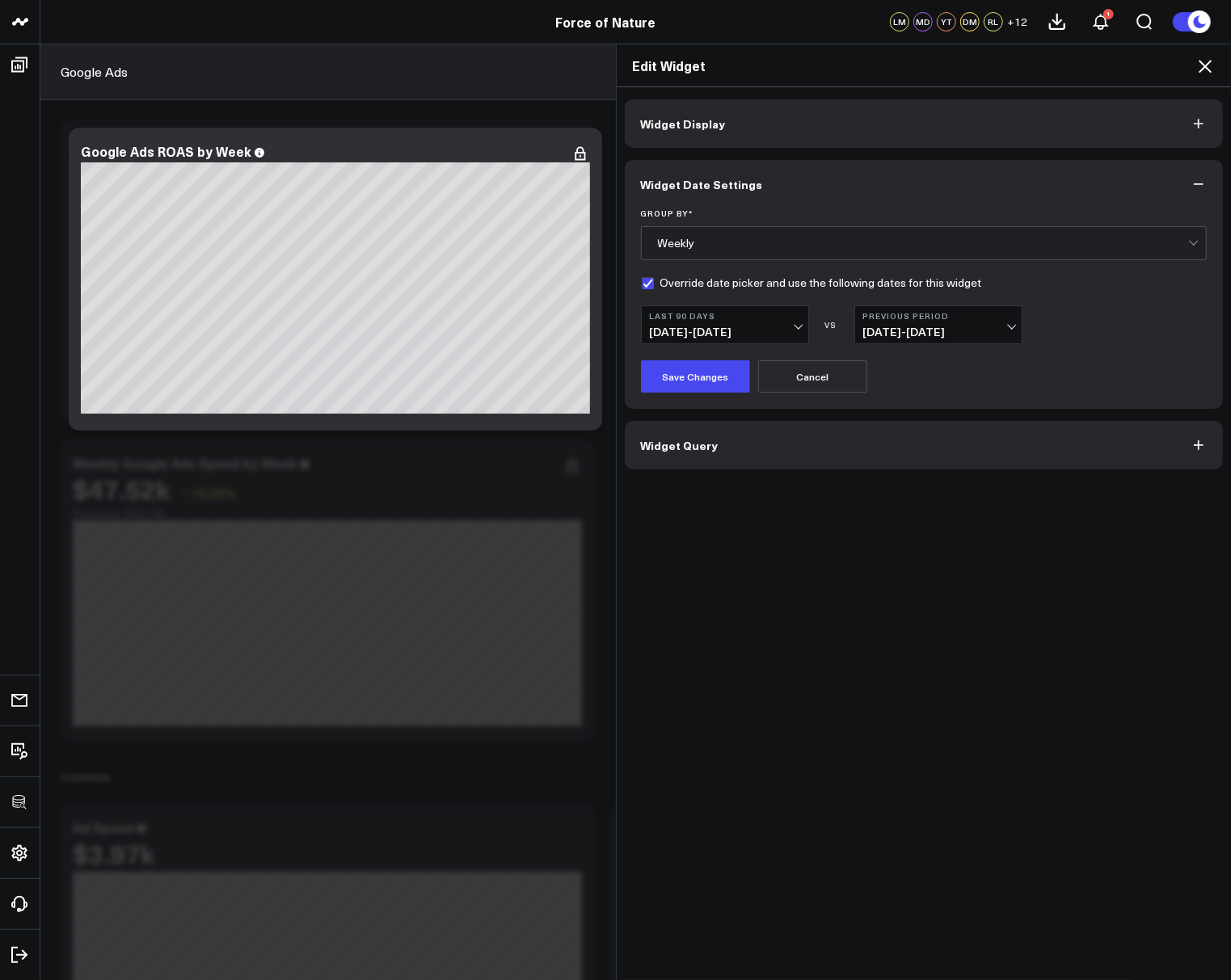
click at [936, 338] on button "Previous Period 03/01/25 - 05/29/25" at bounding box center [938, 325] width 168 height 38
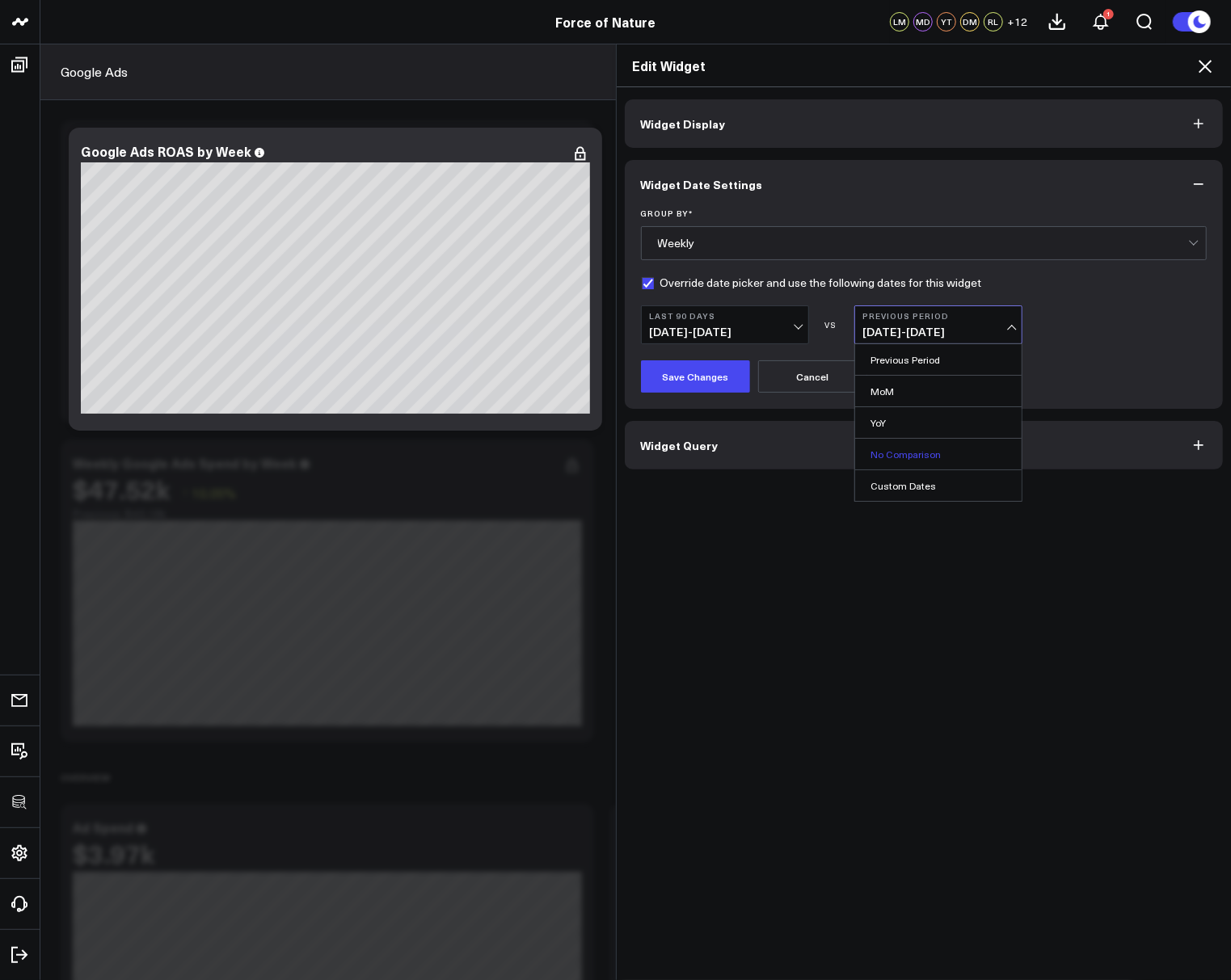
click at [912, 456] on link "No Comparison" at bounding box center [938, 454] width 167 height 31
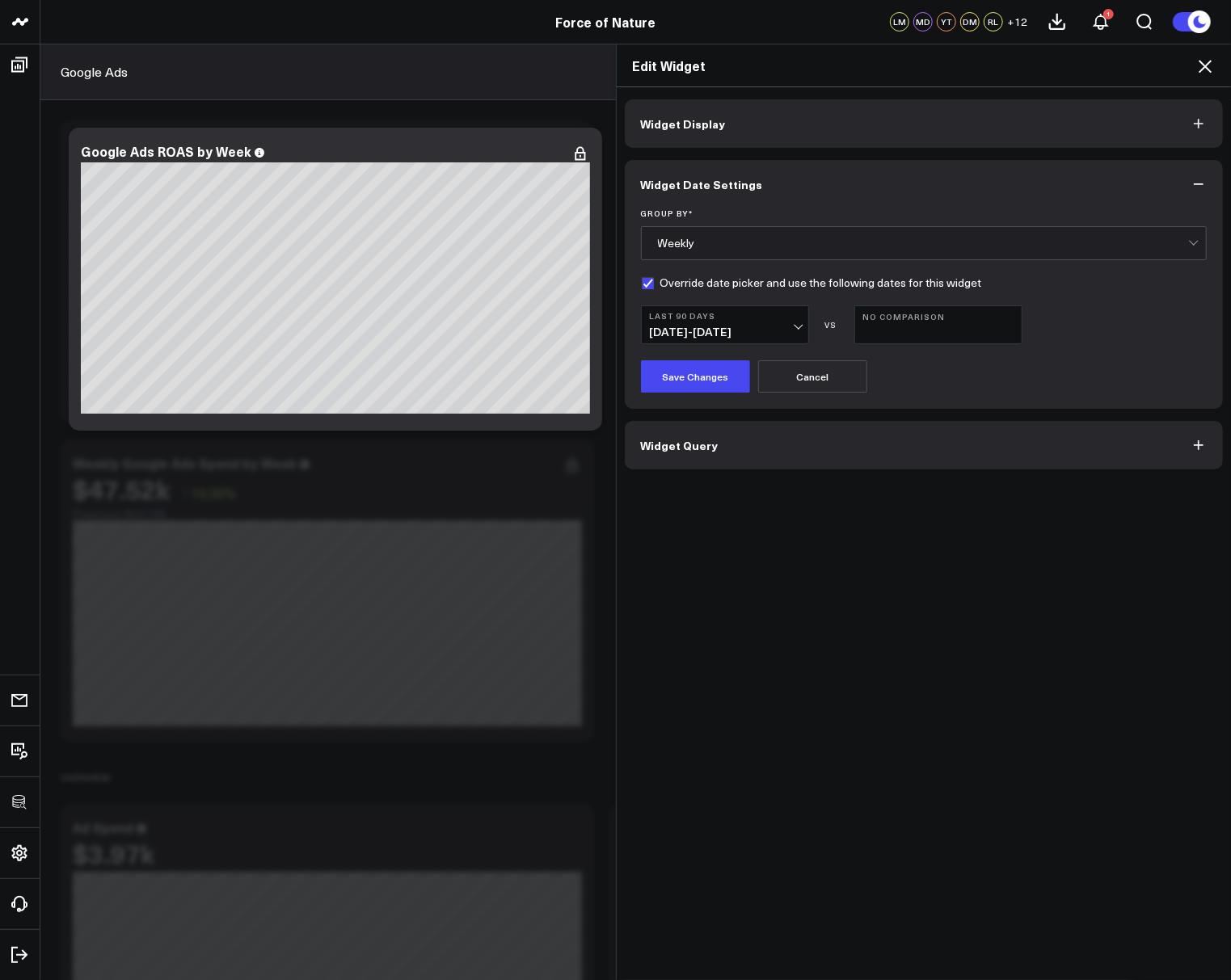
click at [713, 392] on div "Group By * Weekly Override date picker and use the following dates for this wid…" at bounding box center [924, 308] width 599 height 200
click at [704, 373] on button "Save Changes" at bounding box center [695, 376] width 109 height 32
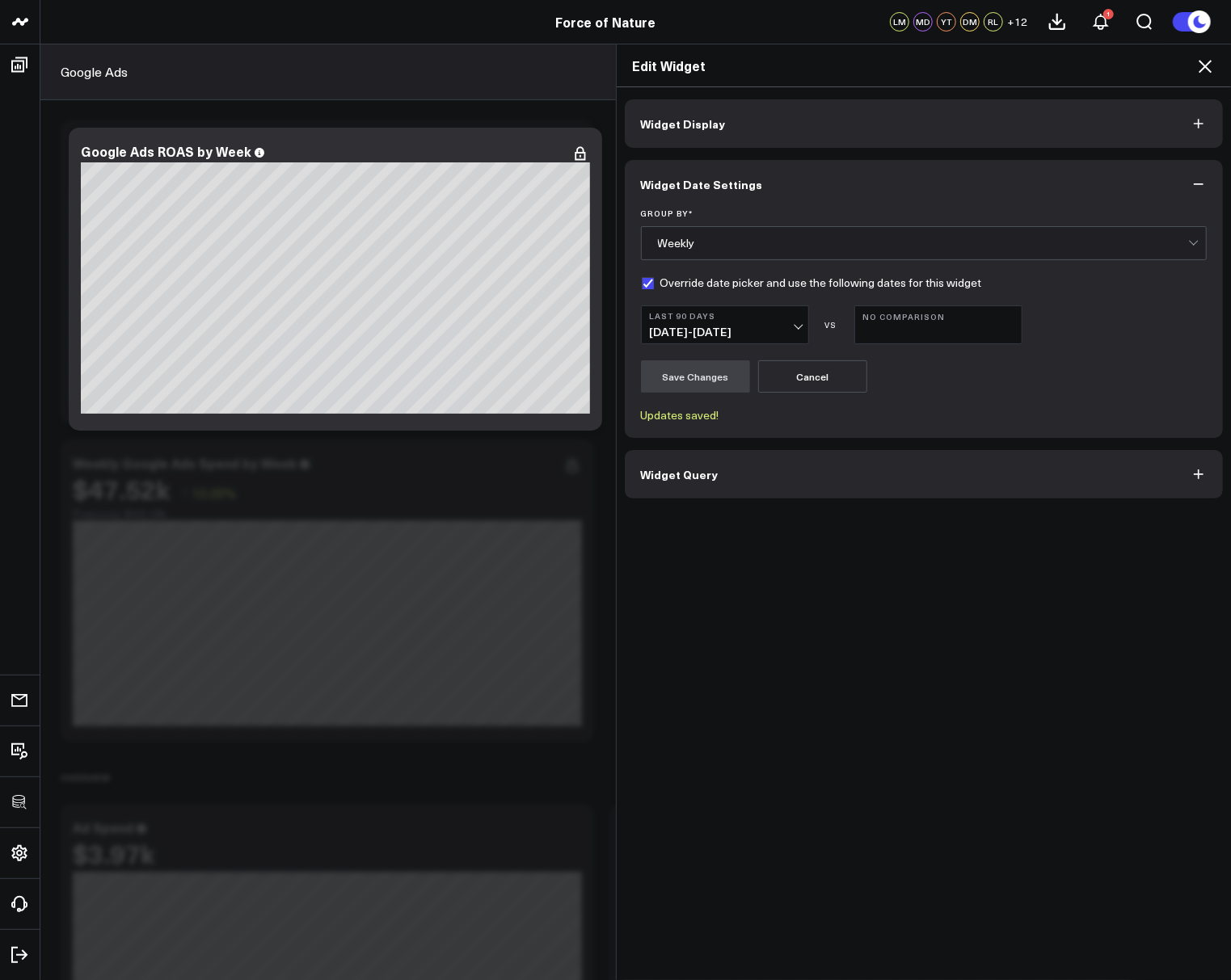
click at [1204, 61] on icon at bounding box center [1204, 66] width 19 height 19
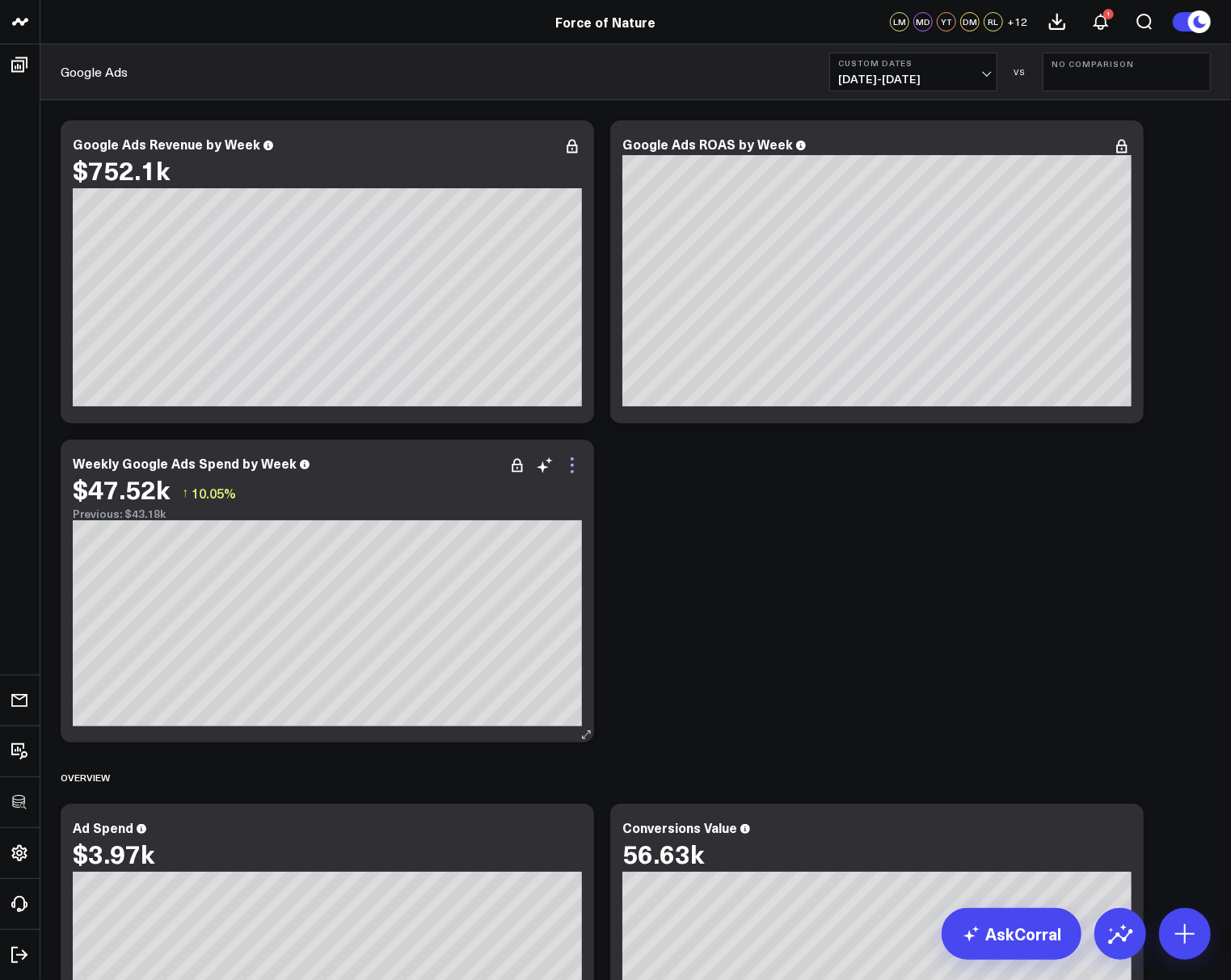
click at [570, 468] on icon at bounding box center [572, 465] width 19 height 19
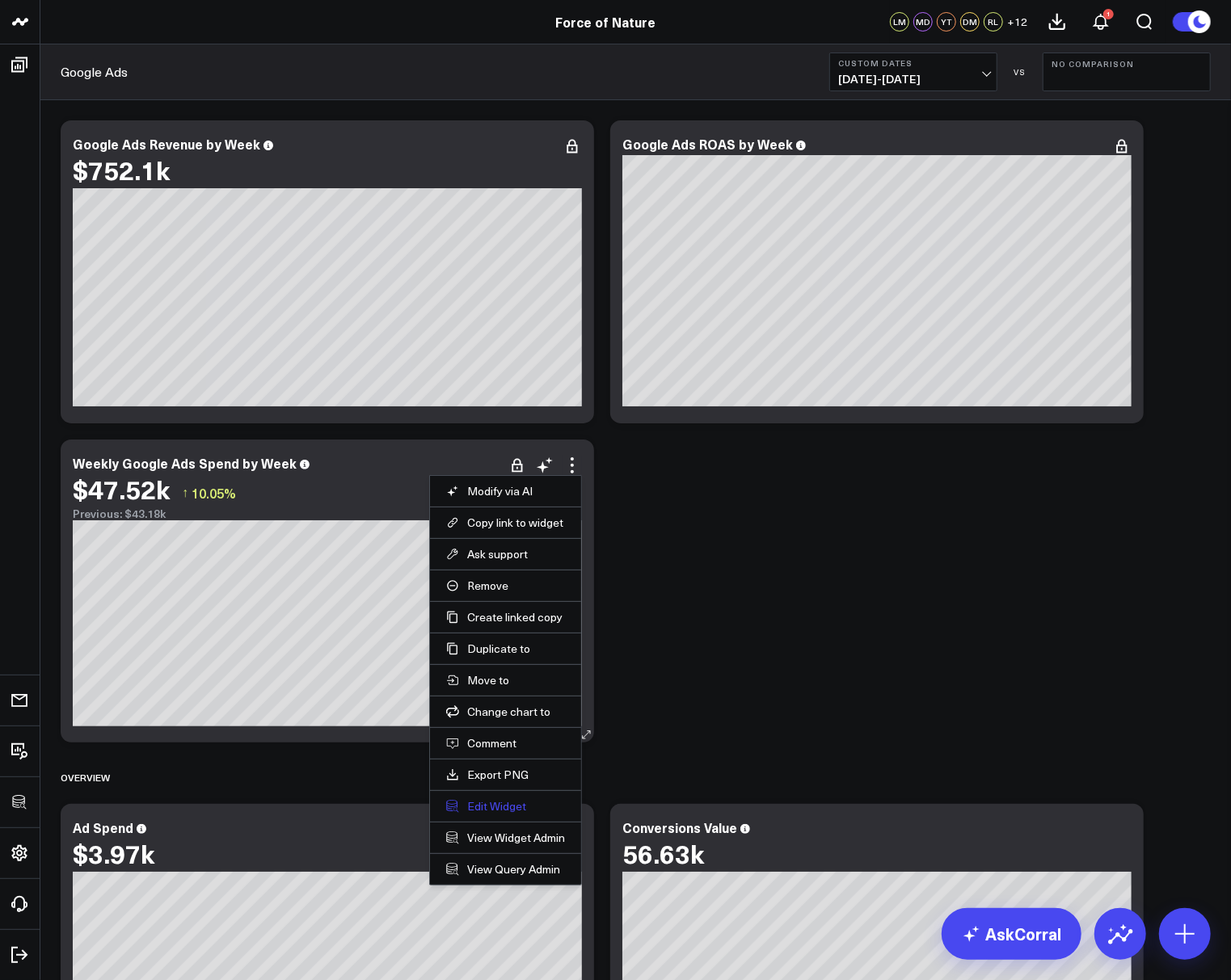
click at [501, 800] on button "Edit Widget" at bounding box center [505, 806] width 119 height 15
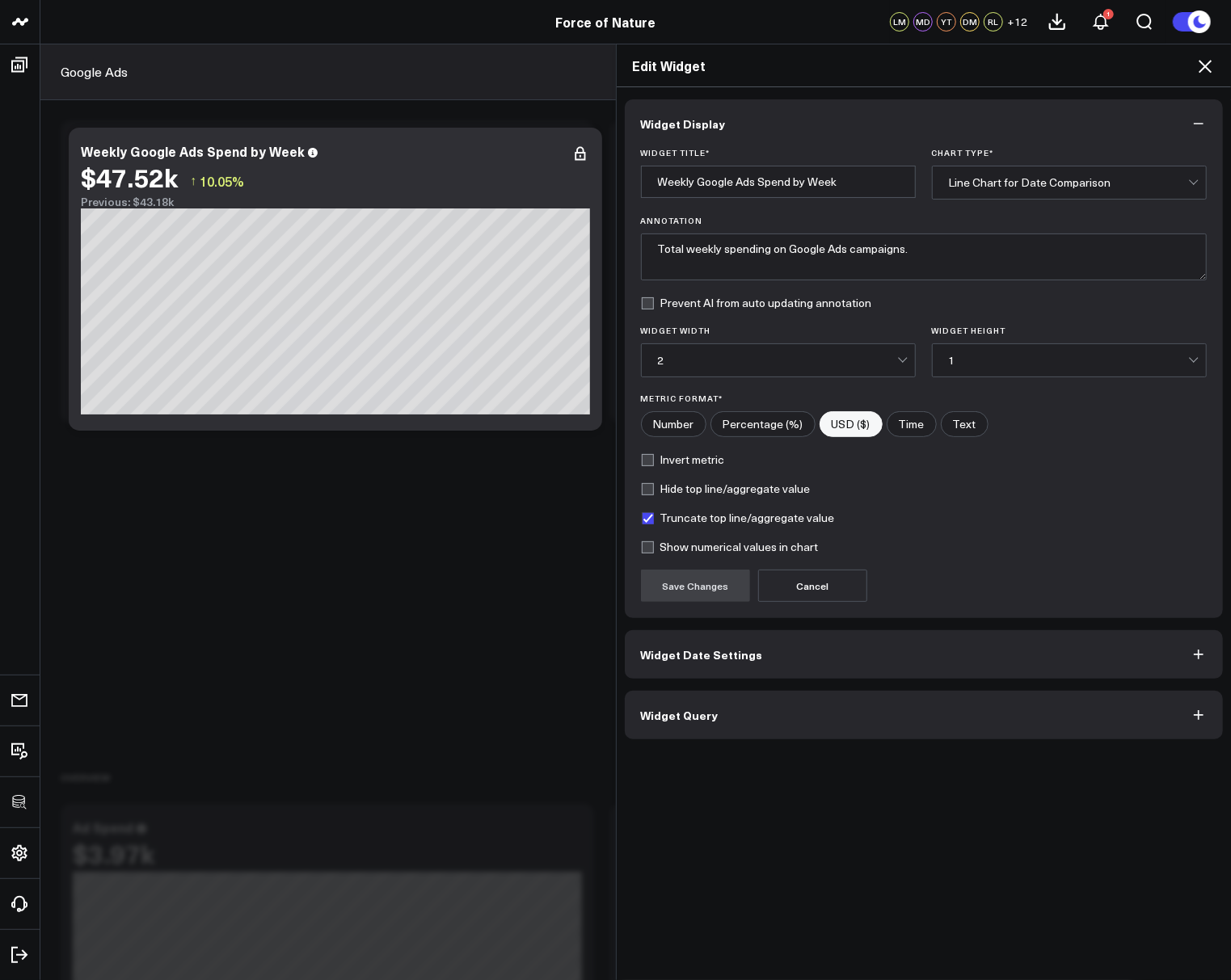
click at [677, 719] on button "Widget Query" at bounding box center [924, 715] width 599 height 48
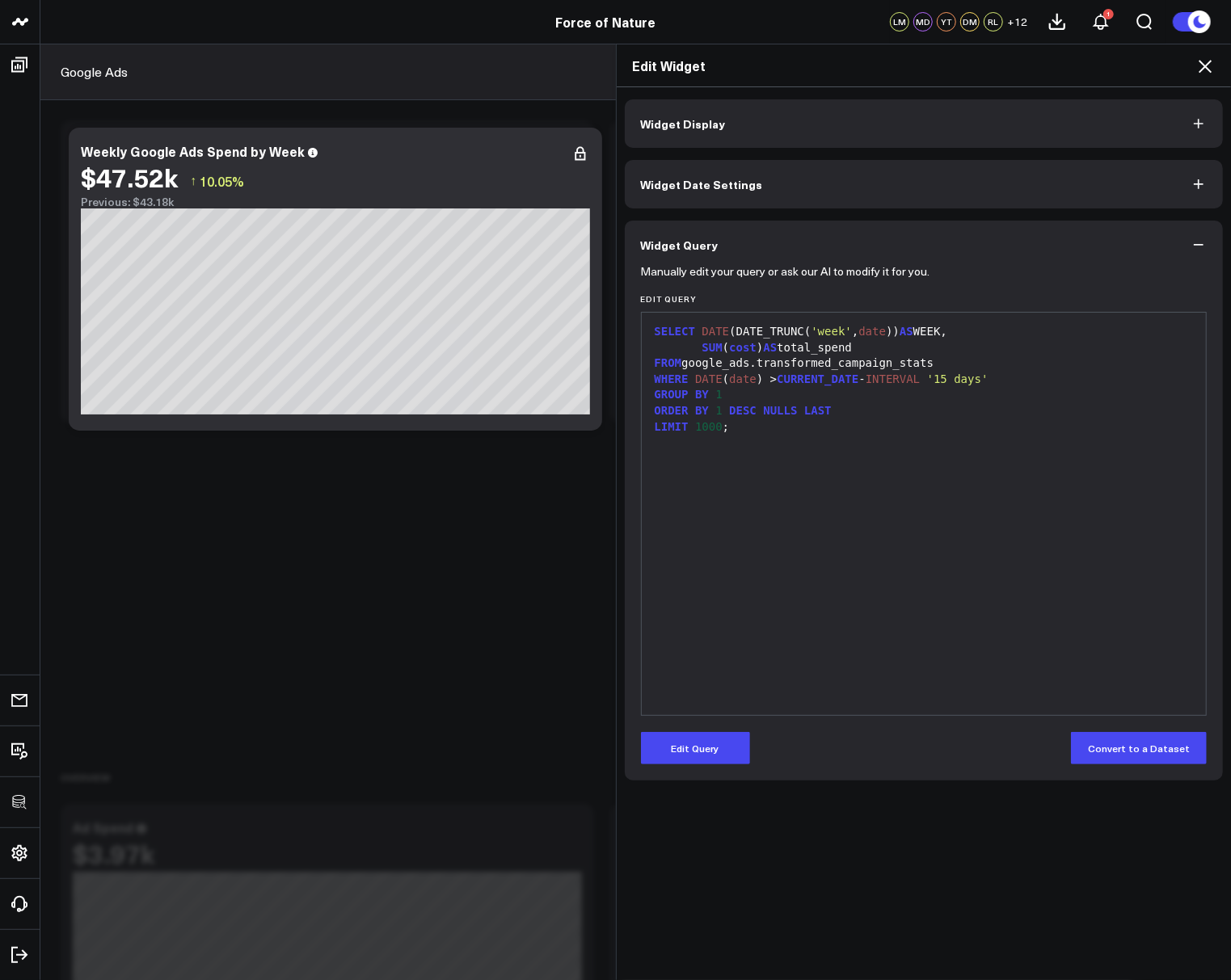
click at [681, 183] on span "Widget Date Settings" at bounding box center [701, 184] width 122 height 13
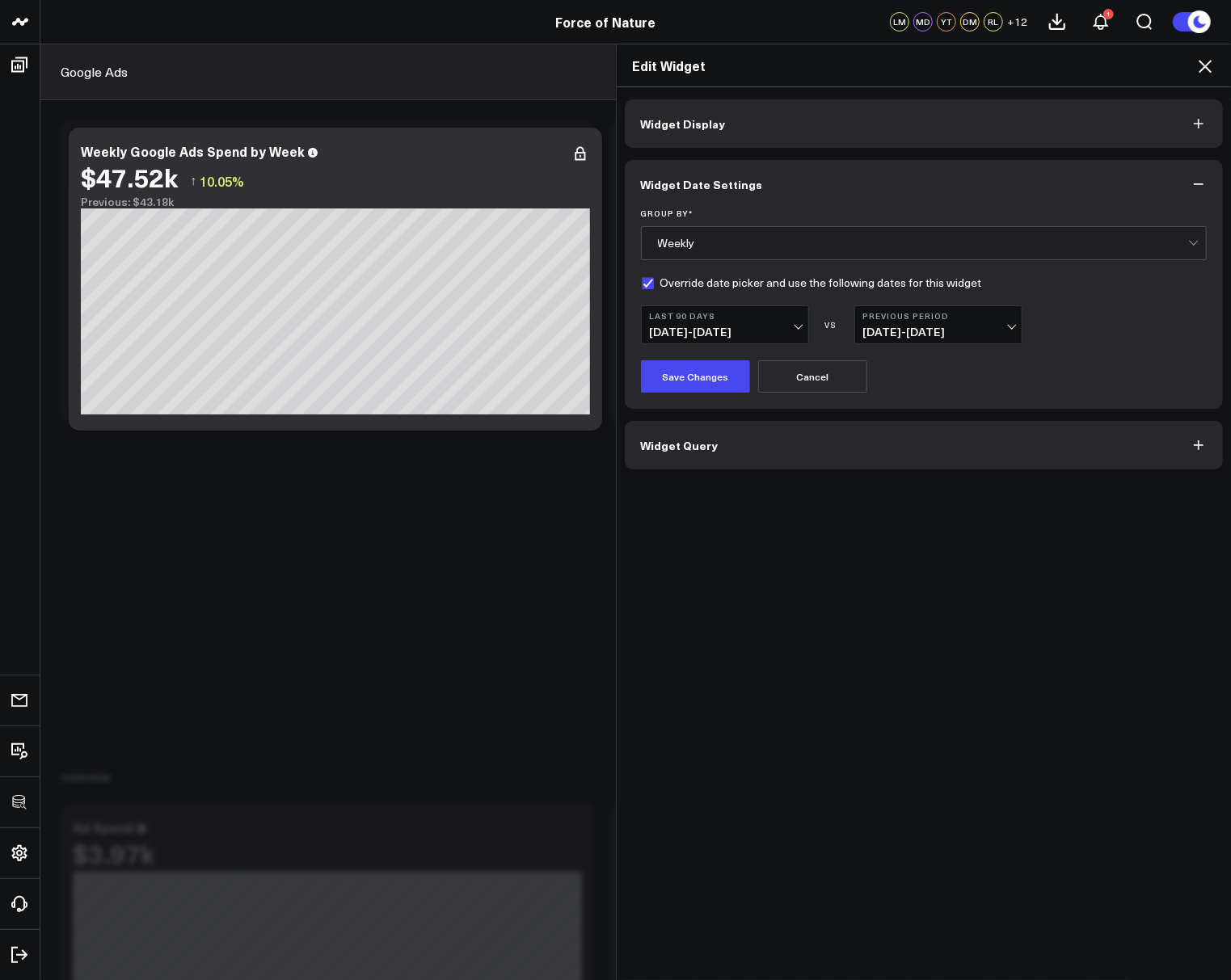
click at [922, 307] on button "Previous Period 03/01/25 - 05/29/25" at bounding box center [938, 325] width 168 height 38
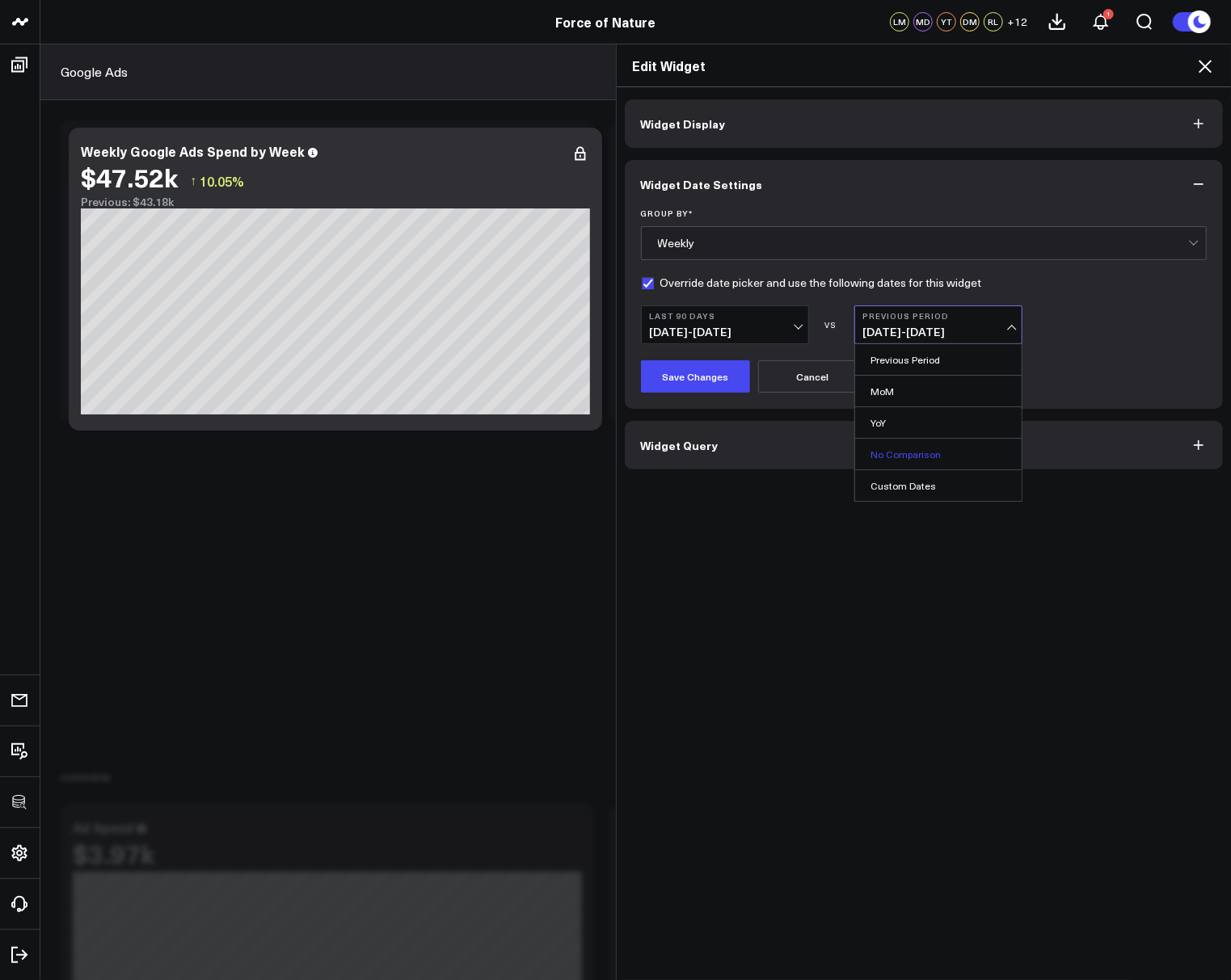
click at [888, 446] on link "No Comparison" at bounding box center [938, 454] width 167 height 31
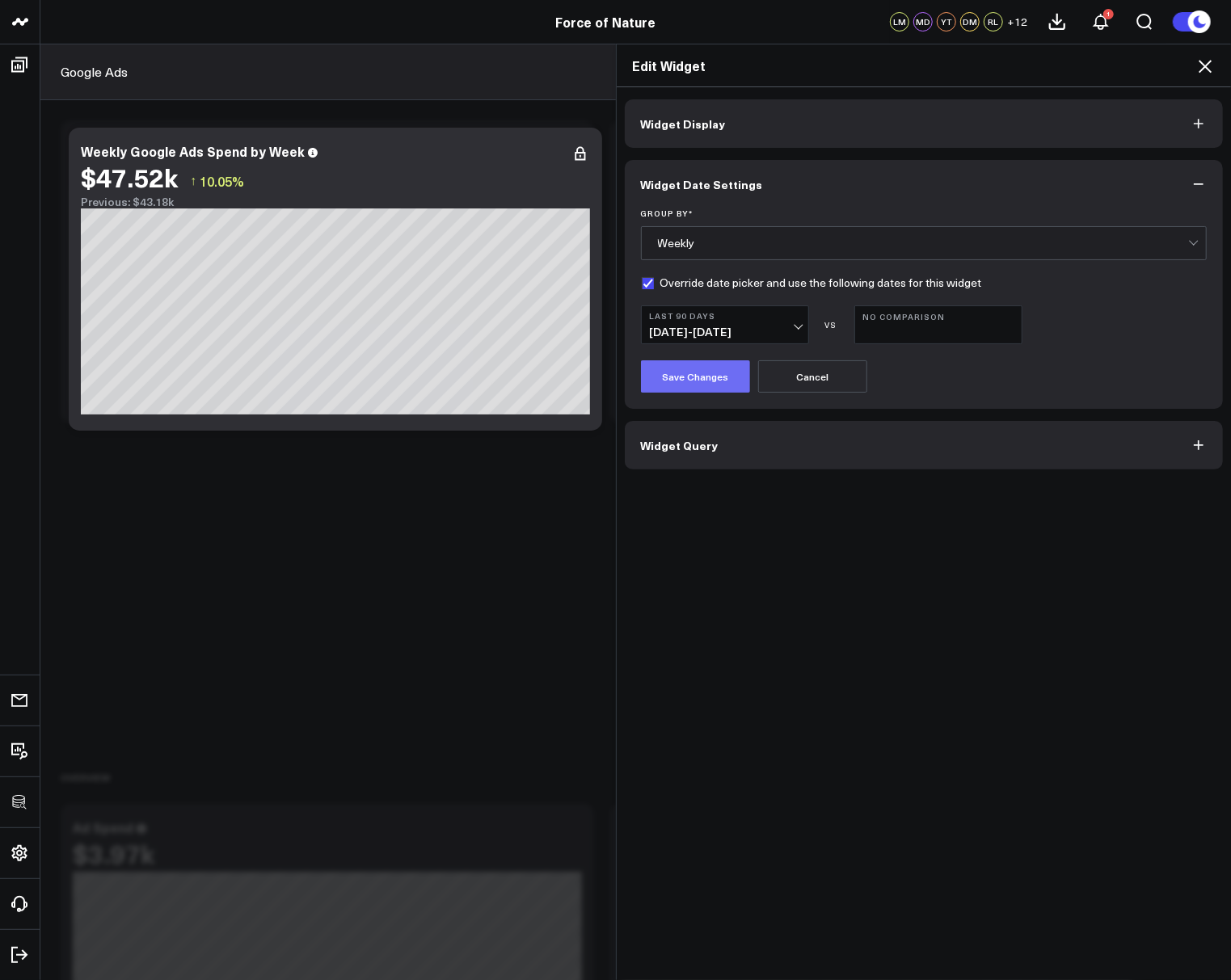
click at [694, 378] on button "Save Changes" at bounding box center [695, 376] width 109 height 32
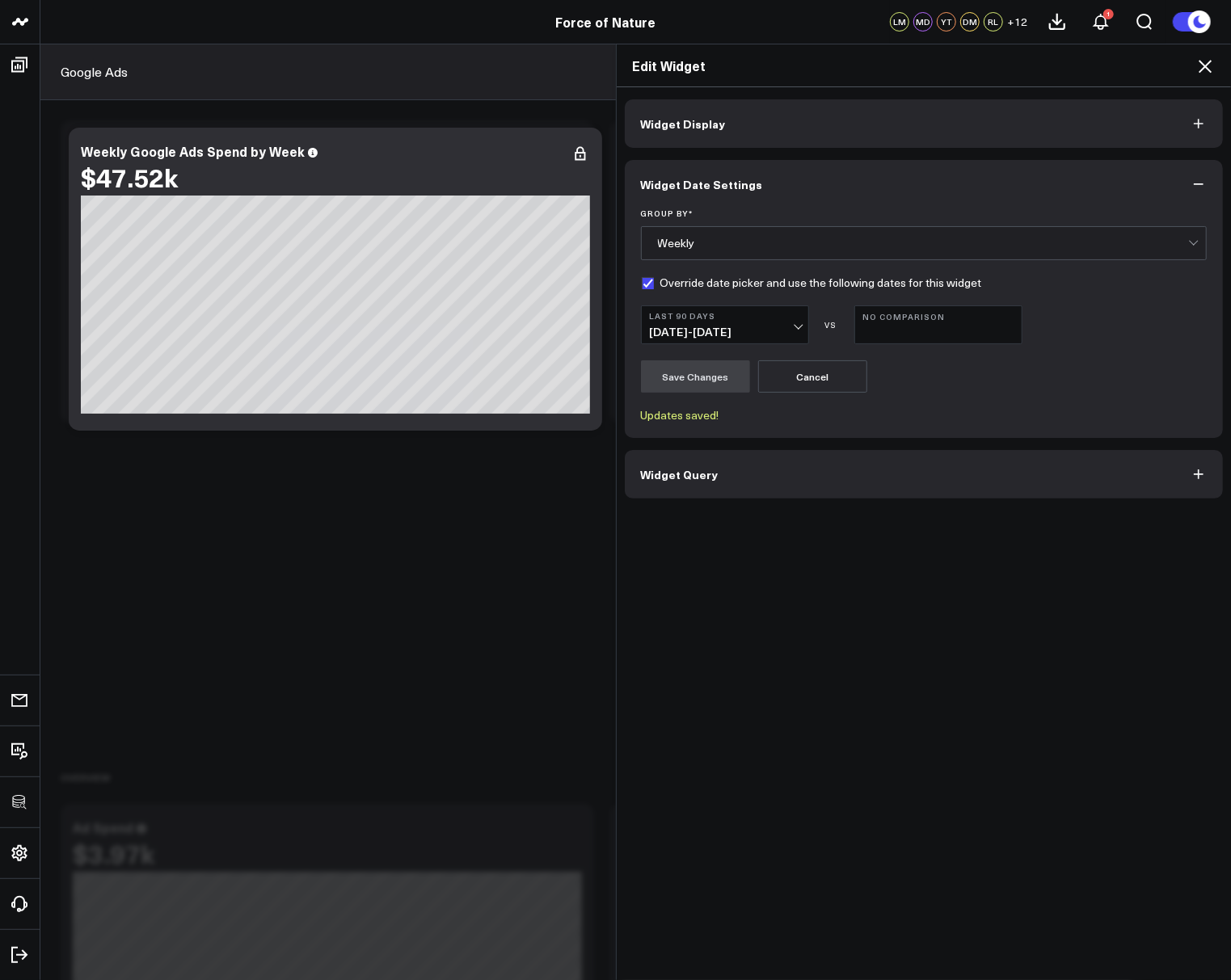
click at [1208, 72] on icon at bounding box center [1204, 66] width 19 height 19
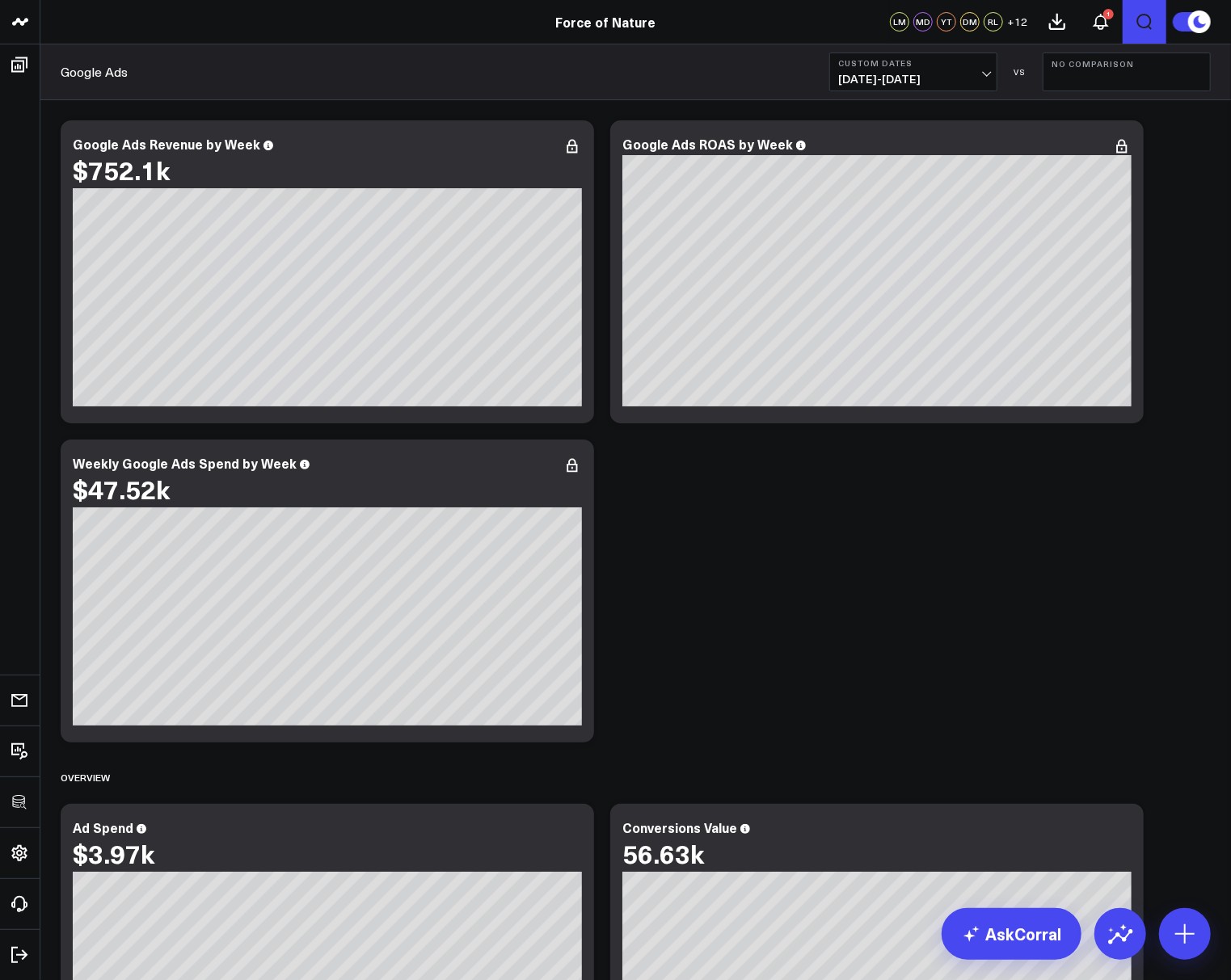
click at [1150, 21] on icon "Open search" at bounding box center [1144, 22] width 16 height 16
type input "revenue"
click at [743, 62] on button "submit" at bounding box center [752, 71] width 19 height 19
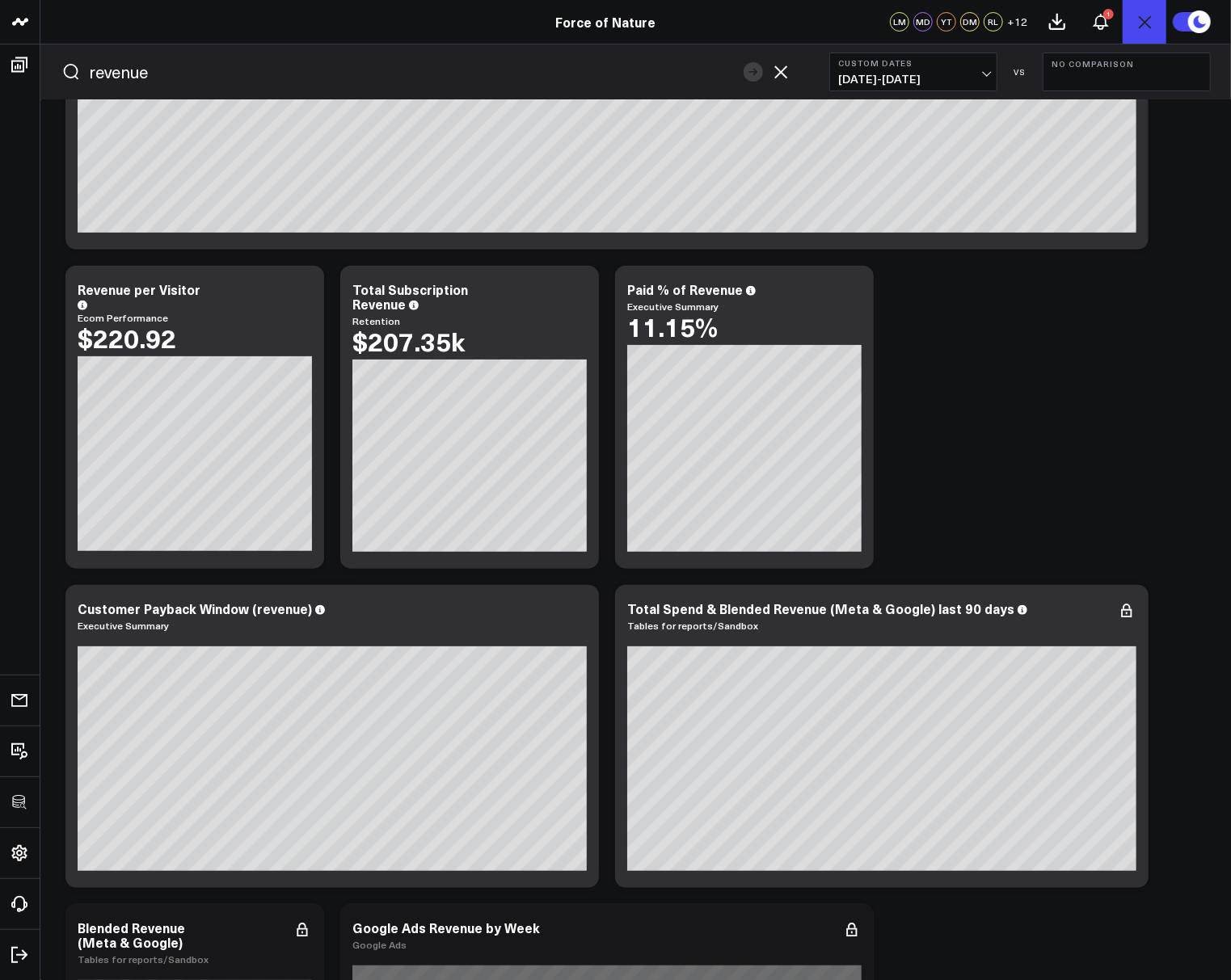
scroll to position [874, 0]
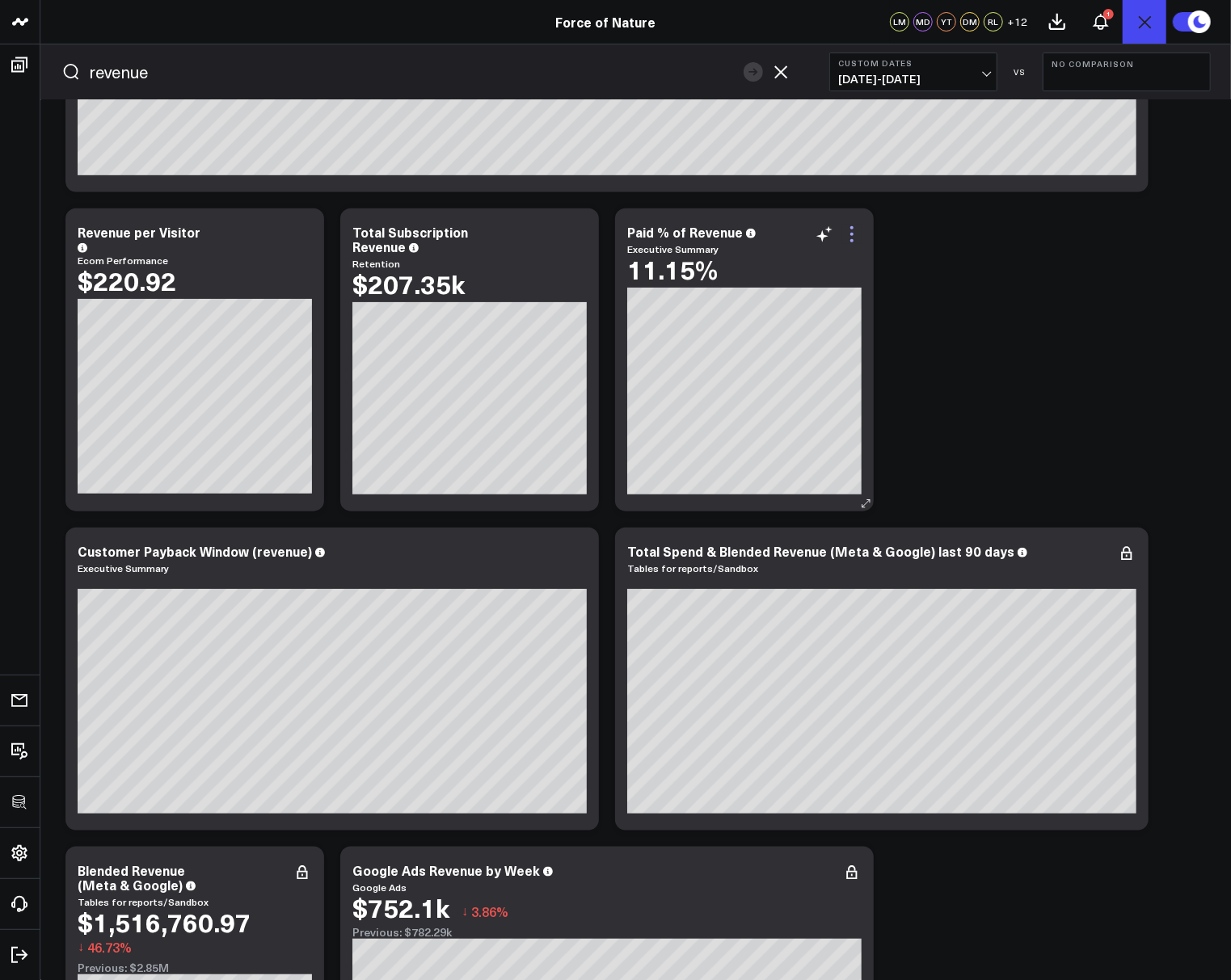
click at [849, 237] on icon at bounding box center [851, 233] width 19 height 19
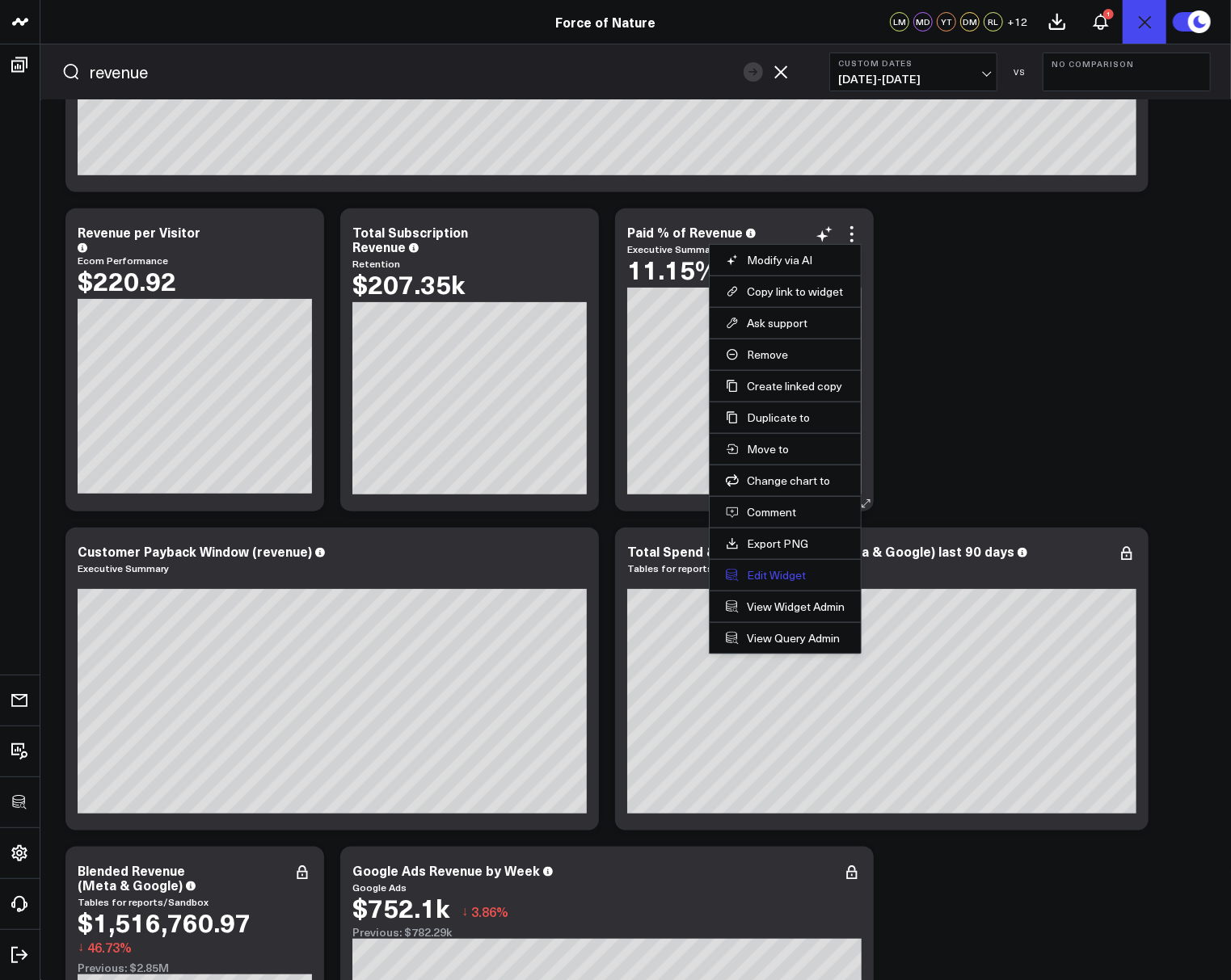
click at [788, 575] on button "Edit Widget" at bounding box center [785, 576] width 119 height 15
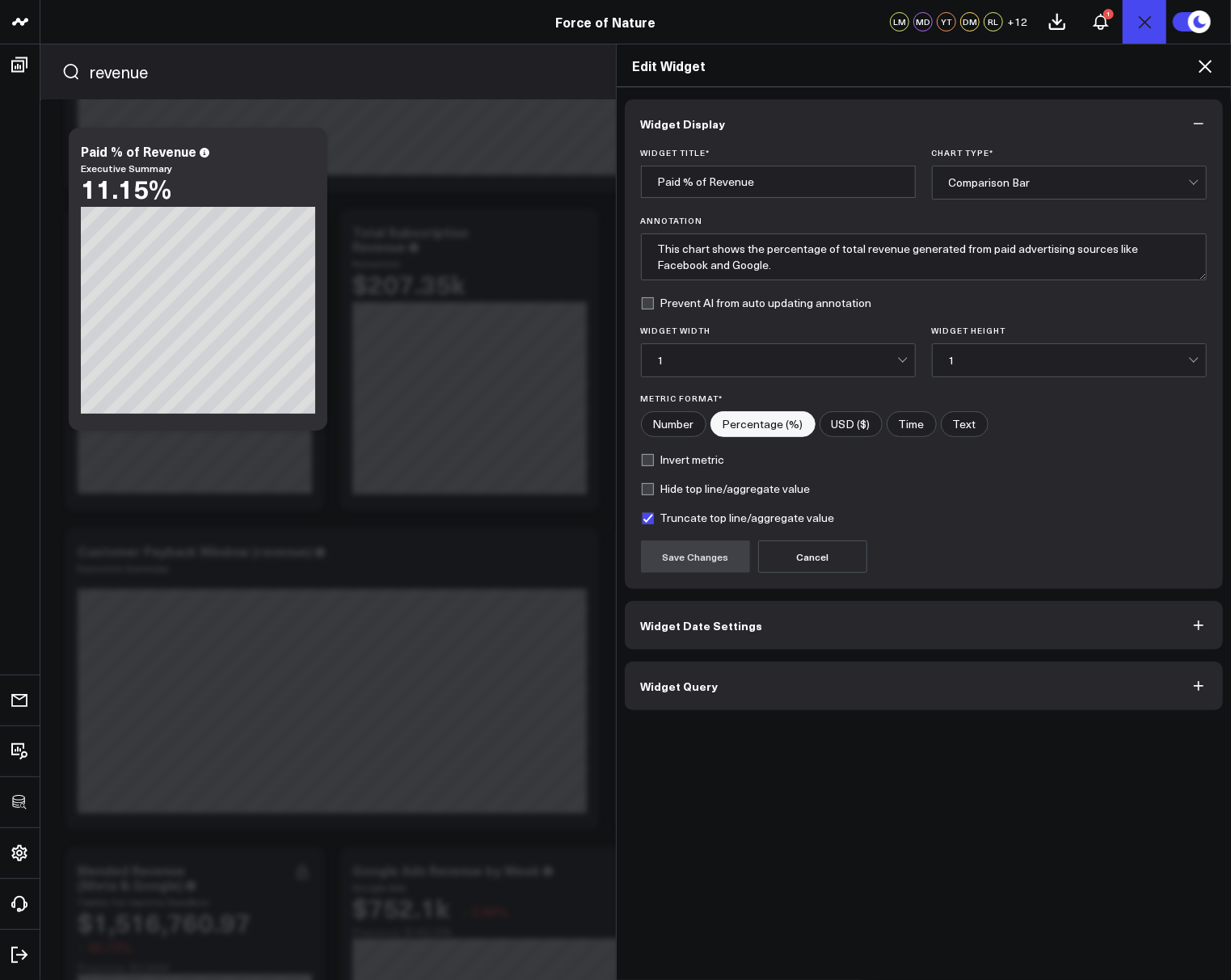
click at [717, 684] on button "Widget Query" at bounding box center [924, 685] width 599 height 48
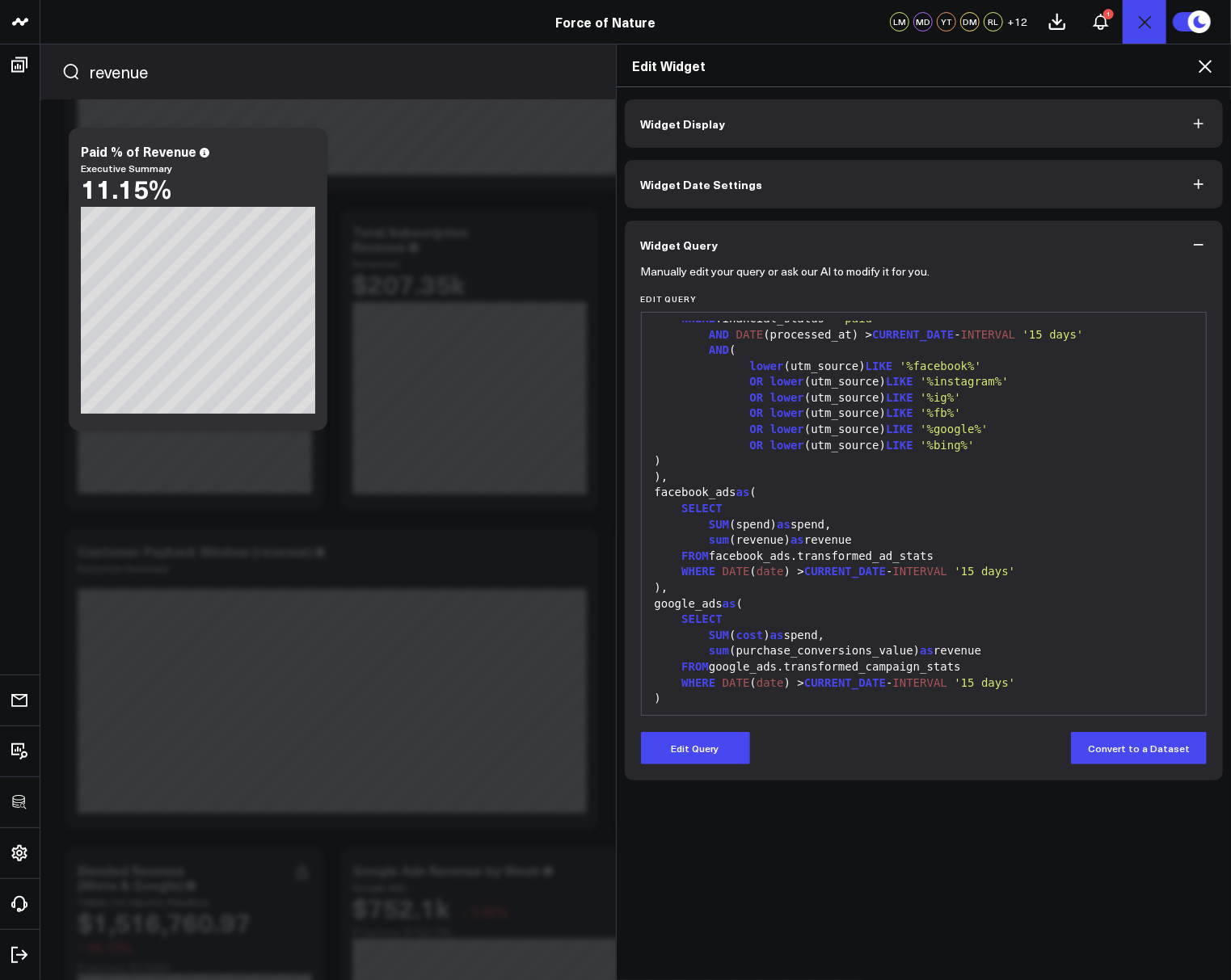
scroll to position [316, 0]
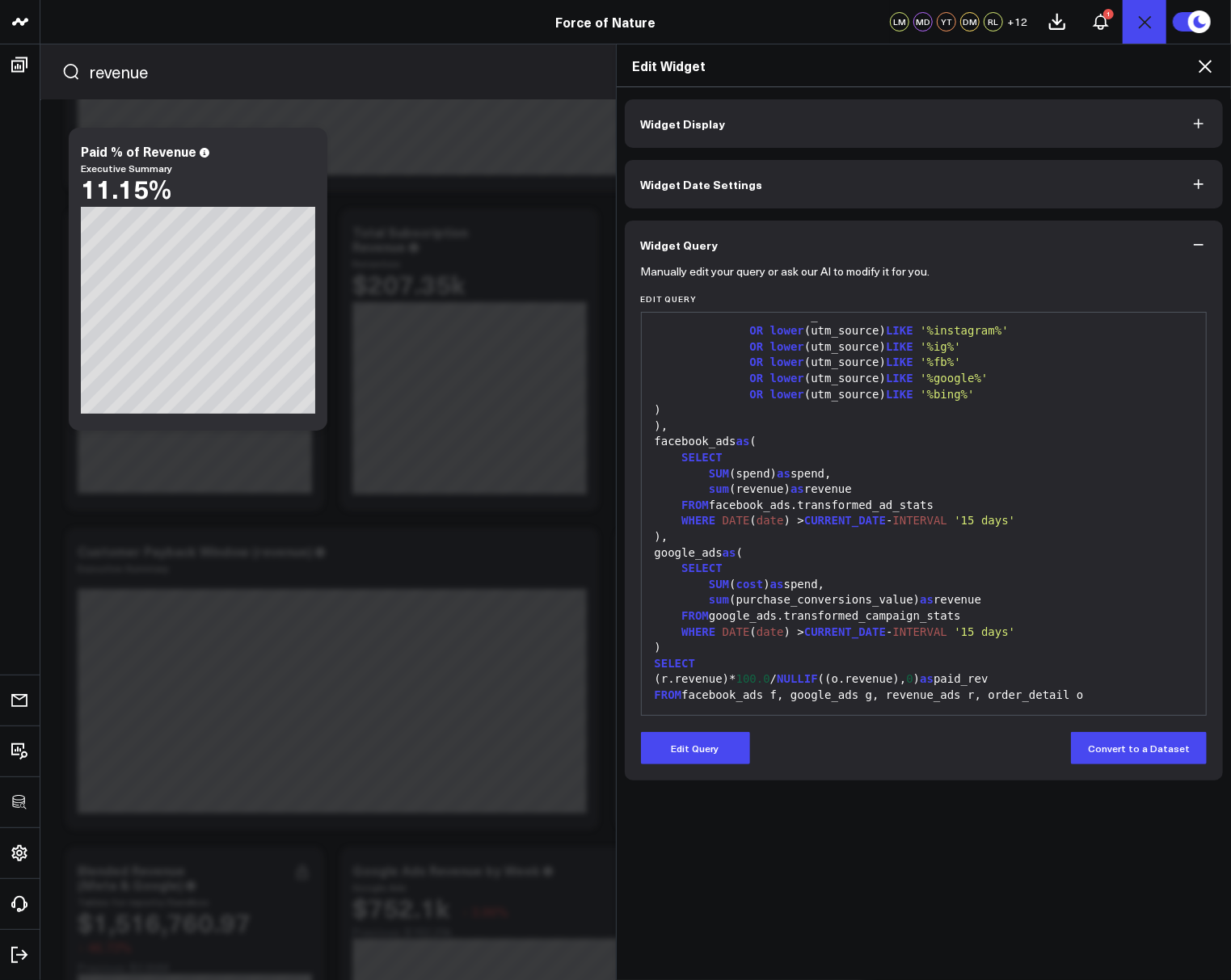
click at [1202, 70] on icon at bounding box center [1204, 66] width 13 height 13
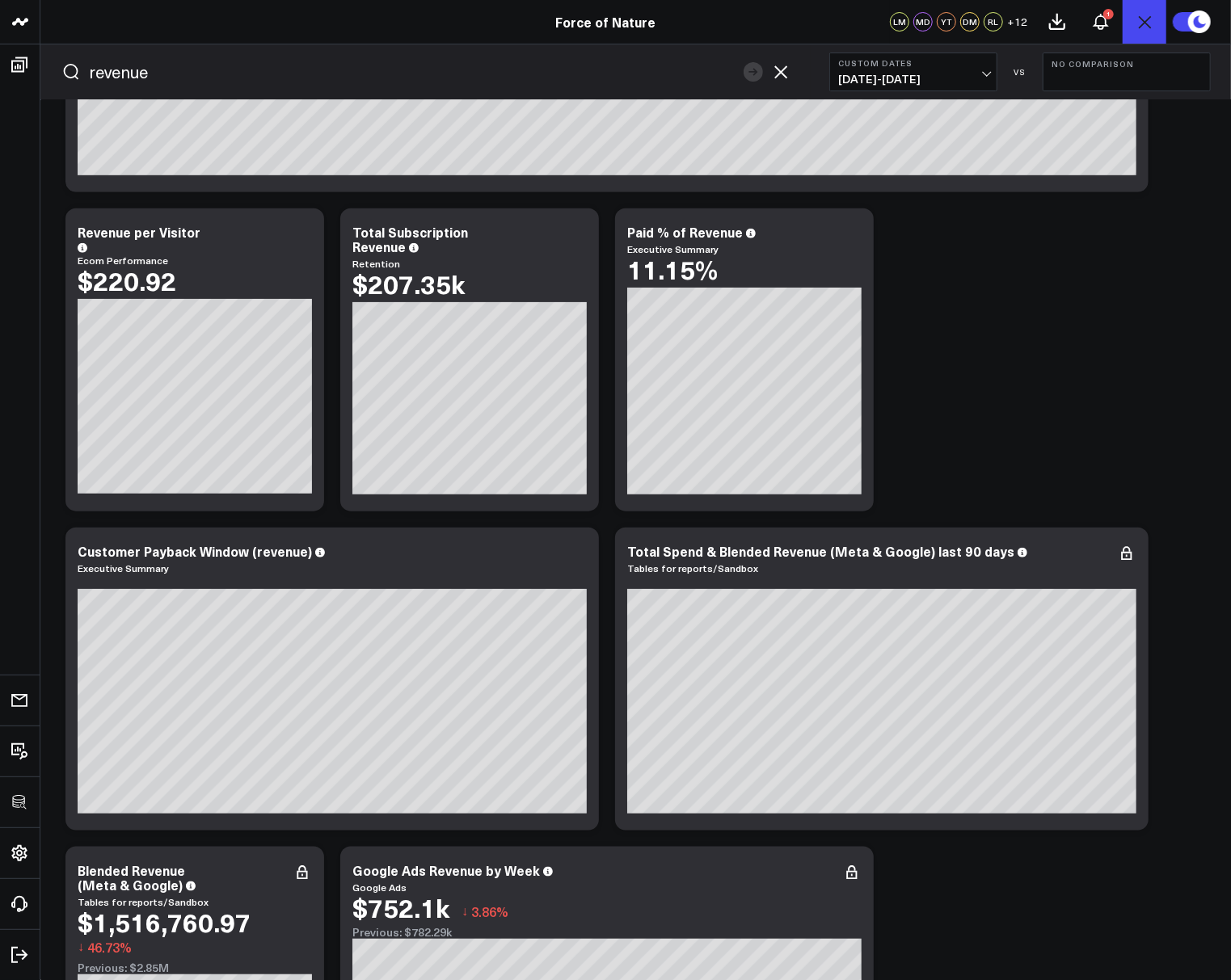
click at [1141, 31] on icon "Open search" at bounding box center [1144, 21] width 19 height 19
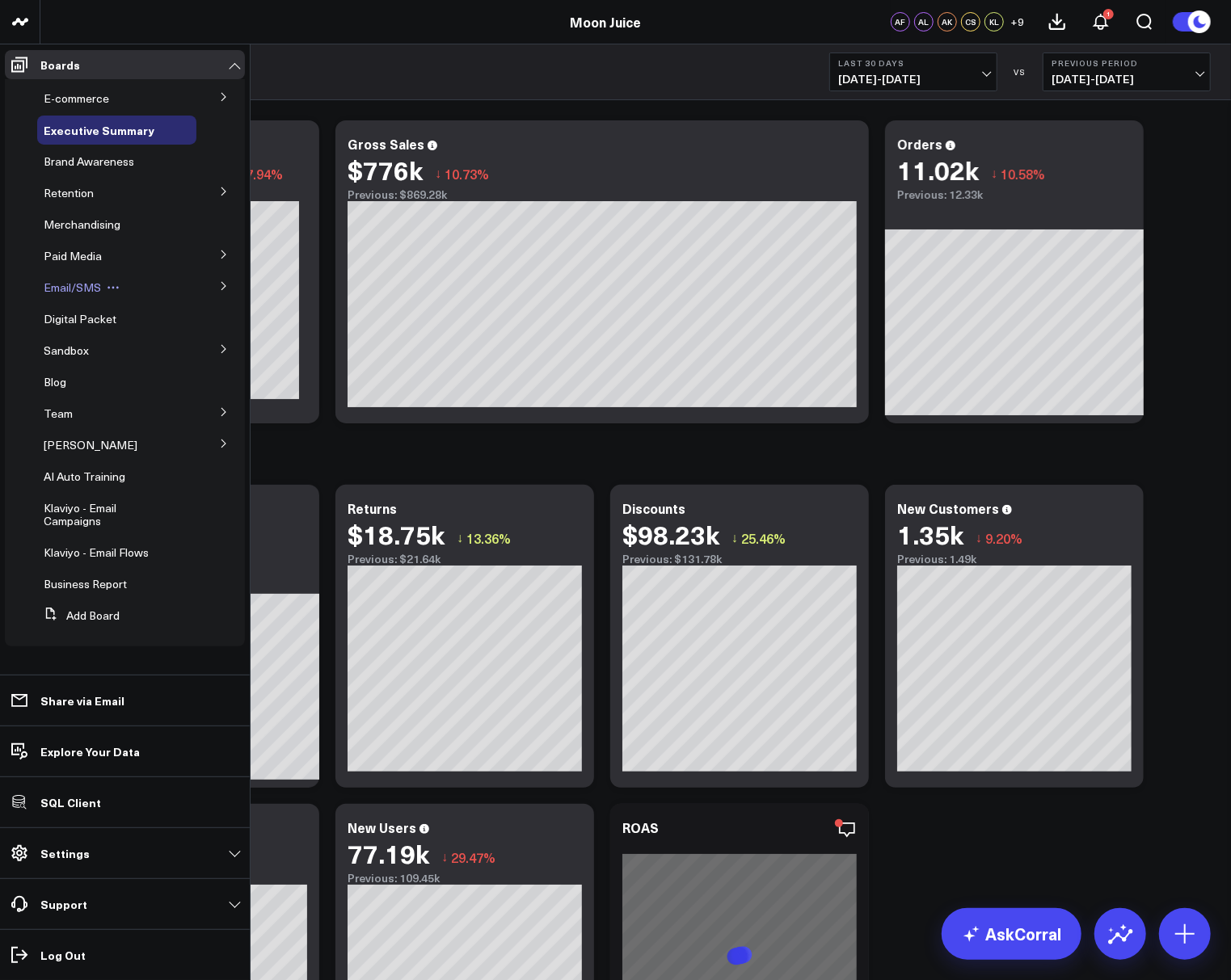
click at [65, 285] on span "Email/SMS" at bounding box center [72, 287] width 58 height 16
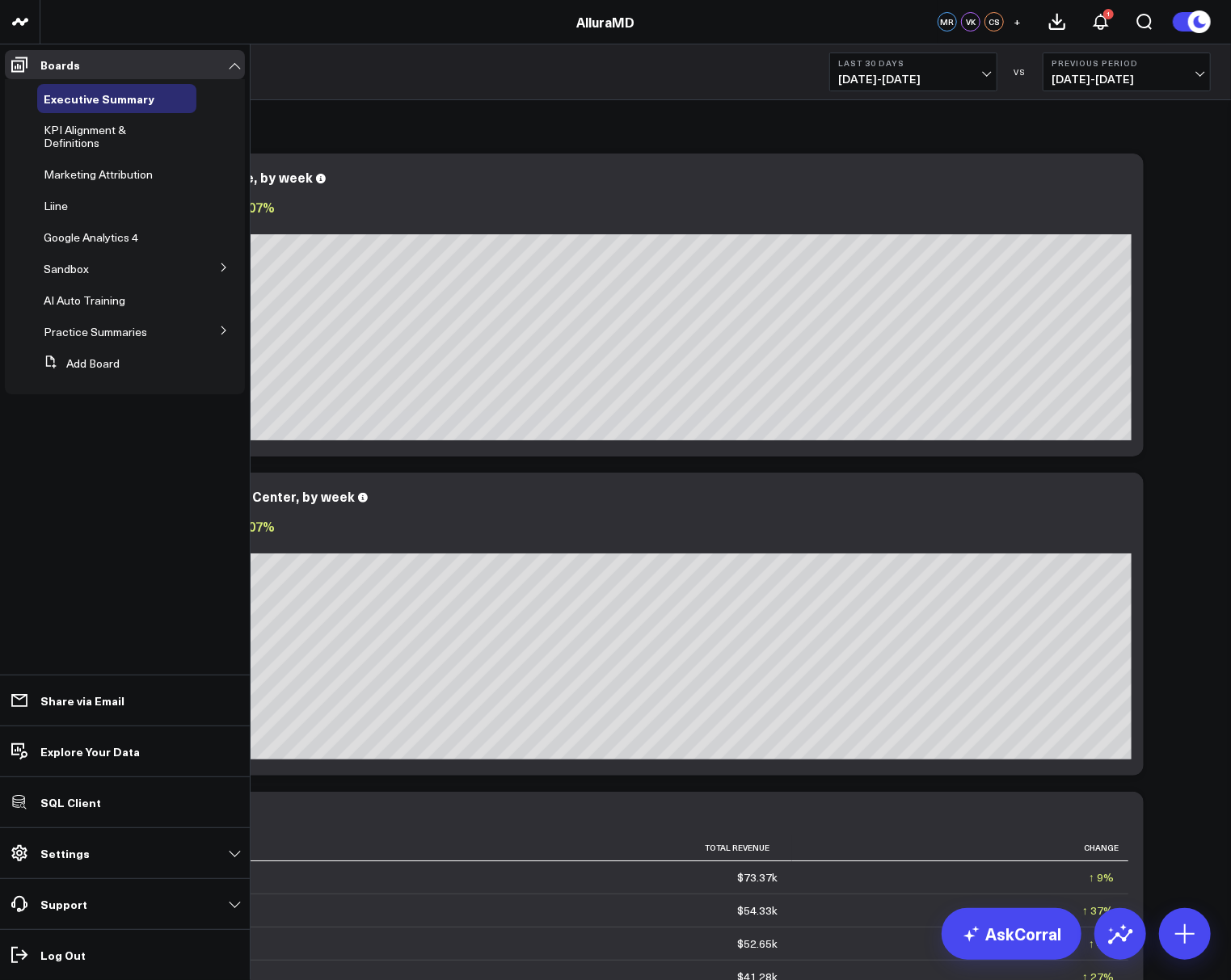
click at [224, 270] on icon at bounding box center [223, 267] width 10 height 10
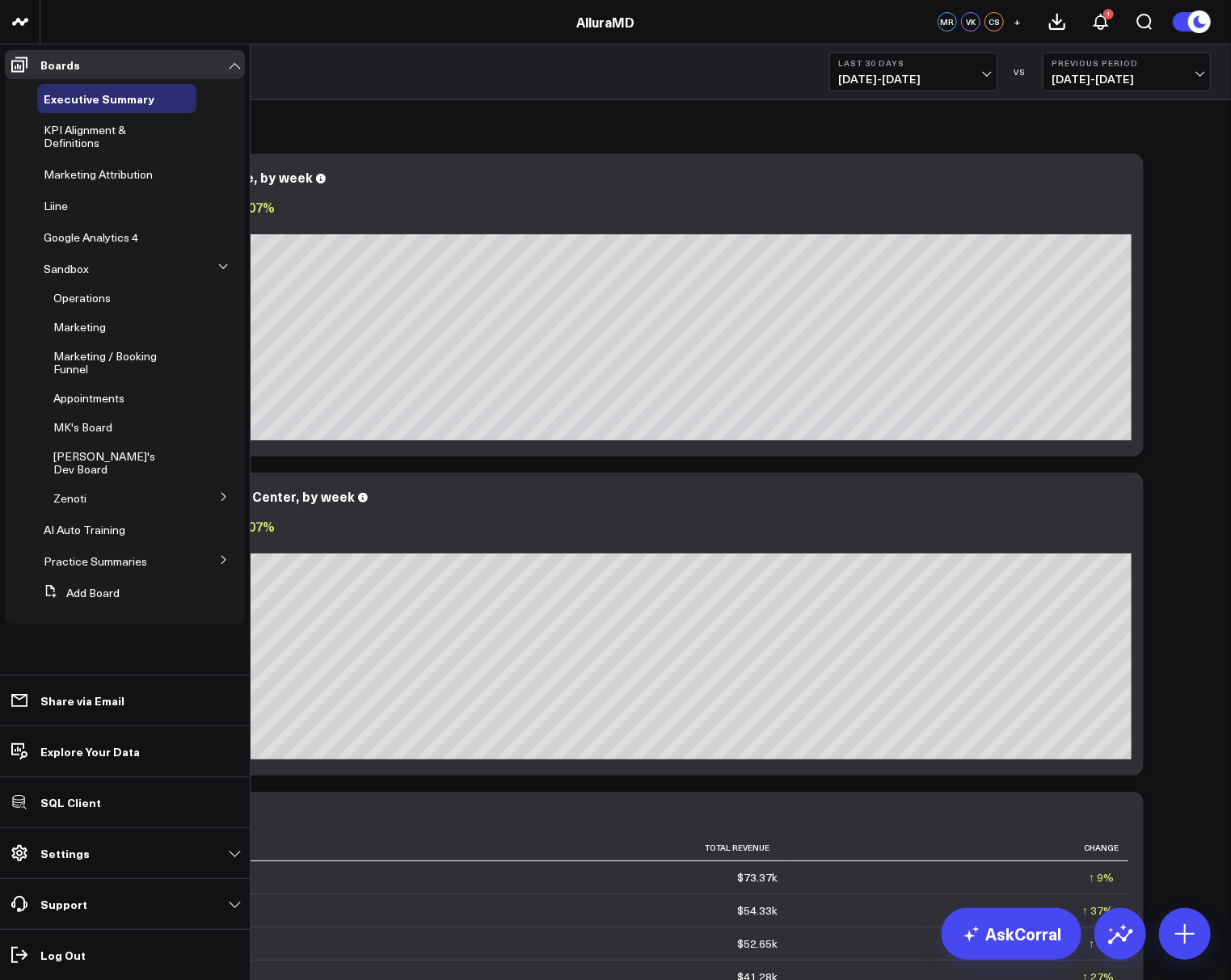
click at [227, 492] on icon at bounding box center [223, 497] width 10 height 10
click at [73, 520] on span "Business Overview" at bounding box center [112, 527] width 97 height 16
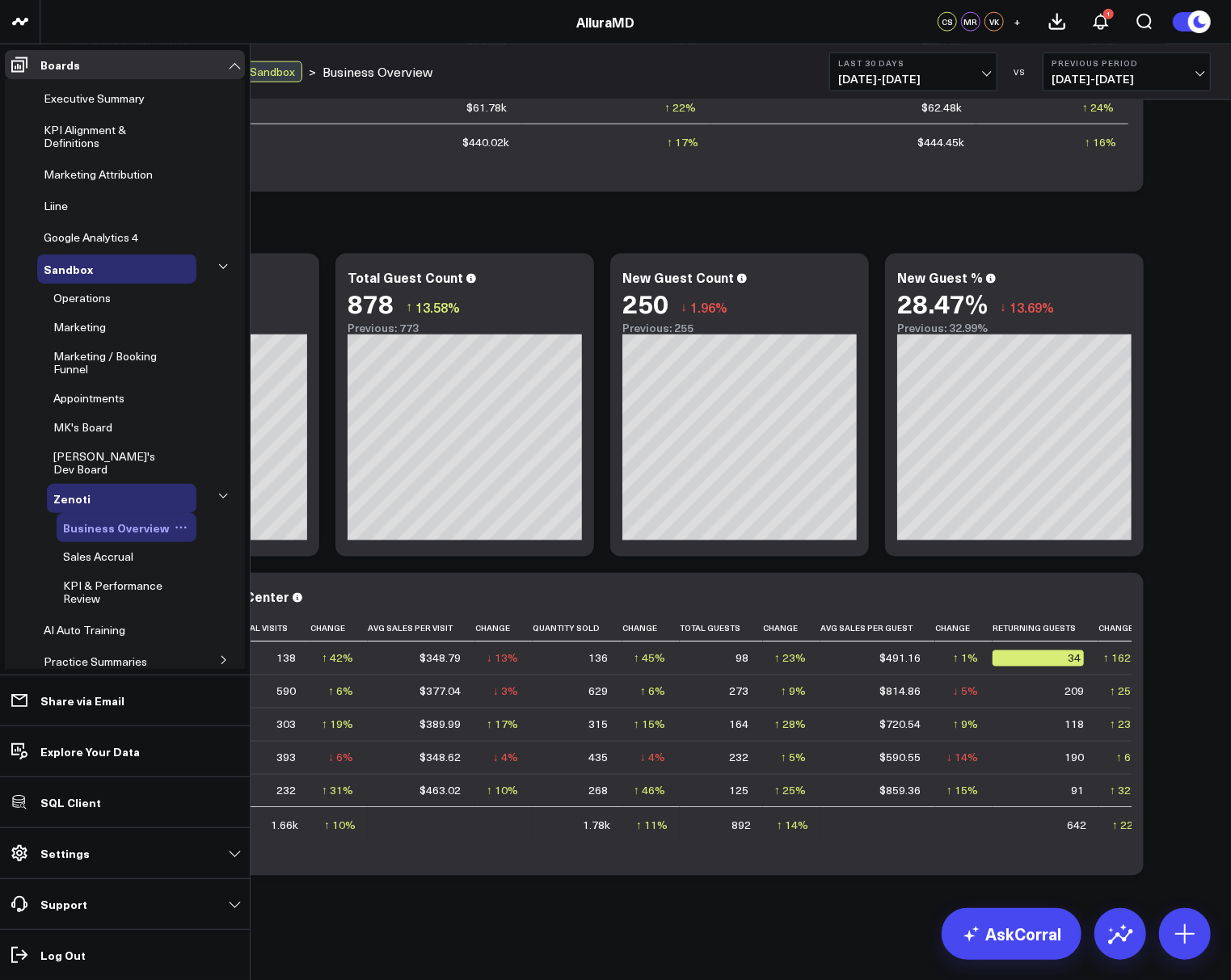
scroll to position [27, 0]
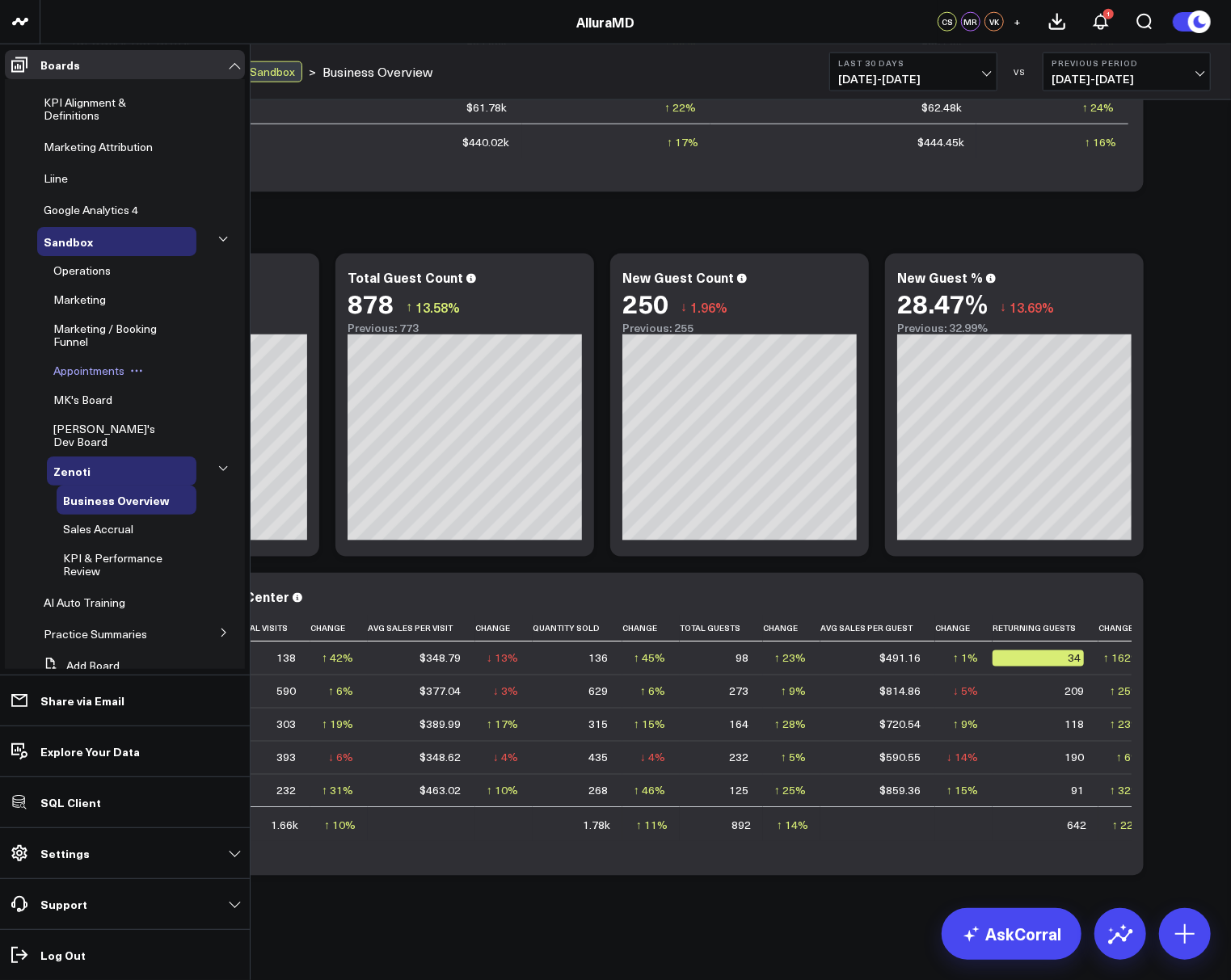
click at [77, 377] on span "Appointments" at bounding box center [89, 370] width 71 height 16
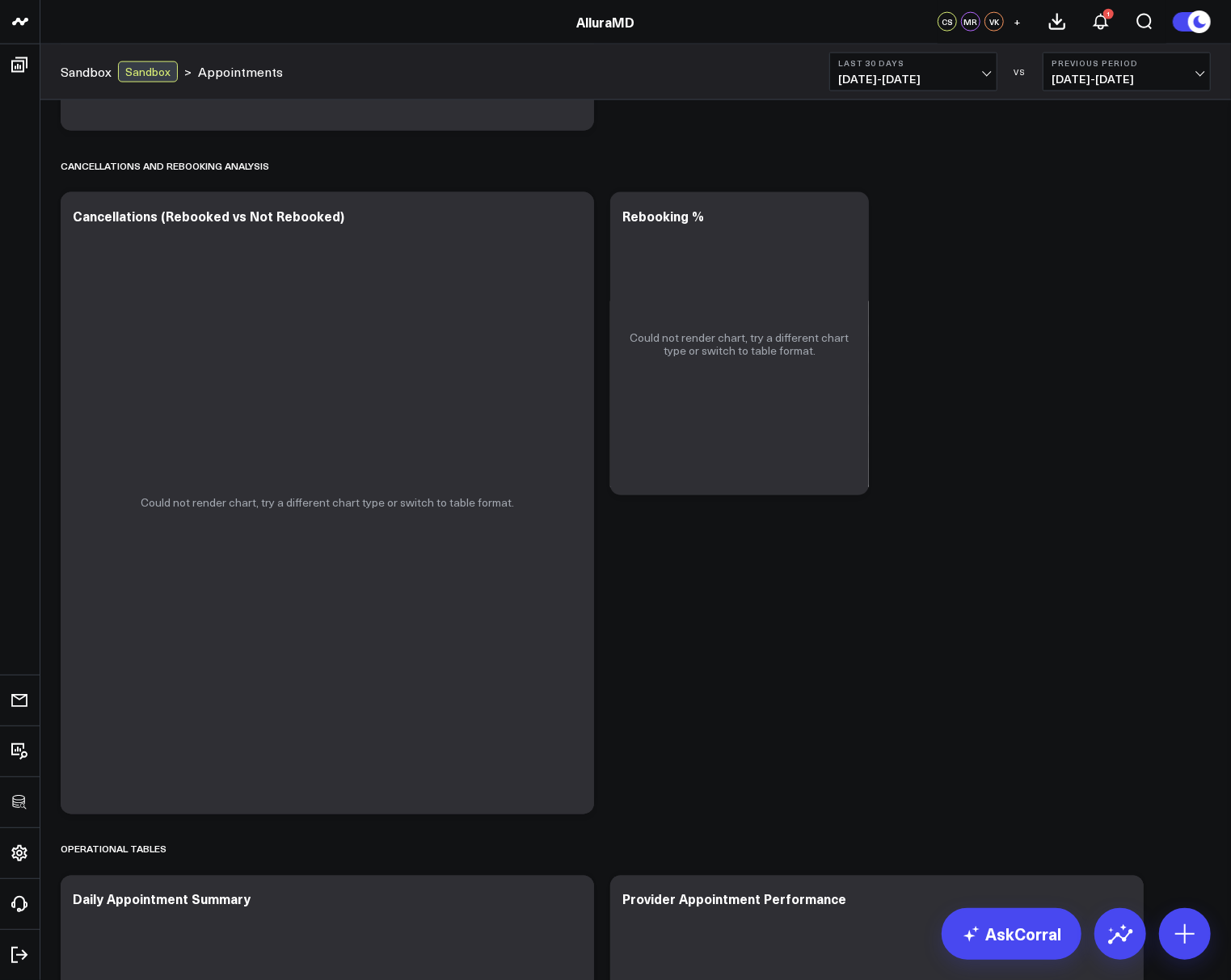
scroll to position [1373, 0]
click at [848, 222] on icon at bounding box center [847, 219] width 19 height 19
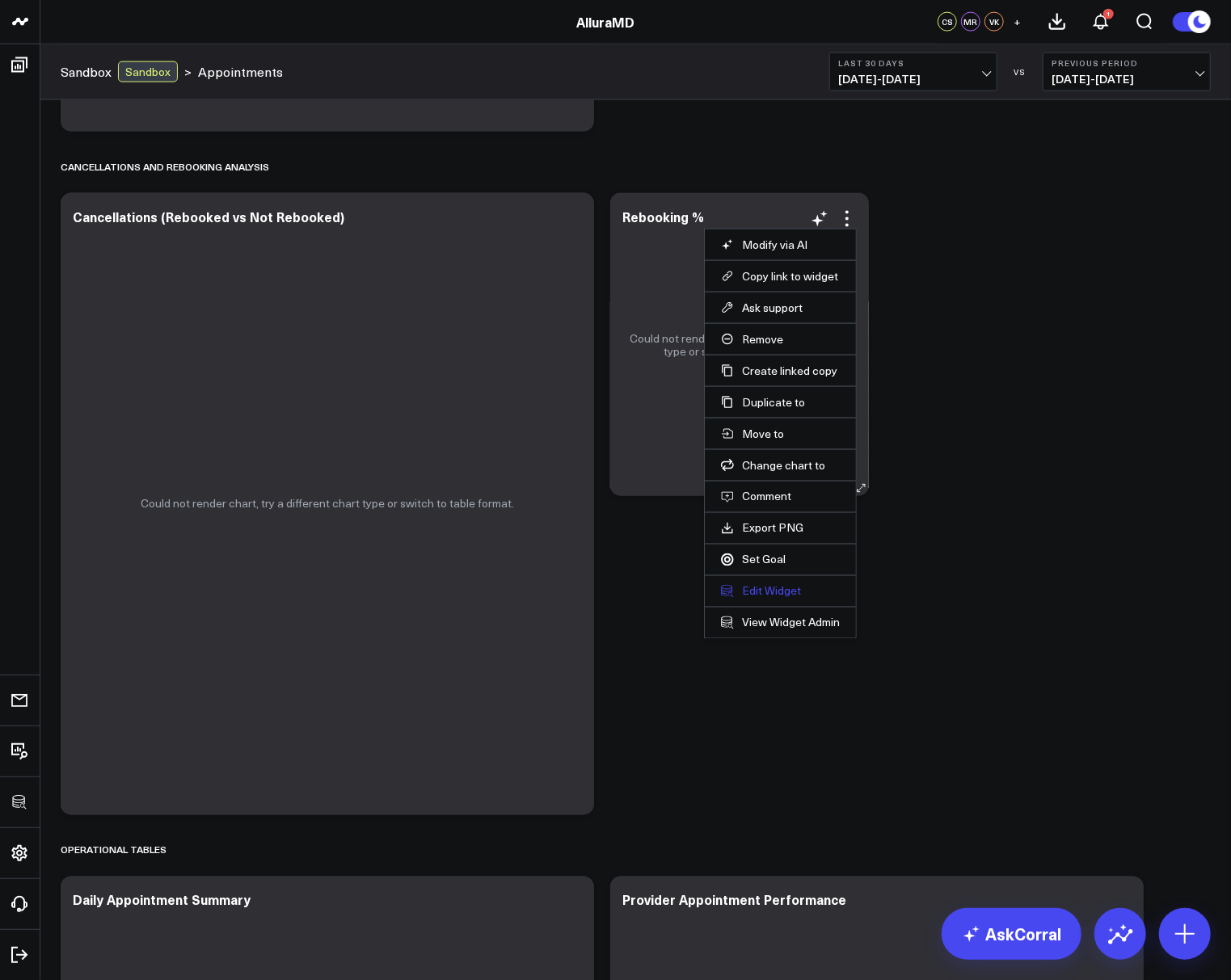
click at [772, 587] on button "Edit Widget" at bounding box center [781, 591] width 119 height 15
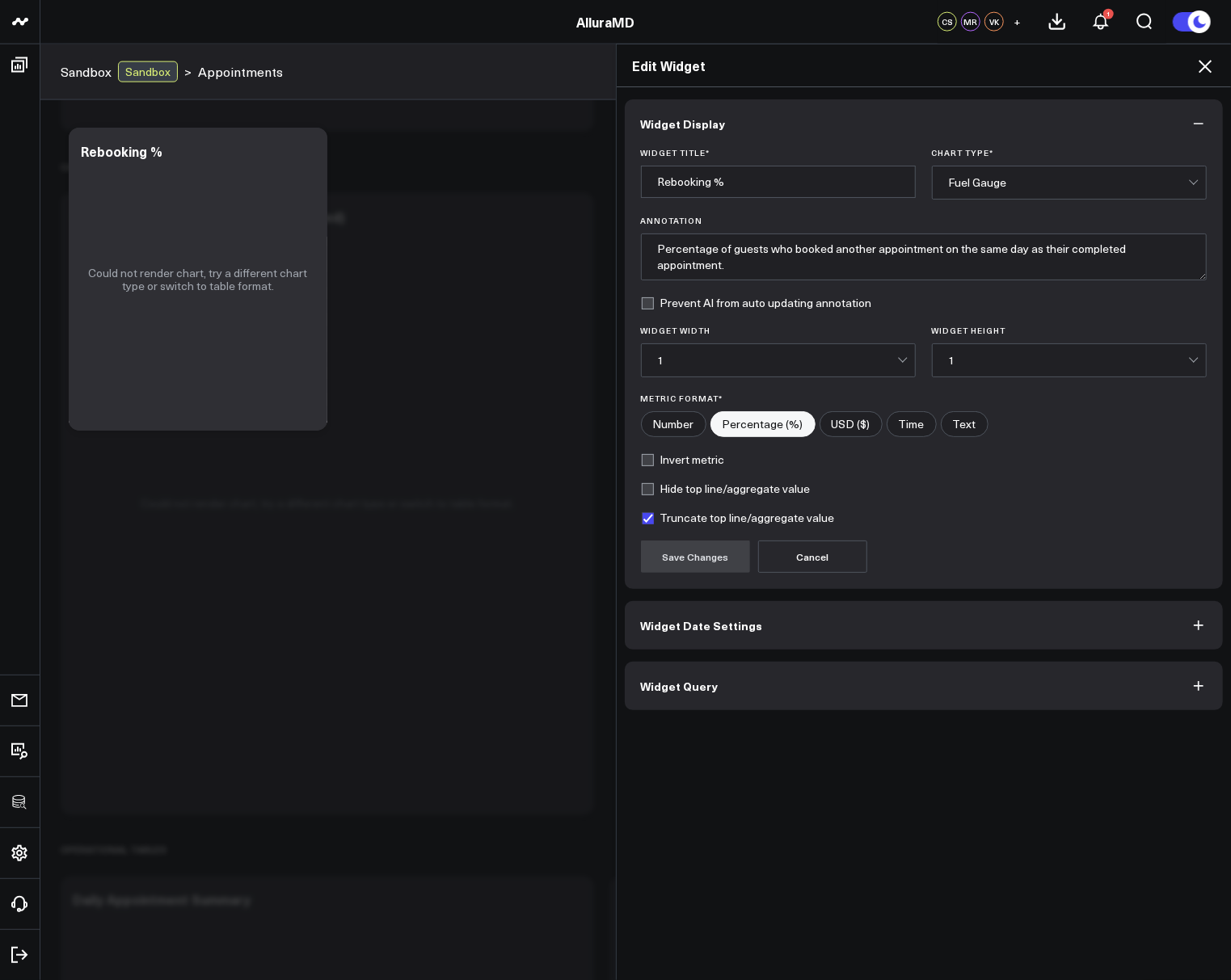
click at [740, 680] on button "Widget Query" at bounding box center [924, 685] width 599 height 48
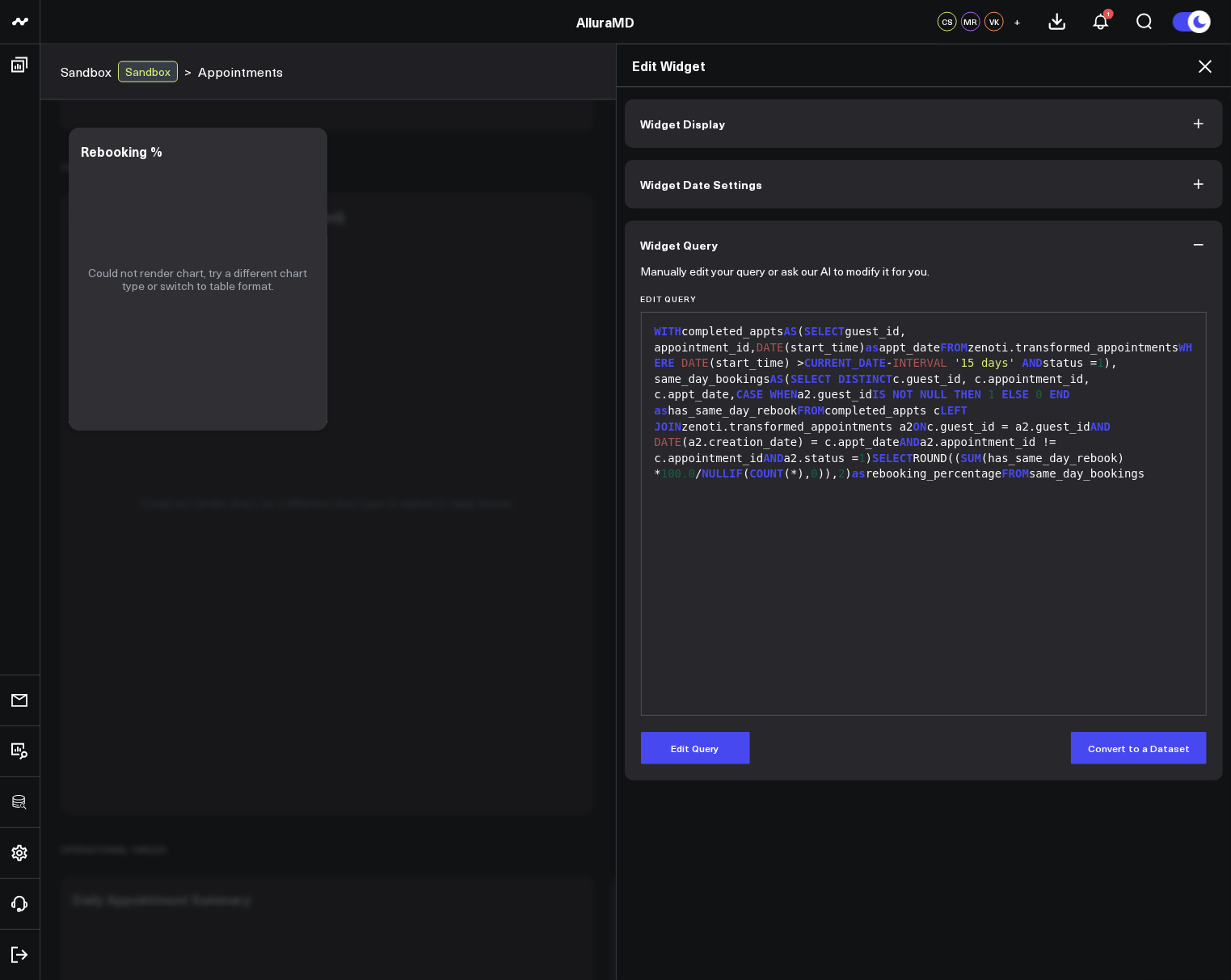
click at [1210, 66] on icon at bounding box center [1204, 66] width 19 height 19
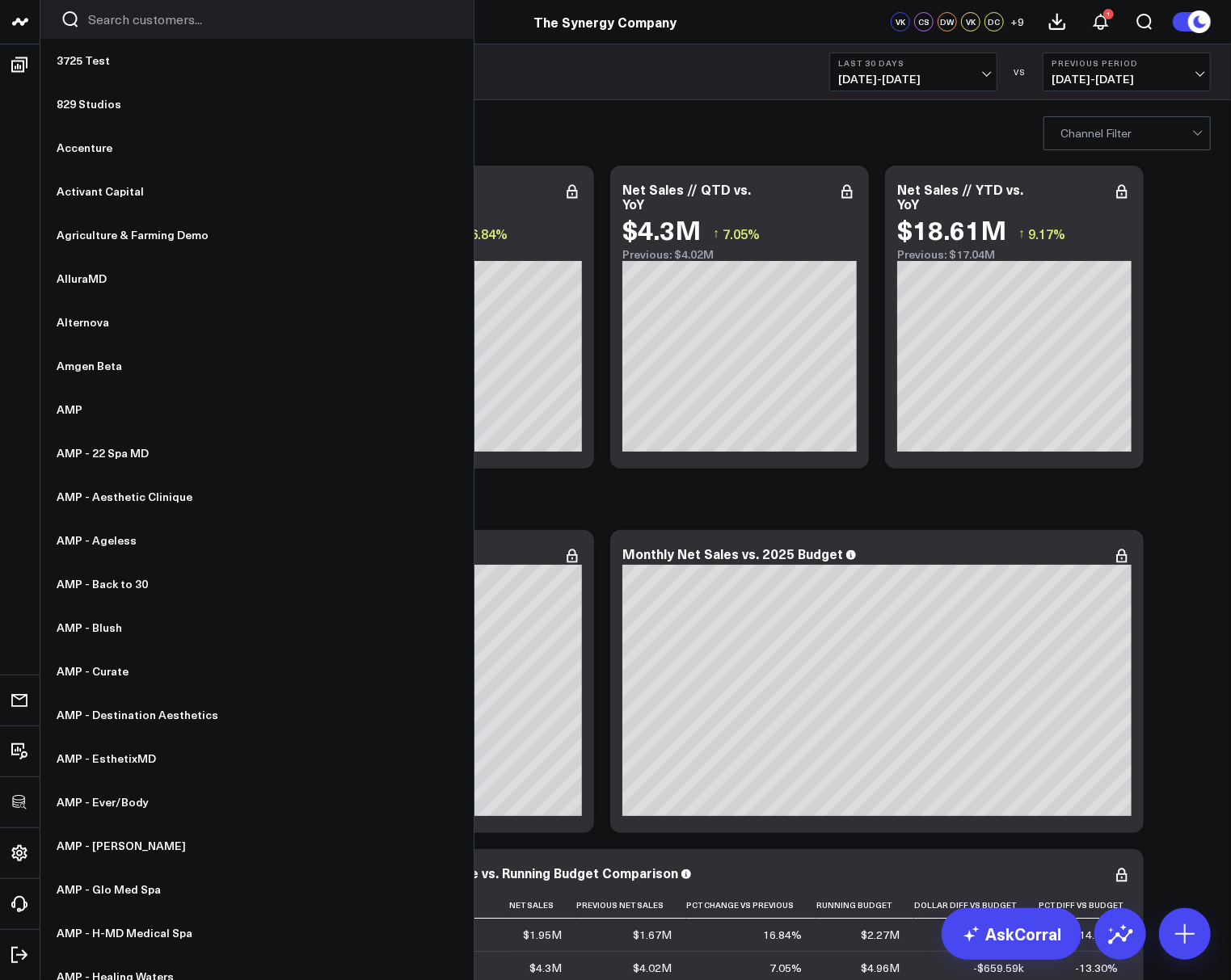
click at [103, 25] on input "Search customers input" at bounding box center [270, 18] width 365 height 17
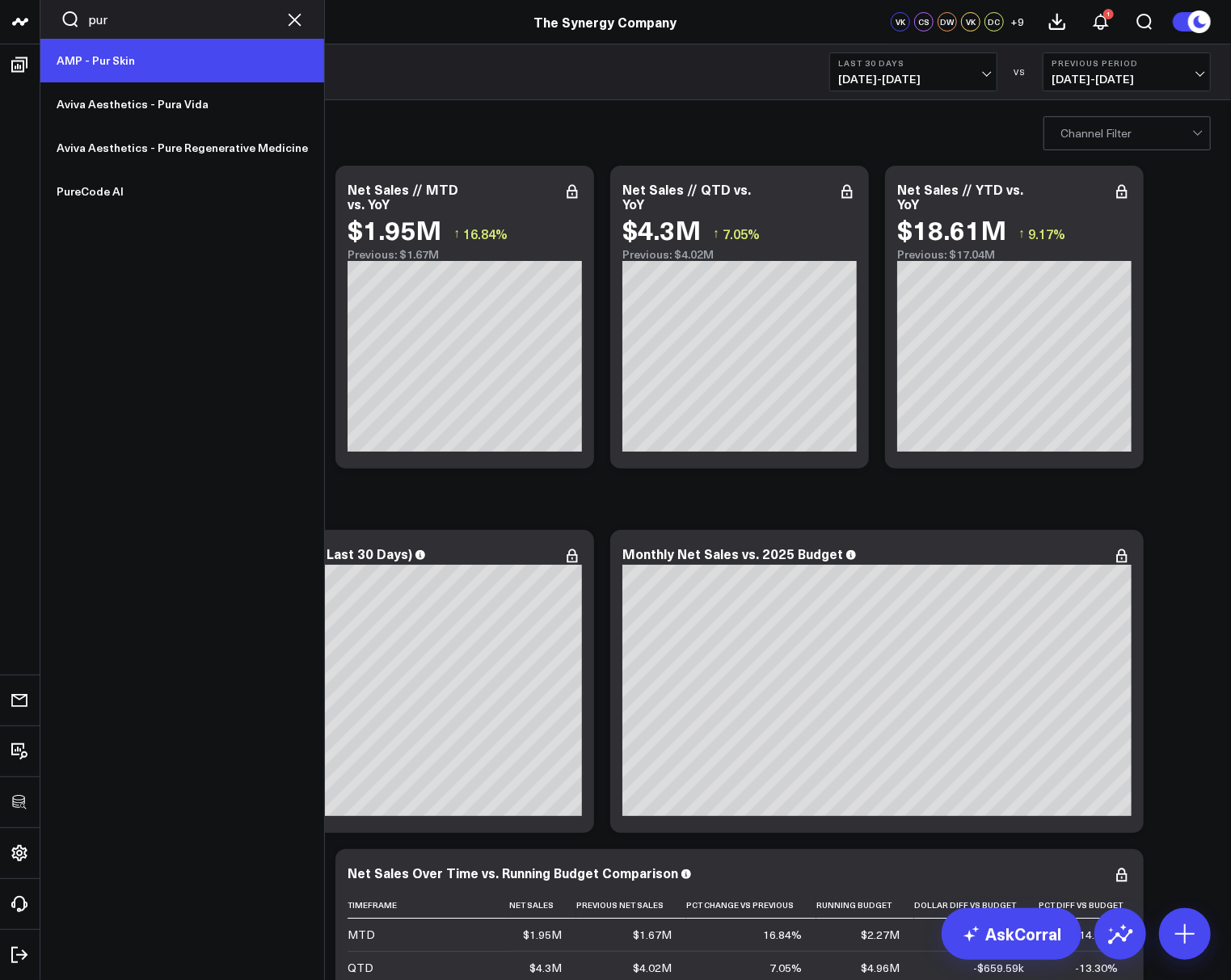
type input "pur"
click at [104, 65] on link "AMP - Pur Skin" at bounding box center [182, 60] width 284 height 44
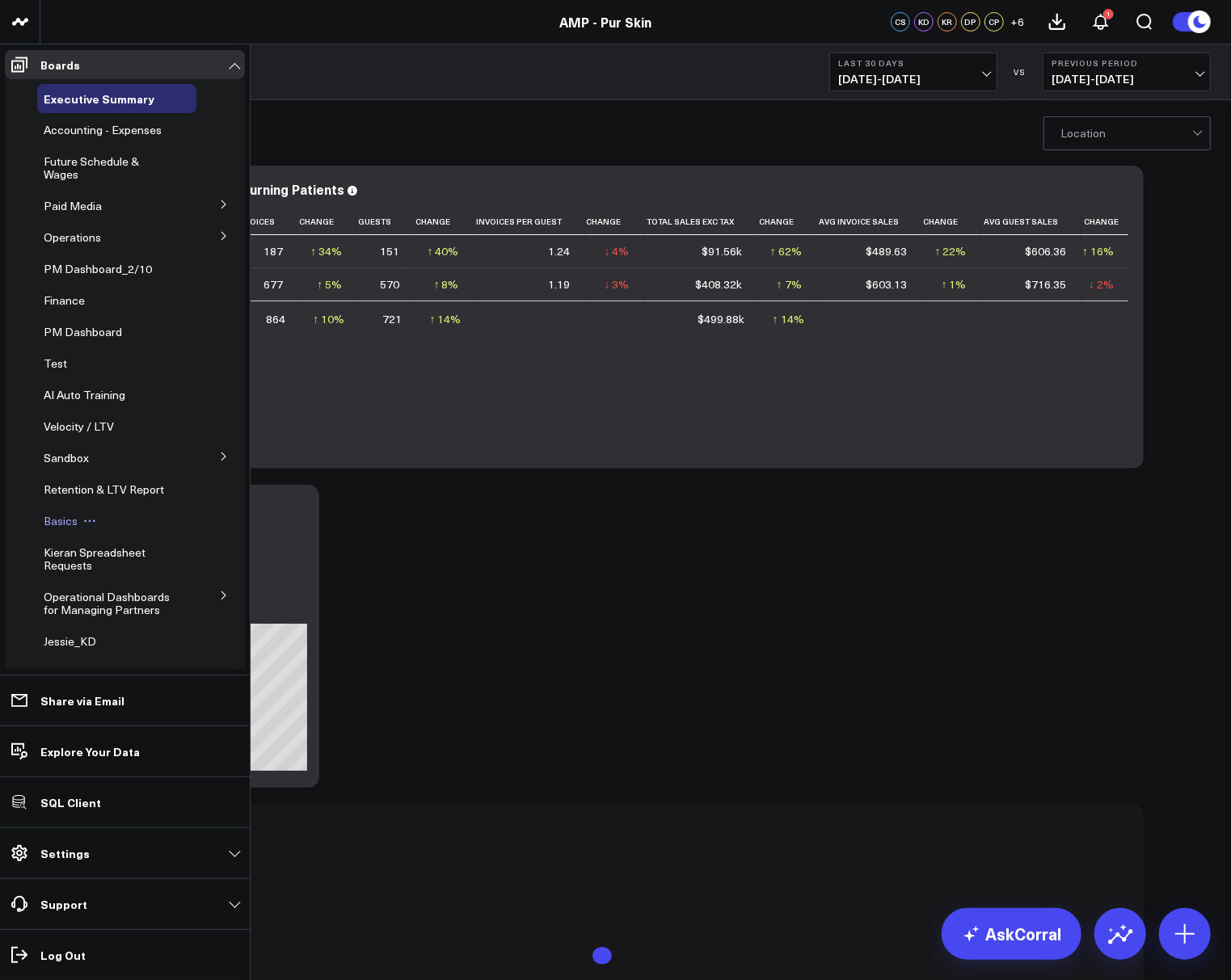
click at [70, 523] on span "Basics" at bounding box center [60, 521] width 34 height 16
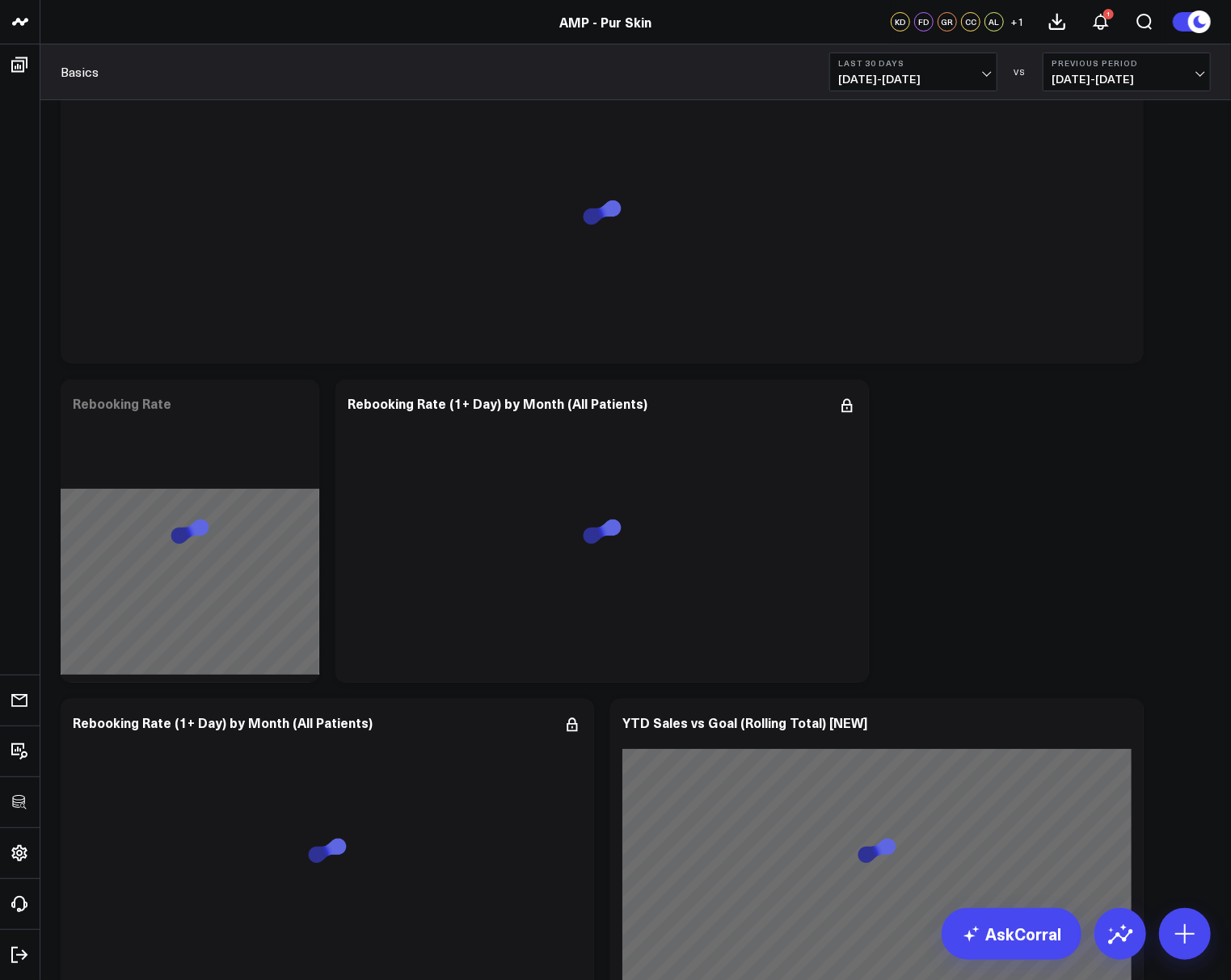
scroll to position [3710, 0]
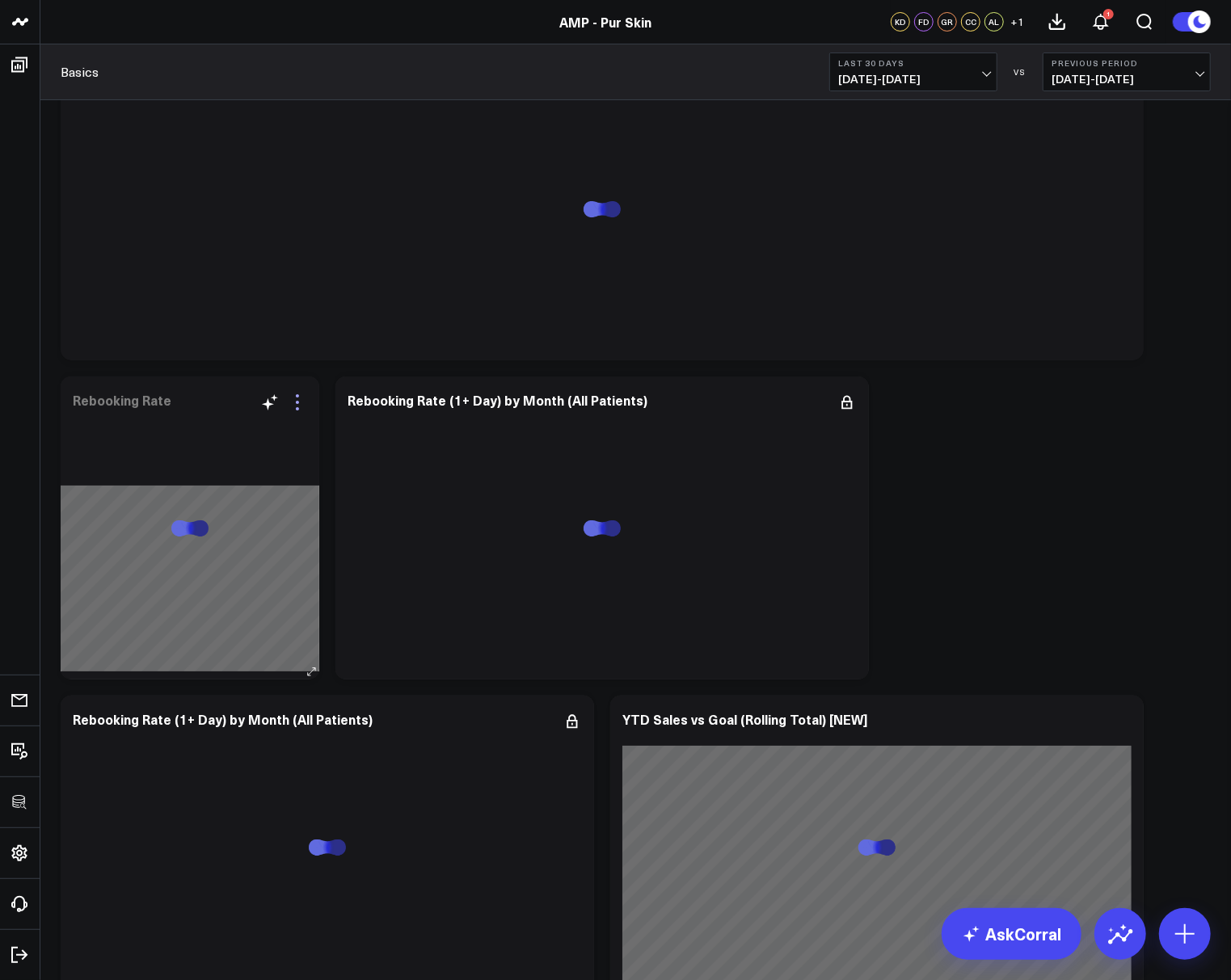
click at [299, 400] on icon at bounding box center [297, 402] width 19 height 19
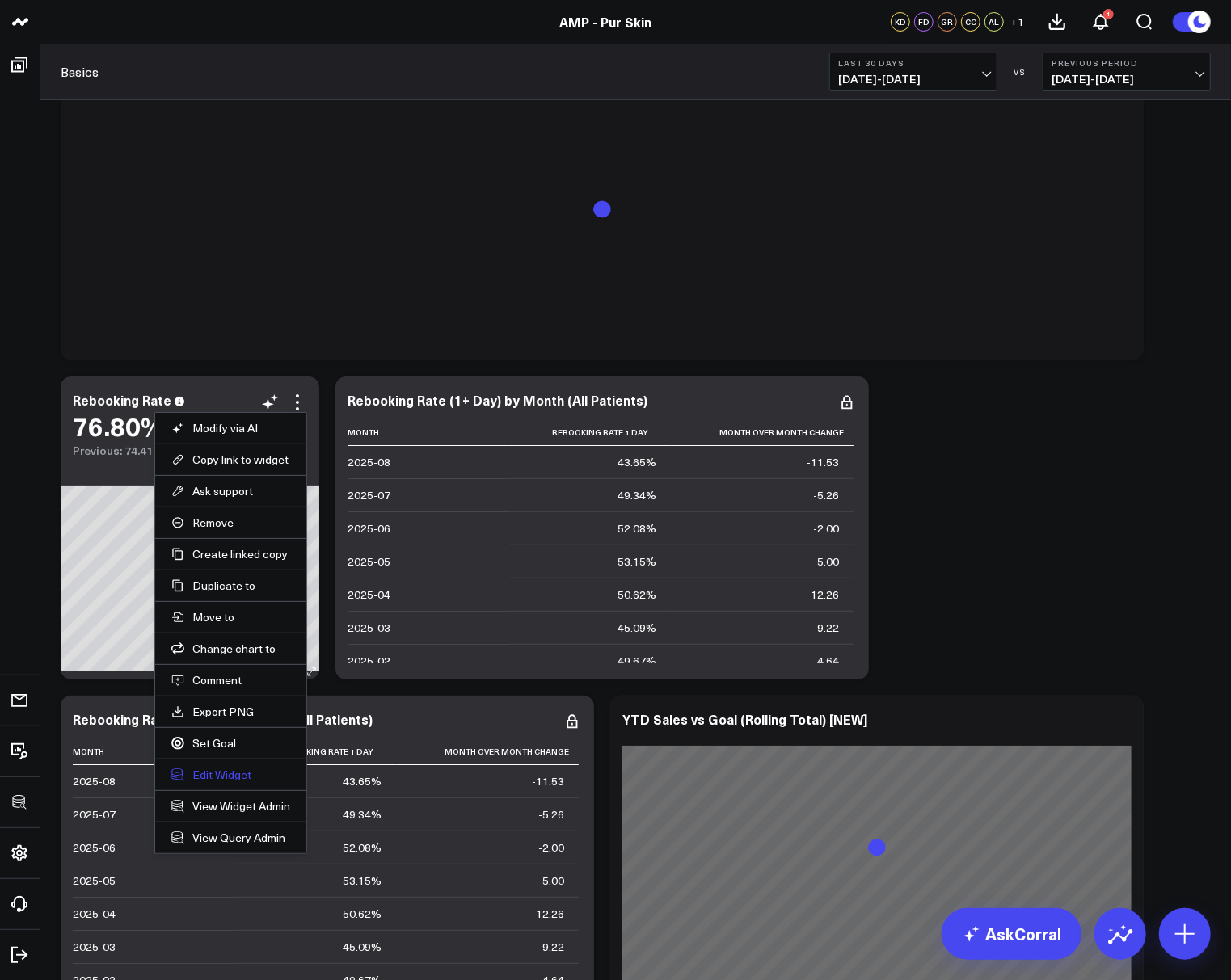
click at [224, 772] on button "Edit Widget" at bounding box center [231, 775] width 119 height 15
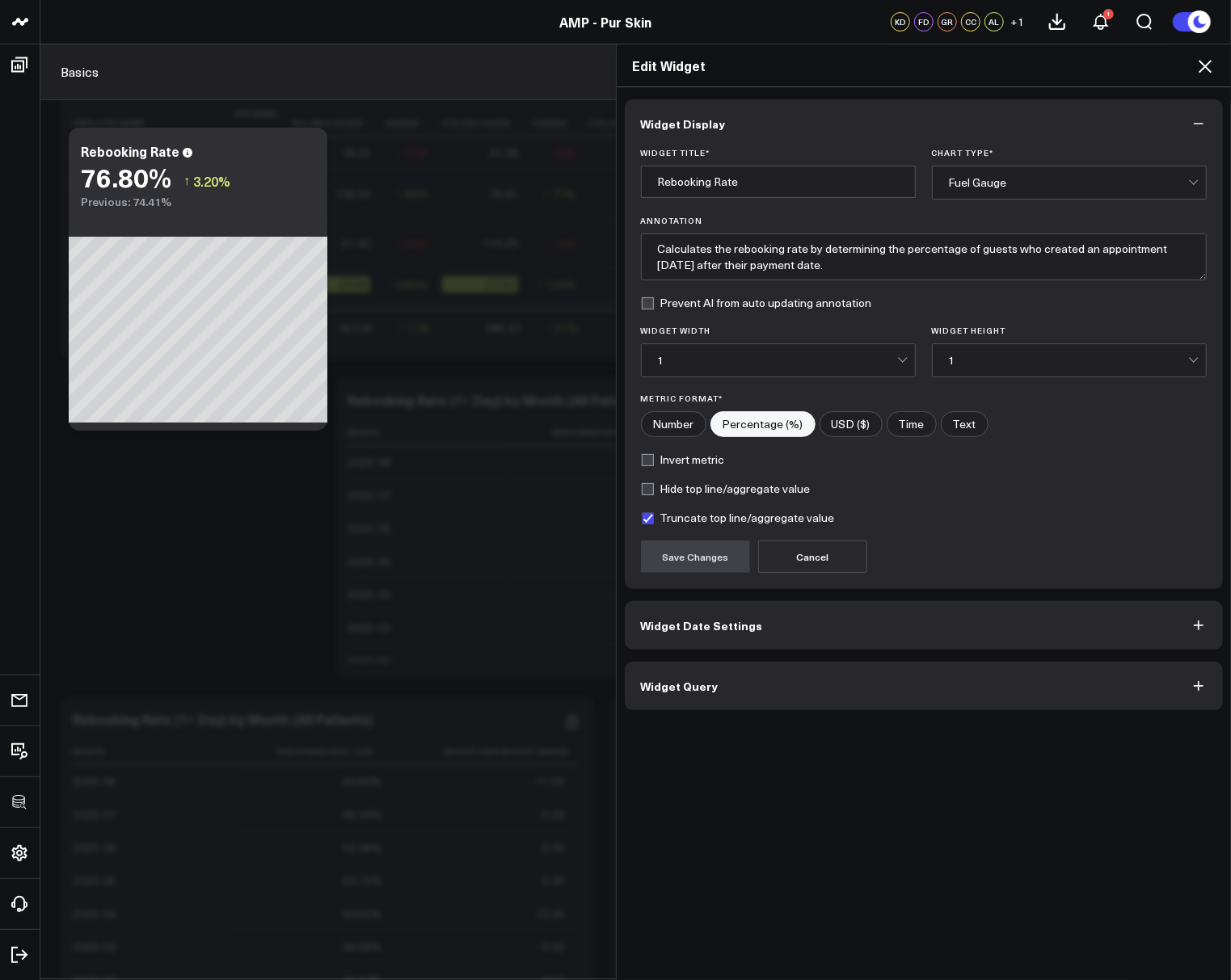
click at [680, 680] on span "Widget Query" at bounding box center [679, 686] width 78 height 13
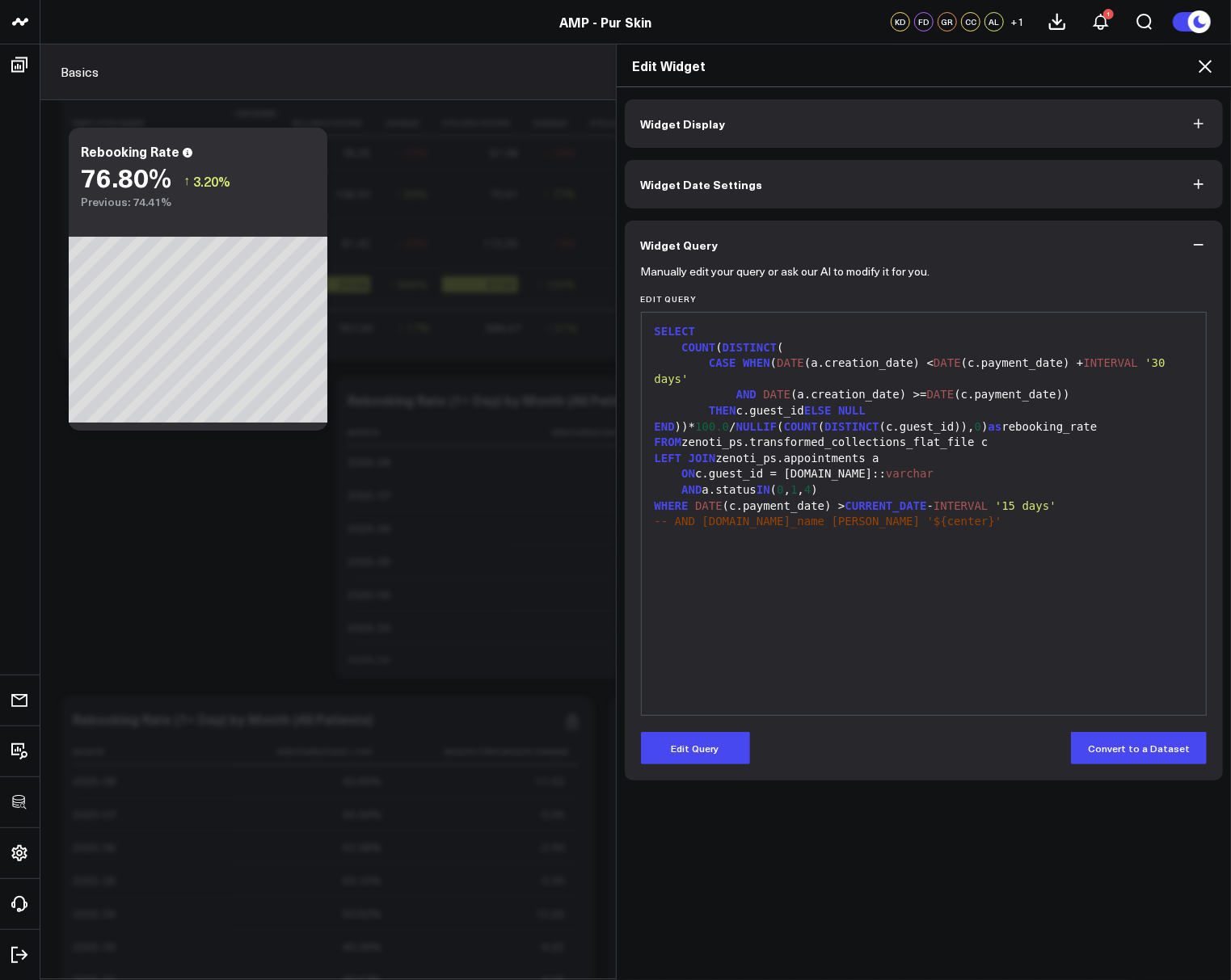
click at [1198, 67] on icon at bounding box center [1204, 66] width 19 height 19
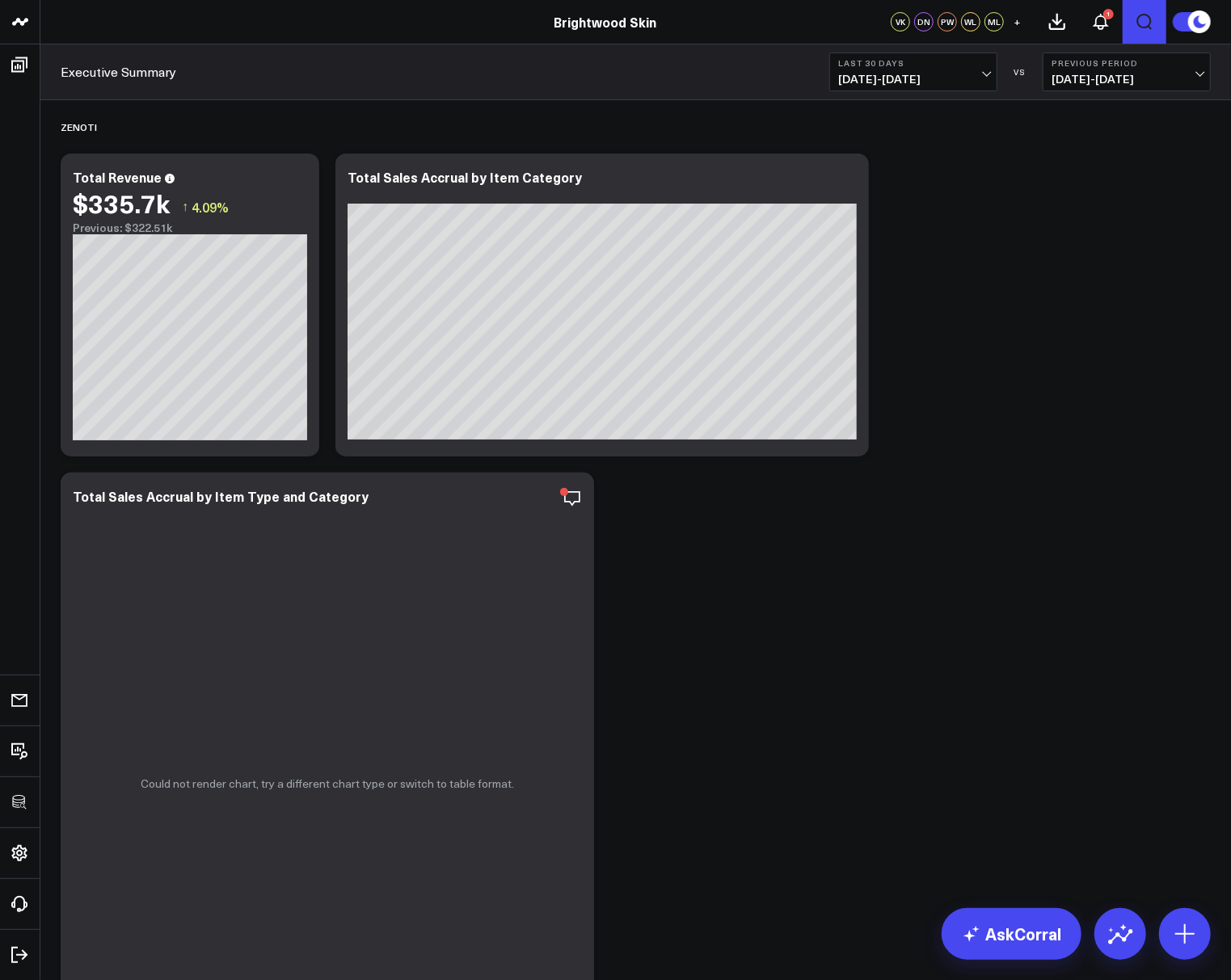
click at [1144, 22] on icon "Open search" at bounding box center [1144, 21] width 19 height 19
click at [743, 62] on button "submit" at bounding box center [752, 71] width 19 height 19
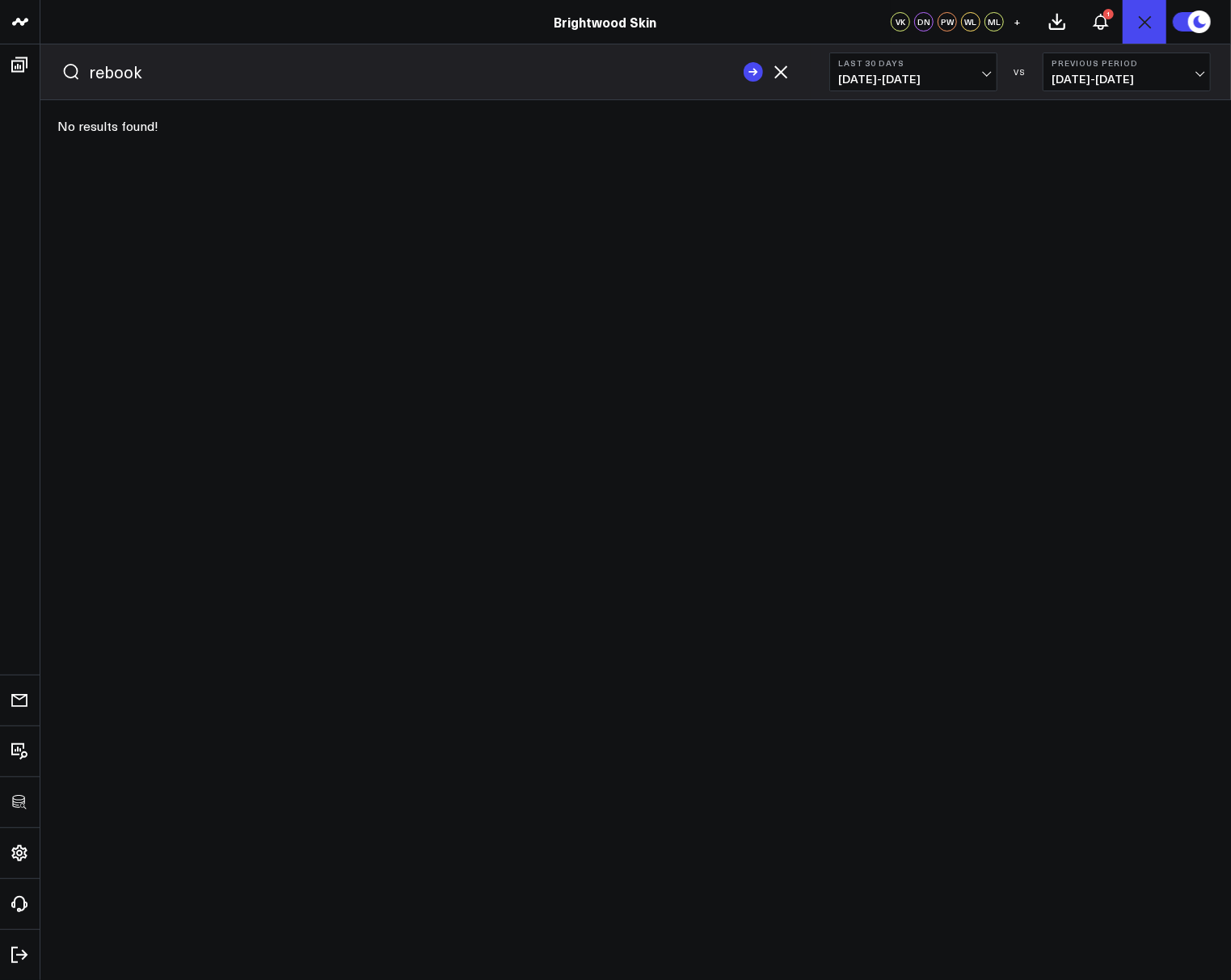
type input "rebook"
click at [743, 62] on button "submit" at bounding box center [752, 71] width 19 height 19
click at [783, 72] on icon "button" at bounding box center [781, 72] width 13 height 13
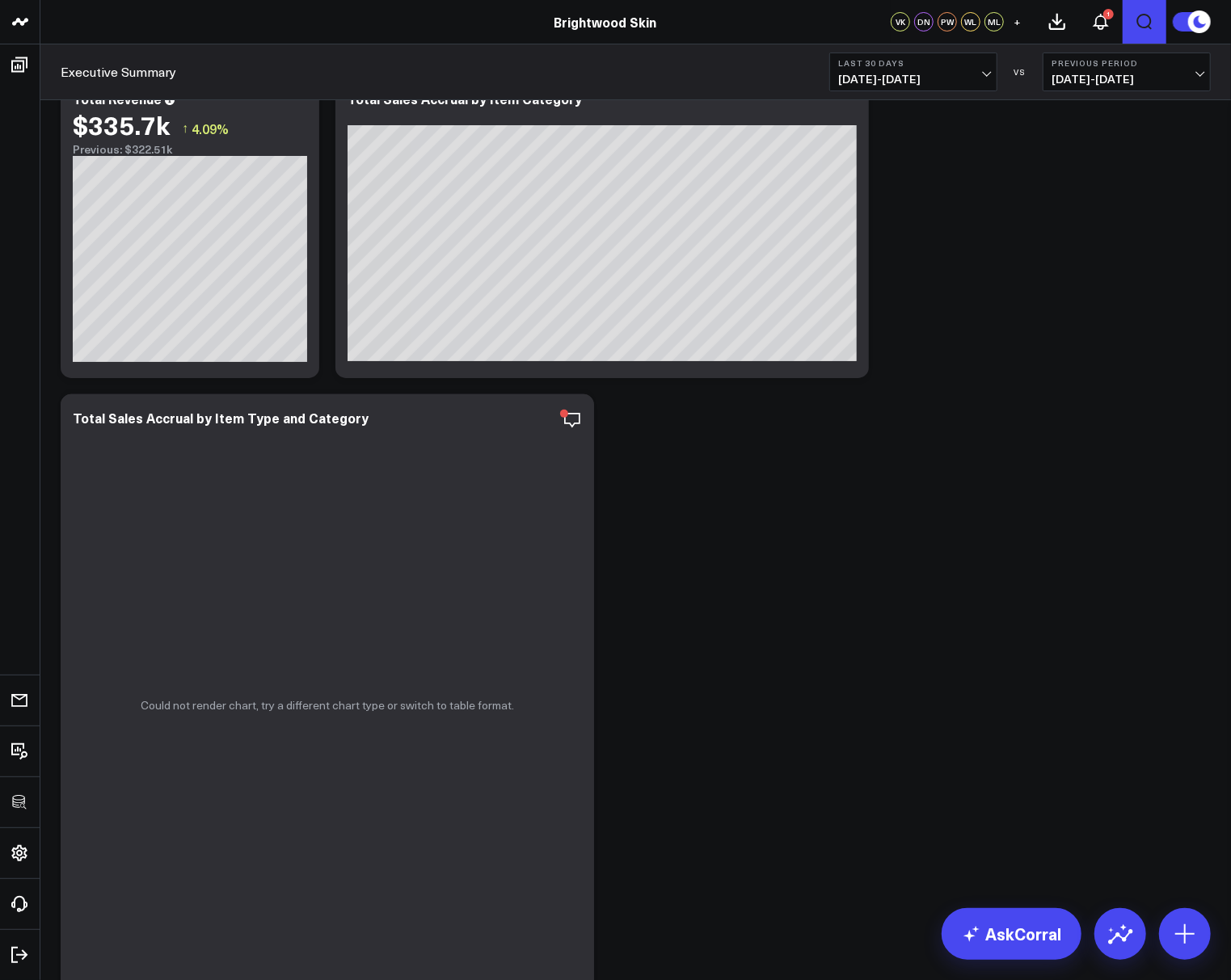
scroll to position [95, 0]
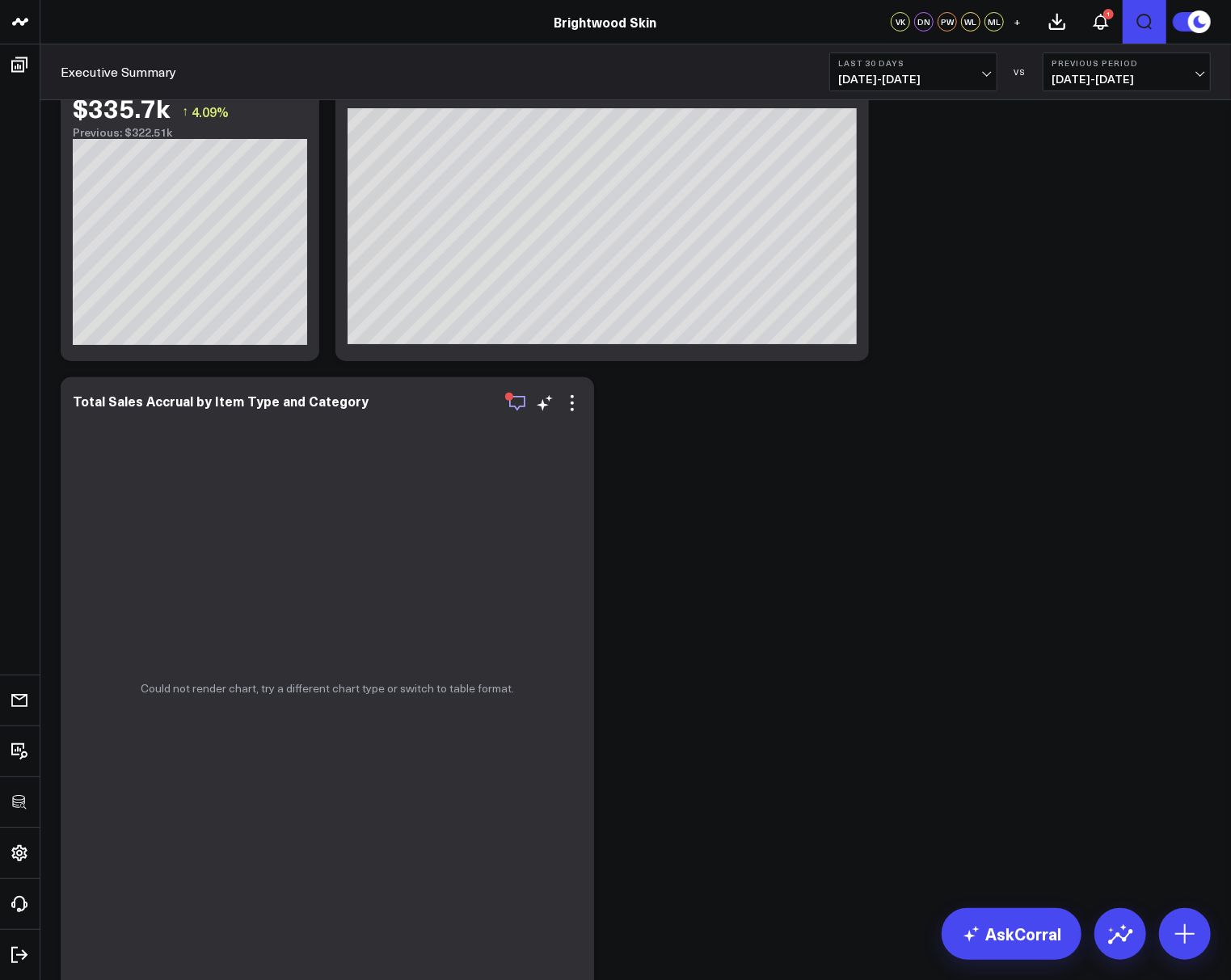
click at [515, 404] on icon "button" at bounding box center [517, 403] width 19 height 19
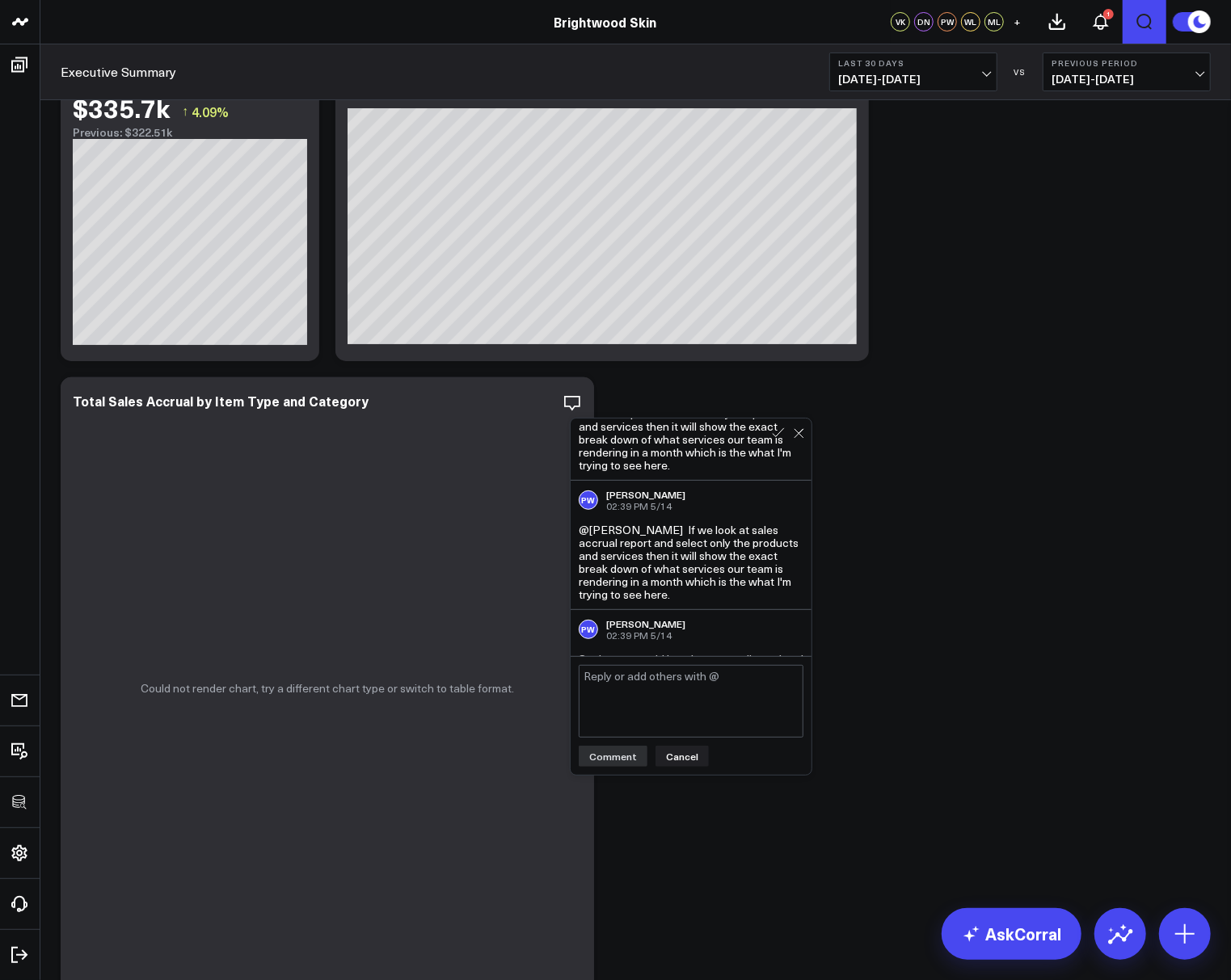
scroll to position [1385, 0]
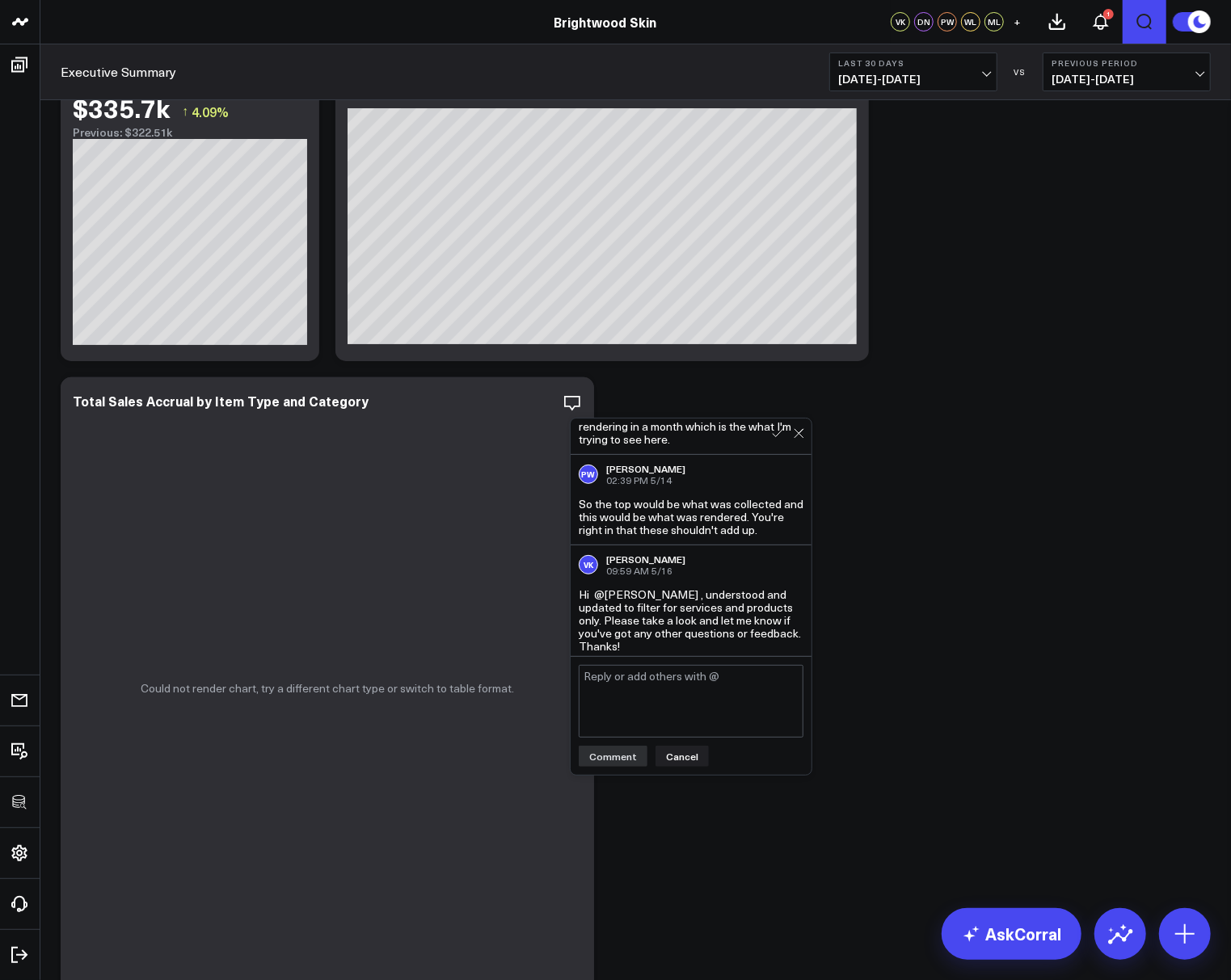
click at [874, 529] on div "Zenoti Modify via AI Copy link to widget Ask support Remove Create linked copy …" at bounding box center [635, 847] width 1166 height 1686
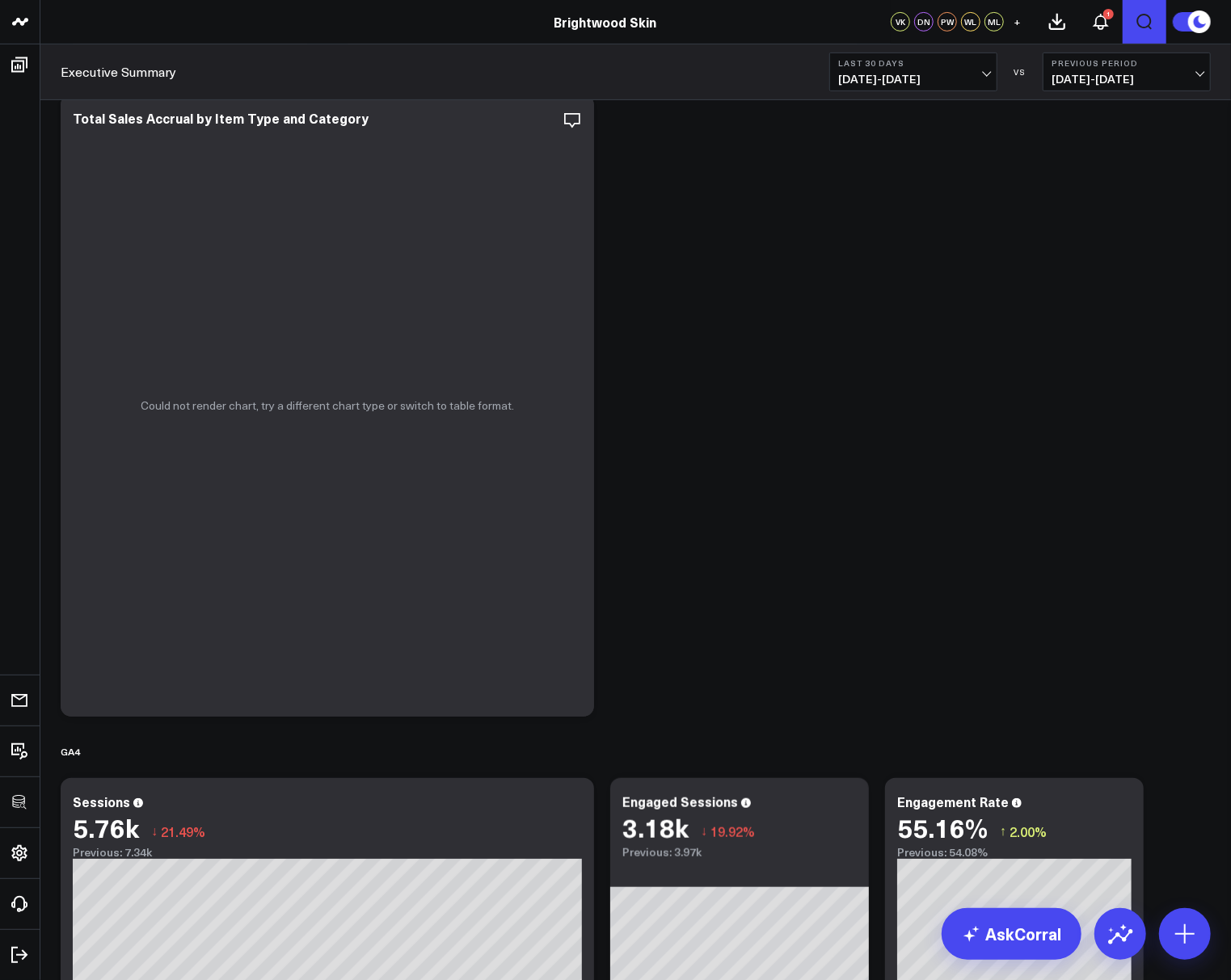
scroll to position [0, 0]
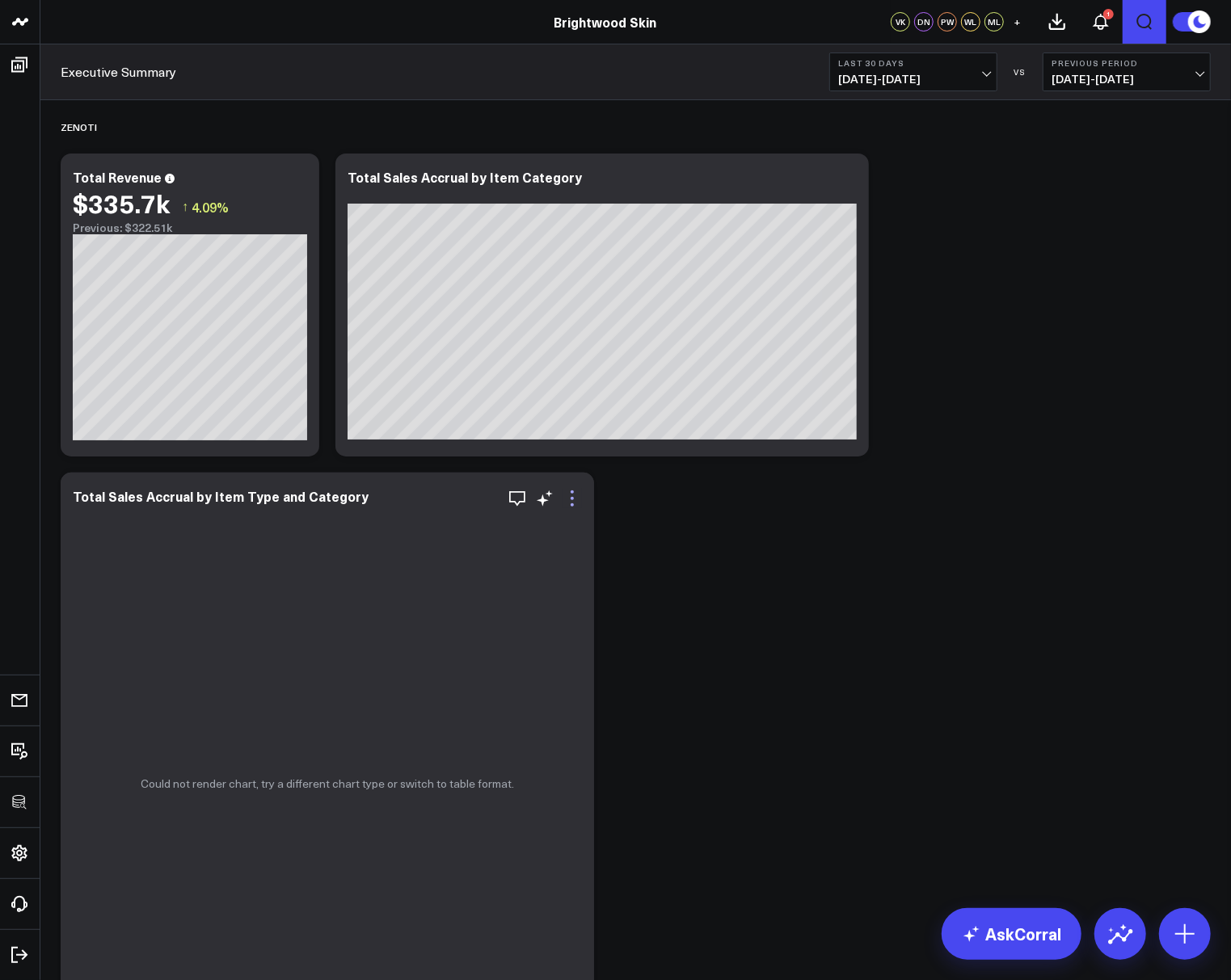
click at [576, 496] on icon at bounding box center [572, 498] width 19 height 19
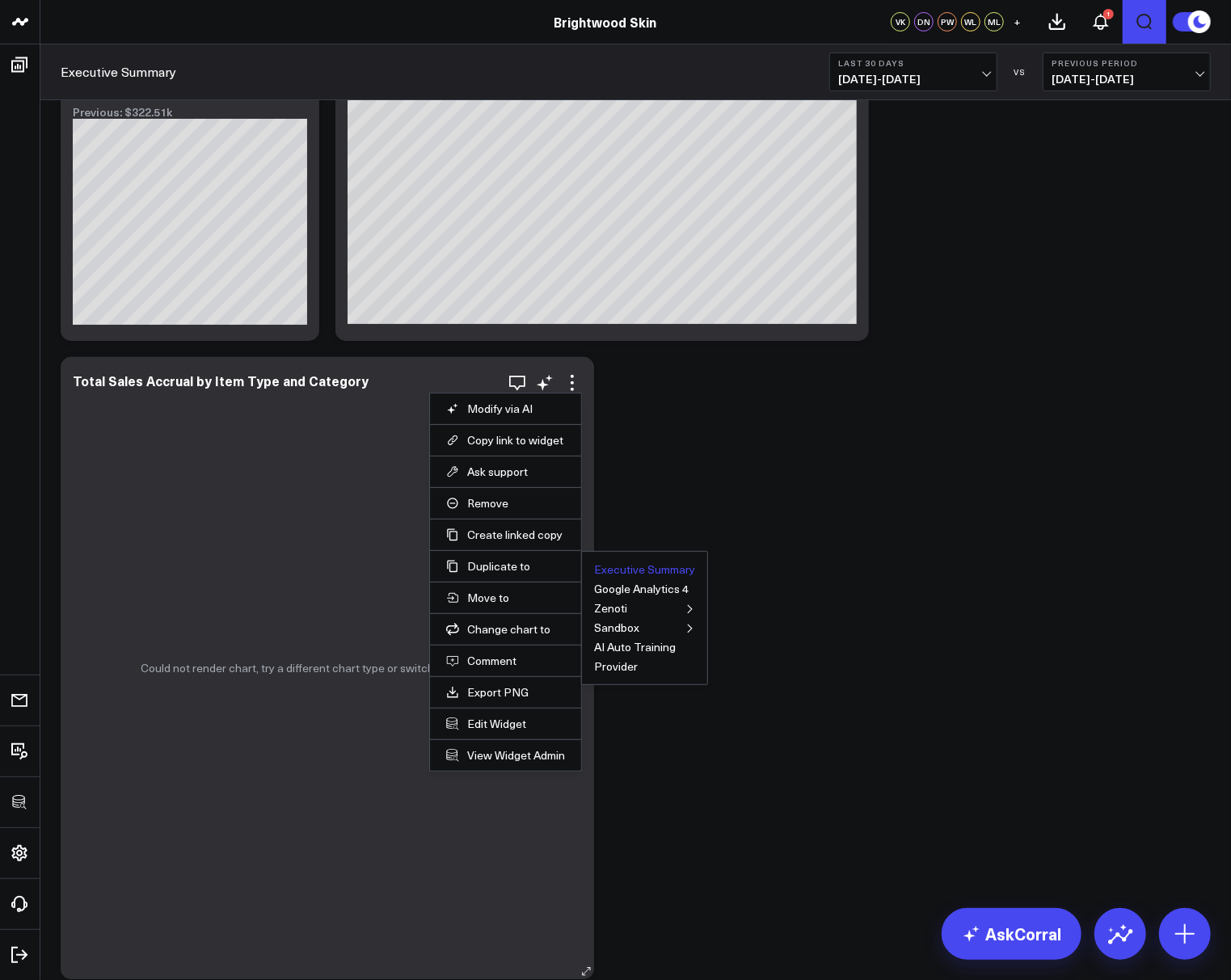
scroll to position [192, 0]
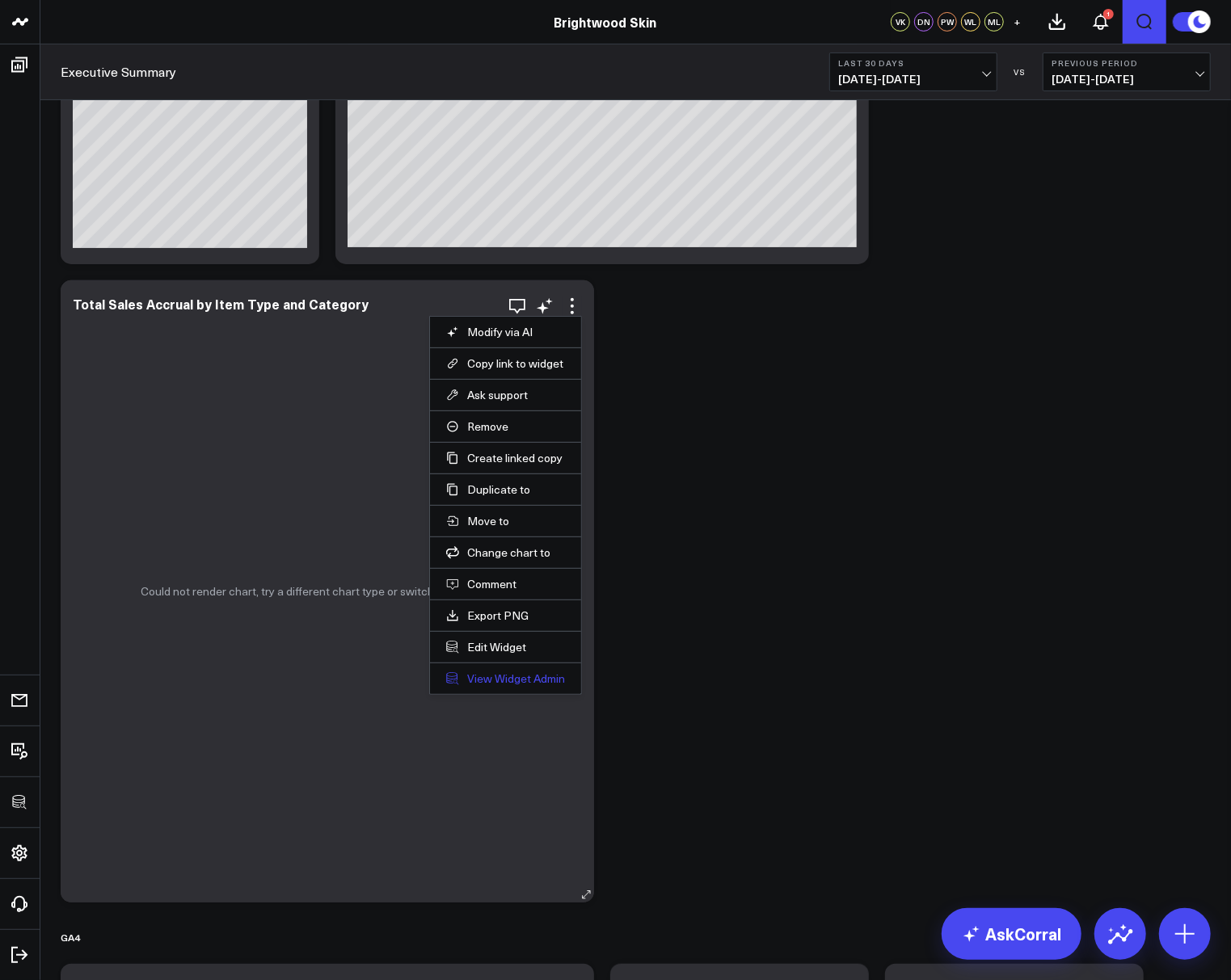
click at [501, 673] on link "View Widget Admin" at bounding box center [505, 679] width 119 height 15
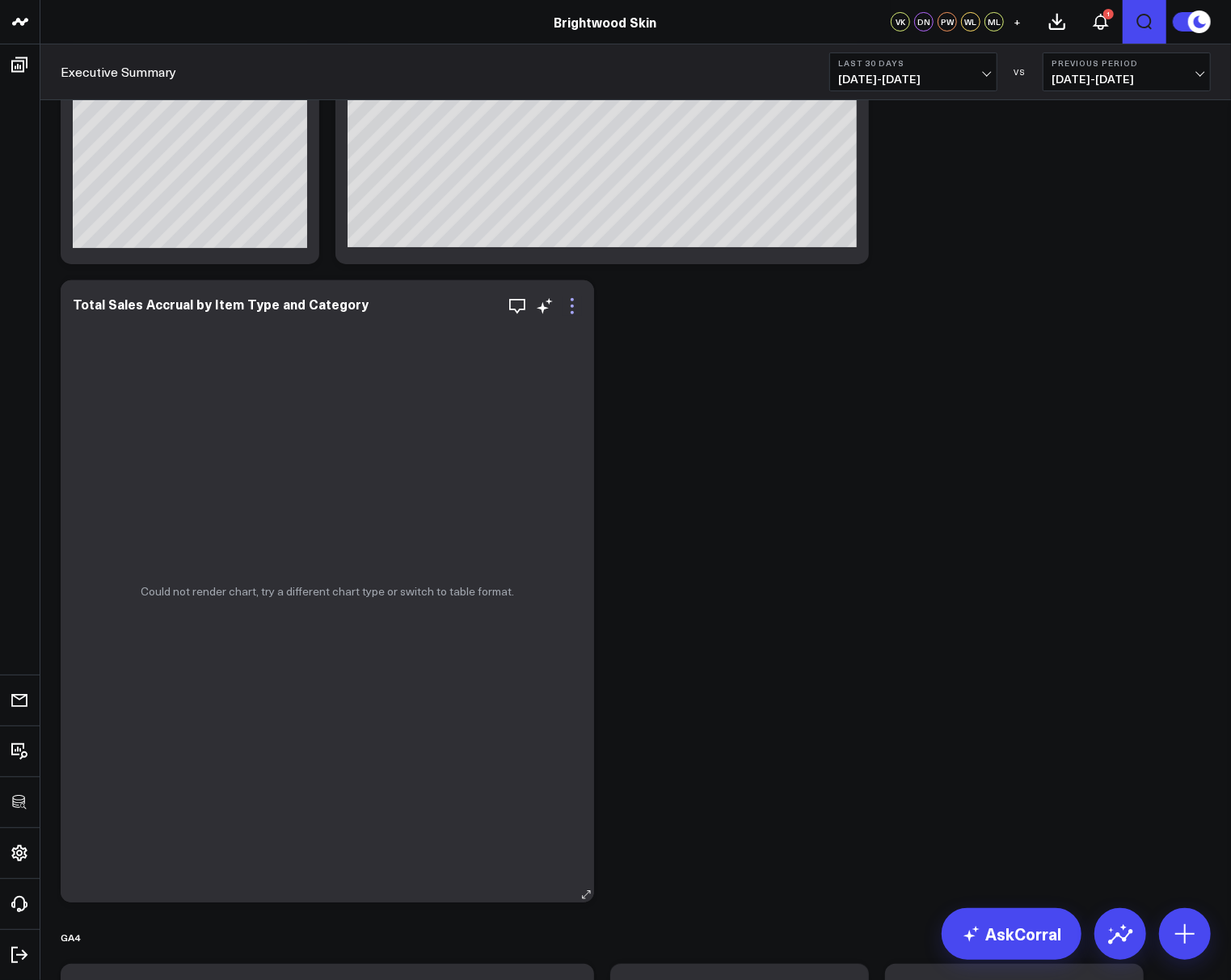
click at [576, 305] on icon at bounding box center [572, 306] width 19 height 19
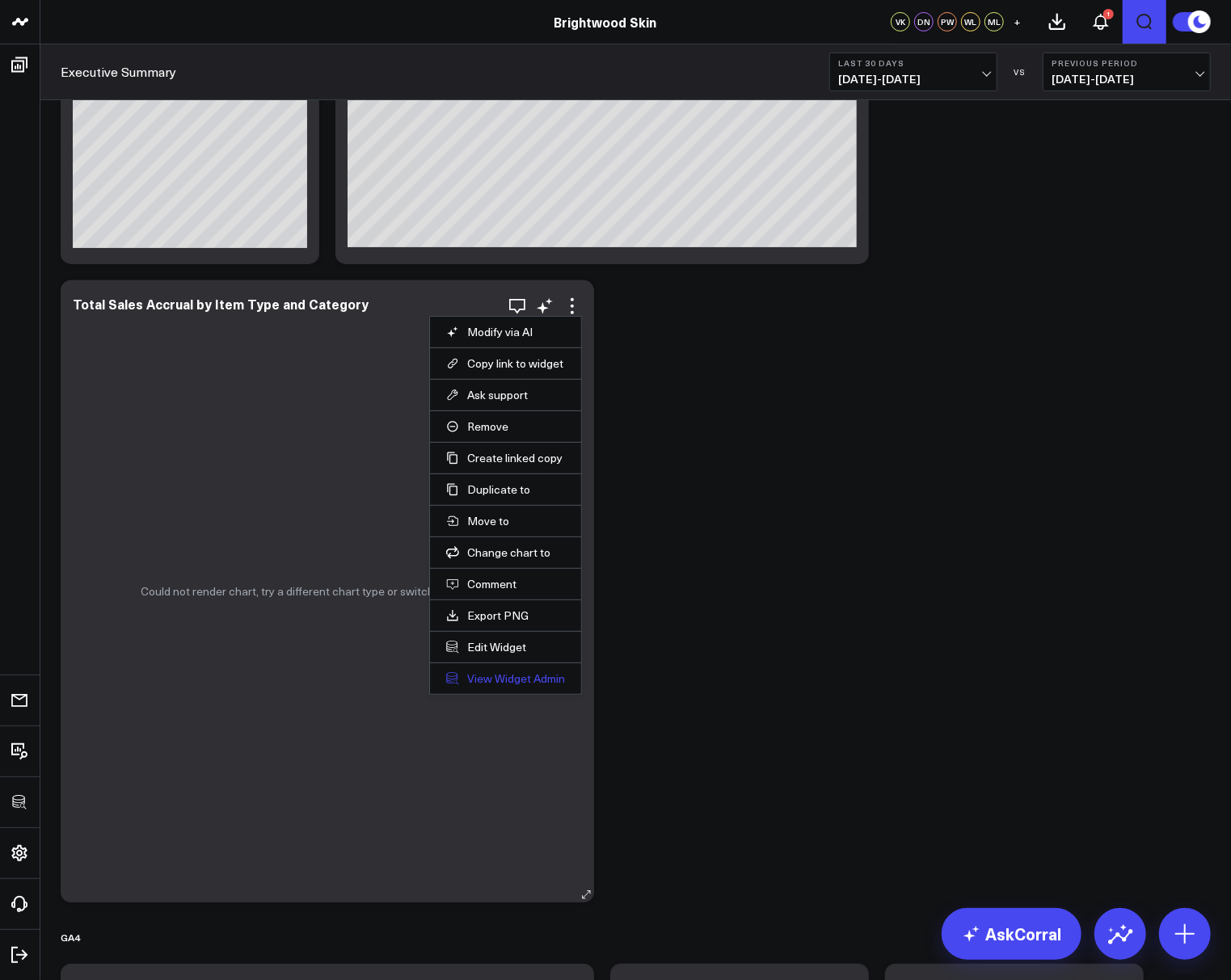
click at [480, 676] on link "View Widget Admin" at bounding box center [505, 679] width 119 height 15
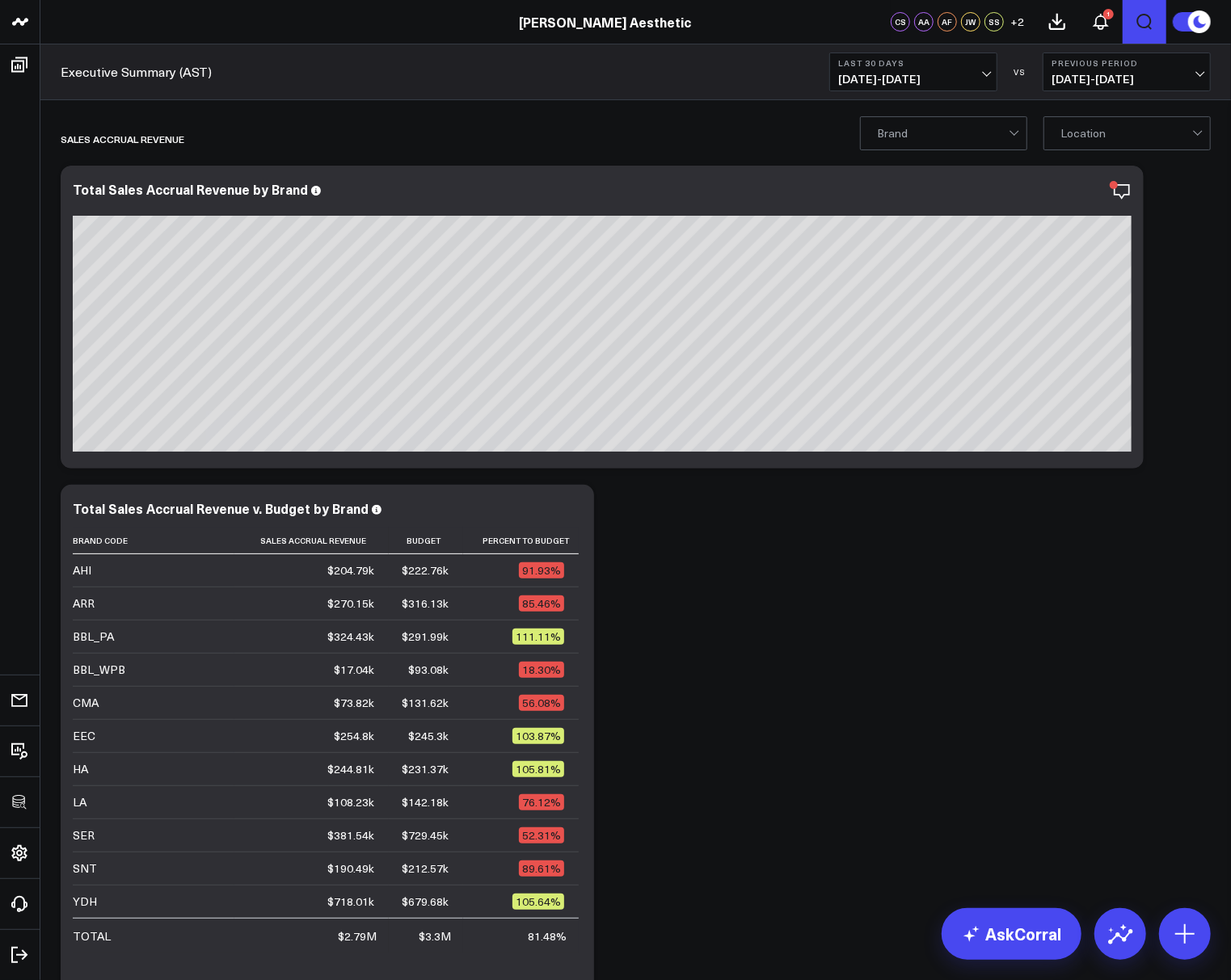
click at [1150, 31] on button "Open search" at bounding box center [1144, 22] width 44 height 44
type input "rebook"
click at [743, 62] on button "submit" at bounding box center [752, 71] width 19 height 19
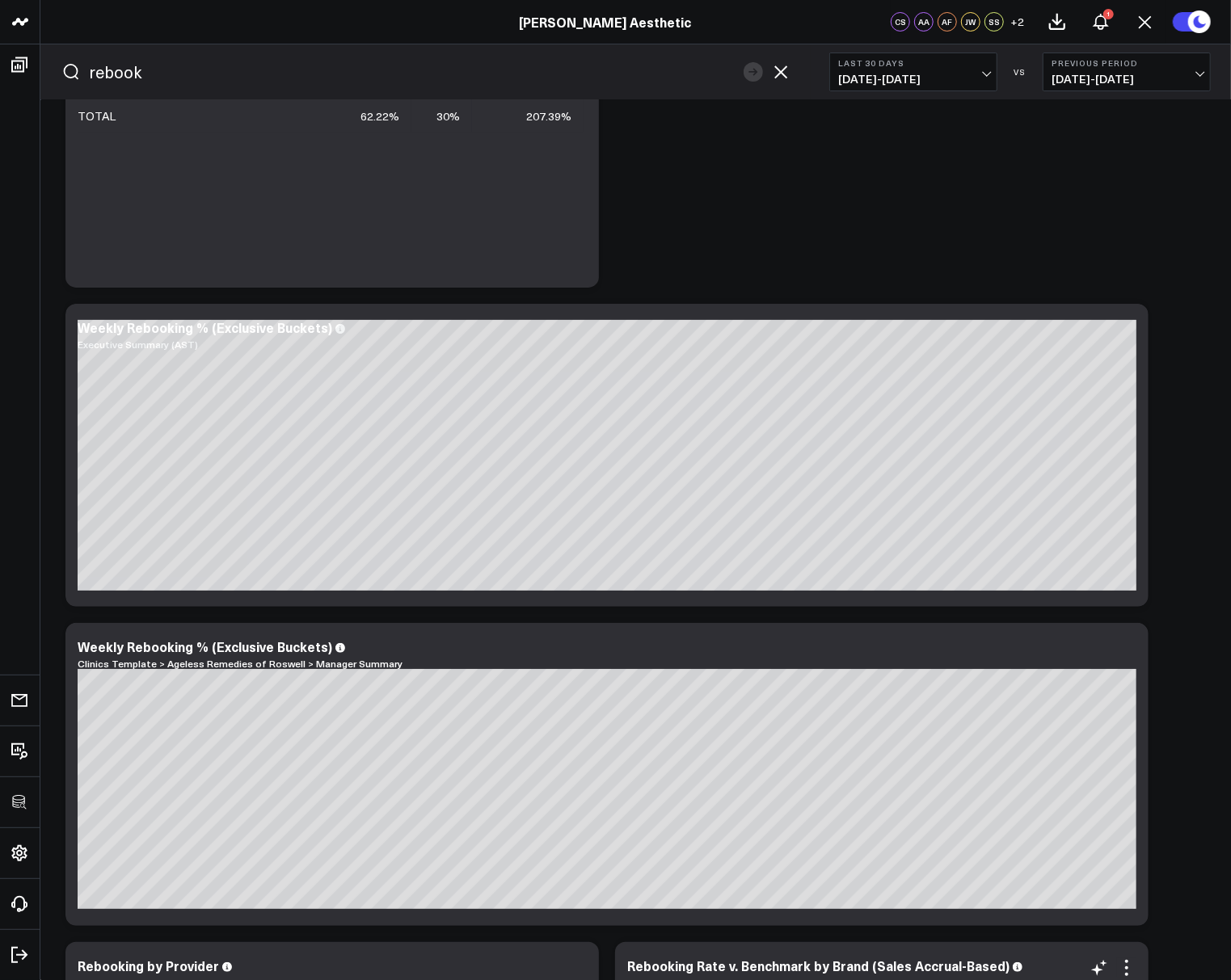
scroll to position [154, 0]
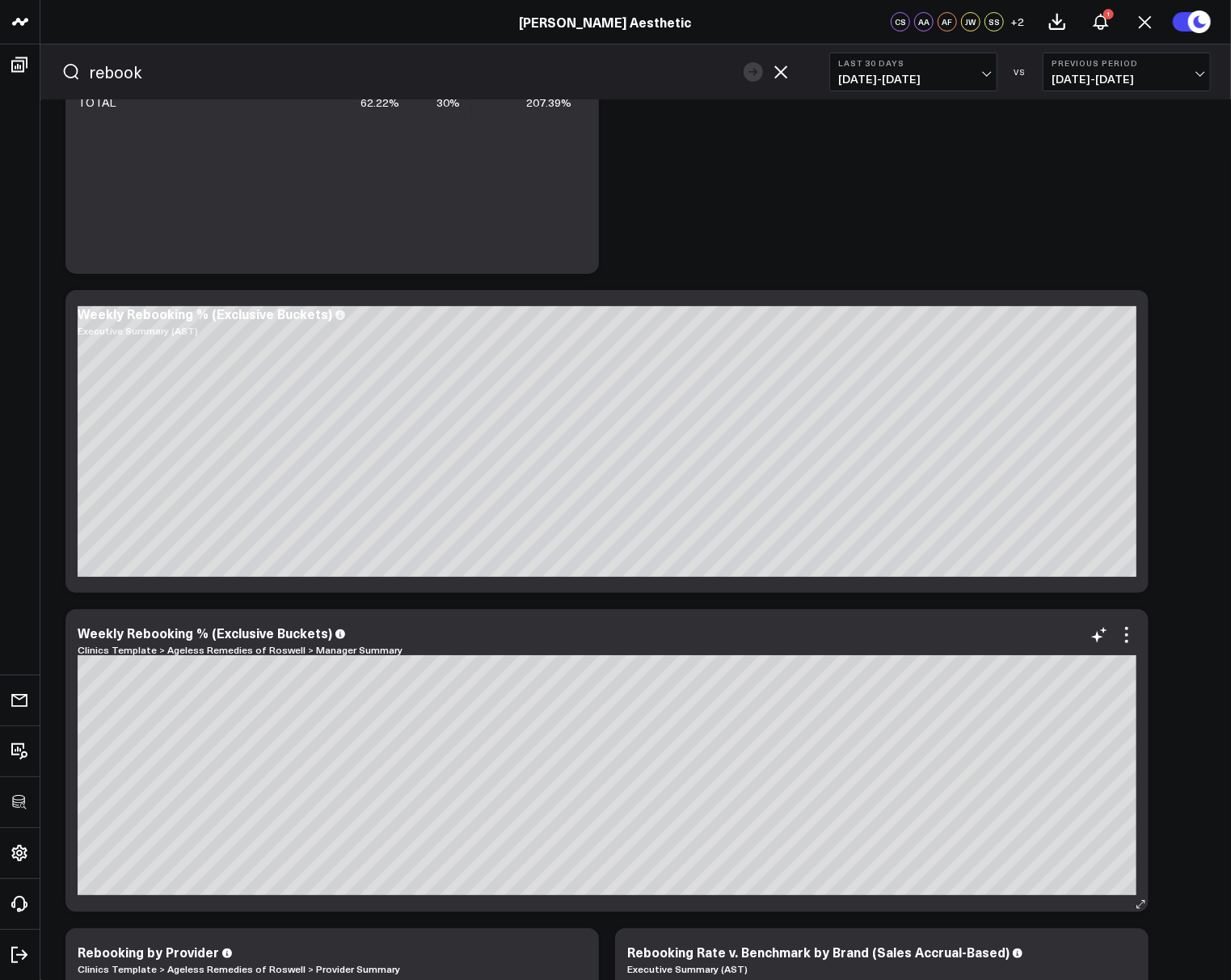
click at [341, 649] on link "Clinics Template > Ageless Remedies of Roswell > Manager Summary" at bounding box center [240, 650] width 325 height 13
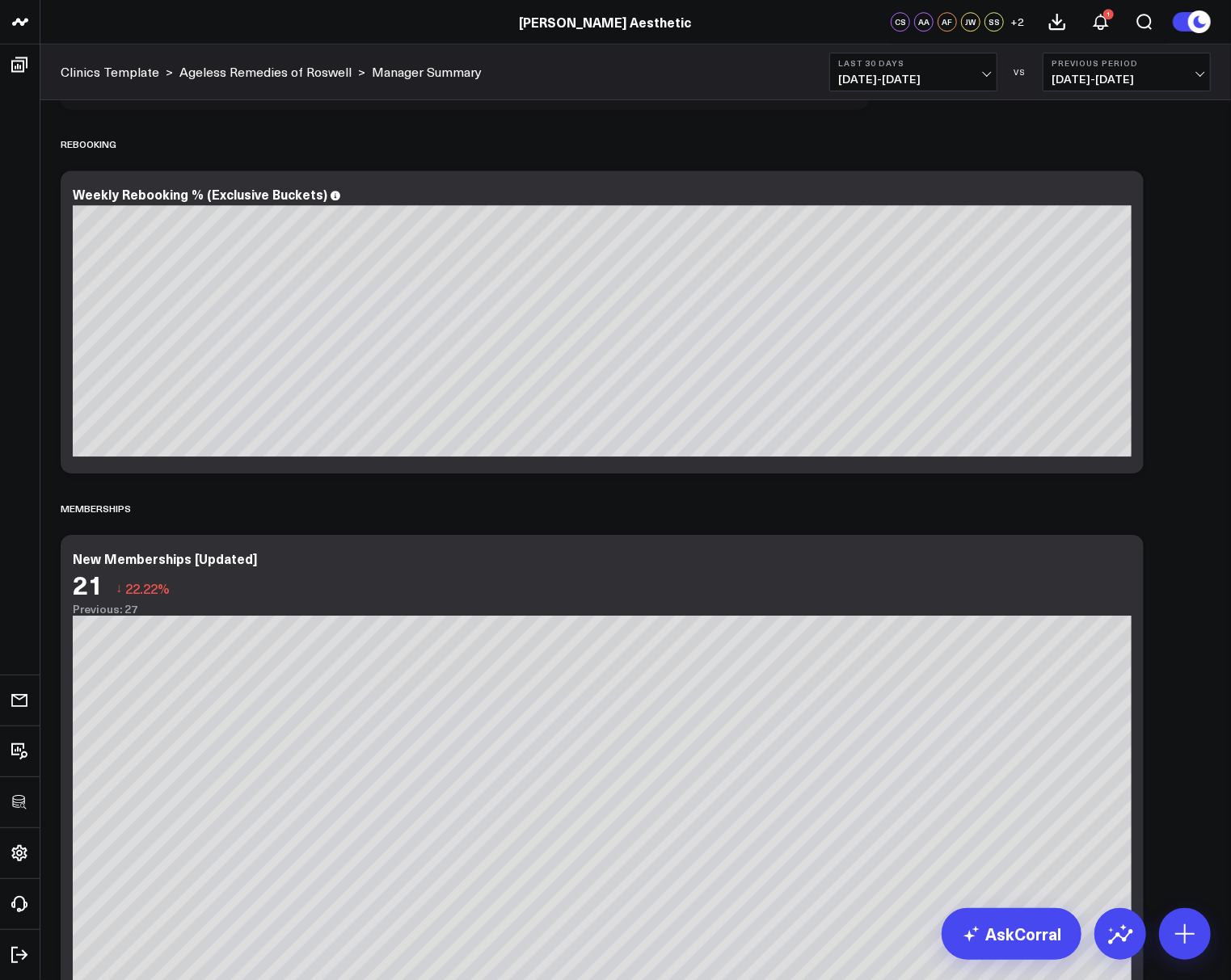
scroll to position [2942, 0]
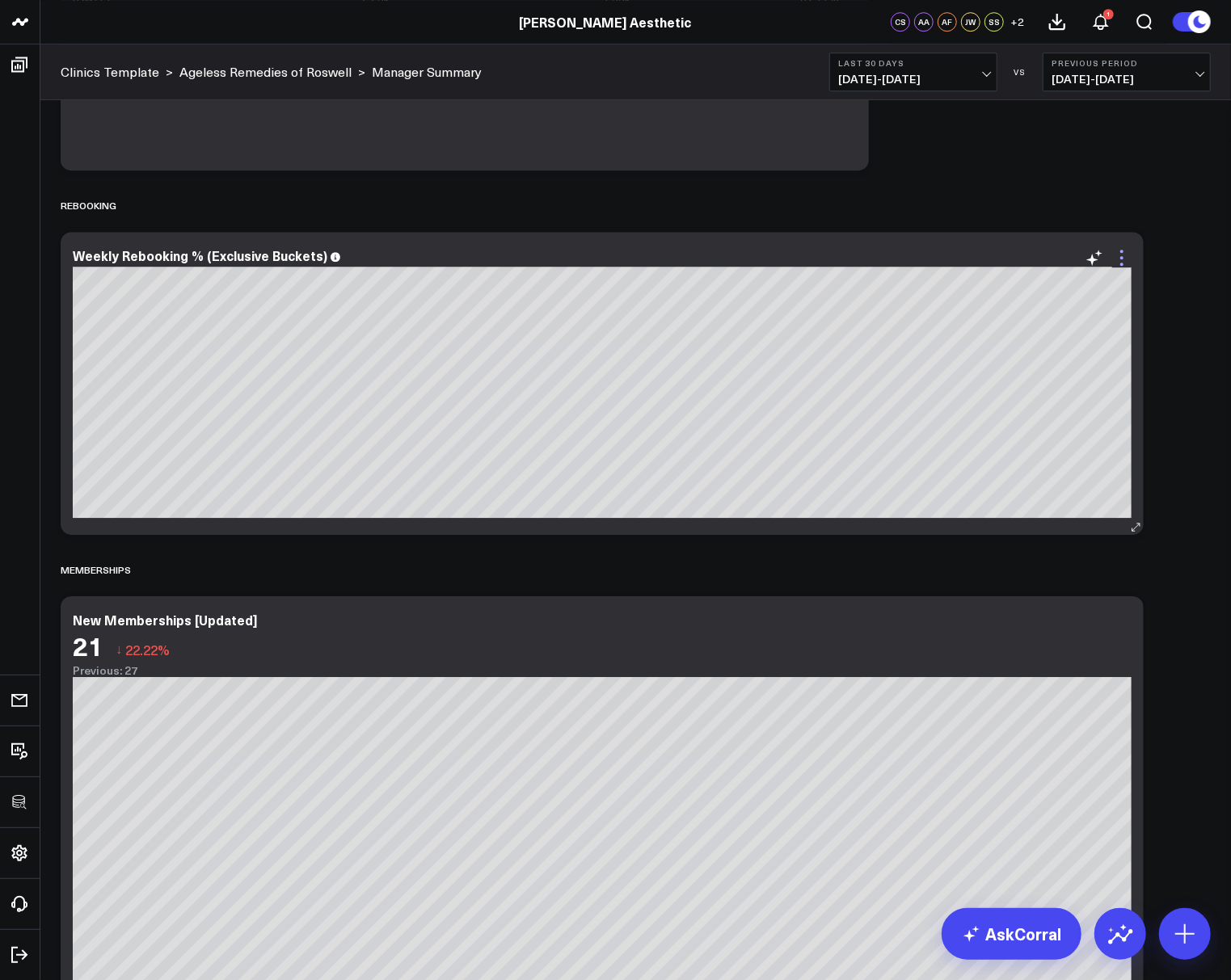
click at [1118, 259] on icon at bounding box center [1121, 257] width 19 height 19
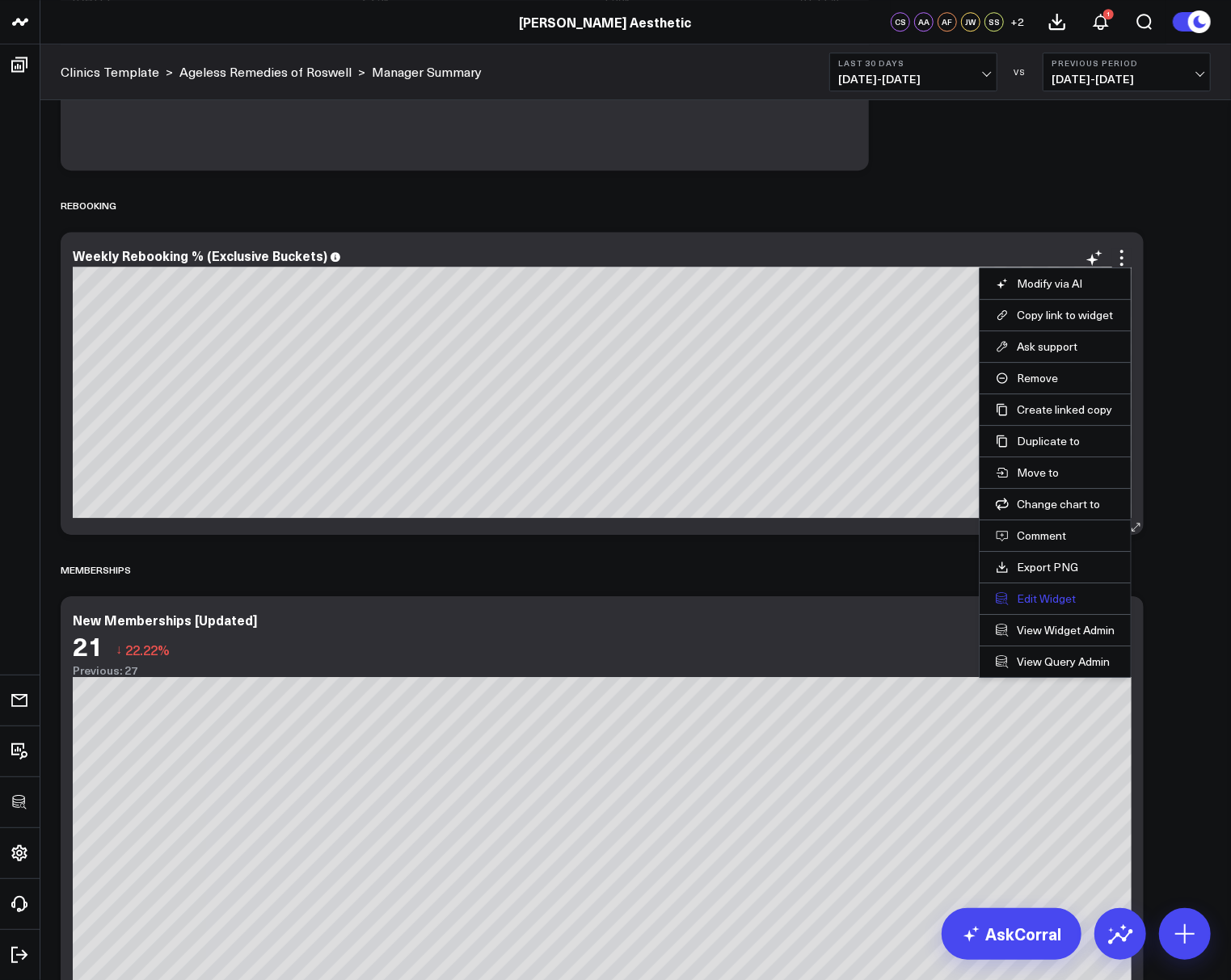
click at [1035, 591] on button "Edit Widget" at bounding box center [1055, 598] width 119 height 15
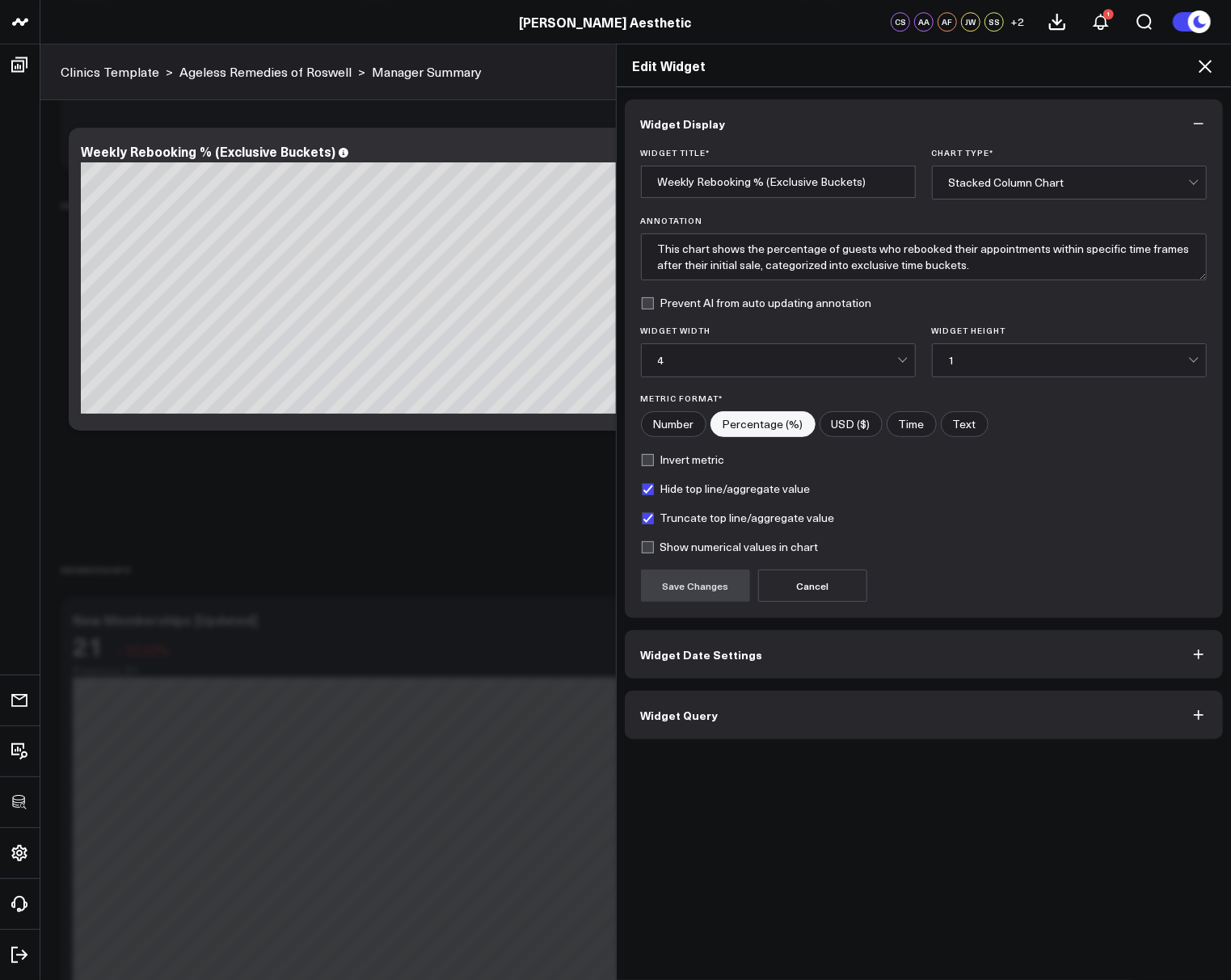
click at [1208, 72] on icon at bounding box center [1204, 66] width 19 height 19
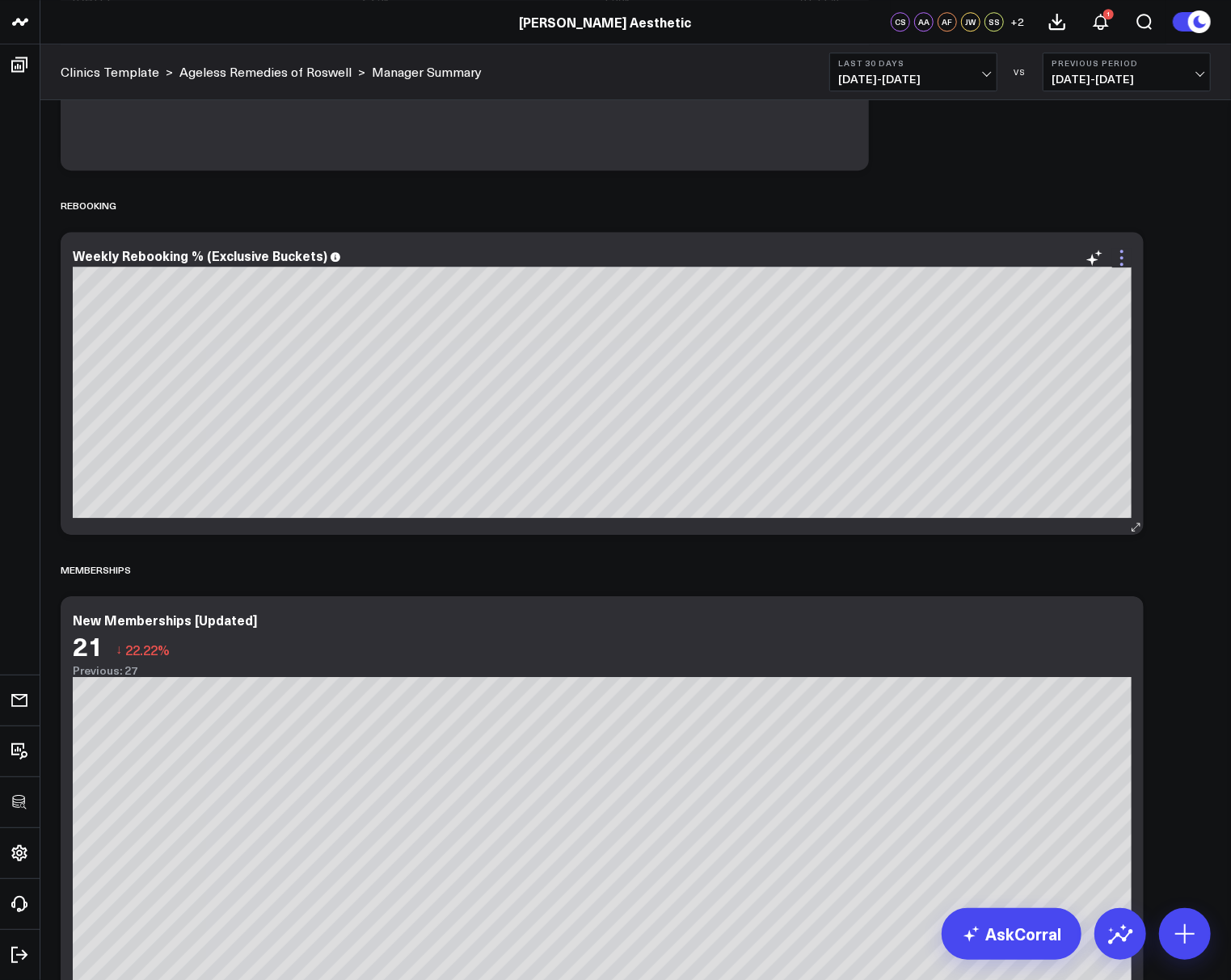
click at [1125, 250] on icon at bounding box center [1121, 257] width 19 height 19
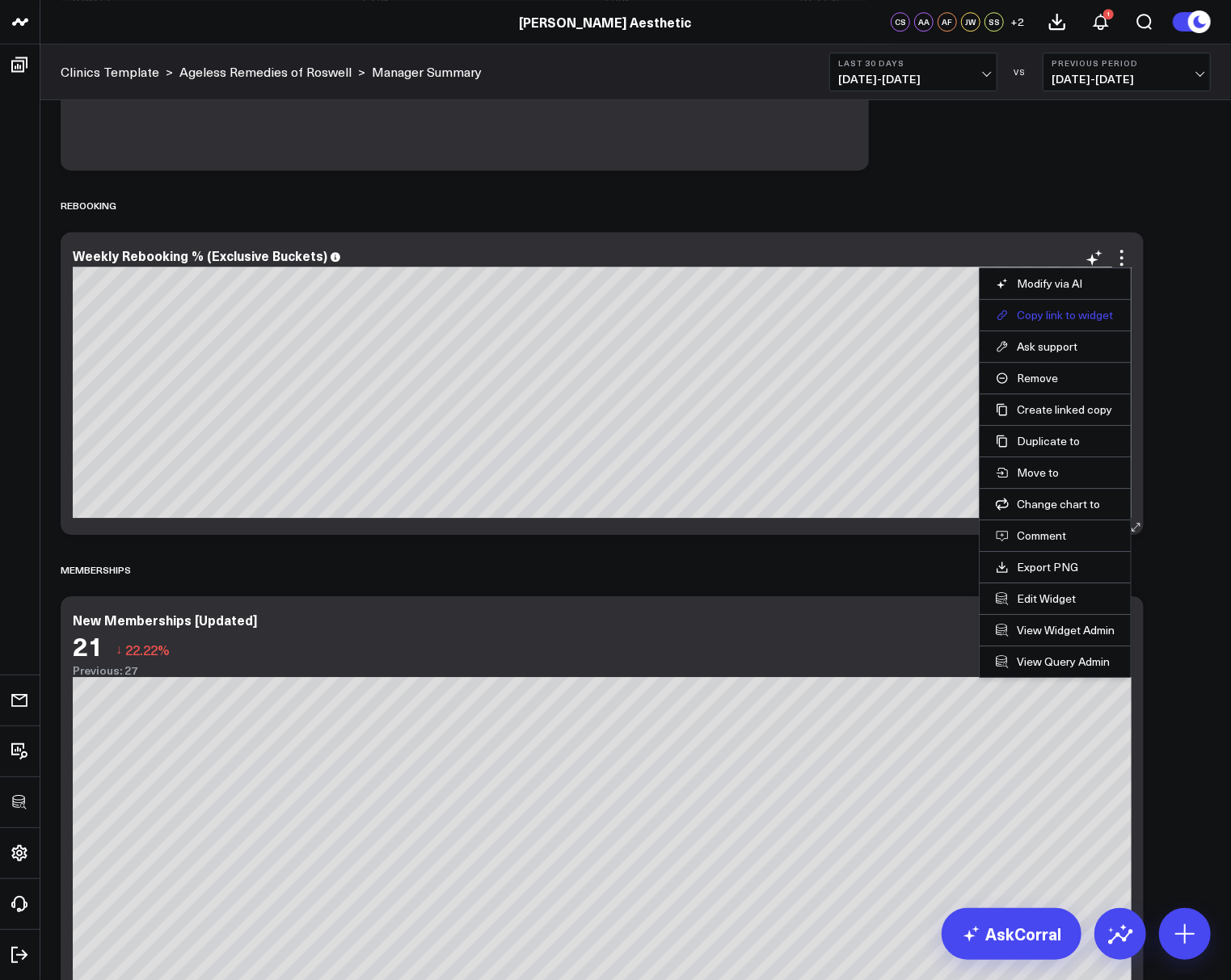
click at [1080, 314] on button "Copy link to widget" at bounding box center [1055, 315] width 119 height 15
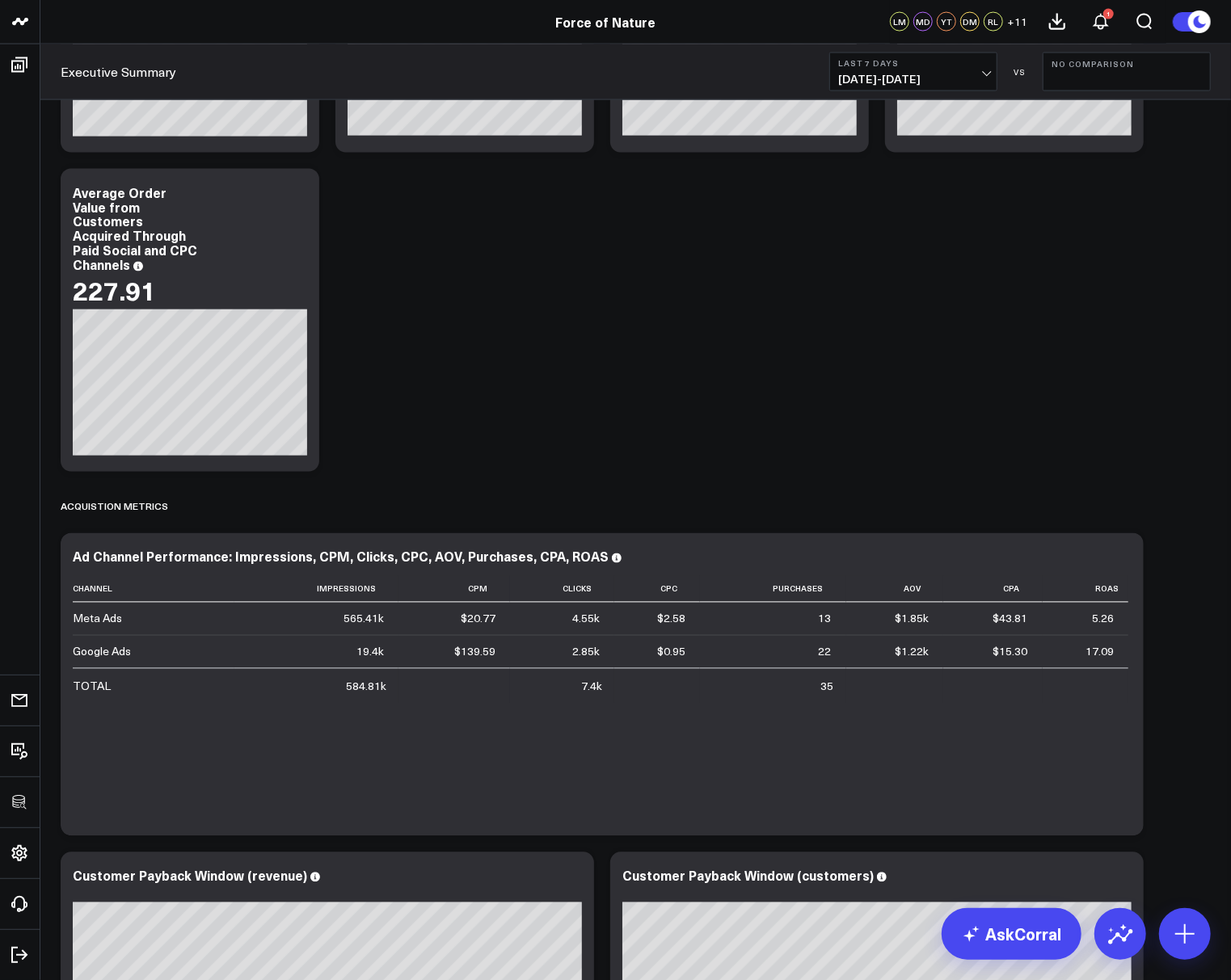
scroll to position [1679, 0]
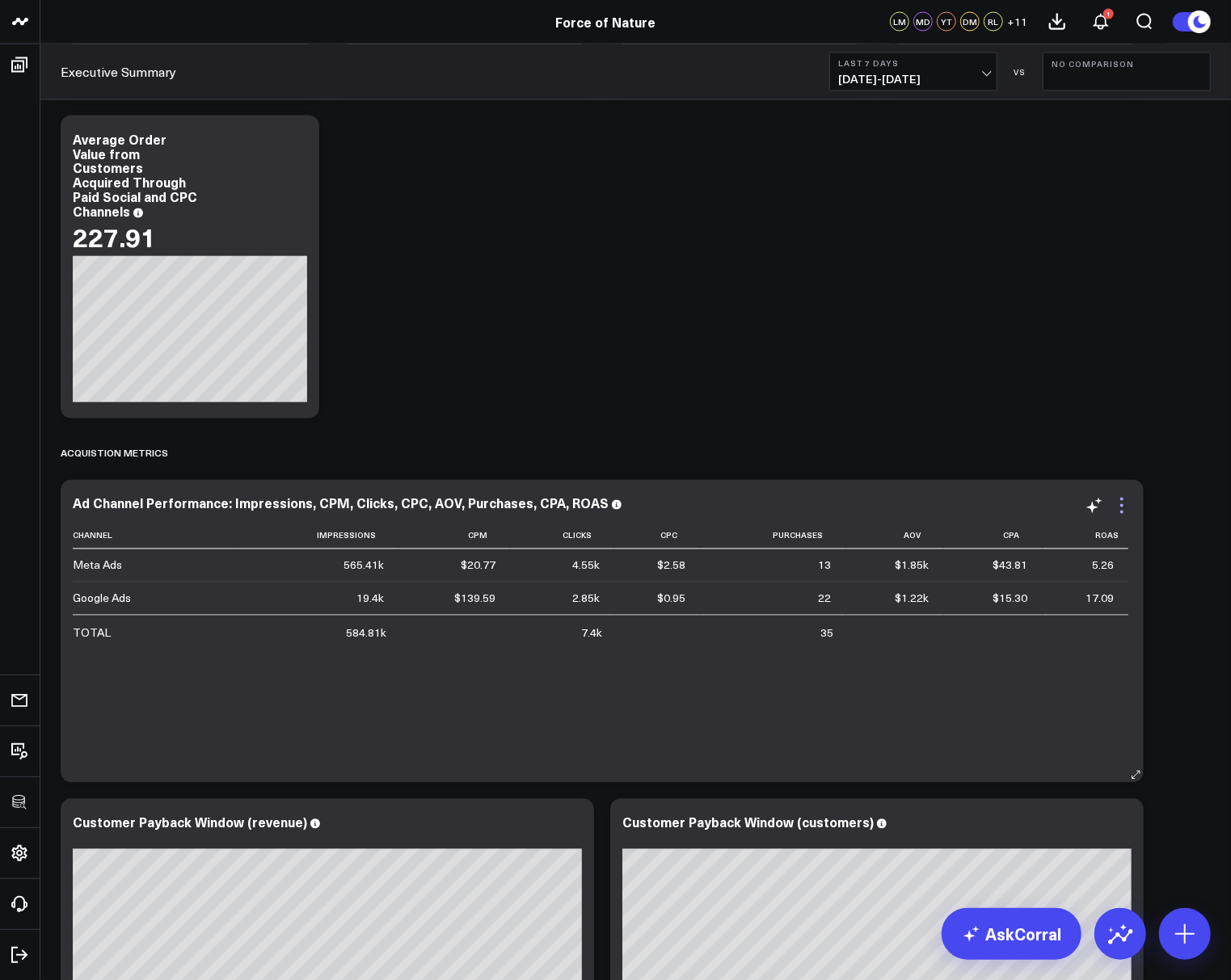
click at [1119, 508] on icon at bounding box center [1121, 505] width 19 height 19
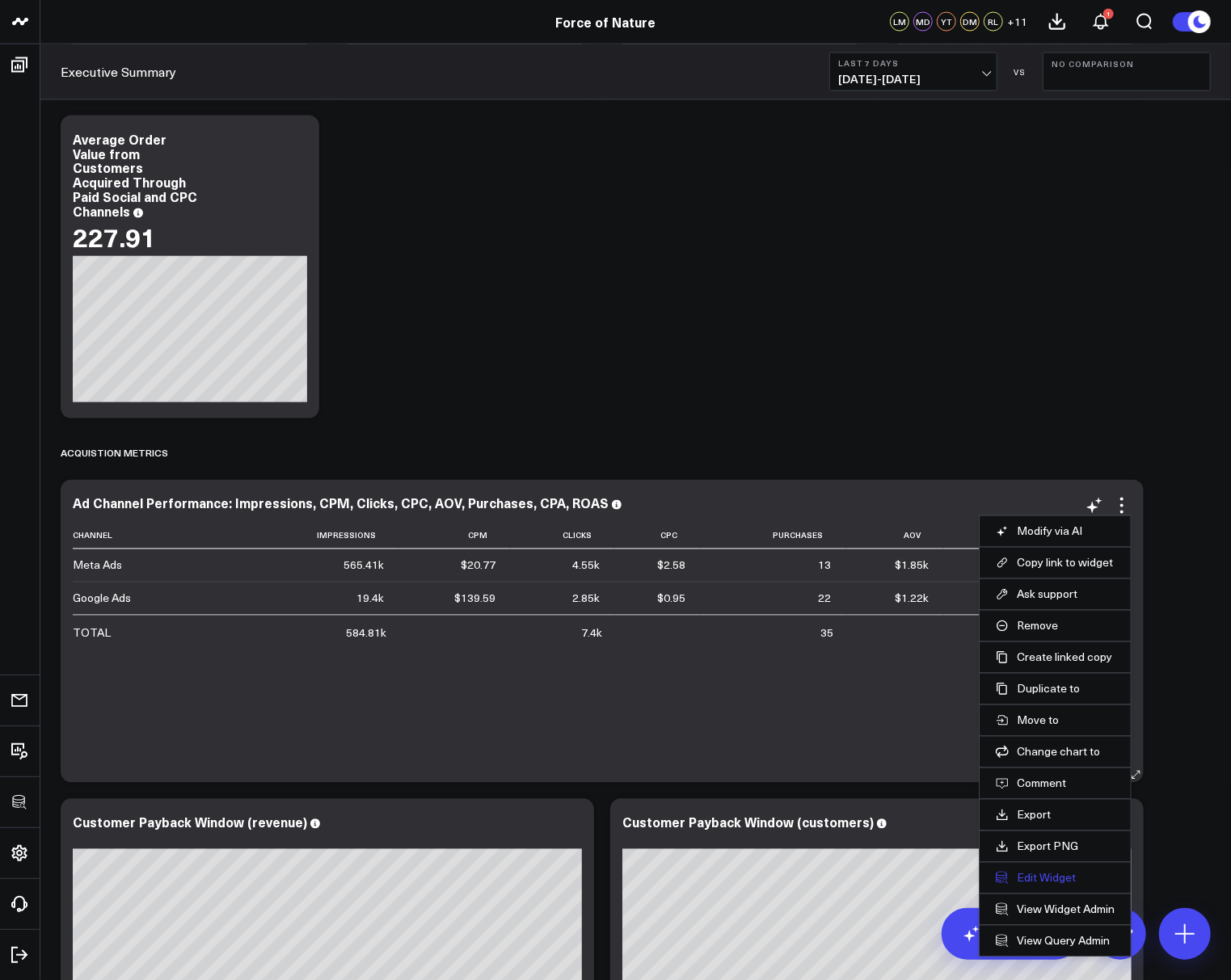
click at [1047, 871] on button "Edit Widget" at bounding box center [1055, 878] width 119 height 15
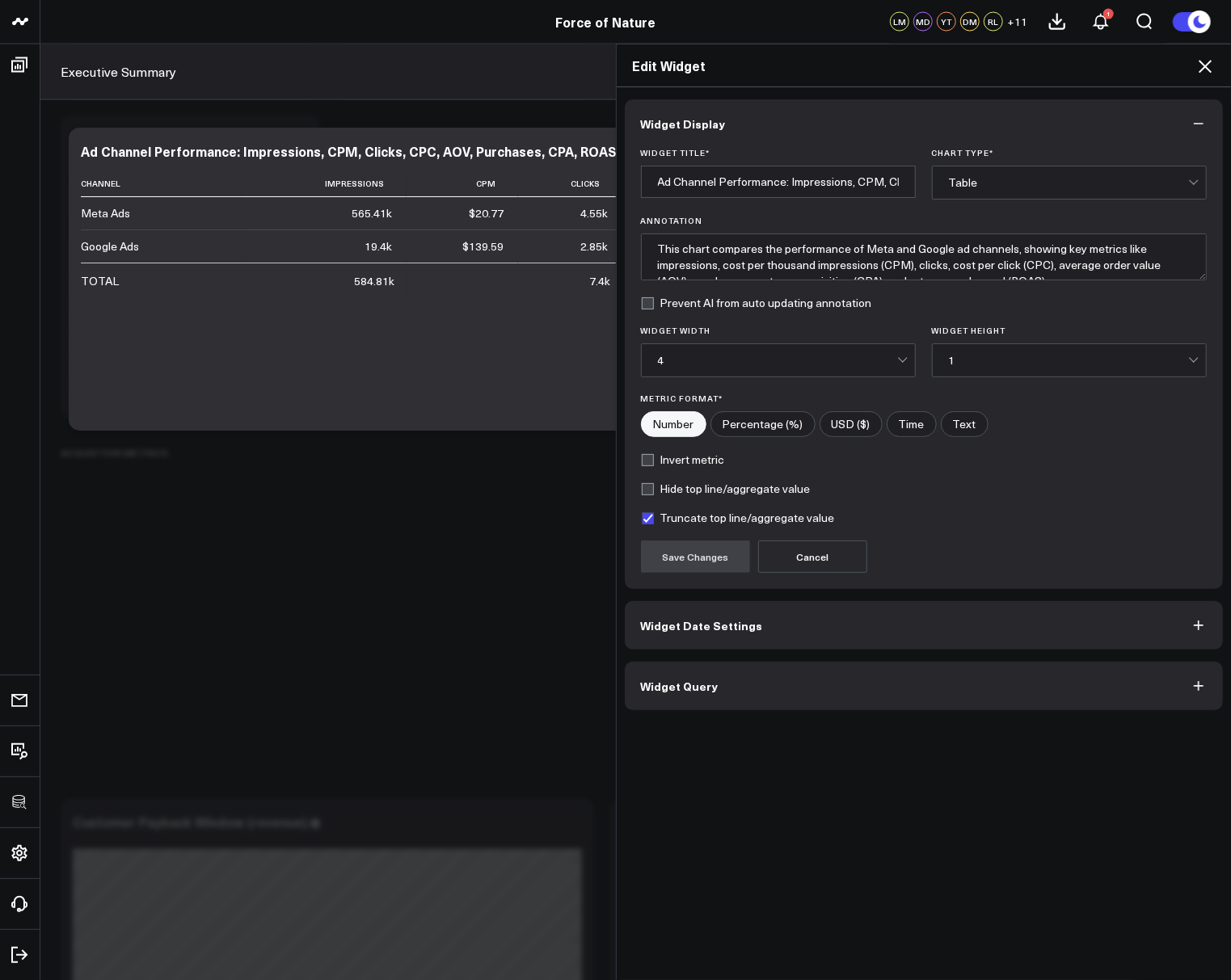
click at [720, 704] on button "Widget Query" at bounding box center [924, 685] width 599 height 48
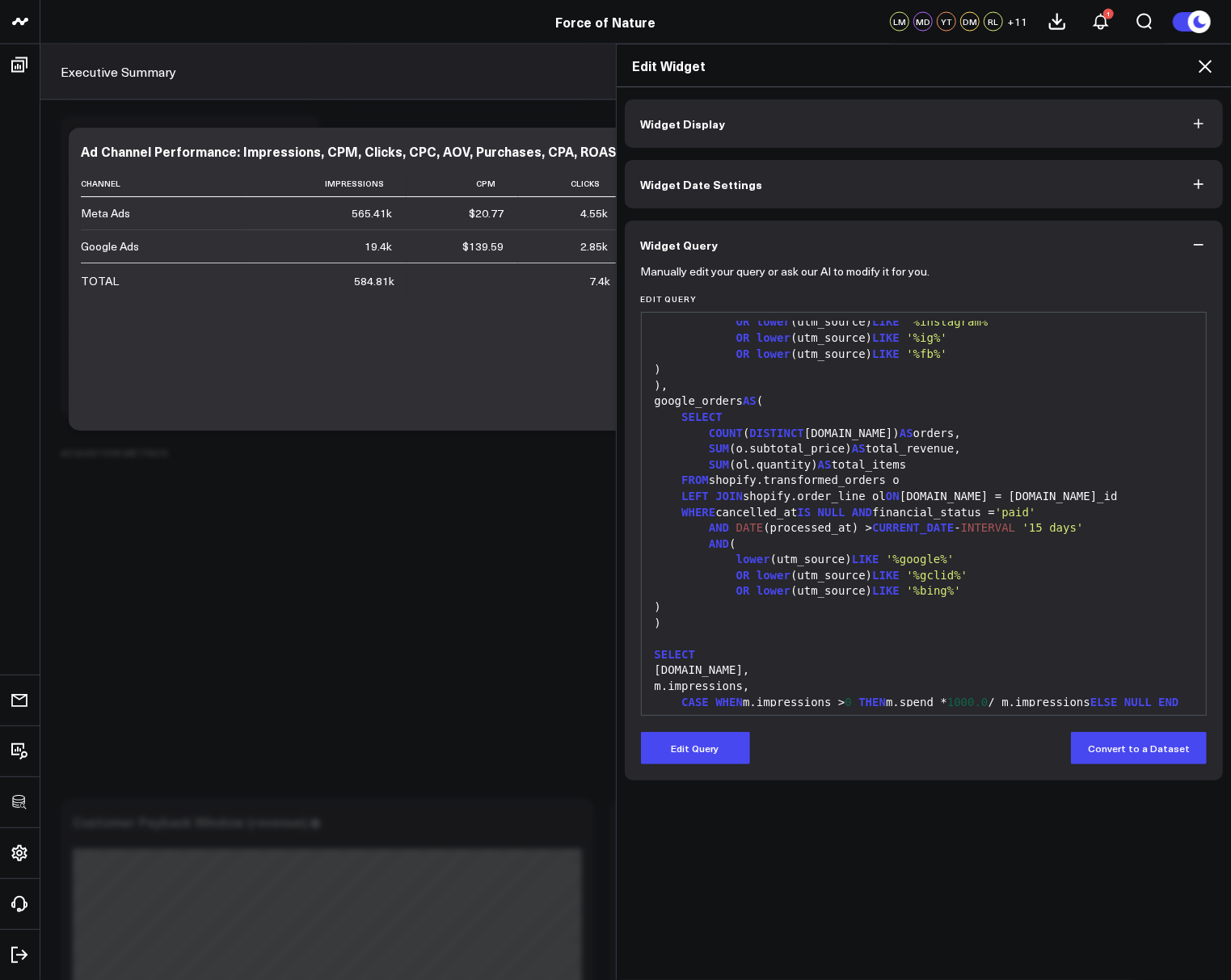
scroll to position [586, 0]
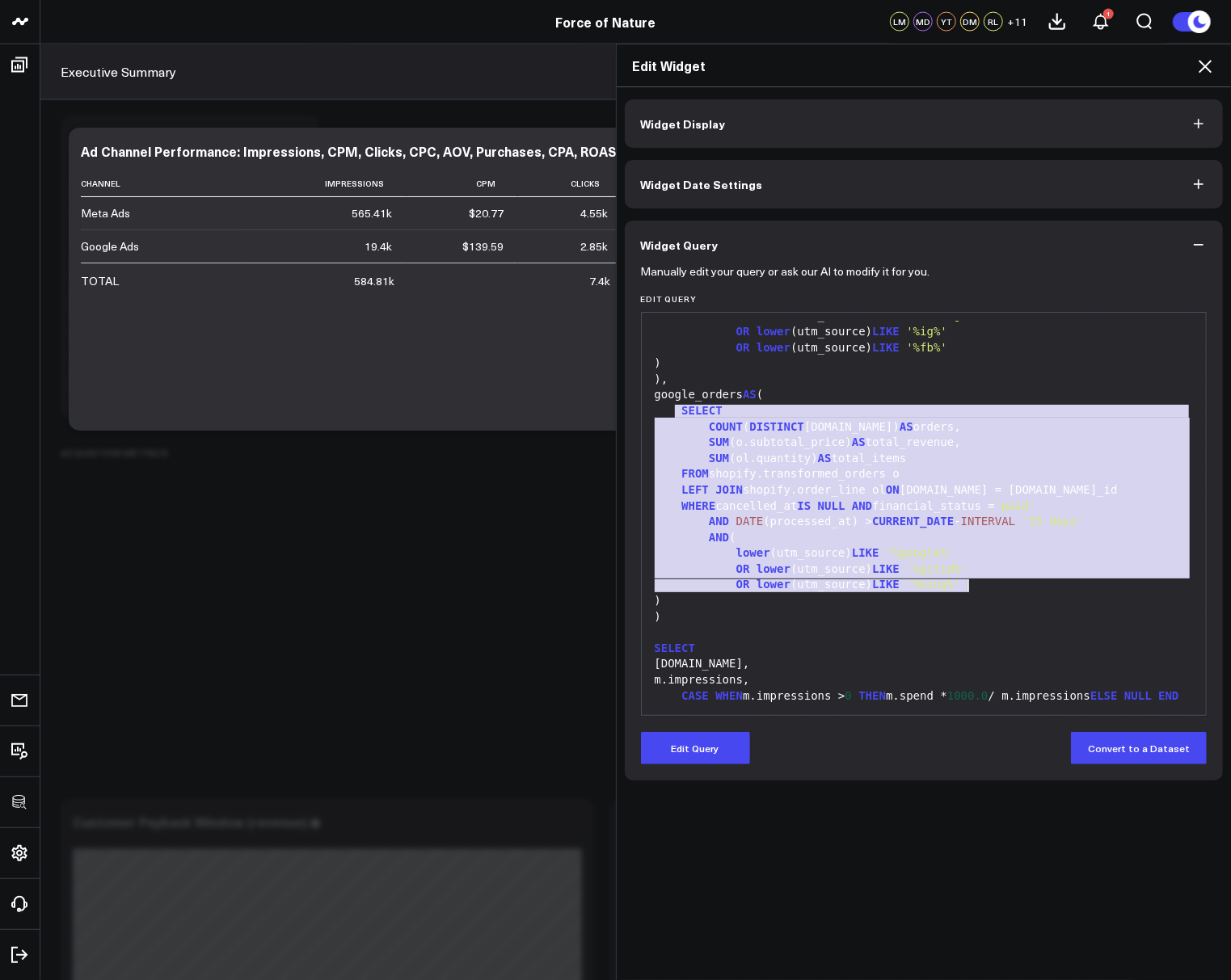
drag, startPoint x: 677, startPoint y: 410, endPoint x: 977, endPoint y: 587, distance: 348.3
click at [977, 587] on div "-- Ad Channel Performance Table: Impressions, CPM, Clicks, CPC, AOV, Purchases,…" at bounding box center [924, 450] width 549 height 1431
copy div "SELECT COUNT ( DISTINCT [DOMAIN_NAME]) AS orders, SUM (o.subtotal_price) AS tot…"
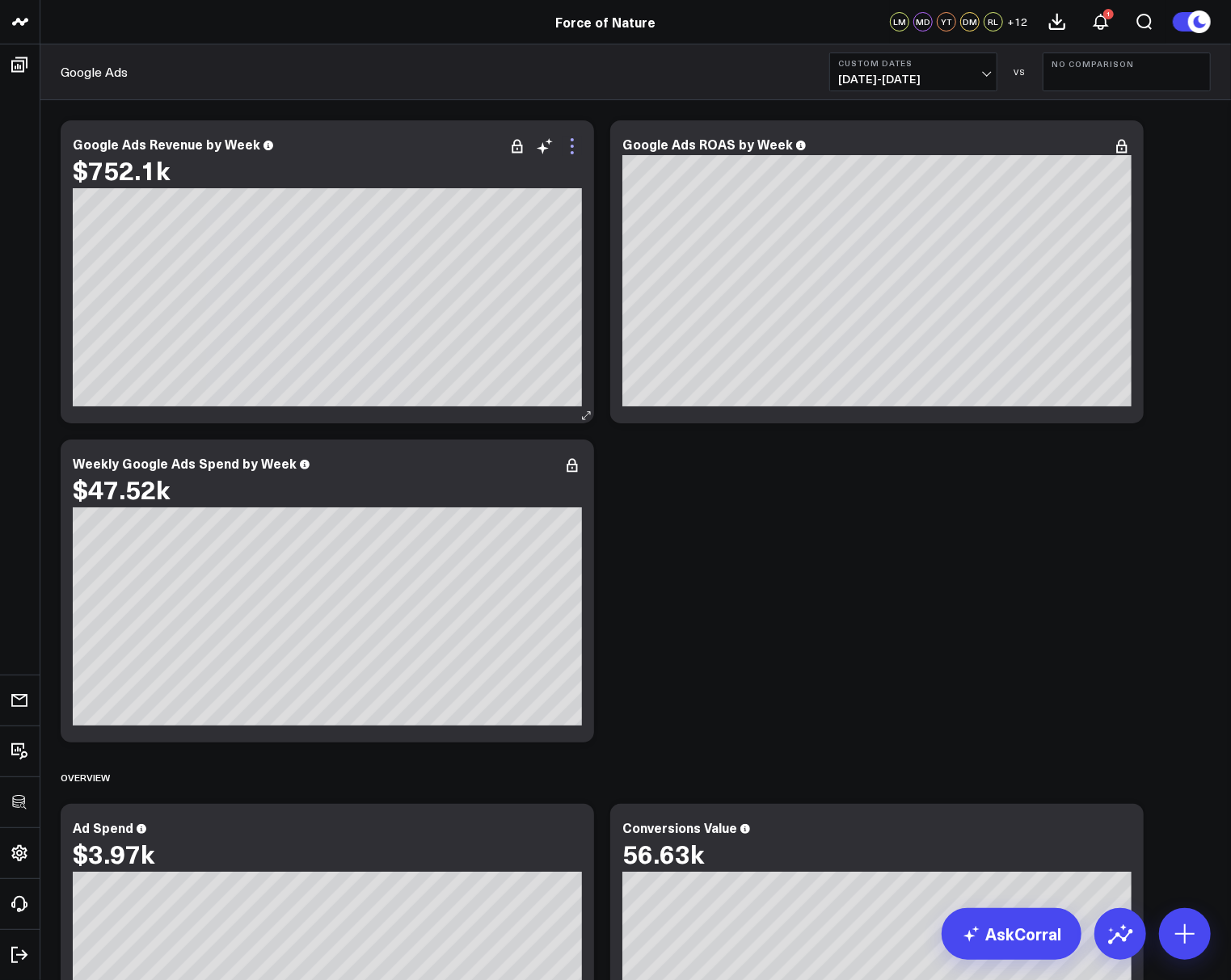
click at [578, 146] on icon at bounding box center [572, 145] width 19 height 19
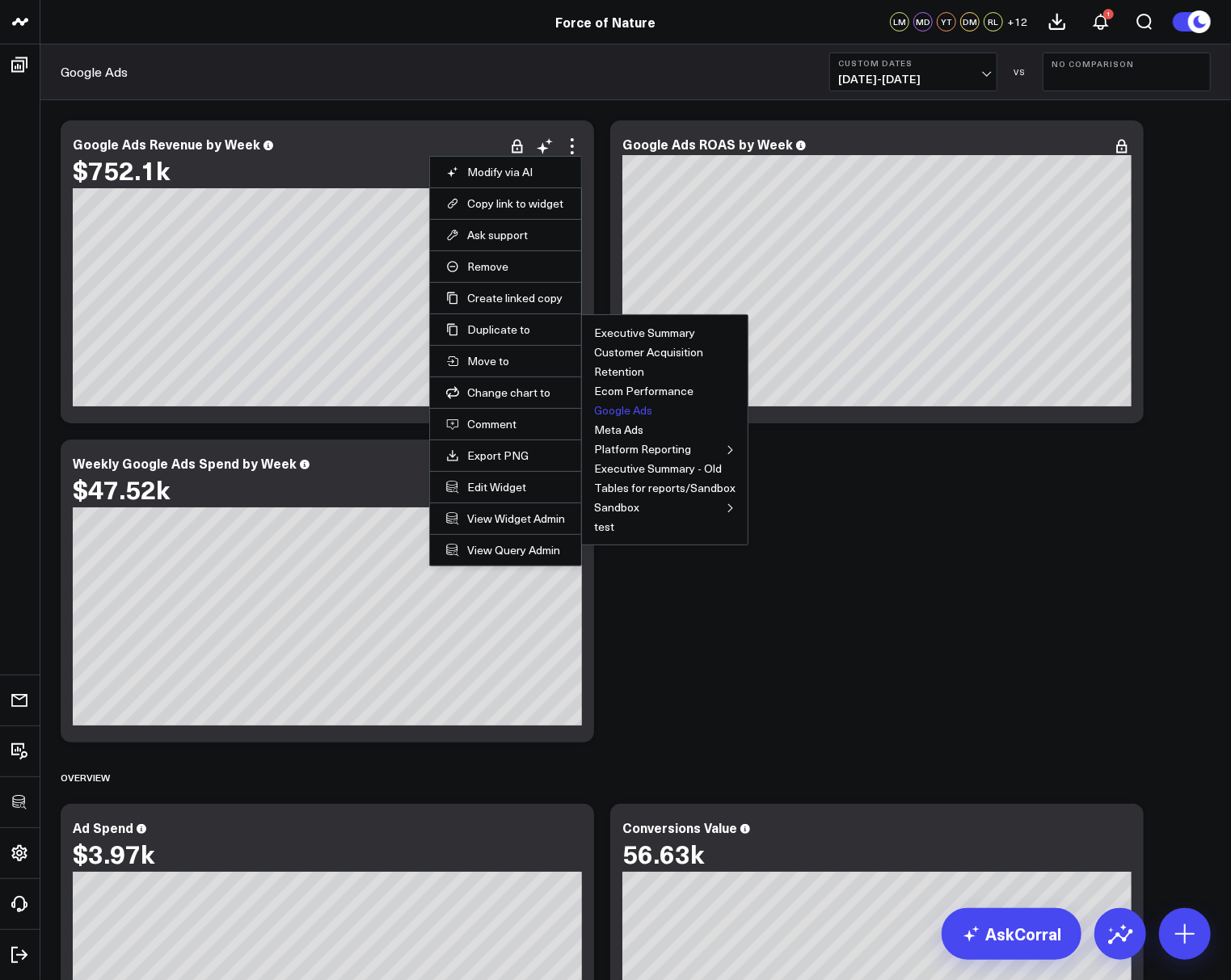
click at [610, 405] on button "Google Ads" at bounding box center [623, 410] width 59 height 11
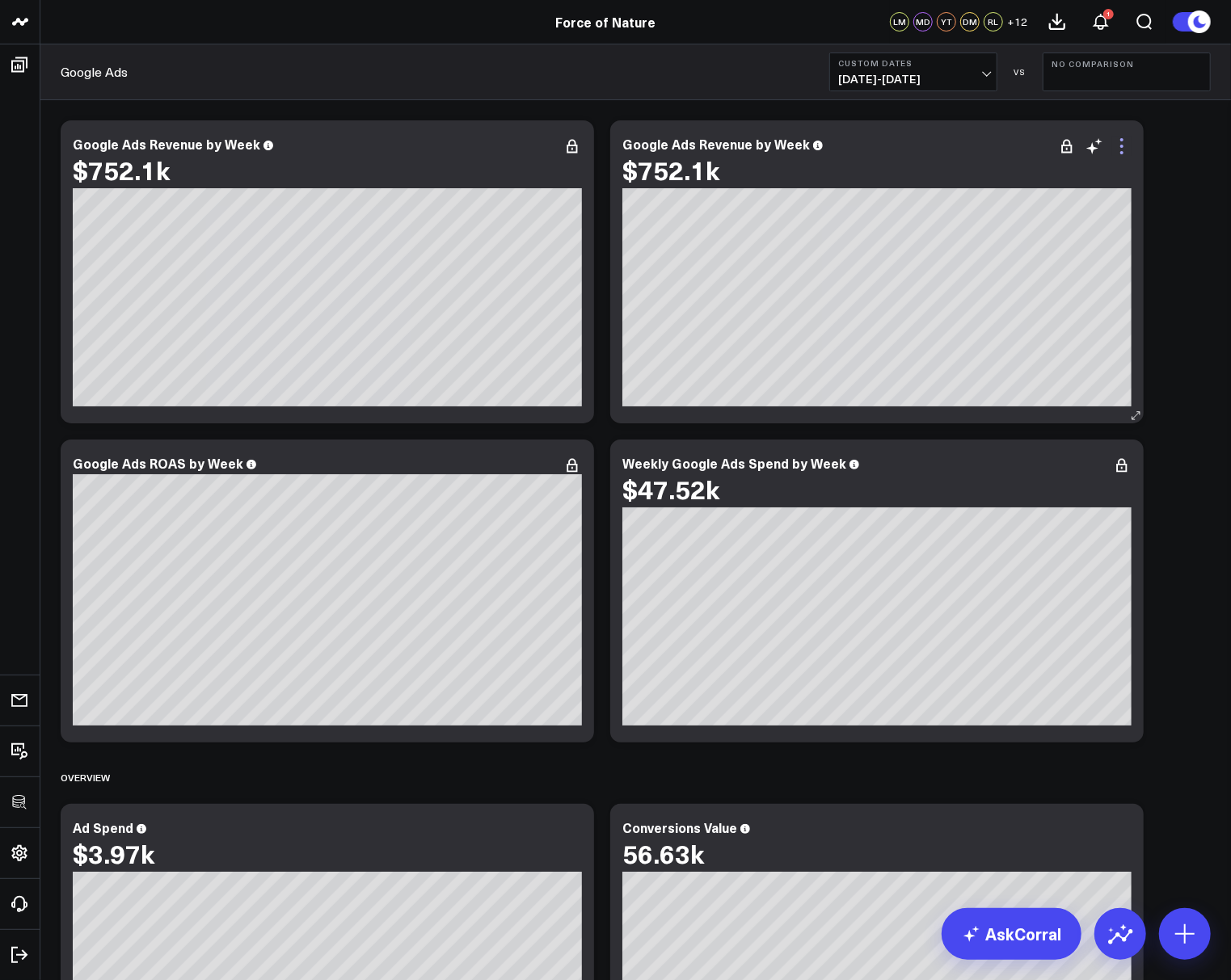
click at [1117, 151] on icon at bounding box center [1121, 145] width 19 height 19
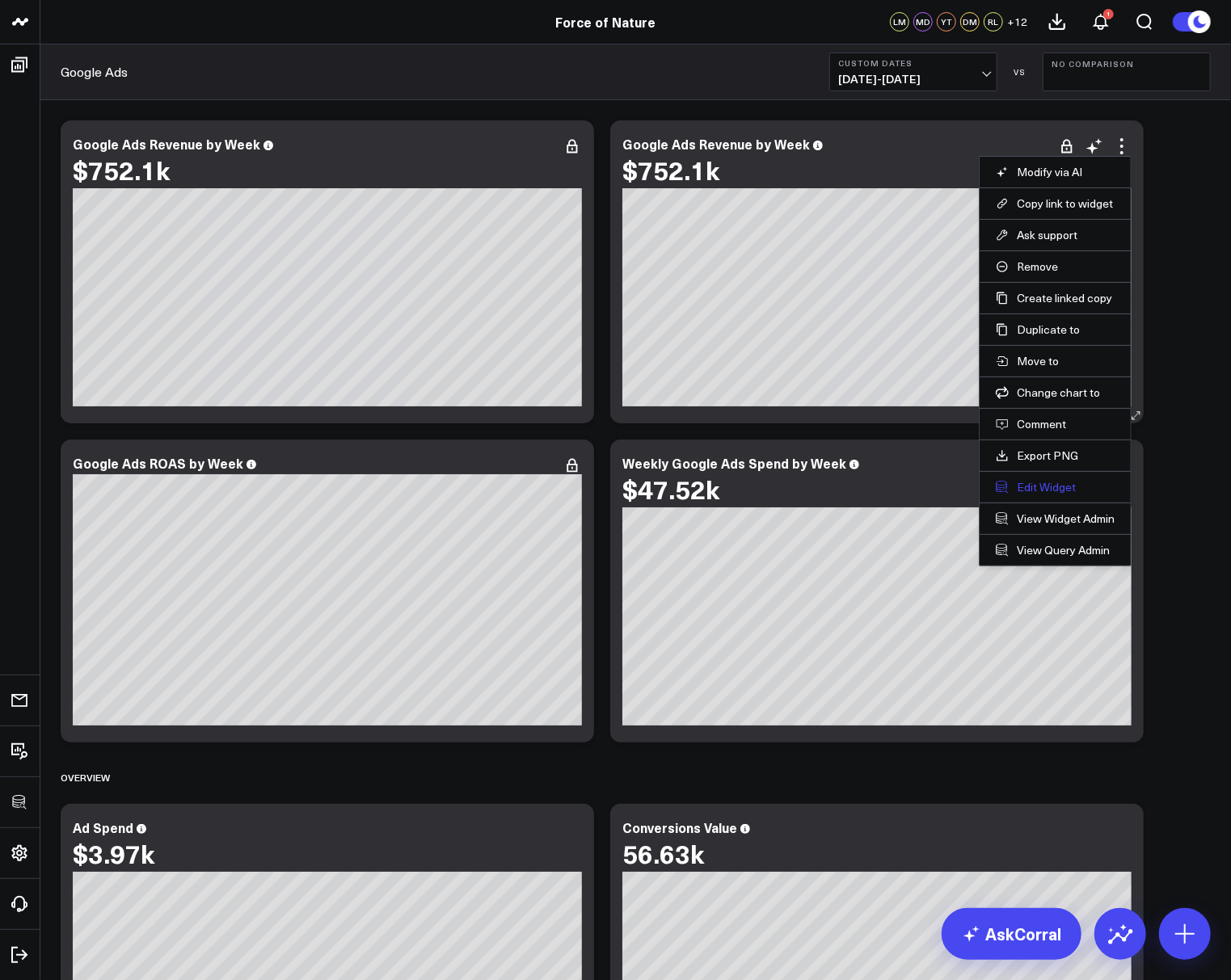
click at [1035, 487] on button "Edit Widget" at bounding box center [1055, 488] width 119 height 15
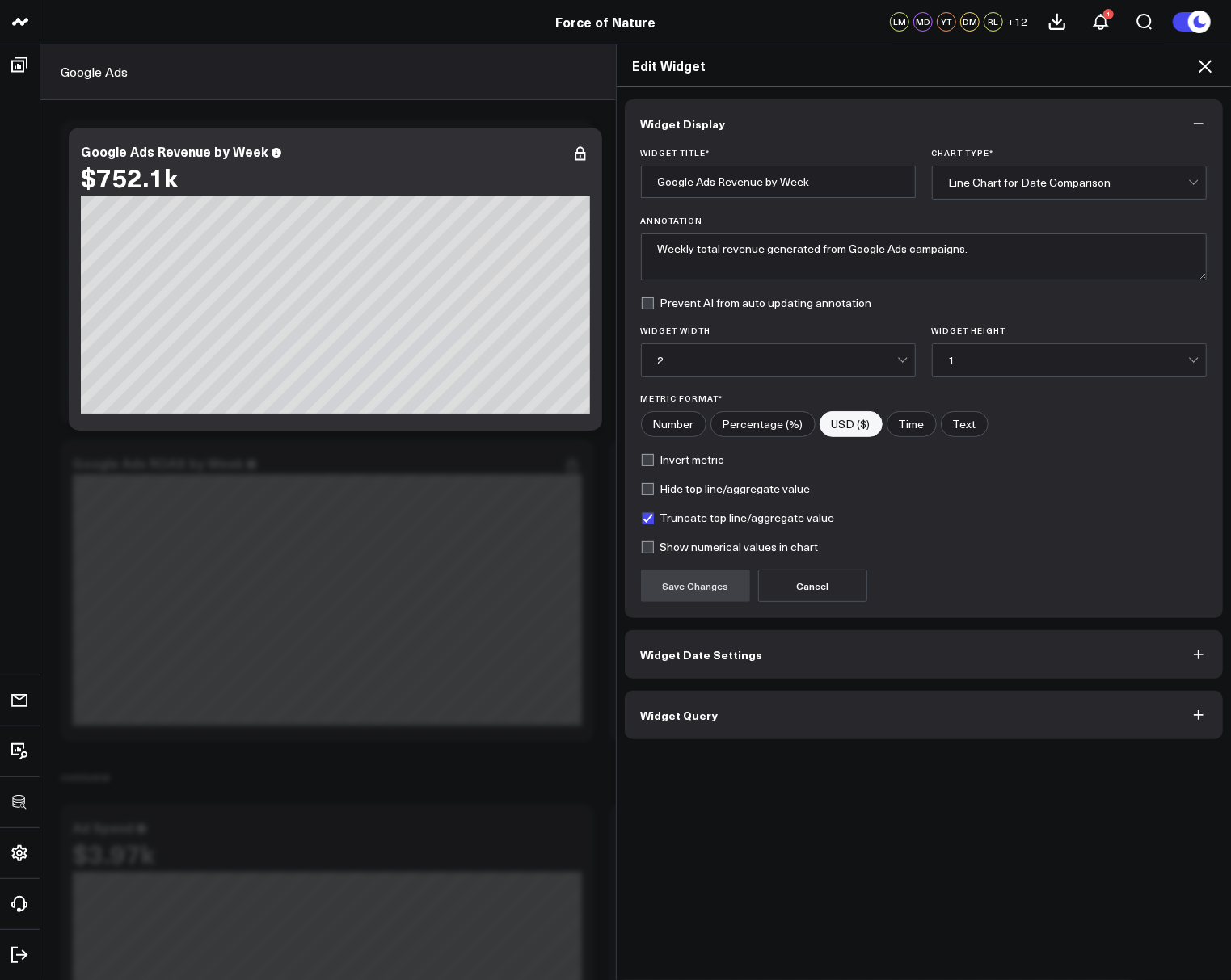
click at [751, 691] on button "Widget Query" at bounding box center [924, 715] width 599 height 48
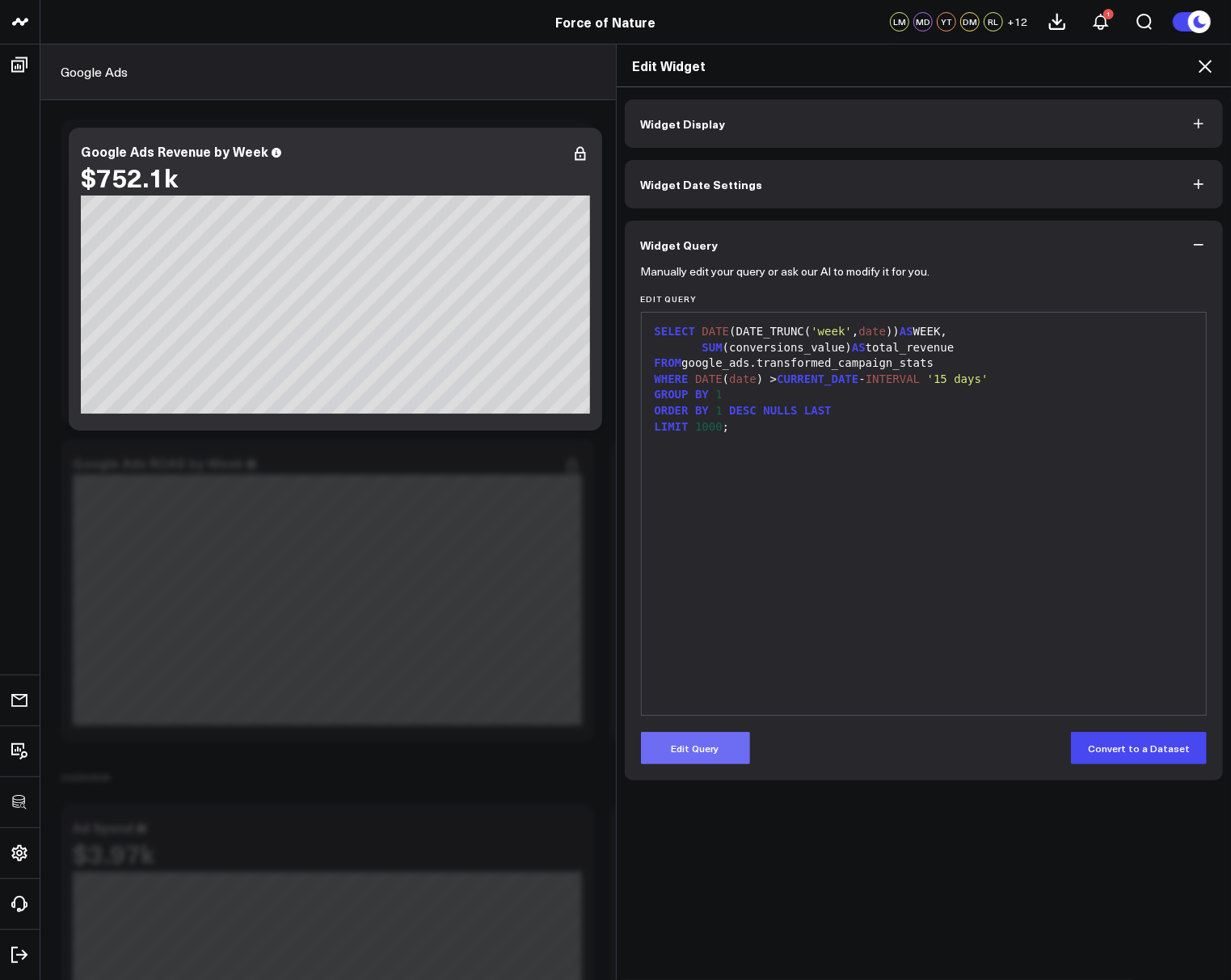
click at [699, 752] on button "Edit Query" at bounding box center [695, 748] width 109 height 32
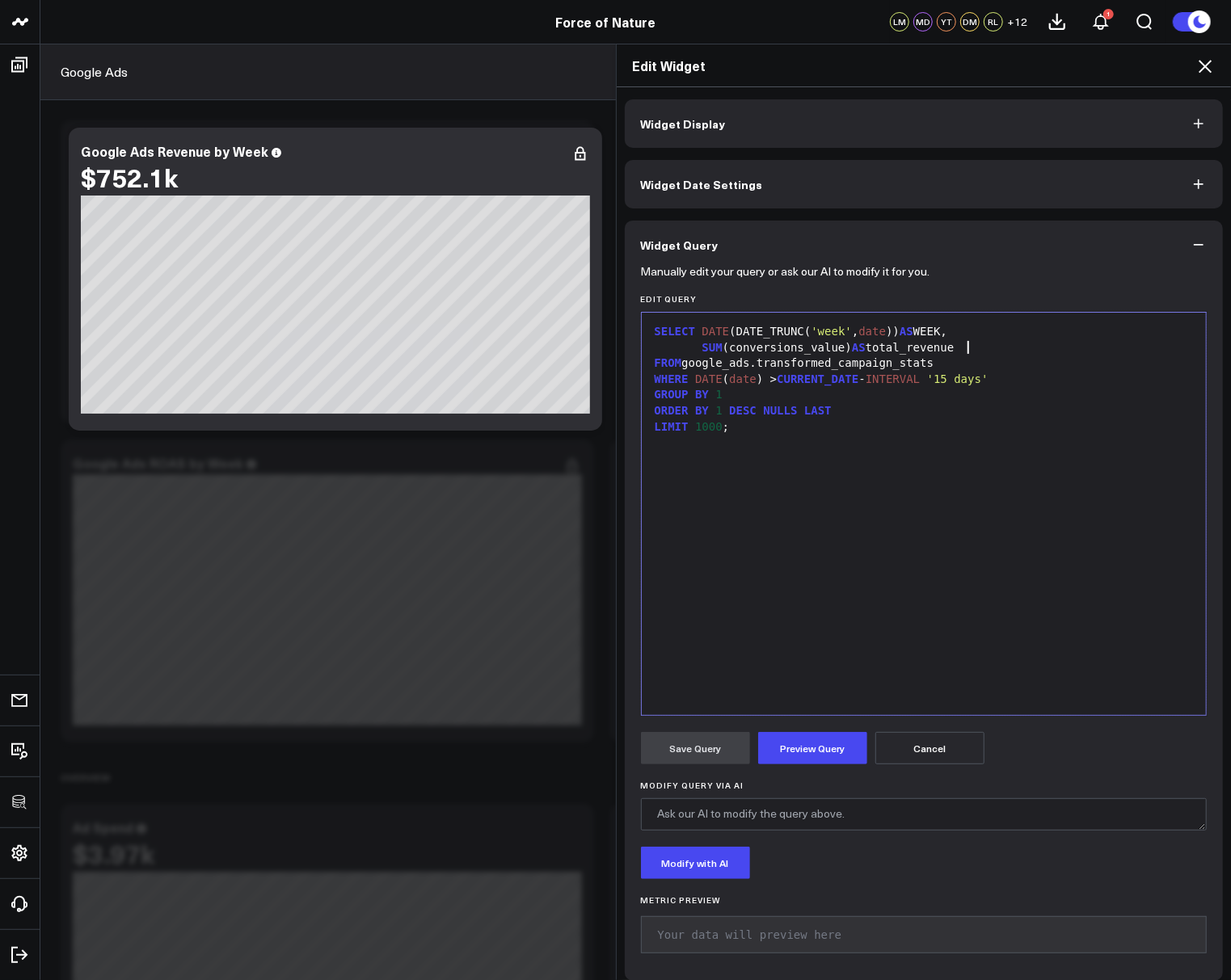
click at [987, 349] on div "SUM (conversions_value) AS total_revenue" at bounding box center [924, 349] width 549 height 16
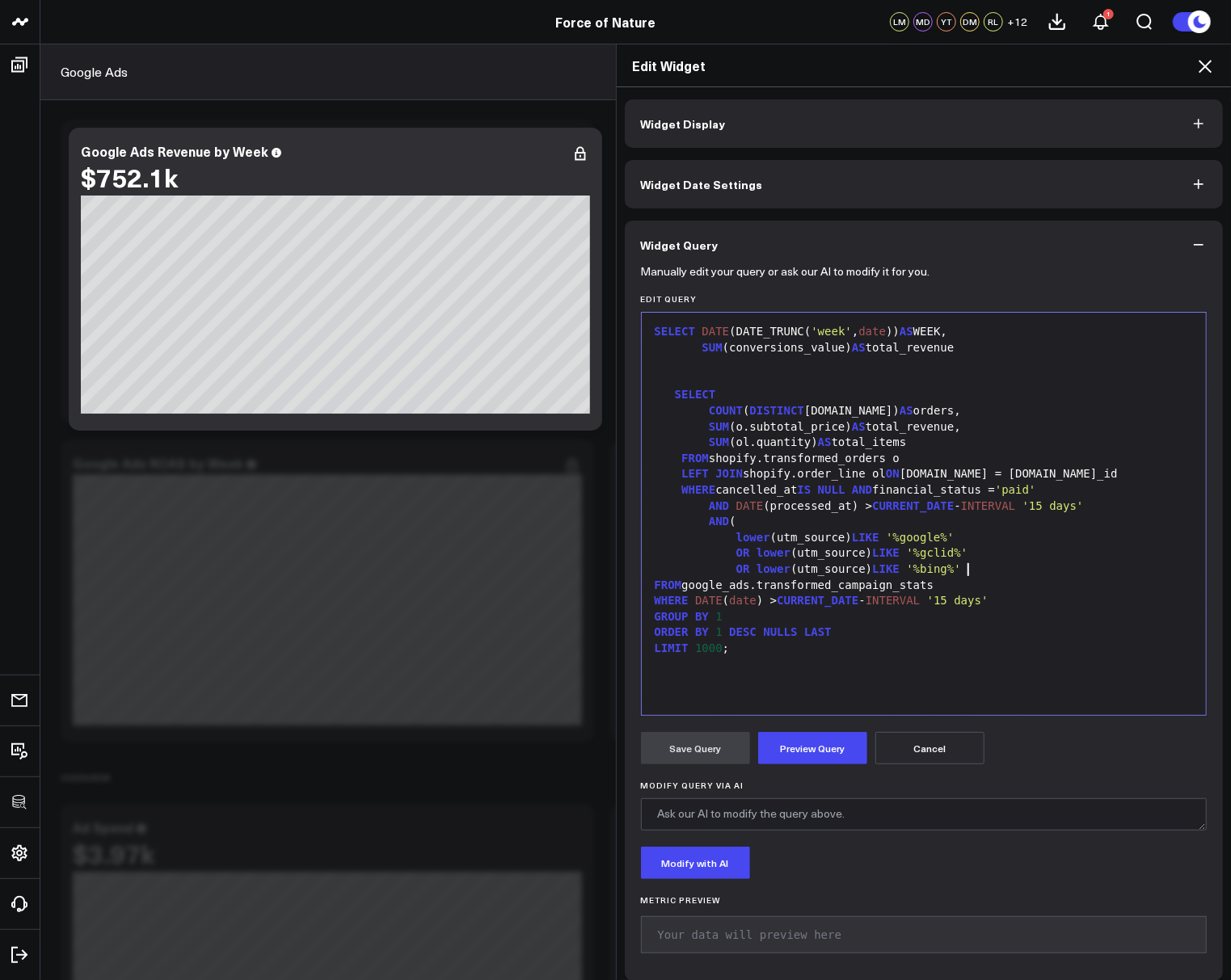
click at [767, 501] on div "AND DATE (processed_at) > CURRENT_DATE - INTERVAL '15 days'" at bounding box center [924, 507] width 549 height 16
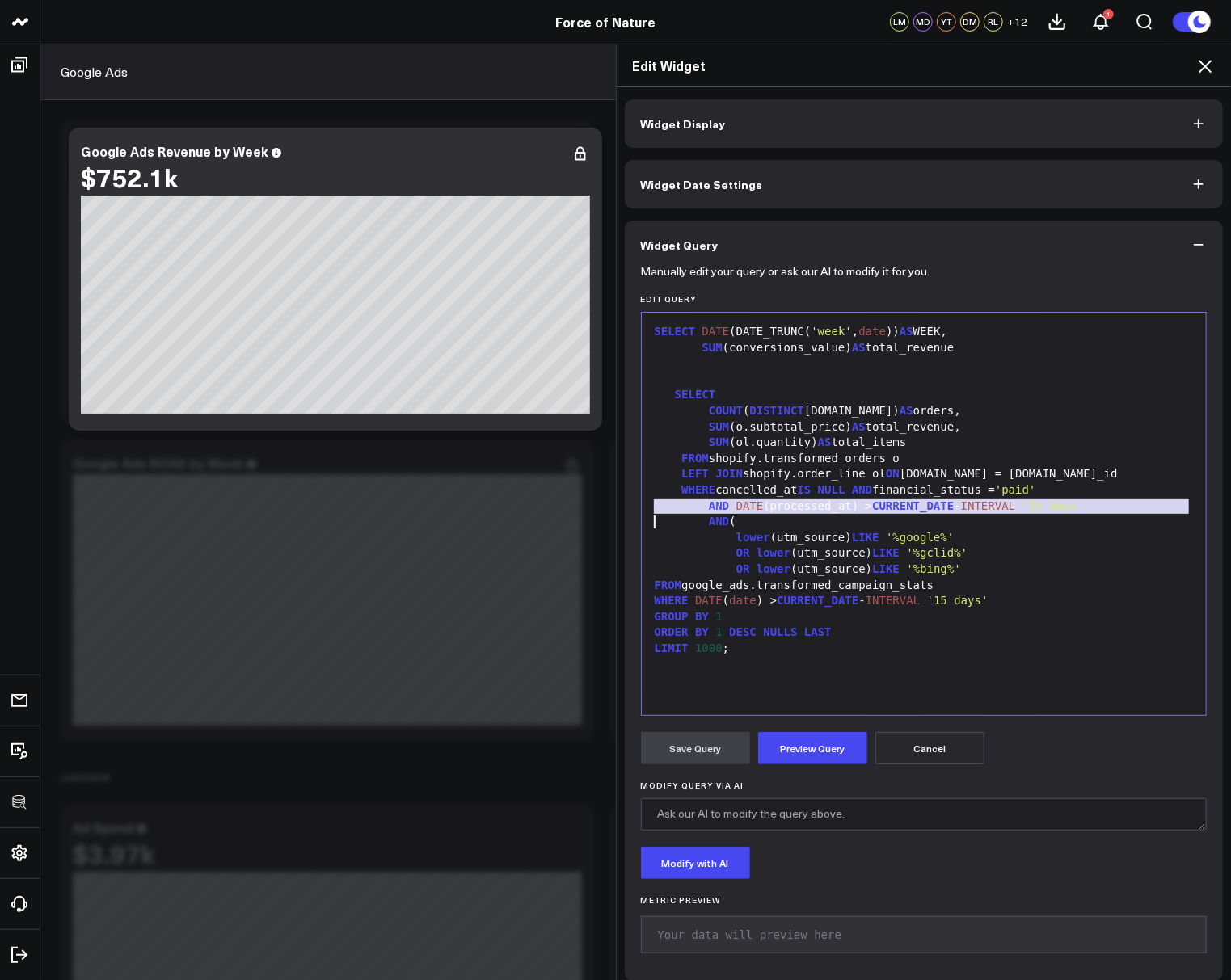
click at [767, 501] on div "AND DATE (processed_at) > CURRENT_DATE - INTERVAL '15 days'" at bounding box center [924, 507] width 549 height 16
click at [771, 522] on div "AND (" at bounding box center [924, 522] width 549 height 16
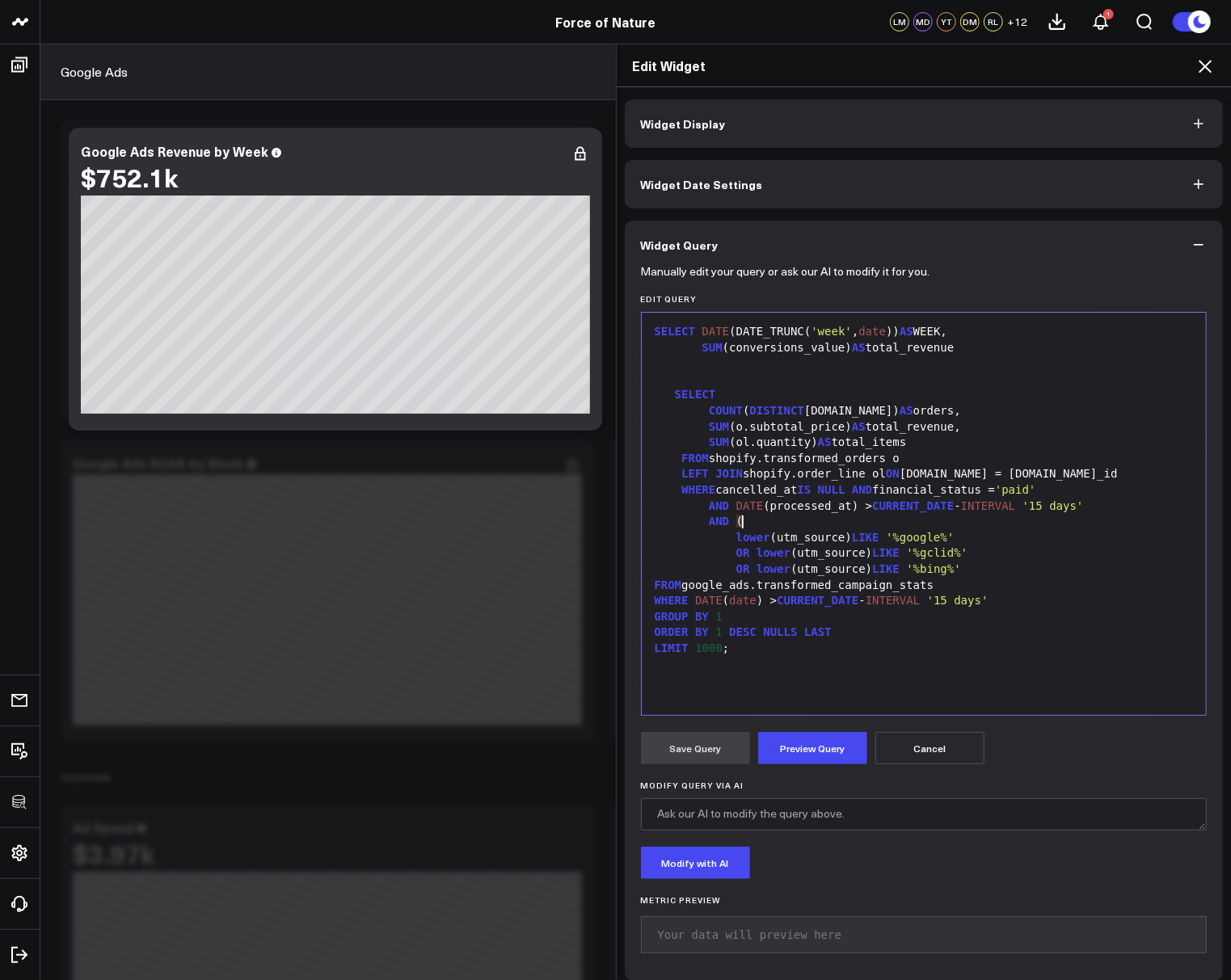
click at [870, 334] on span "date" at bounding box center [872, 331] width 27 height 13
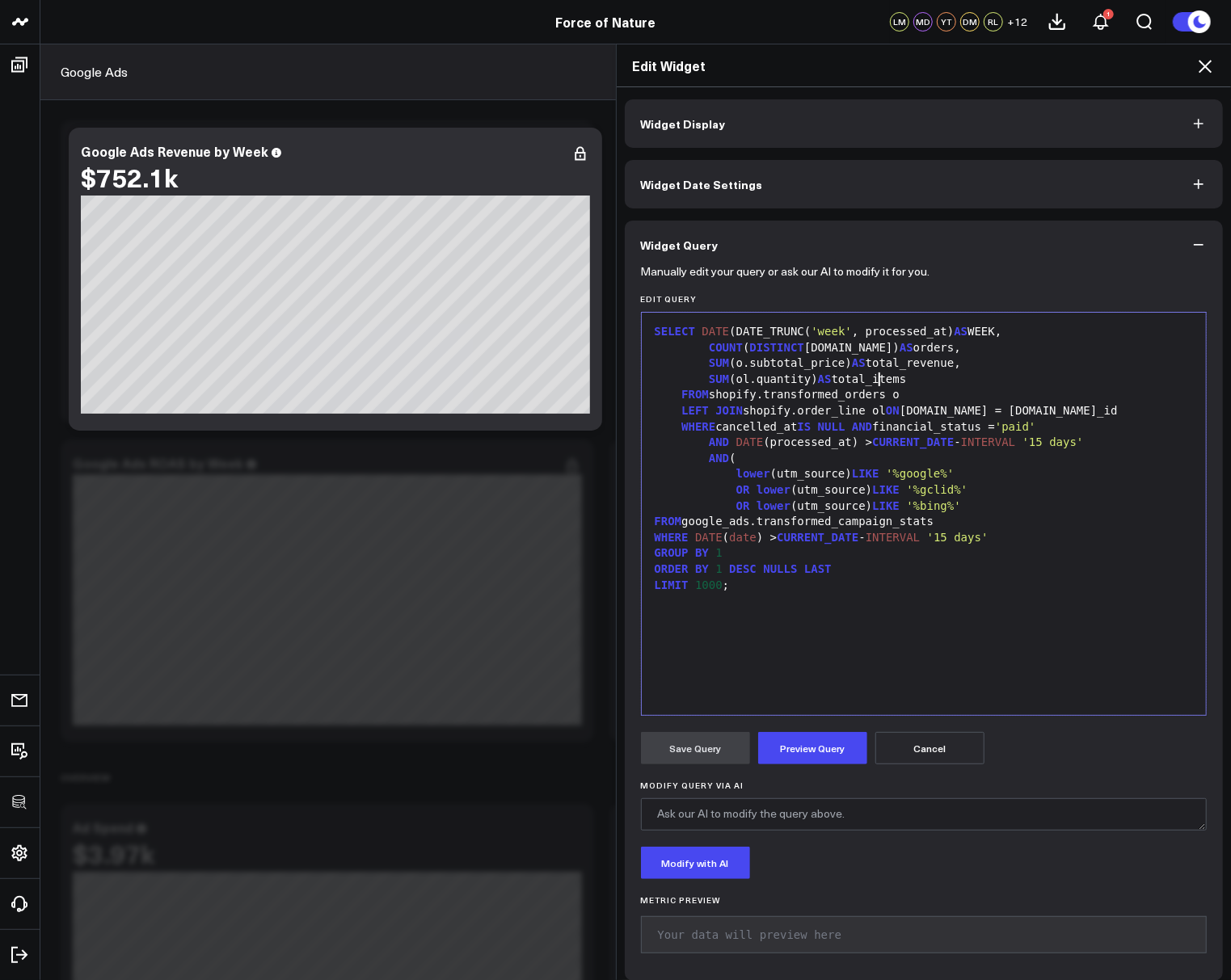
click at [881, 382] on div "SUM (ol.quantity) AS total_items" at bounding box center [924, 380] width 549 height 16
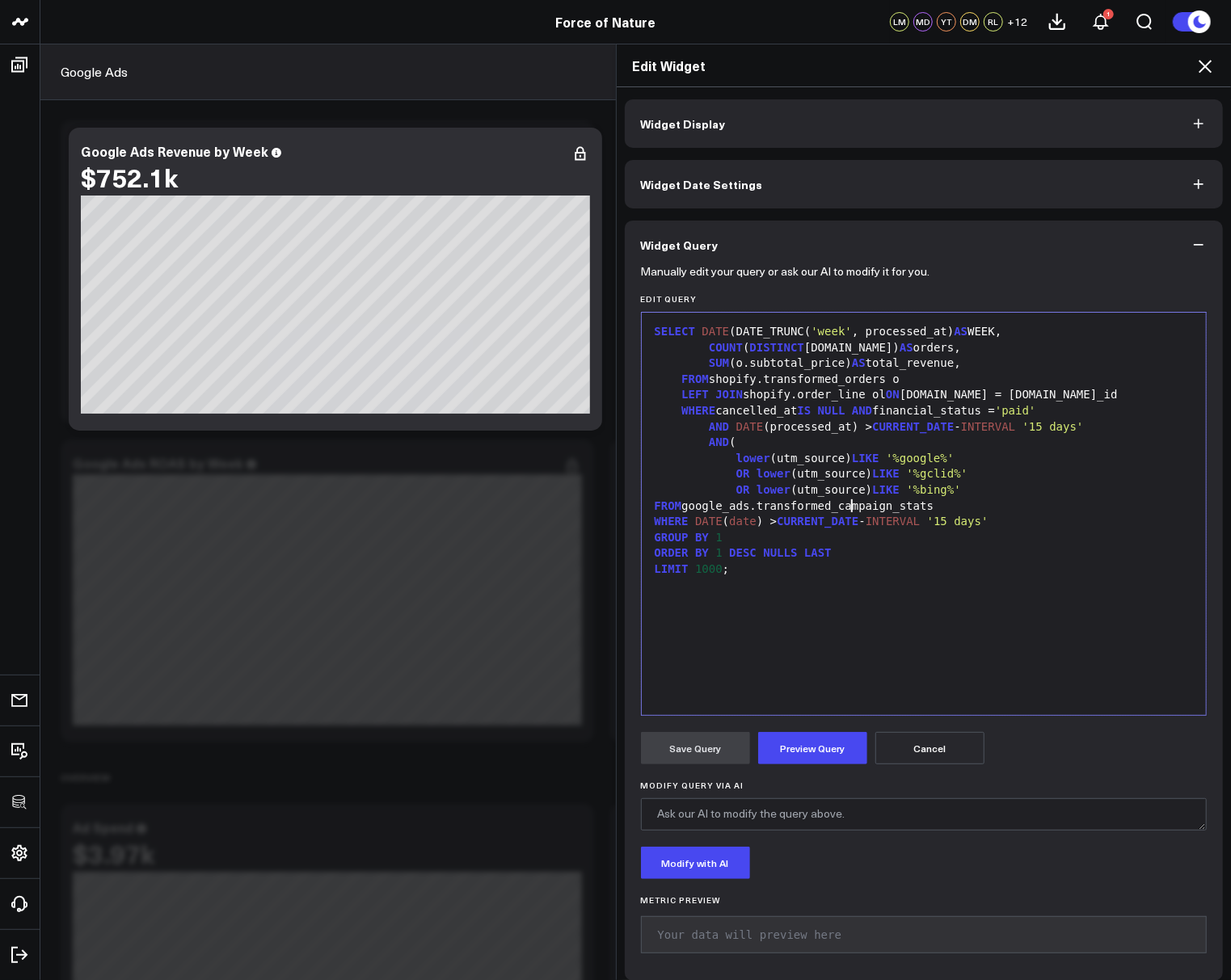
click at [850, 506] on div "FROM google_ads.transformed_campaign_stats" at bounding box center [924, 507] width 549 height 16
click at [744, 505] on span "date" at bounding box center [742, 506] width 27 height 13
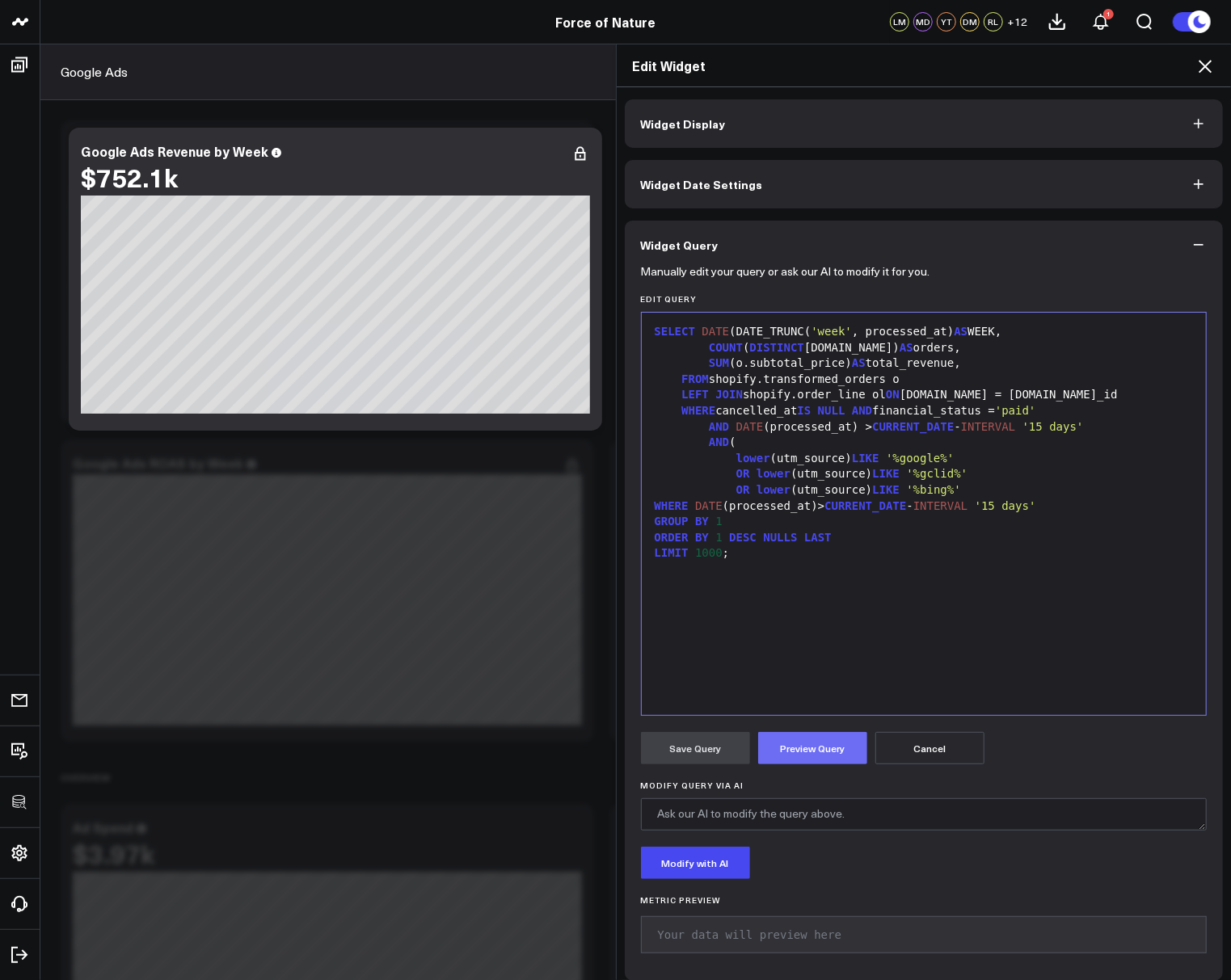
click at [845, 755] on button "Preview Query" at bounding box center [812, 748] width 109 height 32
